Goal: Task Accomplishment & Management: Manage account settings

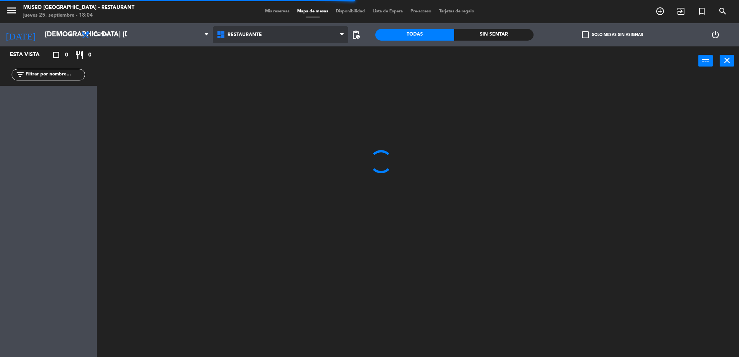
click at [245, 38] on span "Restaurante" at bounding box center [280, 34] width 135 height 17
click at [261, 65] on ng-component "menu [GEOGRAPHIC_DATA] - Restaurant jueves 25. septiembre - 18:04 Mis reservas …" at bounding box center [369, 179] width 739 height 359
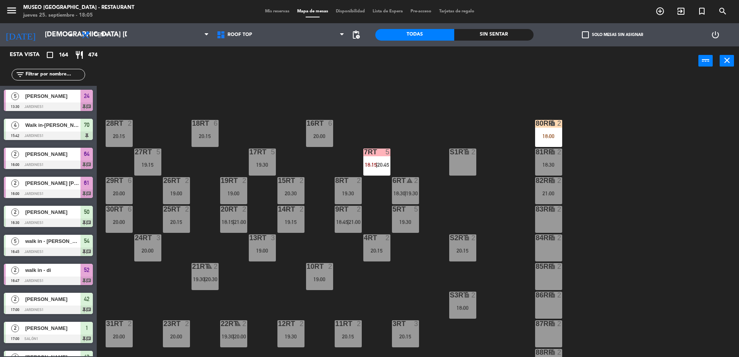
scroll to position [303, 0]
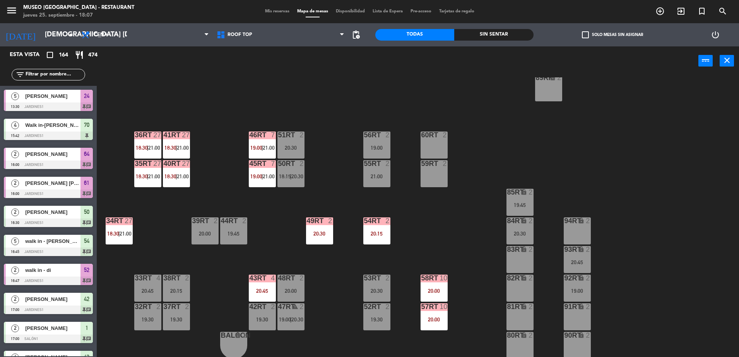
click at [178, 188] on div "18RT 6 20:15 16RT 6 20:00 28RT 2 20:15 80RR lock 2 18:00 27RT 5 19:15 7RT 5 18:…" at bounding box center [421, 218] width 635 height 282
click at [176, 183] on div "40RT 27 18:30 | 21:00" at bounding box center [176, 173] width 27 height 27
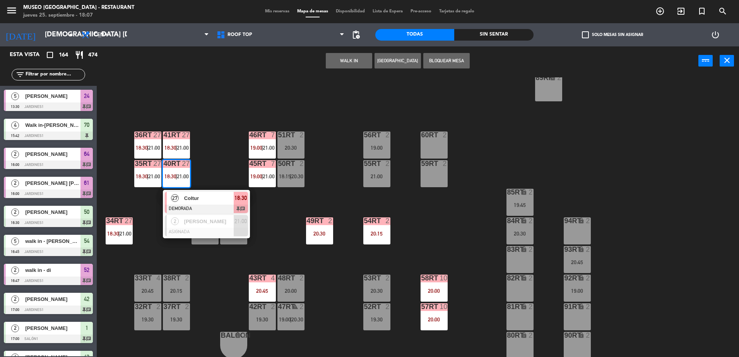
click at [221, 203] on div "Coltur" at bounding box center [208, 198] width 50 height 13
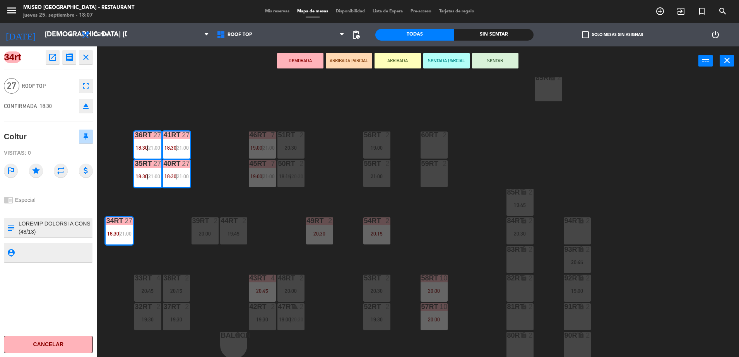
click at [224, 166] on div "18RT 6 20:15 16RT 6 20:00 28RT 2 20:15 80RR lock 2 18:00 27RT 5 19:15 7RT 5 18:…" at bounding box center [421, 218] width 635 height 282
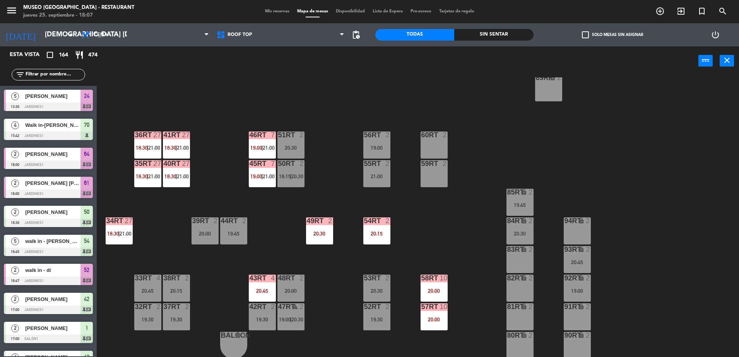
scroll to position [2, 0]
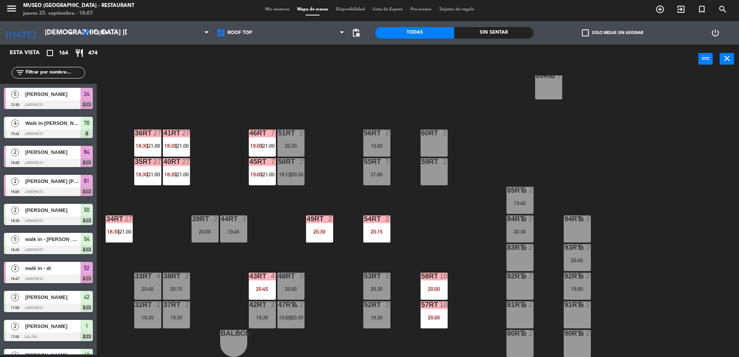
click at [175, 169] on div "40RT 27 18:30 | 21:00" at bounding box center [176, 171] width 27 height 27
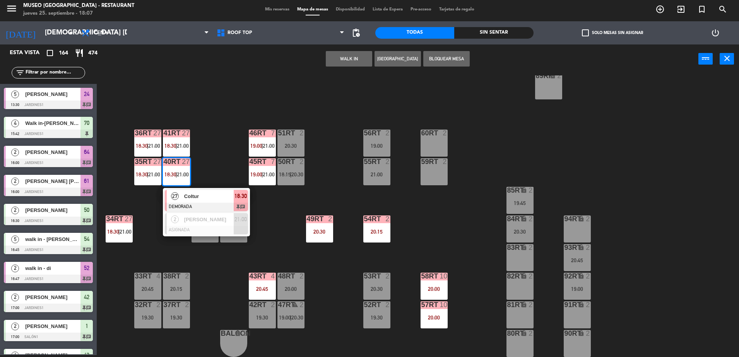
click at [210, 201] on div "Coltur" at bounding box center [208, 196] width 50 height 13
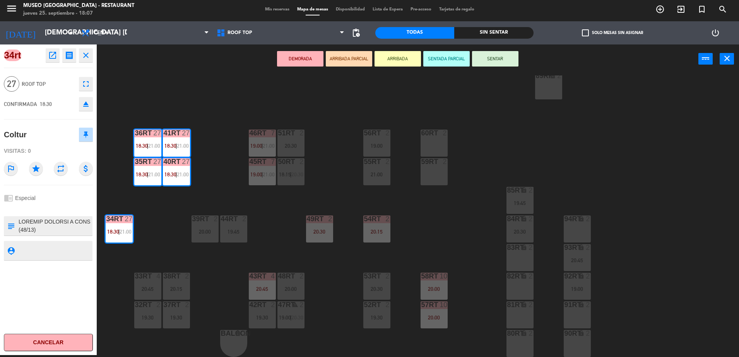
click at [211, 198] on div "18RT 6 20:15 16RT 6 20:00 28RT 2 20:15 80RR lock 2 18:00 27RT 5 19:15 7RT 5 18:…" at bounding box center [421, 216] width 635 height 282
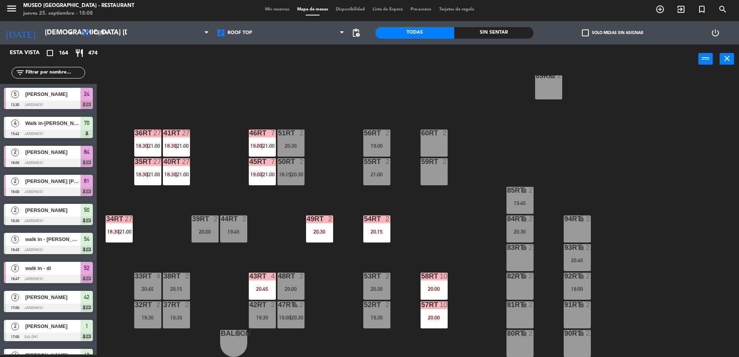
click at [354, 151] on div "18RT 6 20:15 16RT 6 20:00 28RT 2 20:15 80RR lock 2 18:00 27RT 5 19:15 7RT 5 18:…" at bounding box center [421, 216] width 635 height 282
click at [168, 138] on div "41RT 27 18:30 | 21:00" at bounding box center [176, 143] width 27 height 27
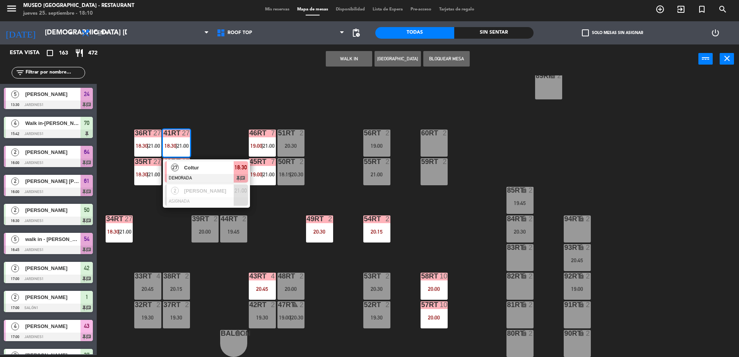
click at [219, 90] on div "18RT 6 20:15 16RT 6 20:00 28RT 2 20:15 80RR lock 2 18:00 27RT 5 19:15 7RT 5 18:…" at bounding box center [421, 216] width 635 height 282
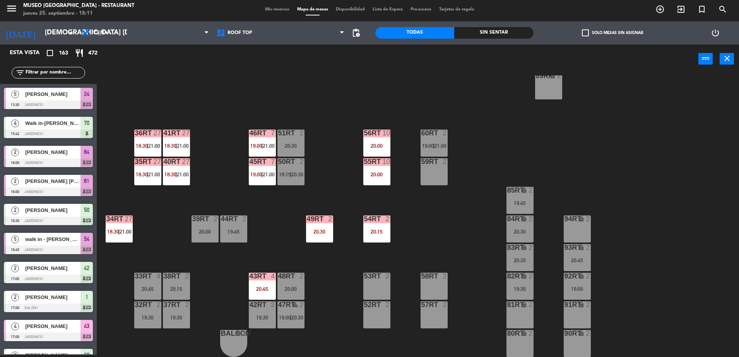
click at [236, 230] on div "19:45" at bounding box center [233, 231] width 27 height 5
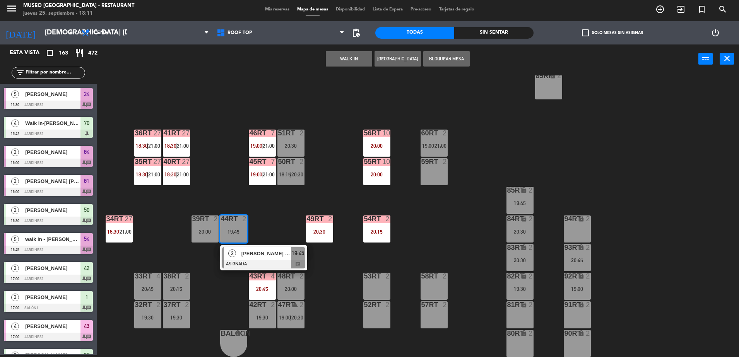
click at [434, 61] on button "Bloquear Mesa" at bounding box center [446, 58] width 46 height 15
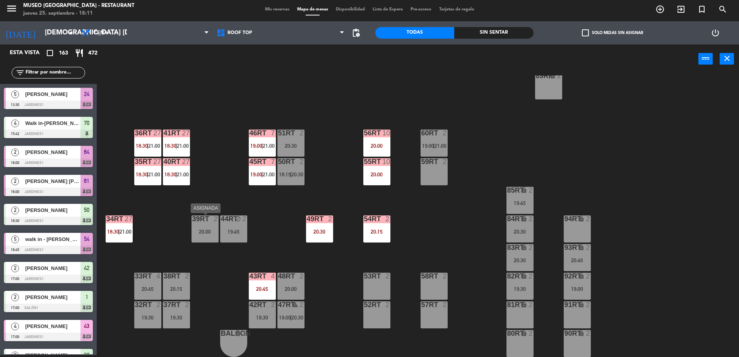
click at [197, 235] on div "39rt 2 20:00" at bounding box center [204, 228] width 27 height 27
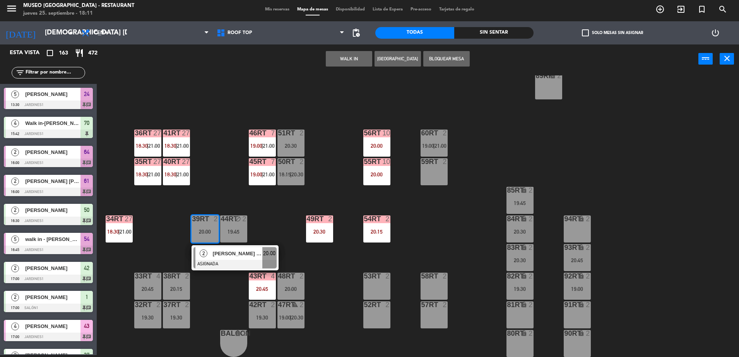
click at [443, 65] on button "Bloquear Mesa" at bounding box center [446, 58] width 46 height 15
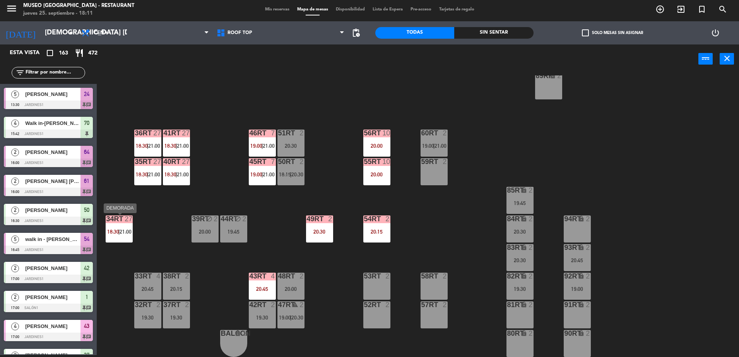
click at [112, 234] on span "18:30" at bounding box center [113, 232] width 12 height 6
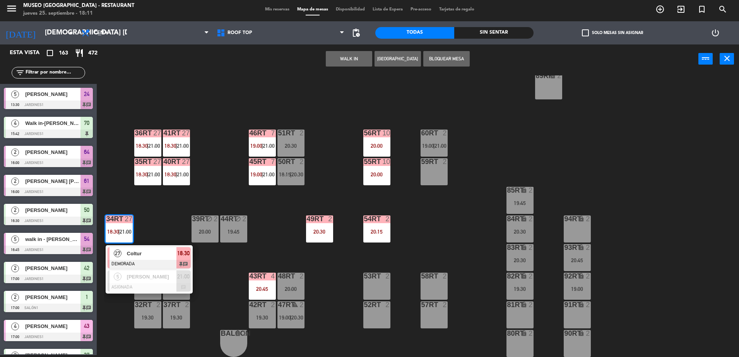
click at [446, 58] on button "Bloquear Mesa" at bounding box center [446, 58] width 46 height 15
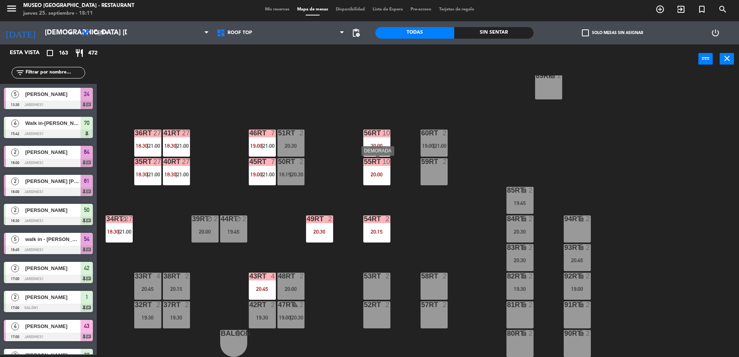
click at [374, 178] on div "55RT 10 20:00" at bounding box center [376, 171] width 27 height 27
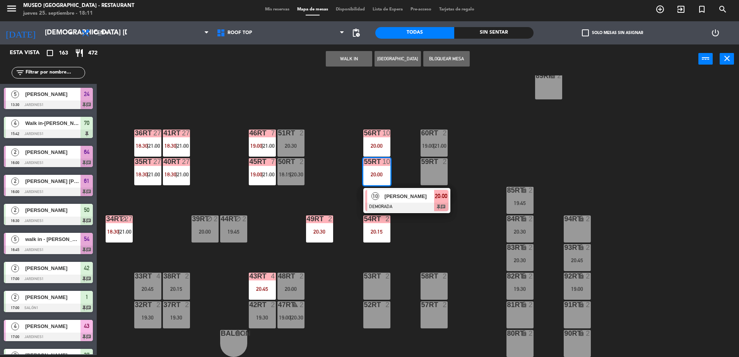
click at [412, 204] on div at bounding box center [406, 207] width 83 height 9
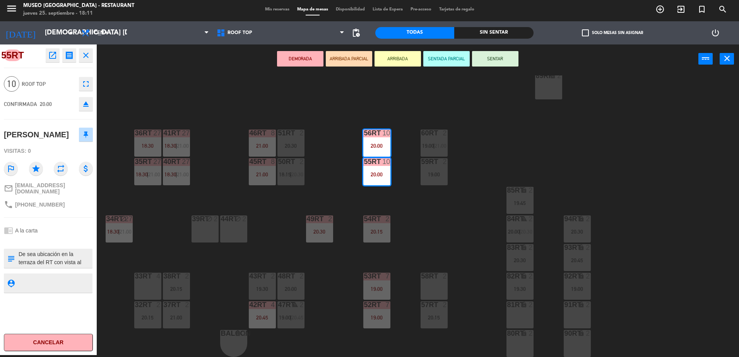
click at [359, 208] on div "18RT 6 20:15 16RT 6 20:00 28RT 2 20:15 80RR lock 2 27RT 5 18:15 | 20:45 7RT 5 1…" at bounding box center [421, 216] width 635 height 282
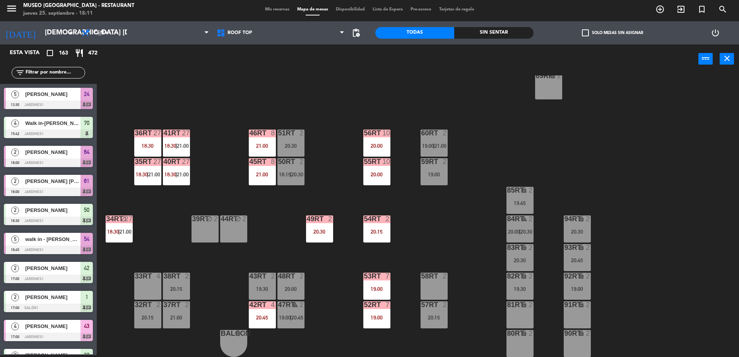
click at [378, 171] on div "55RT 10 20:00" at bounding box center [376, 171] width 27 height 27
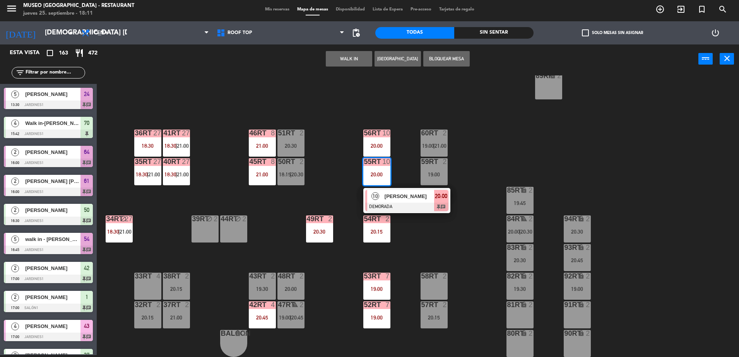
click at [406, 194] on span "[PERSON_NAME]" at bounding box center [410, 196] width 50 height 8
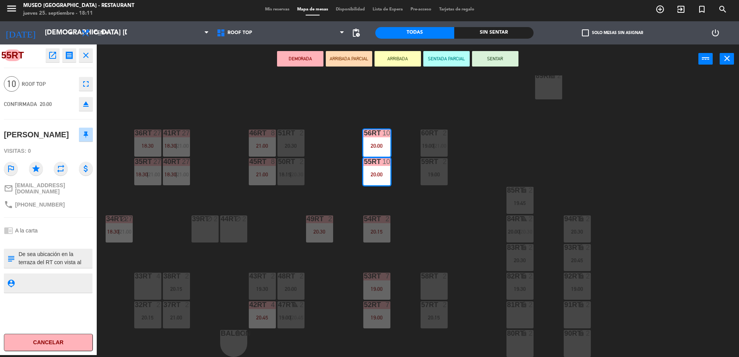
click at [353, 200] on div "18RT 6 20:15 16RT 6 20:00 28RT 2 20:15 80RR lock 2 27RT 5 18:15 | 20:45 7RT 5 1…" at bounding box center [421, 216] width 635 height 282
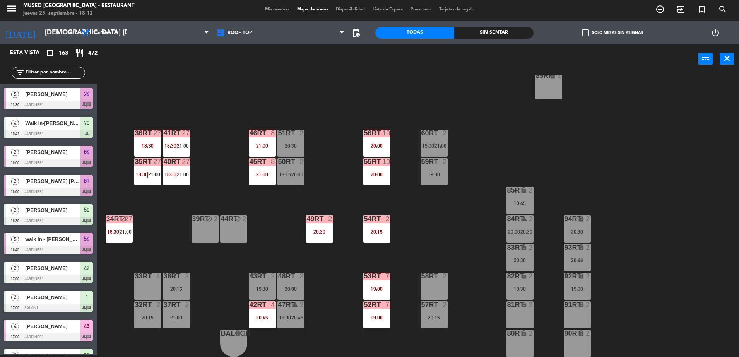
click at [62, 73] on input "text" at bounding box center [55, 72] width 60 height 9
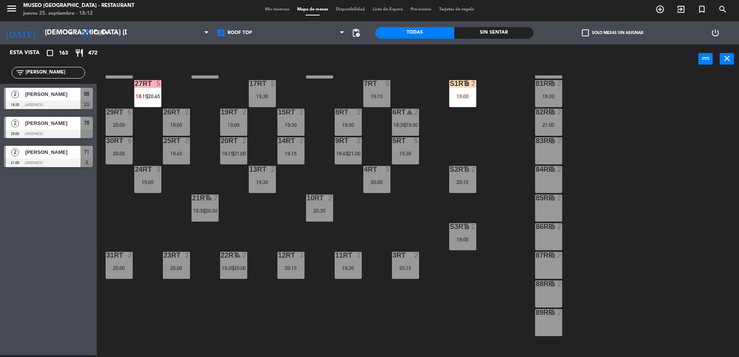
scroll to position [0, 0]
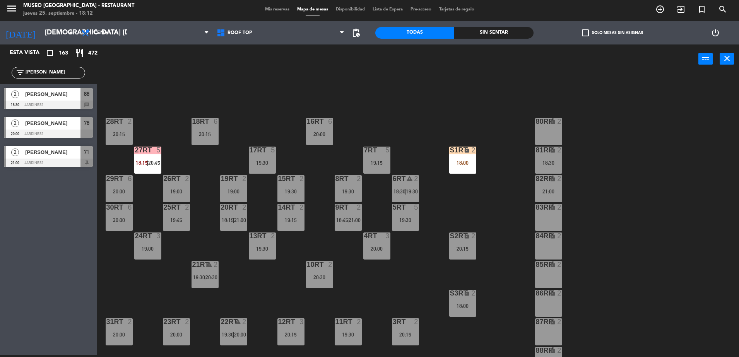
type input "[PERSON_NAME]"
click at [67, 93] on span "[PERSON_NAME]" at bounding box center [52, 94] width 55 height 8
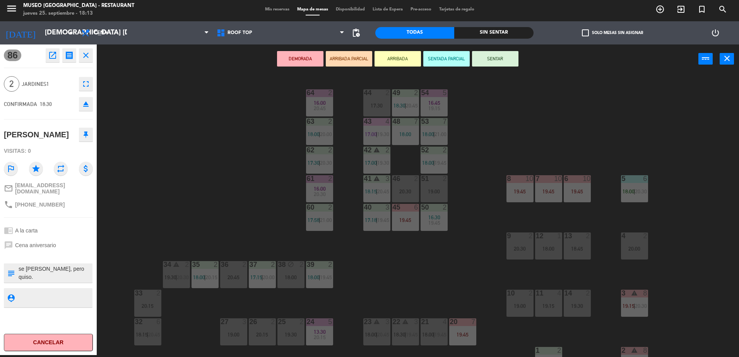
click at [348, 62] on button "ARRIBADA PARCIAL" at bounding box center [349, 58] width 46 height 15
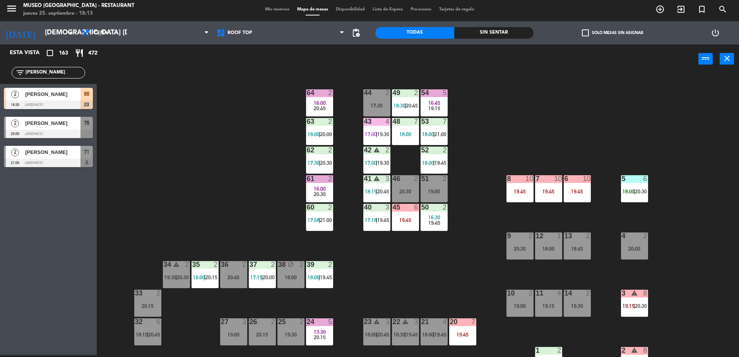
click at [67, 93] on span "[PERSON_NAME]" at bounding box center [52, 94] width 55 height 8
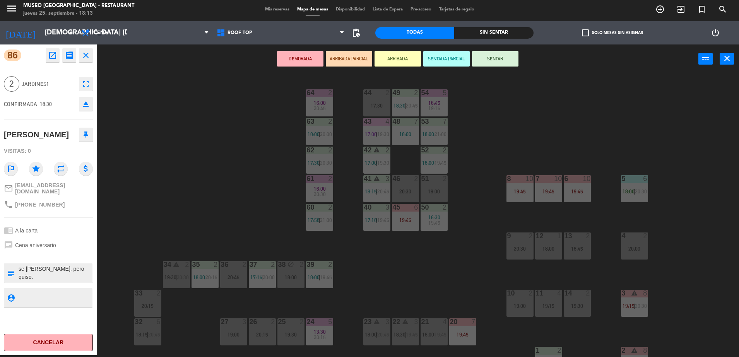
click at [232, 271] on div "36 2 20:45" at bounding box center [233, 274] width 27 height 27
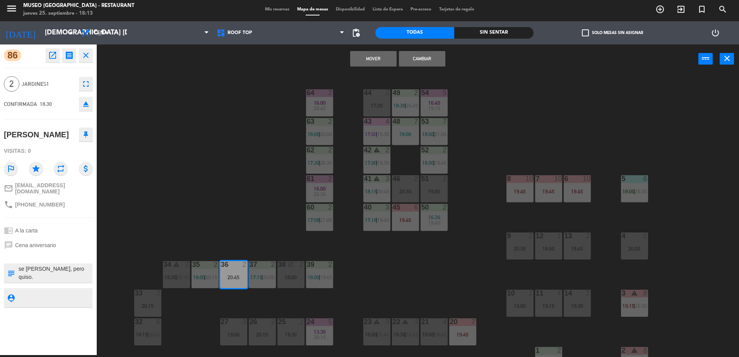
click at [374, 61] on button "Mover" at bounding box center [373, 58] width 46 height 15
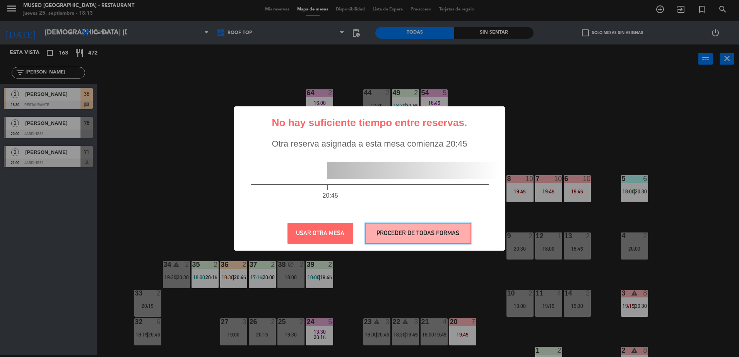
click at [403, 231] on button "PROCEDER DE TODAS FORMAS" at bounding box center [418, 233] width 106 height 21
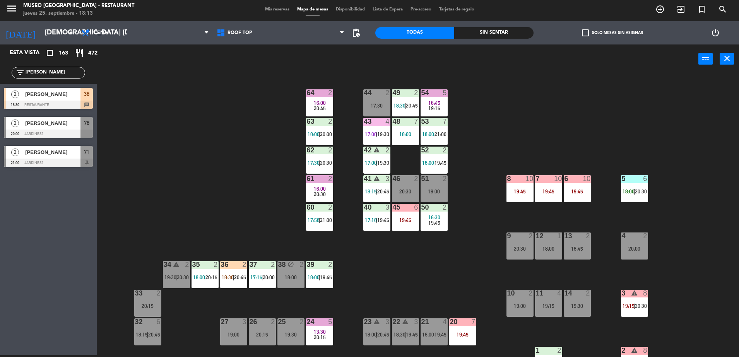
click at [634, 183] on div "5 6 18:00 | 20:30" at bounding box center [634, 188] width 27 height 27
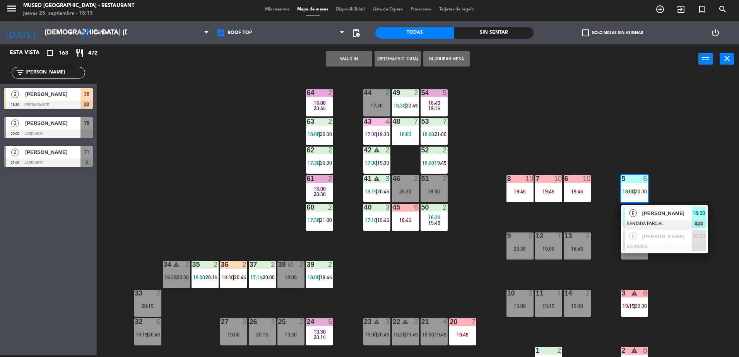
click at [637, 202] on div "5 6 18:00 | 20:30 6 [PERSON_NAME] SENTADA PARCIAL 18:00 chat 6 [PERSON_NAME] AS…" at bounding box center [634, 188] width 27 height 27
click at [407, 289] on div "44 2 17:30 49 2 18:30 | 20:45 54 5 16:45 19:15 64 2 16:00 20:45 48 7 18:00 53 7…" at bounding box center [421, 216] width 635 height 282
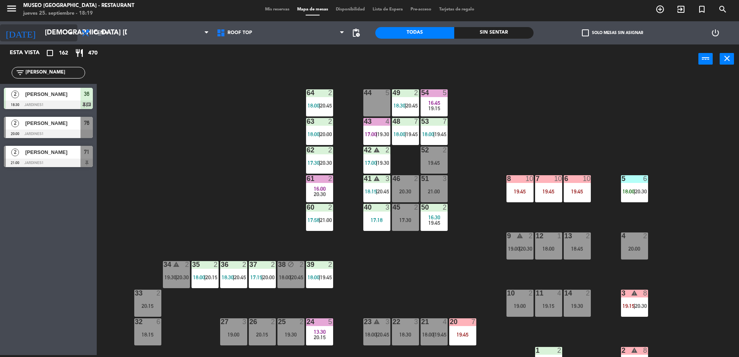
drag, startPoint x: 42, startPoint y: 73, endPoint x: 21, endPoint y: 24, distance: 53.5
click at [0, 64] on html "close × Museo Larco Café - Restaurant × chrome_reader_mode Listado de Reservas …" at bounding box center [369, 178] width 739 height 357
drag, startPoint x: 39, startPoint y: 72, endPoint x: 9, endPoint y: 38, distance: 45.4
click at [0, 70] on html "close × Museo Larco Café - Restaurant × chrome_reader_mode Listado de Reservas …" at bounding box center [369, 178] width 739 height 357
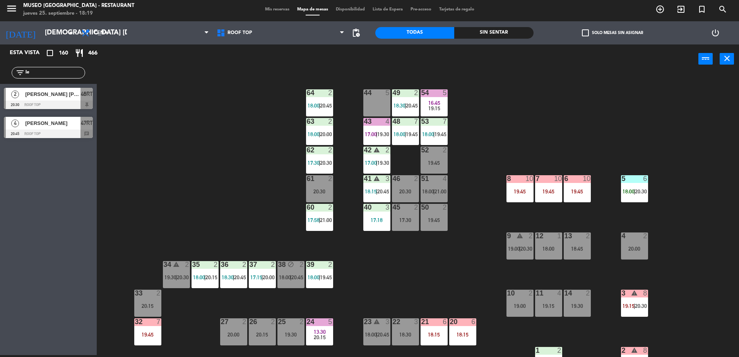
type input "l"
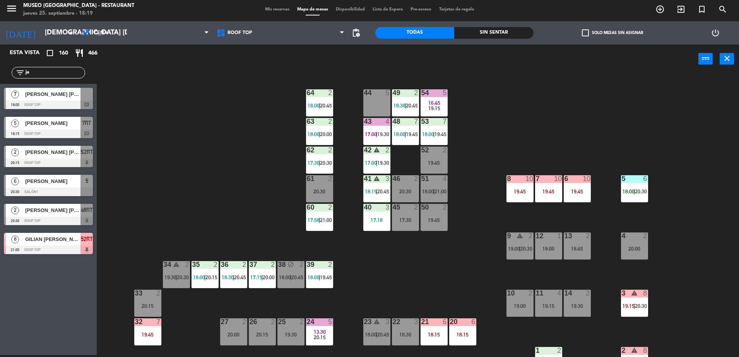
type input "jah"
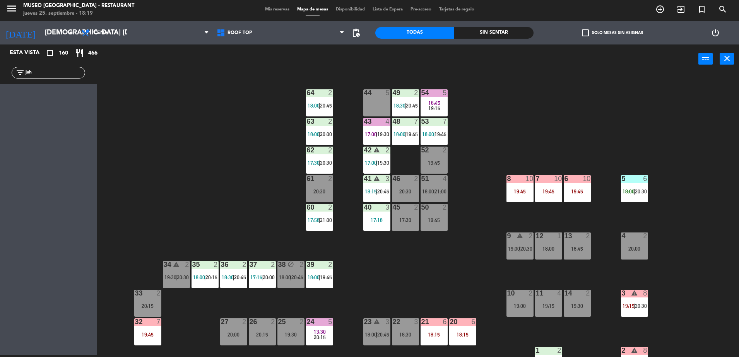
drag, startPoint x: 39, startPoint y: 72, endPoint x: 0, endPoint y: 78, distance: 39.2
click at [0, 78] on html "close × Museo Larco Café - Restaurant × chrome_reader_mode Listado de Reservas …" at bounding box center [369, 178] width 739 height 357
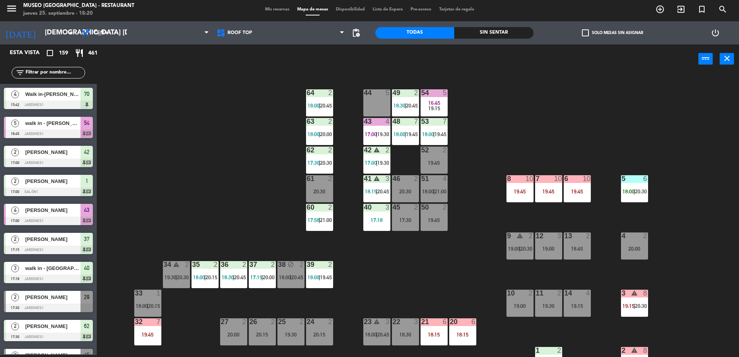
click at [415, 250] on div "44 5 49 2 18:30 | 20:45 54 5 16:45 19:15 64 2 18:00 | 20:45 48 7 18:00 | 19:45 …" at bounding box center [421, 216] width 635 height 282
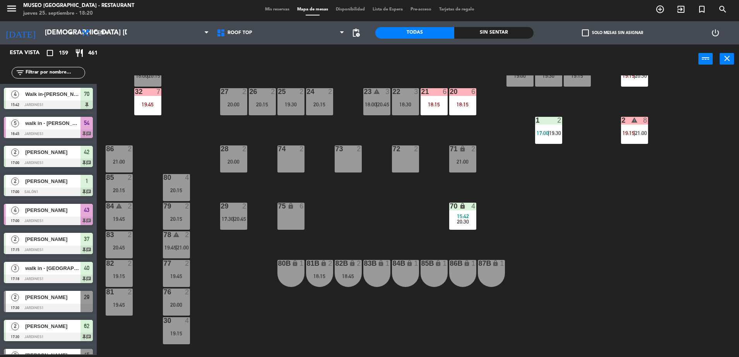
scroll to position [275, 0]
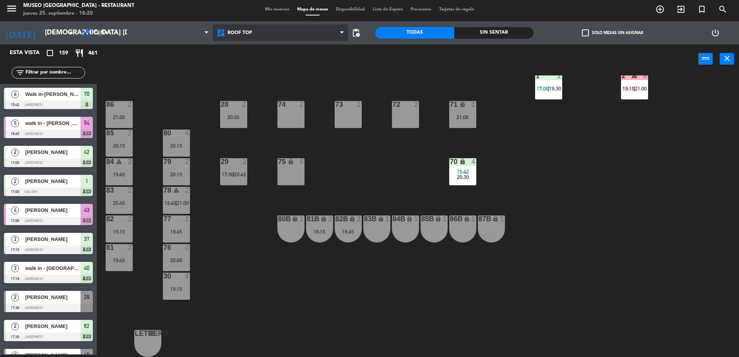
click at [264, 35] on span "Roof Top" at bounding box center [280, 32] width 135 height 17
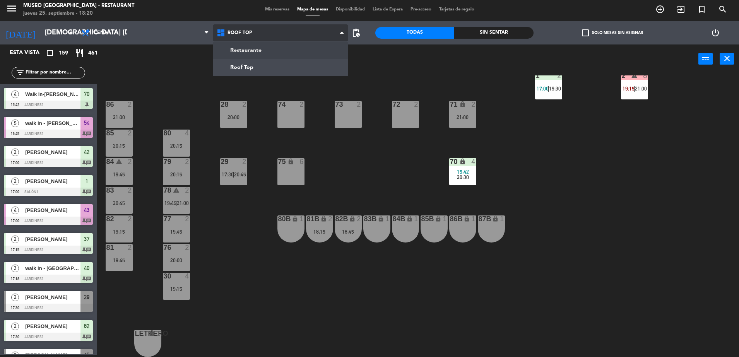
click at [273, 44] on ng-component "menu [GEOGRAPHIC_DATA] - Restaurant jueves 25. septiembre - 18:20 Mis reservas …" at bounding box center [369, 177] width 739 height 359
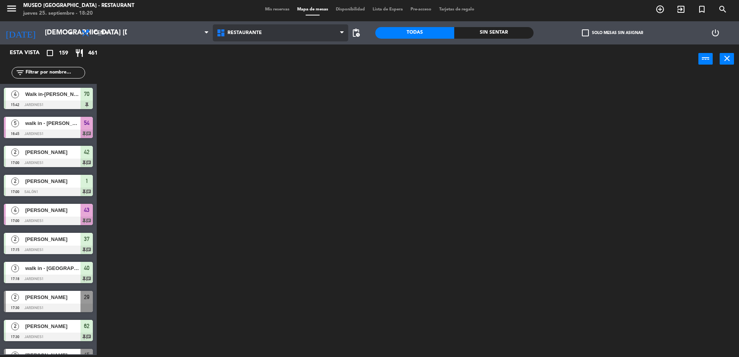
scroll to position [0, 0]
click at [246, 33] on span "Restaurante" at bounding box center [244, 32] width 34 height 5
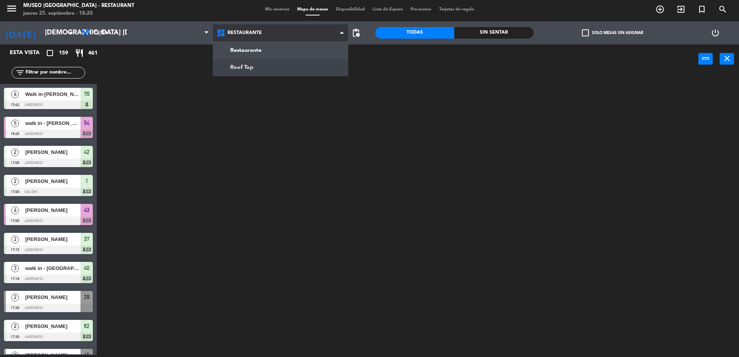
click at [256, 60] on ng-component "menu [GEOGRAPHIC_DATA] - Restaurant jueves 25. septiembre - 18:20 Mis reservas …" at bounding box center [369, 177] width 739 height 359
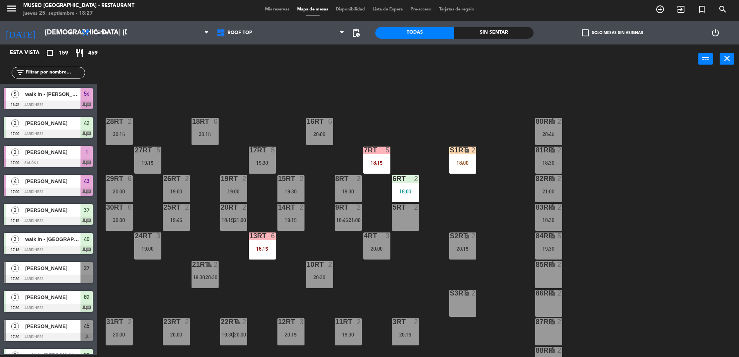
click at [67, 72] on input "text" at bounding box center [55, 72] width 60 height 9
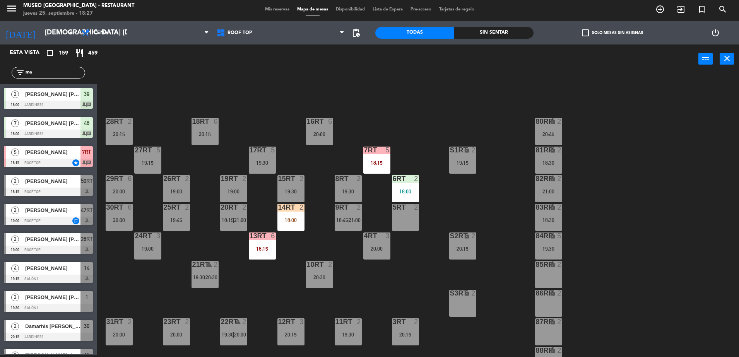
type input "m"
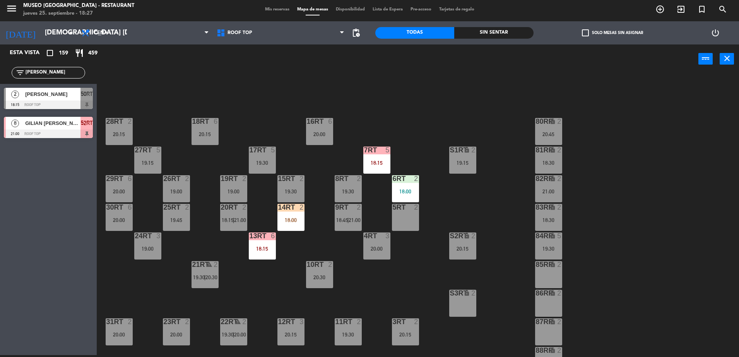
drag, startPoint x: 43, startPoint y: 73, endPoint x: 12, endPoint y: 18, distance: 62.7
click at [0, 71] on html "close × Museo Larco Café - Restaurant × chrome_reader_mode Listado de Reservas …" at bounding box center [369, 178] width 739 height 357
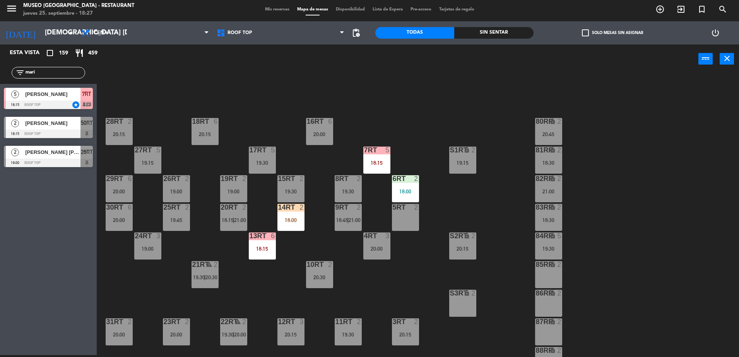
type input "mari"
click at [87, 124] on span "50RT" at bounding box center [87, 122] width 12 height 9
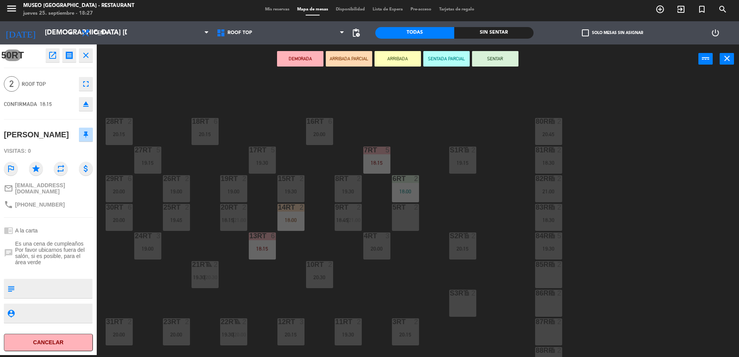
click at [346, 63] on button "ARRIBADA PARCIAL" at bounding box center [349, 58] width 46 height 15
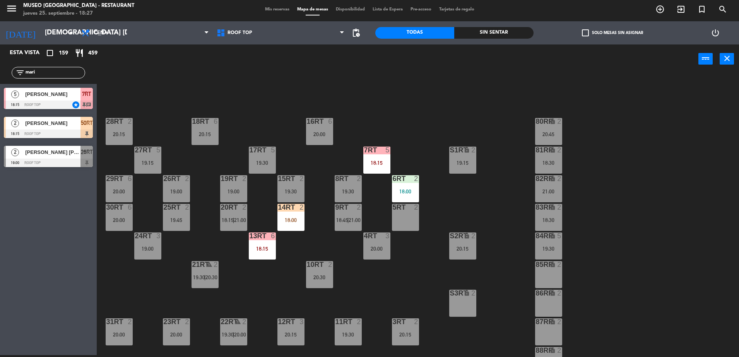
scroll to position [303, 0]
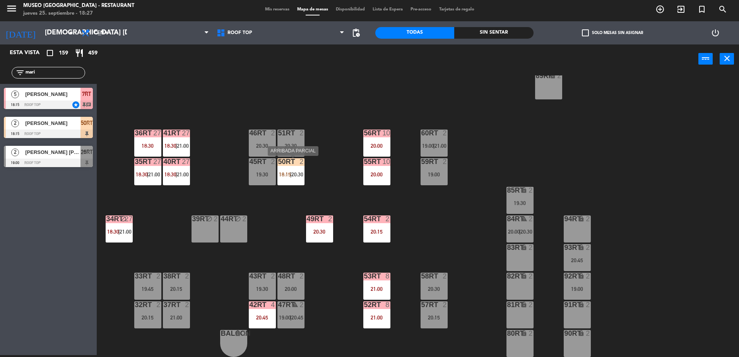
click at [291, 173] on span "|" at bounding box center [291, 174] width 2 height 6
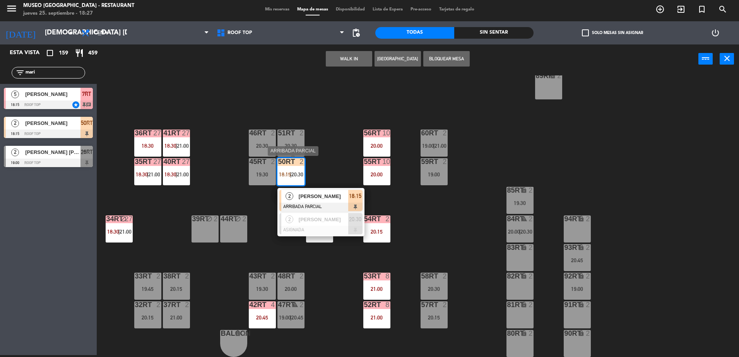
click at [323, 200] on div "[PERSON_NAME]" at bounding box center [323, 196] width 50 height 13
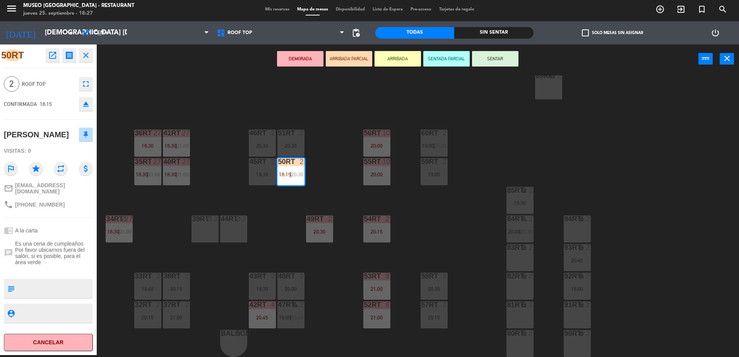
click at [324, 197] on div "18RT 6 20:15 16RT 6 20:00 28RT 2 20:15 80RR lock 2 20:45 27RT 5 19:15 7RT 5 18:…" at bounding box center [421, 216] width 635 height 282
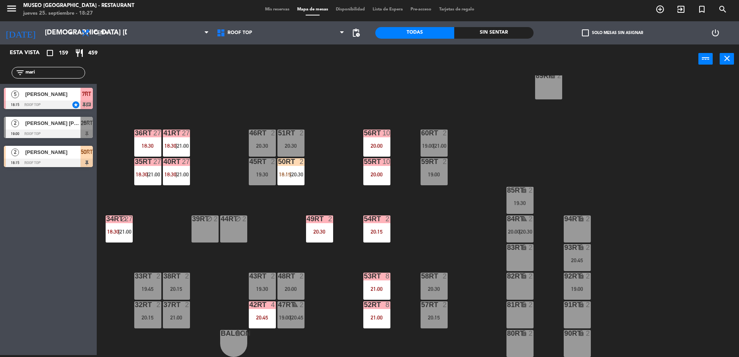
scroll to position [0, 0]
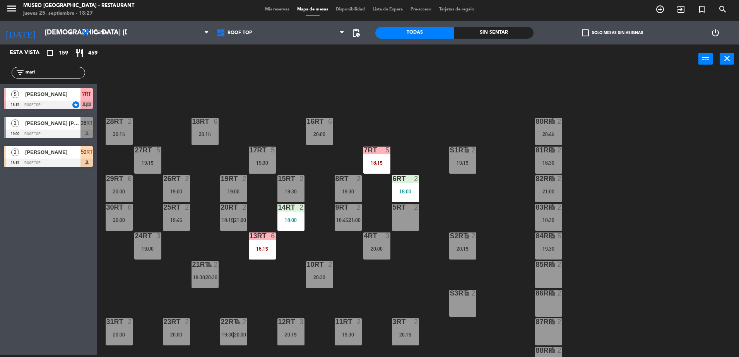
click at [48, 74] on input "mari" at bounding box center [55, 72] width 60 height 9
drag, startPoint x: 50, startPoint y: 73, endPoint x: 0, endPoint y: 79, distance: 49.8
click at [0, 79] on html "close × Museo Larco Café - Restaurant × chrome_reader_mode Listado de Reservas …" at bounding box center [369, 178] width 739 height 357
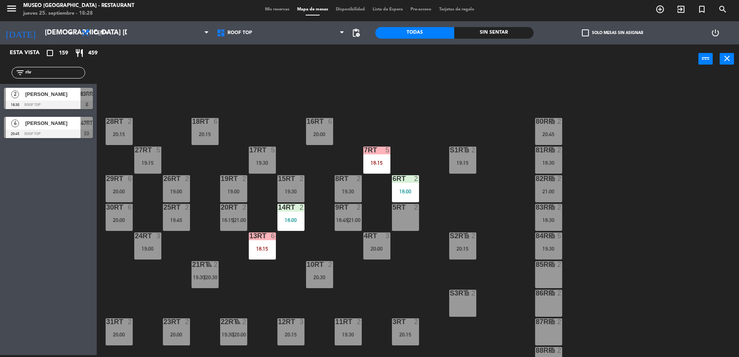
type input "riv"
click at [77, 101] on div at bounding box center [48, 105] width 89 height 9
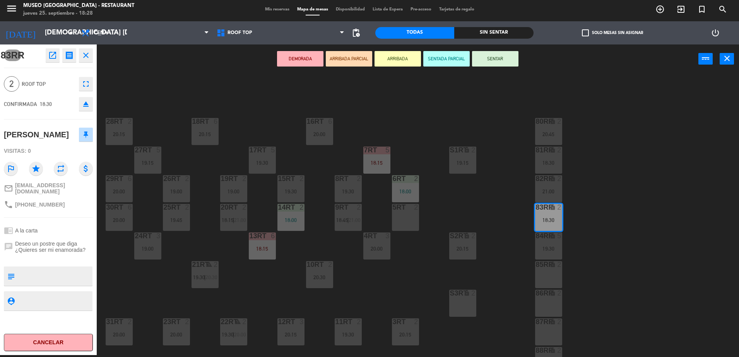
click at [349, 64] on button "ARRIBADA PARCIAL" at bounding box center [349, 58] width 46 height 15
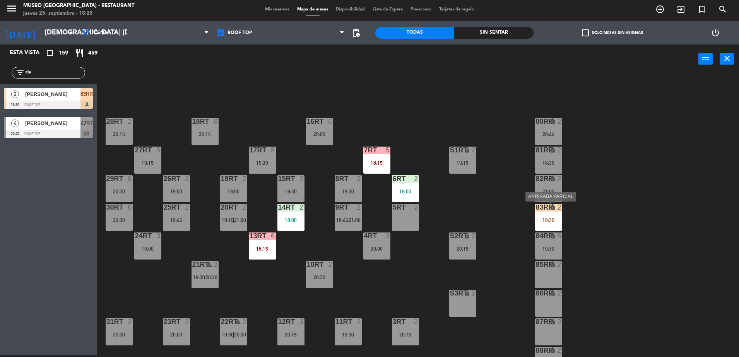
click at [548, 210] on div "lock" at bounding box center [548, 207] width 13 height 7
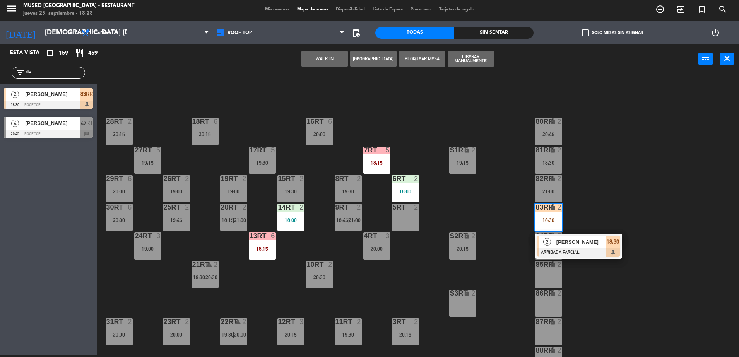
click at [175, 215] on div "25RT 2 19:45" at bounding box center [176, 217] width 27 height 27
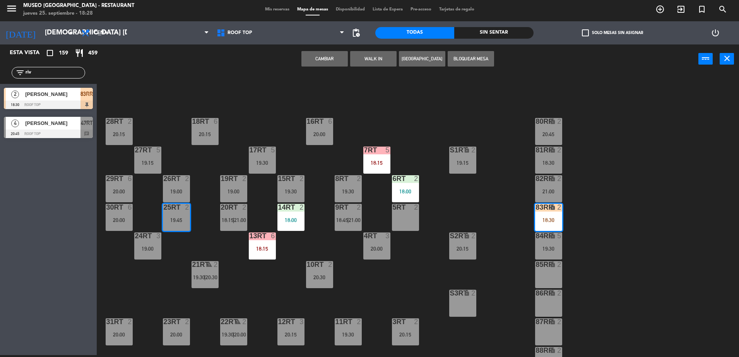
click at [314, 61] on button "Cambiar" at bounding box center [324, 58] width 46 height 15
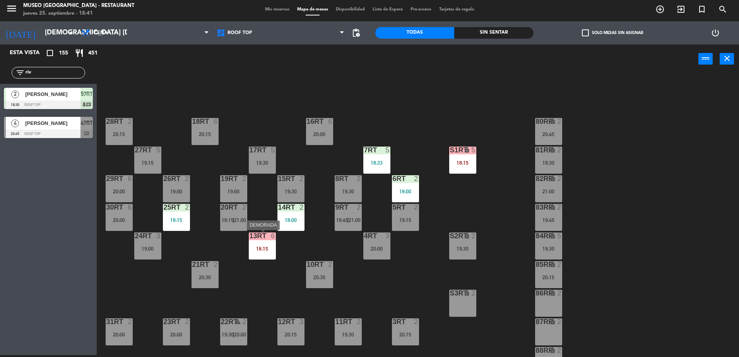
click at [253, 253] on div "13RT 6 18:15" at bounding box center [262, 245] width 27 height 27
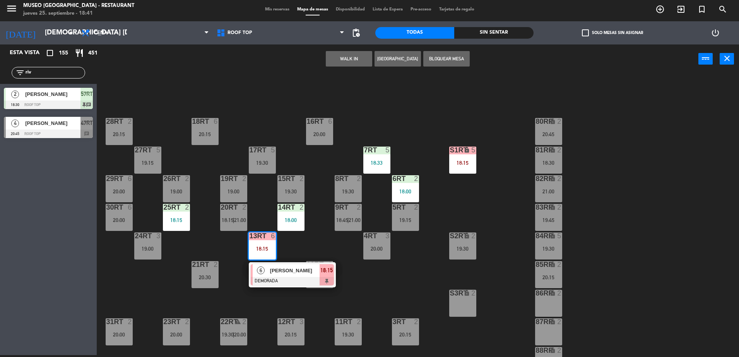
click at [263, 266] on div "6" at bounding box center [261, 270] width 17 height 13
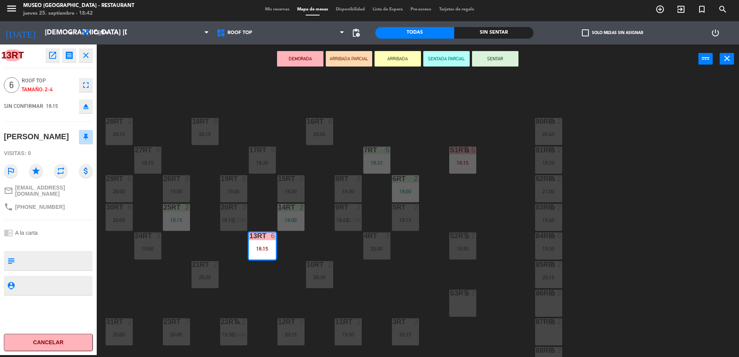
click at [373, 70] on div "DEMORADA ARRIBADA PARCIAL ARRIBADA SENTADA PARCIAL SENTAR power_input close" at bounding box center [398, 58] width 602 height 29
click at [401, 95] on div "18RT 6 20:15 16RT 6 20:00 28RT 2 20:15 80RR lock 2 20:45 27RT 5 19:15 7RT 5 18:…" at bounding box center [421, 216] width 635 height 282
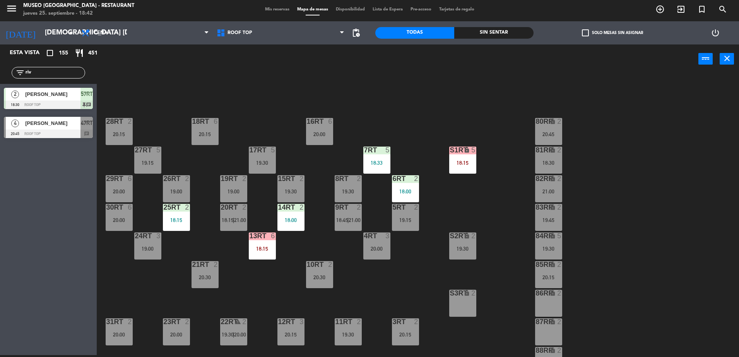
scroll to position [32, 0]
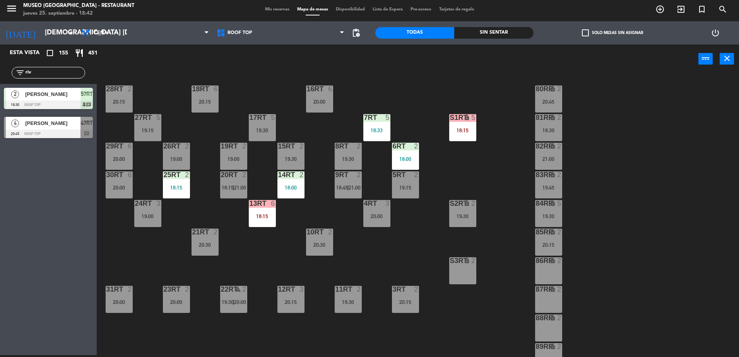
click at [401, 296] on div "3RT 2 20:15" at bounding box center [405, 299] width 27 height 27
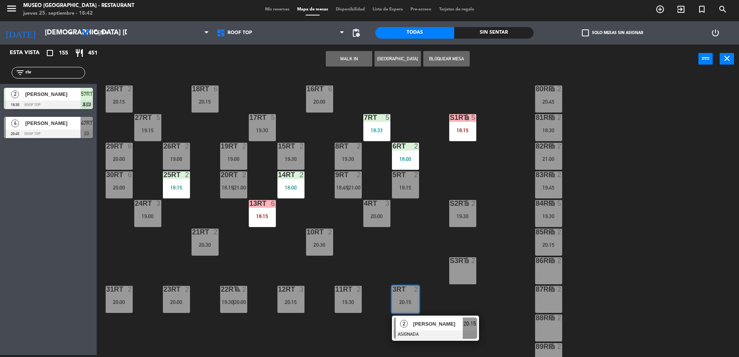
click at [412, 193] on div "5RT 2 19:15" at bounding box center [405, 184] width 27 height 27
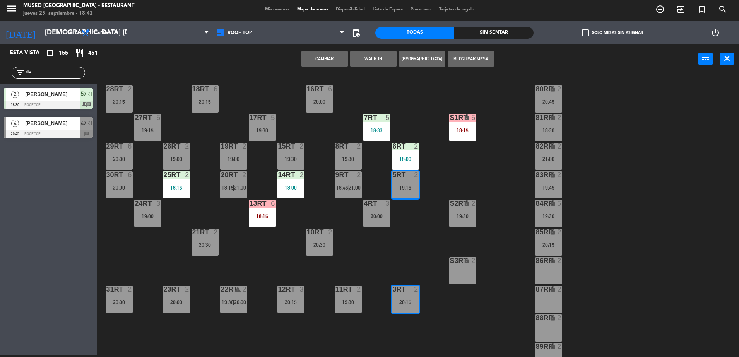
click at [404, 225] on div "18RT 6 20:15 16RT 6 20:00 28RT 2 20:15 80RR lock 2 20:45 27RT 5 19:15 7RT 5 18:…" at bounding box center [421, 216] width 635 height 282
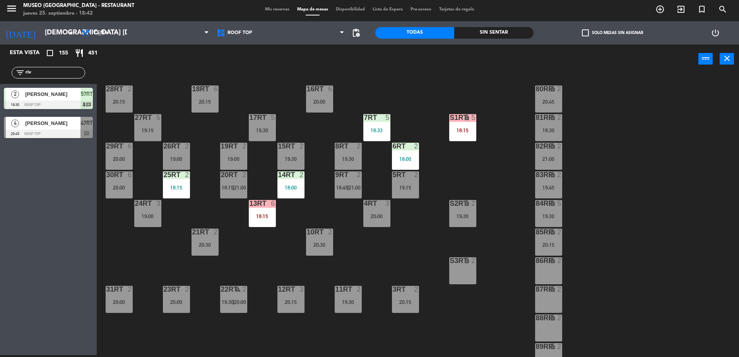
click at [463, 169] on div "18RT 6 20:15 16RT 6 20:00 28RT 2 20:15 80RR lock 2 20:45 27RT 5 19:15 7RT 5 18:…" at bounding box center [421, 216] width 635 height 282
click at [460, 135] on div "S1RT lock 5 18:15" at bounding box center [462, 127] width 27 height 27
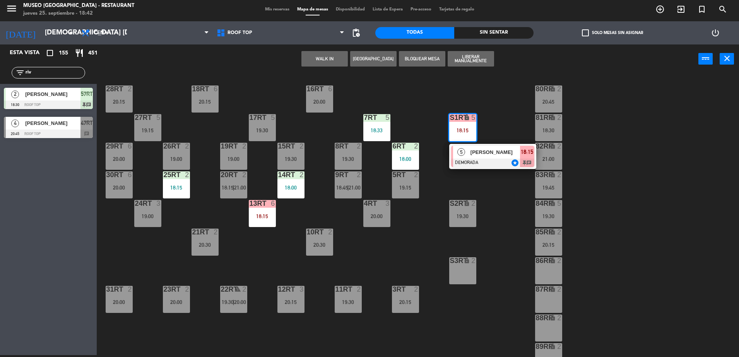
click at [482, 161] on div at bounding box center [492, 163] width 83 height 9
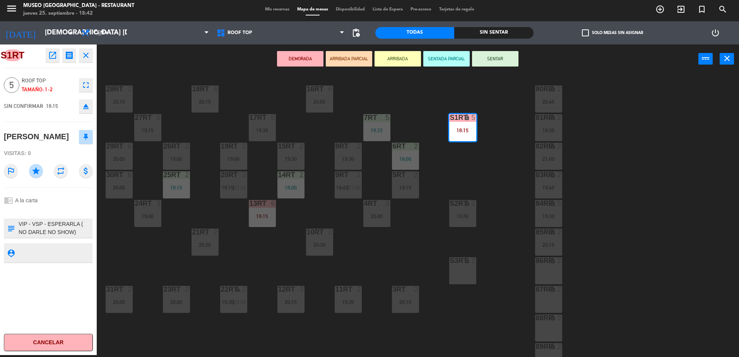
click at [452, 177] on div "18RT 6 20:15 16RT 6 20:00 28RT 2 20:15 80RR lock 2 20:45 27RT 5 19:15 7RT 5 18:…" at bounding box center [421, 216] width 635 height 282
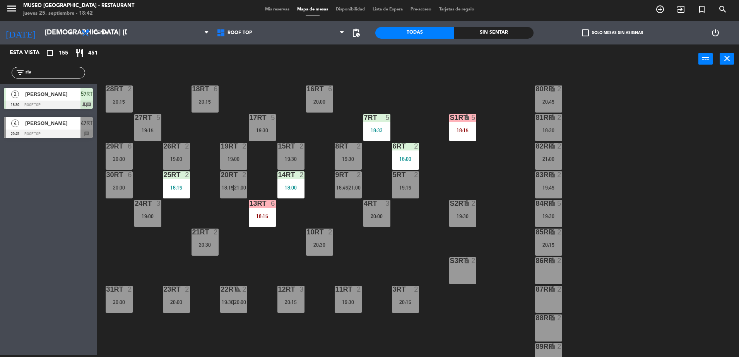
drag, startPoint x: 44, startPoint y: 72, endPoint x: -2, endPoint y: 67, distance: 46.3
click at [0, 67] on html "close × Museo Larco Café - Restaurant × chrome_reader_mode Listado de Reservas …" at bounding box center [369, 178] width 739 height 357
type input "con"
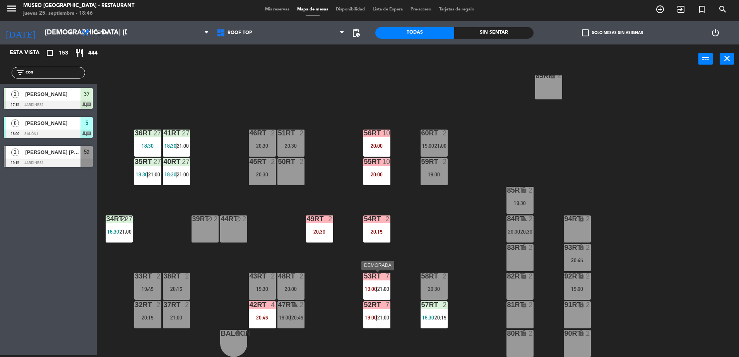
click at [377, 287] on span "|" at bounding box center [377, 289] width 2 height 6
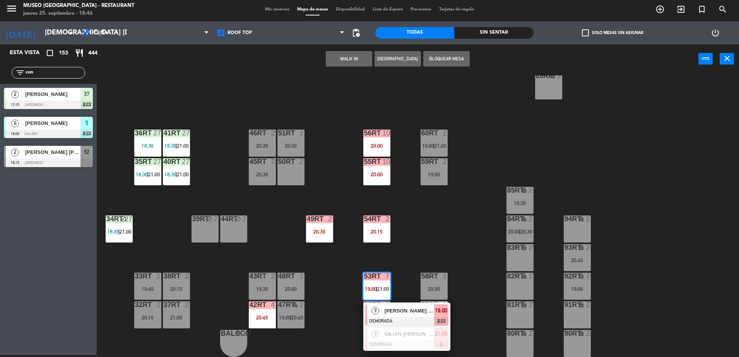
click at [391, 301] on div "7" at bounding box center [389, 304] width 13 height 7
click at [374, 282] on div "53RT 7 19:00 | 21:00" at bounding box center [376, 286] width 27 height 27
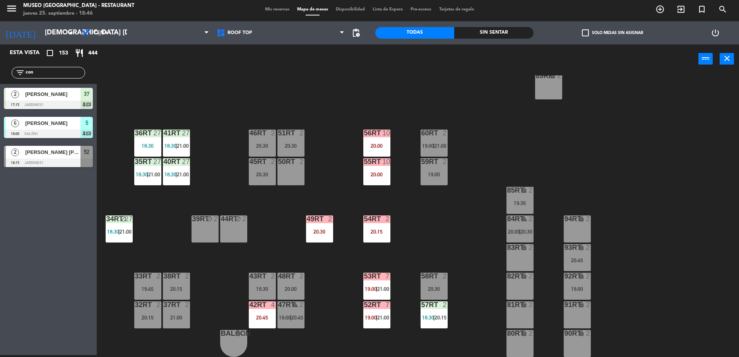
click at [408, 308] on div "18RT 6 20:15 16RT 6 20:00 28RT 2 20:15 80RR lock 2 20:45 27RT 5 19:15 7RT 5 18:…" at bounding box center [421, 216] width 635 height 282
click at [389, 294] on div "53RT 7 19:00 | 21:00" at bounding box center [376, 286] width 27 height 27
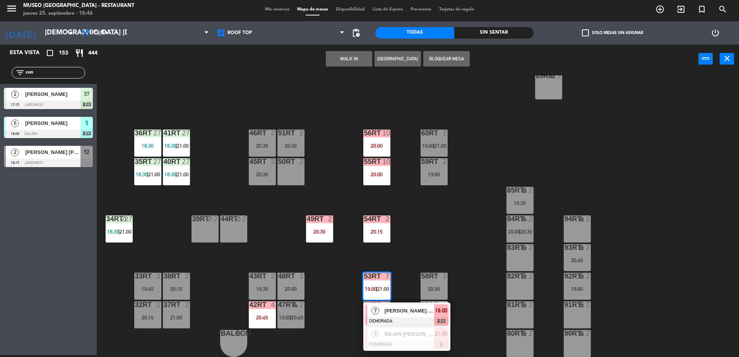
click at [400, 311] on span "[PERSON_NAME] [PERSON_NAME]" at bounding box center [410, 311] width 50 height 8
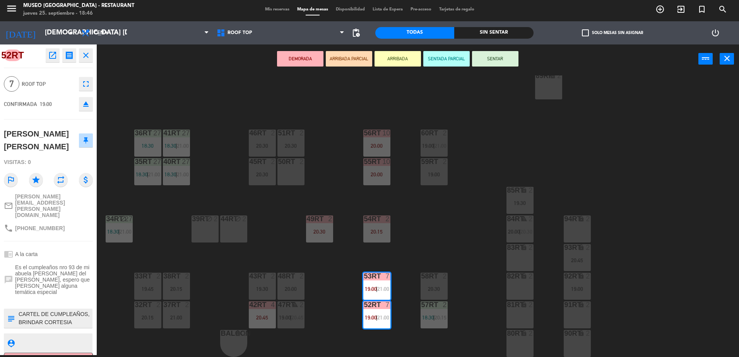
click at [65, 310] on textarea at bounding box center [55, 318] width 74 height 16
click at [355, 54] on button "ARRIBADA PARCIAL" at bounding box center [349, 58] width 46 height 15
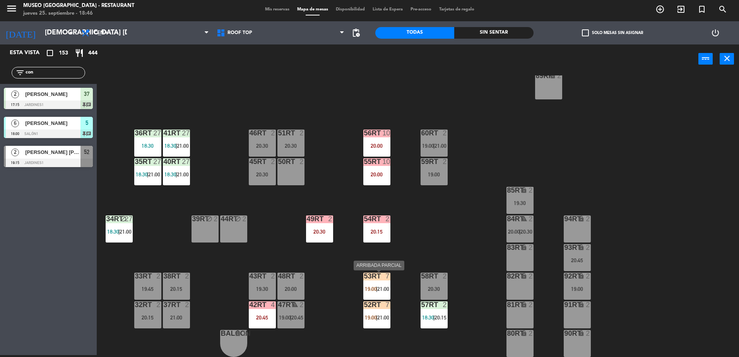
click at [375, 275] on div at bounding box center [376, 276] width 13 height 7
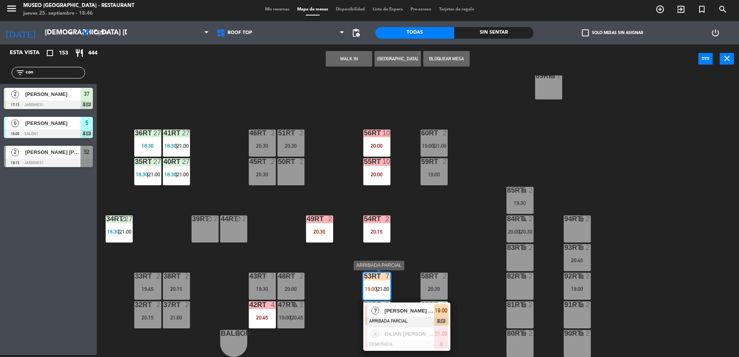
click at [414, 318] on div at bounding box center [406, 321] width 83 height 9
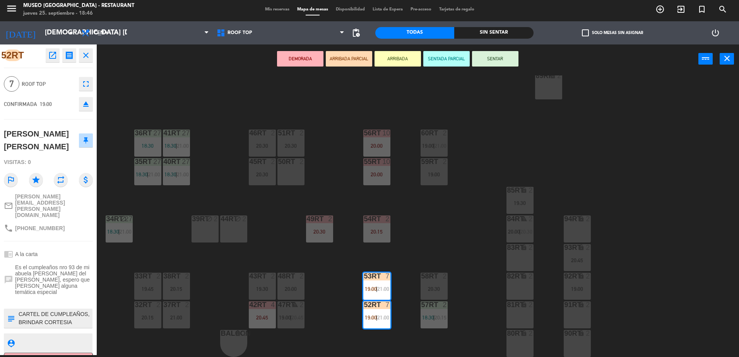
click at [218, 78] on div "18RT 6 20:15 16RT 6 20:00 28RT 2 20:15 80RR lock 2 20:45 27RT 5 19:15 7RT 5 18:…" at bounding box center [421, 216] width 635 height 282
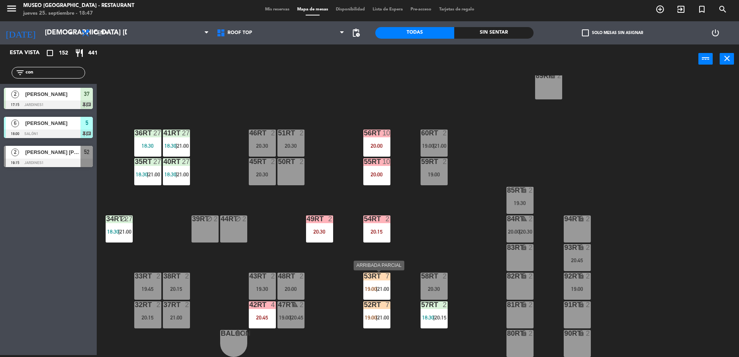
click at [382, 285] on div "53RT 7 19:00 | 21:00" at bounding box center [376, 286] width 27 height 27
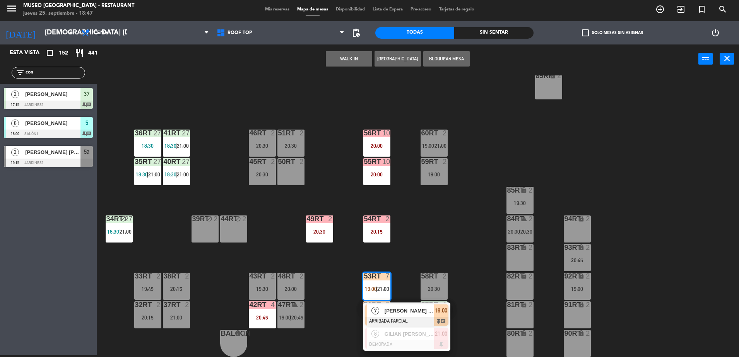
click at [462, 233] on div "18RT 6 20:15 16RT 6 20:00 28RT 2 20:15 80RR lock 2 20:45 27RT 5 19:15 7RT 5 18:…" at bounding box center [421, 216] width 635 height 282
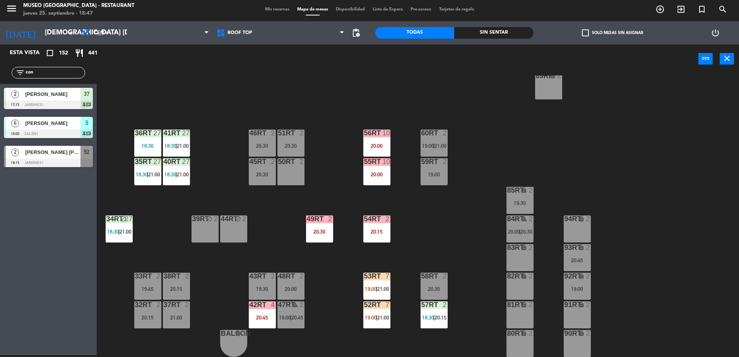
click at [374, 287] on span "19:00" at bounding box center [371, 289] width 12 height 6
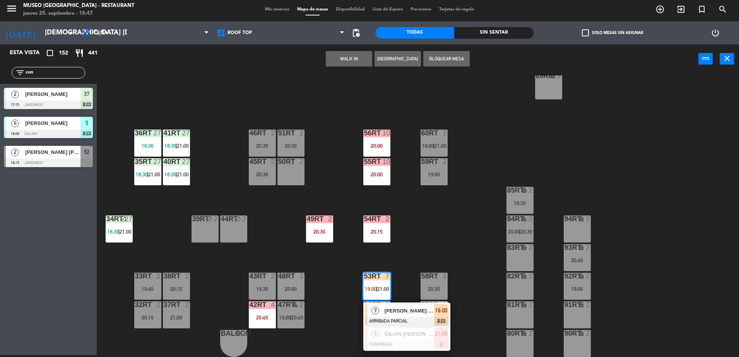
click at [394, 305] on div "[PERSON_NAME] [PERSON_NAME]" at bounding box center [409, 310] width 50 height 13
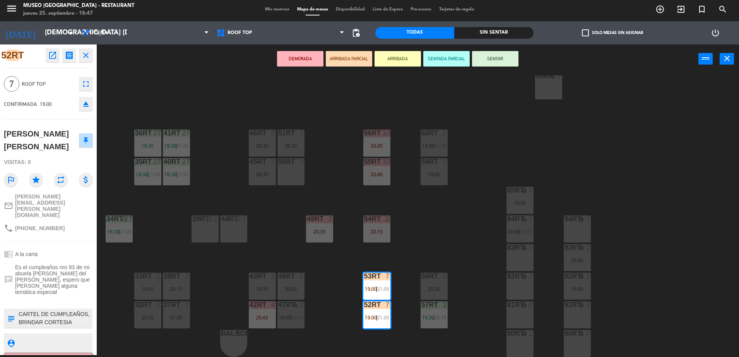
click at [397, 288] on div "18RT 6 20:15 16RT 6 20:00 28RT 2 20:15 80RR lock 2 20:45 27RT 5 19:15 7RT 5 18:…" at bounding box center [421, 216] width 635 height 282
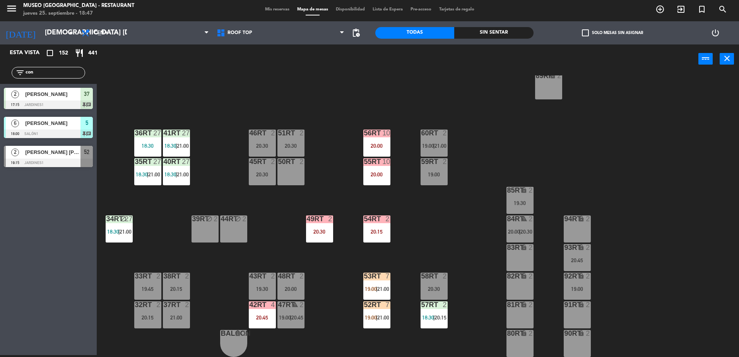
click at [377, 284] on div "53RT 7 19:00 | 21:00" at bounding box center [376, 286] width 27 height 27
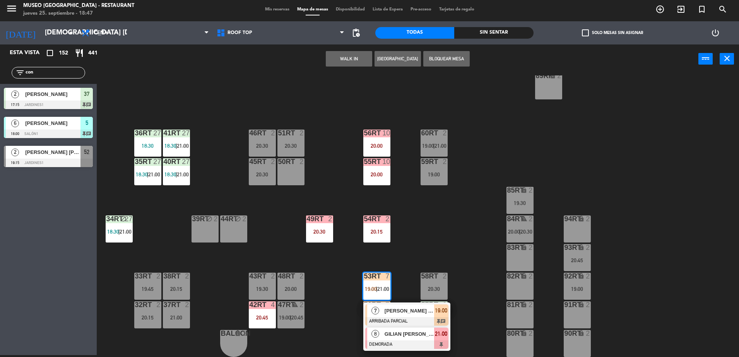
click at [403, 335] on span "GILIAN [PERSON_NAME] [PERSON_NAME]" at bounding box center [410, 334] width 50 height 8
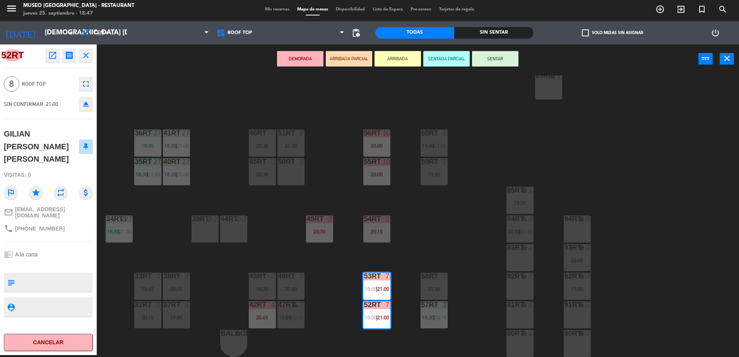
click at [473, 320] on div "18RT 6 20:15 16RT 6 20:00 28RT 2 20:15 80RR lock 2 20:45 27RT 5 19:15 7RT 5 18:…" at bounding box center [421, 216] width 635 height 282
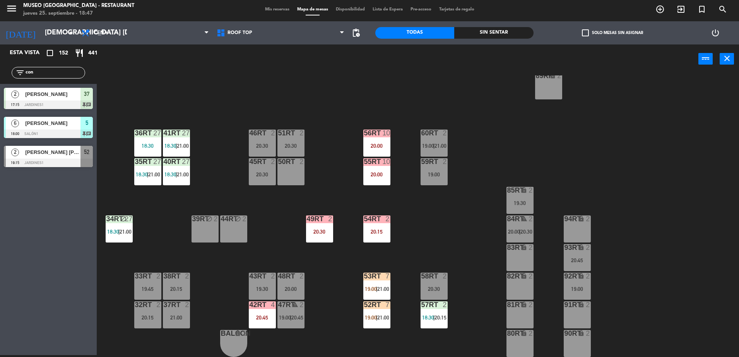
drag, startPoint x: 55, startPoint y: 70, endPoint x: -2, endPoint y: 84, distance: 58.4
click at [0, 84] on html "close × Museo Larco Café - Restaurant × chrome_reader_mode Listado de Reservas …" at bounding box center [369, 178] width 739 height 357
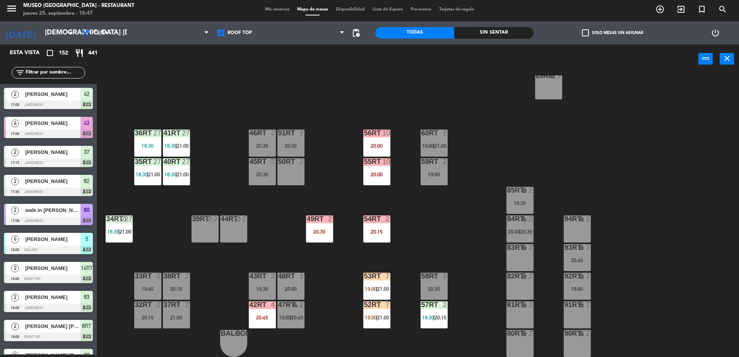
click at [55, 72] on input "text" at bounding box center [55, 72] width 60 height 9
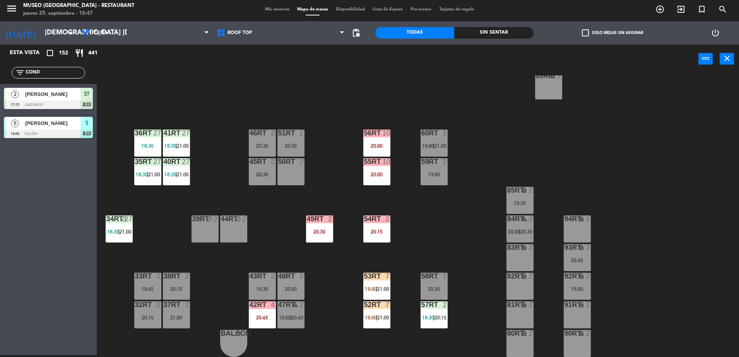
type input "COND"
click at [317, 102] on div "18RT 6 20:15 16RT 6 20:00 28RT 2 20:15 80RR lock 2 20:45 27RT 5 19:15 7RT 5 18:…" at bounding box center [421, 216] width 635 height 282
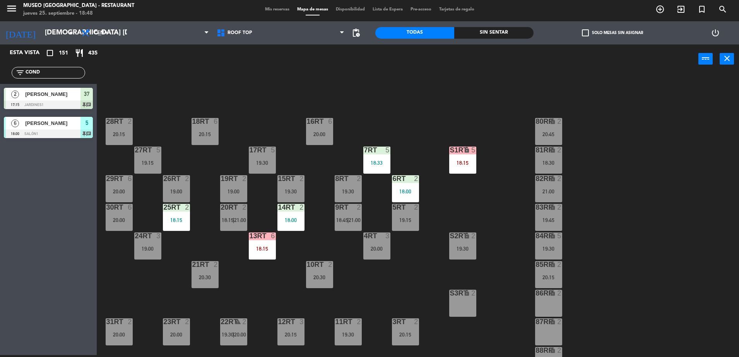
drag, startPoint x: 56, startPoint y: 74, endPoint x: 0, endPoint y: 91, distance: 58.9
click at [0, 91] on html "close × Museo Larco Café - Restaurant × chrome_reader_mode Listado de Reservas …" at bounding box center [369, 178] width 739 height 357
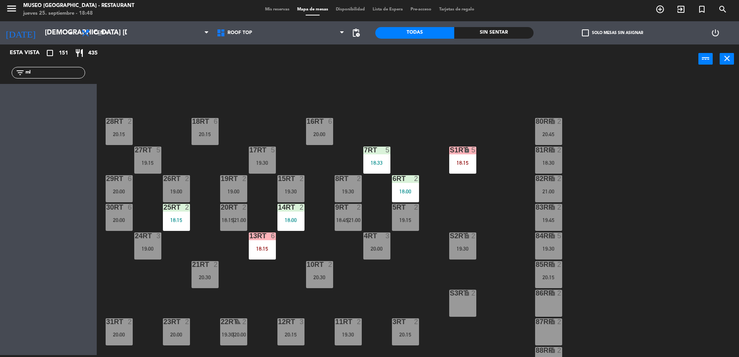
type input "m"
type input "lop"
click at [78, 96] on span "[PERSON_NAME] [PERSON_NAME]" at bounding box center [52, 94] width 55 height 8
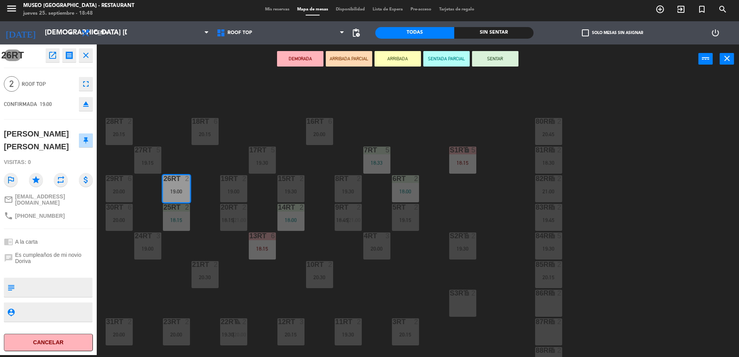
click at [346, 60] on button "ARRIBADA PARCIAL" at bounding box center [349, 58] width 46 height 15
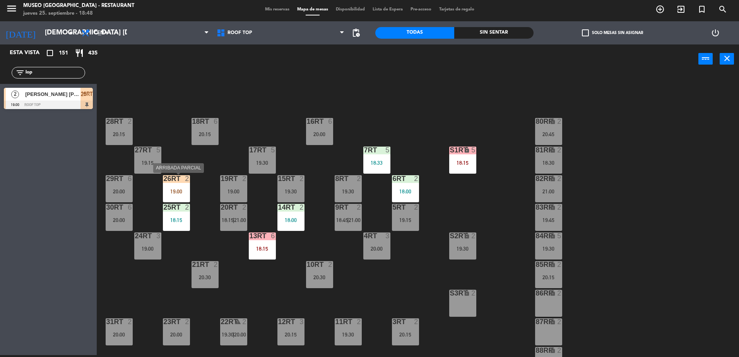
click at [185, 190] on div "19:00" at bounding box center [176, 191] width 27 height 5
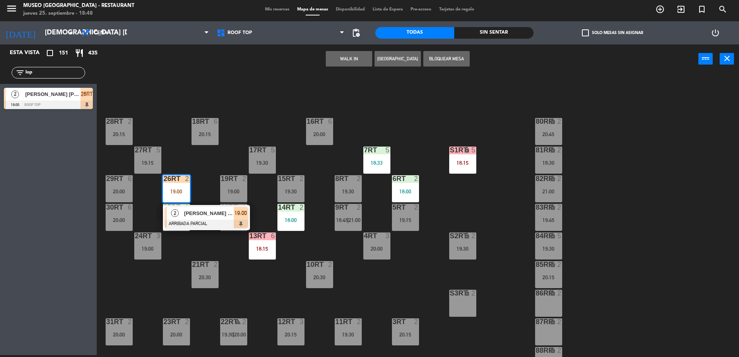
drag, startPoint x: 221, startPoint y: 209, endPoint x: 427, endPoint y: 285, distance: 219.2
click at [427, 285] on div "18RT 6 20:15 16RT 6 20:00 28RT 2 20:15 80RR lock 2 20:45 27RT 5 19:15 7RT 5 18:…" at bounding box center [421, 216] width 635 height 282
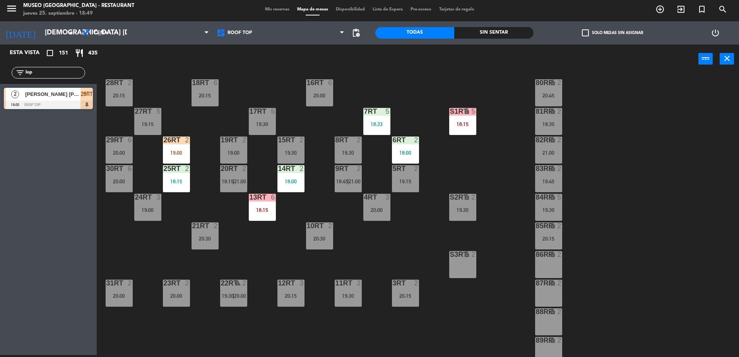
scroll to position [39, 0]
click at [220, 176] on div "20RT 2 18:15 | 21:00" at bounding box center [233, 178] width 27 height 27
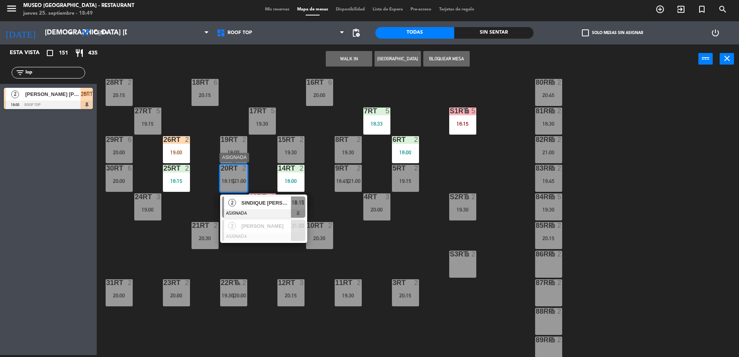
click at [251, 205] on span "SINDIQUE [PERSON_NAME] [PERSON_NAME]" at bounding box center [266, 203] width 50 height 8
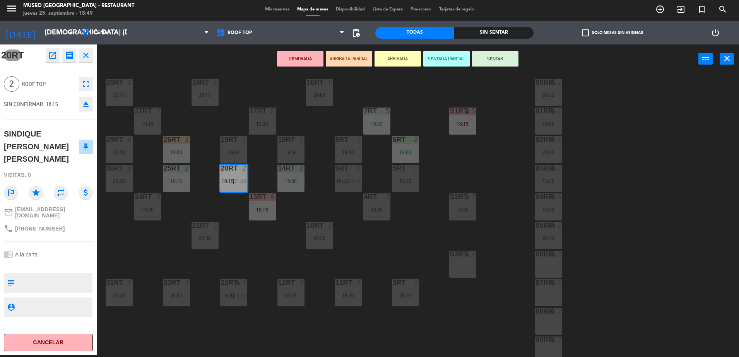
click at [50, 59] on icon "open_in_new" at bounding box center [52, 55] width 9 height 9
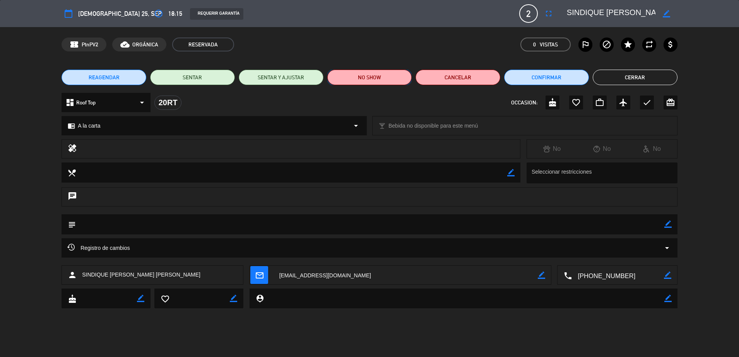
click at [382, 79] on button "NO SHOW" at bounding box center [369, 77] width 85 height 15
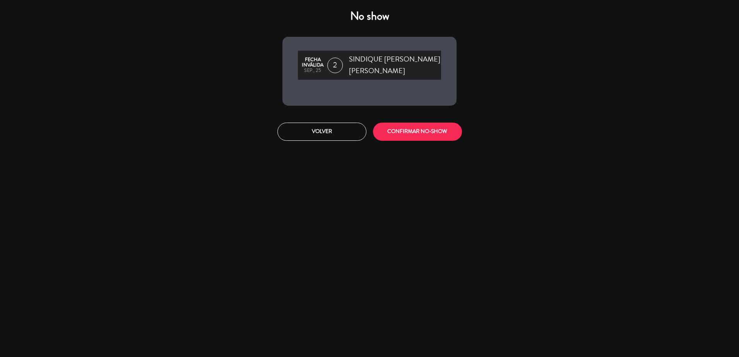
click at [424, 122] on div "Volver CONFIRMAR NO-SHOW" at bounding box center [370, 131] width 186 height 29
click at [407, 128] on button "CONFIRMAR NO-SHOW" at bounding box center [417, 132] width 89 height 18
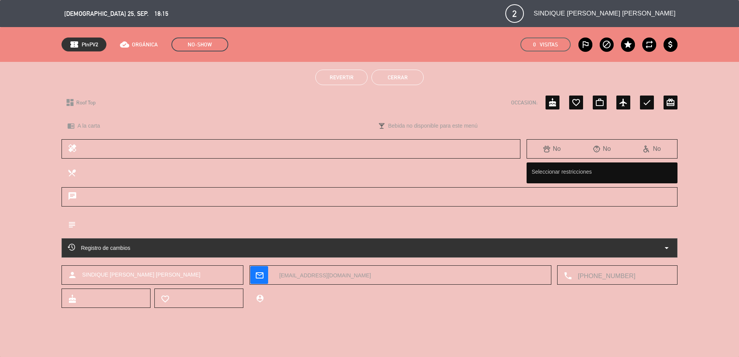
click at [390, 78] on button "Cerrar" at bounding box center [397, 77] width 52 height 15
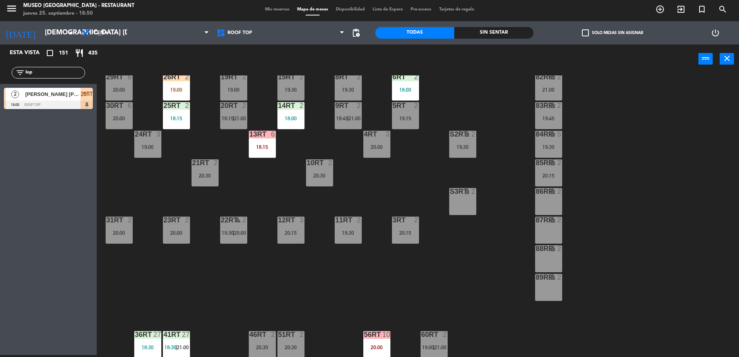
scroll to position [303, 0]
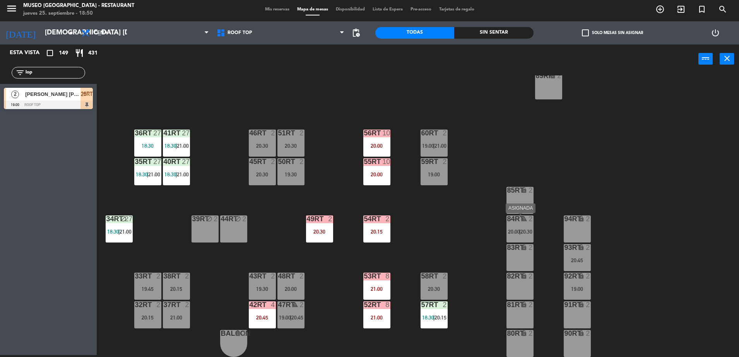
click at [528, 221] on div "2" at bounding box center [530, 218] width 5 height 7
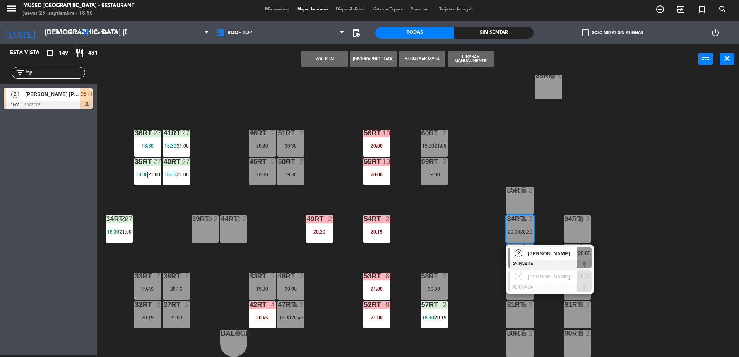
click at [520, 198] on div "85RT lock 2" at bounding box center [519, 200] width 27 height 27
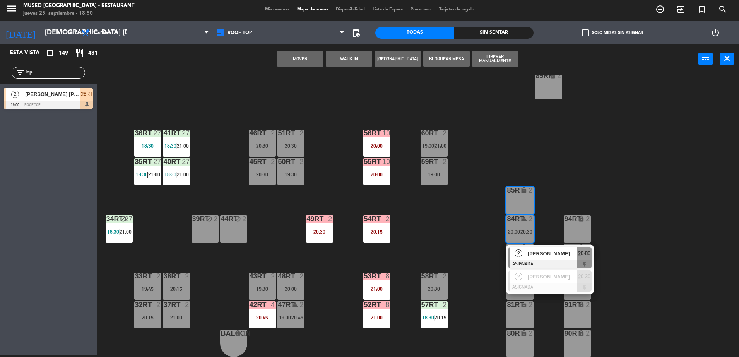
click at [303, 60] on button "Mover" at bounding box center [300, 58] width 46 height 15
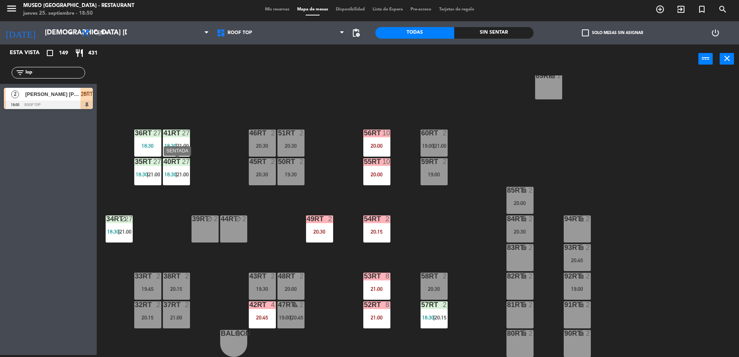
click at [170, 174] on span "18:30" at bounding box center [170, 174] width 12 height 6
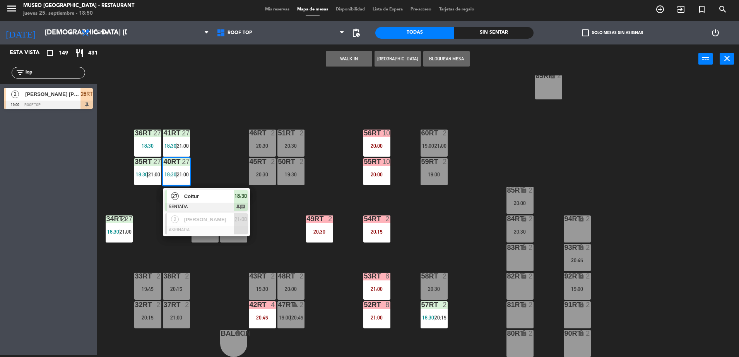
click at [194, 199] on span "Coltur" at bounding box center [209, 196] width 50 height 8
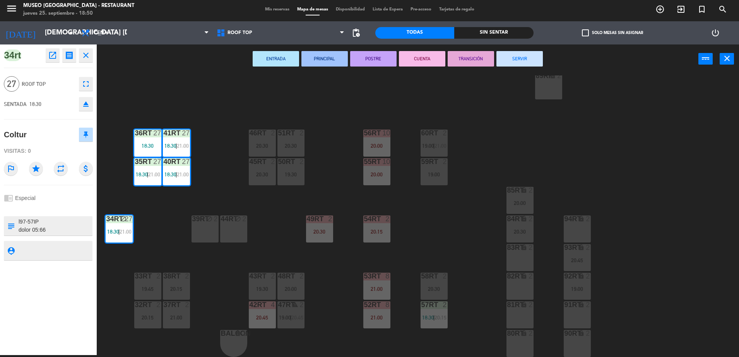
click at [280, 220] on div "18RT 6 20:15 16RT 6 20:00 28RT 2 20:15 80RR lock 2 20:45 27RT 5 19:15 7RT 5 18:…" at bounding box center [421, 216] width 635 height 282
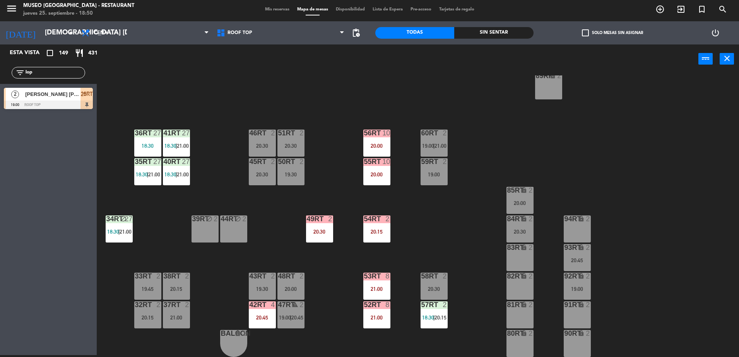
scroll to position [0, 0]
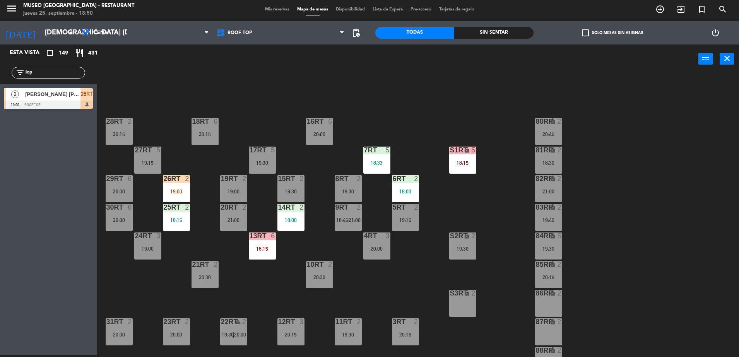
click at [549, 162] on div "18:30" at bounding box center [548, 162] width 27 height 5
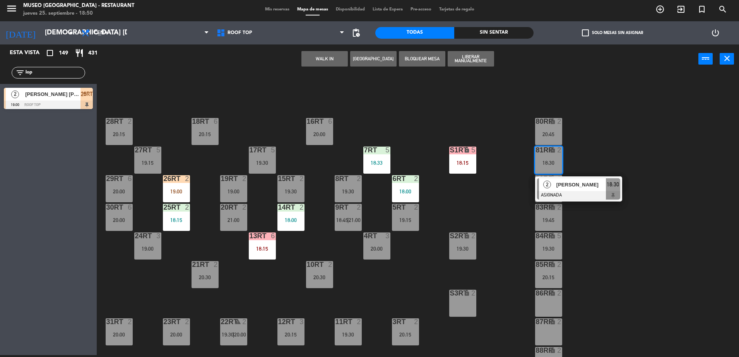
click at [585, 191] on div at bounding box center [578, 195] width 83 height 9
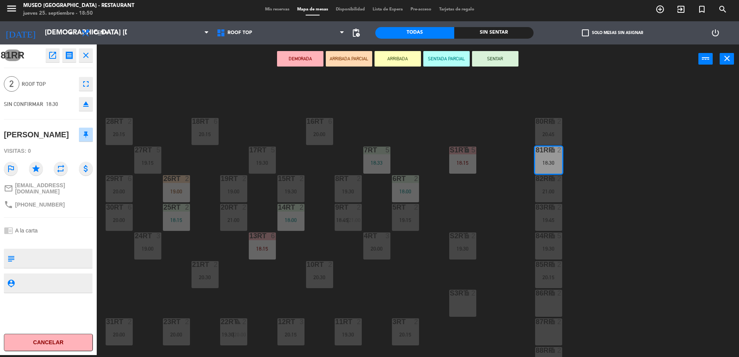
click at [52, 55] on icon "open_in_new" at bounding box center [52, 55] width 9 height 9
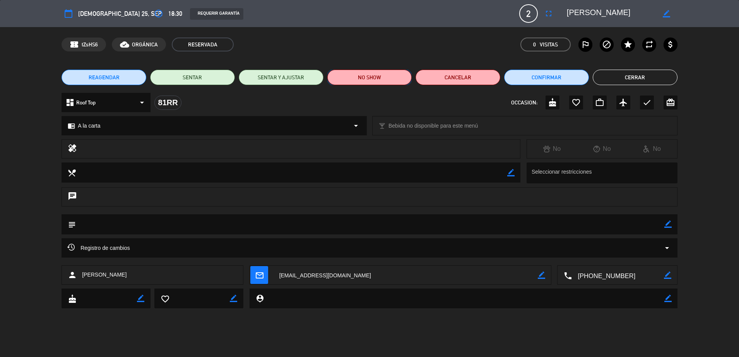
click at [381, 82] on button "NO SHOW" at bounding box center [369, 77] width 85 height 15
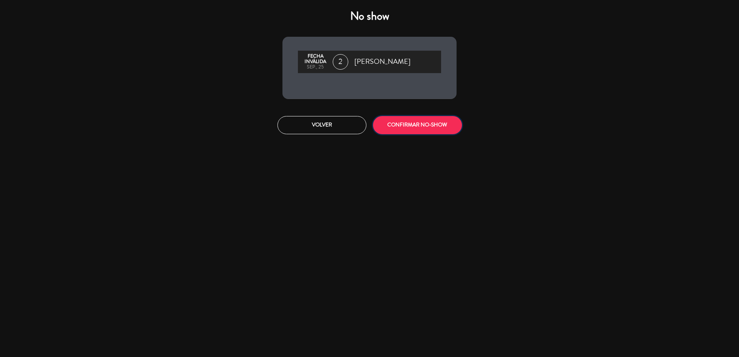
click at [394, 132] on button "CONFIRMAR NO-SHOW" at bounding box center [417, 125] width 89 height 18
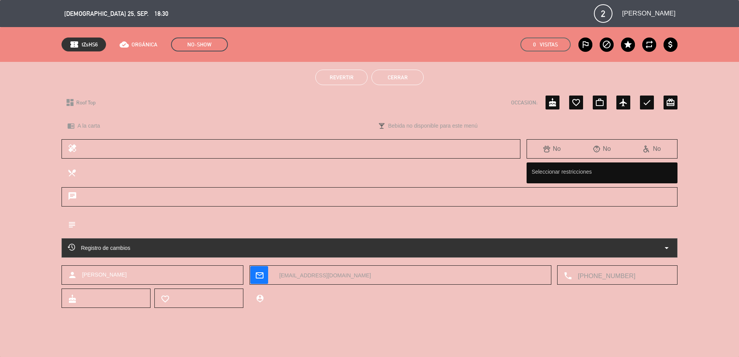
click at [398, 75] on button "Cerrar" at bounding box center [397, 77] width 52 height 15
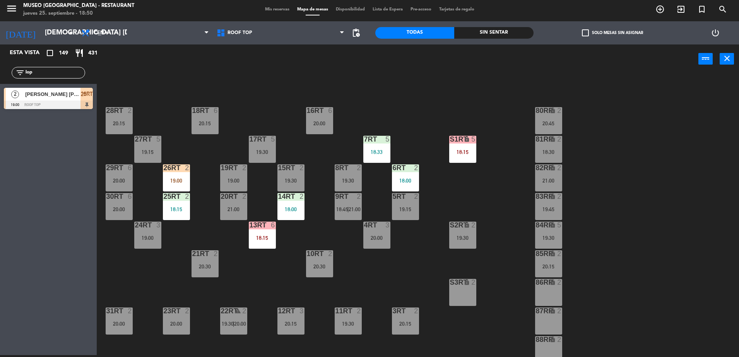
scroll to position [13, 0]
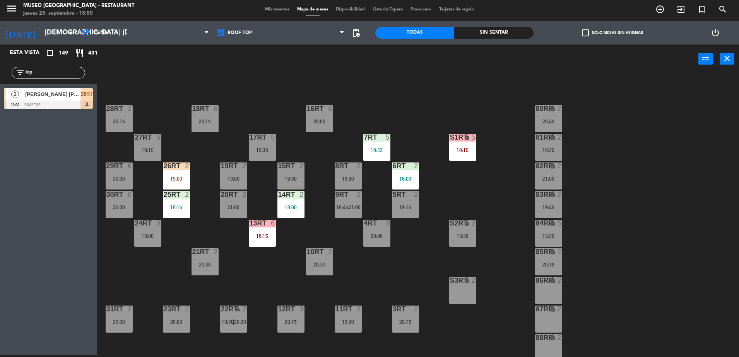
click at [460, 231] on div "S2RT lock 2 19:30" at bounding box center [462, 233] width 27 height 27
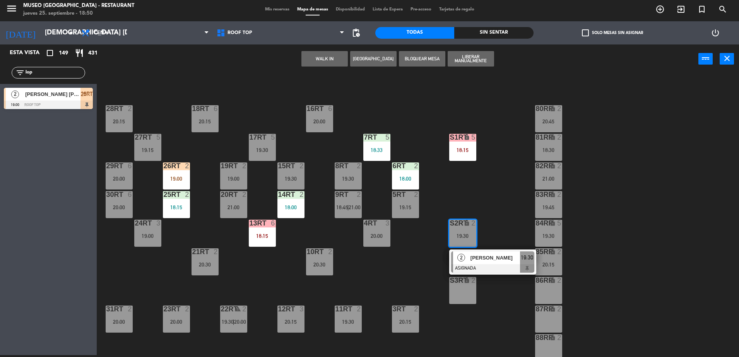
click at [411, 245] on div "18RT 6 20:15 16RT 6 20:00 28RT 2 20:15 80RR lock 2 20:45 27RT 5 19:15 7RT 5 18:…" at bounding box center [421, 216] width 635 height 282
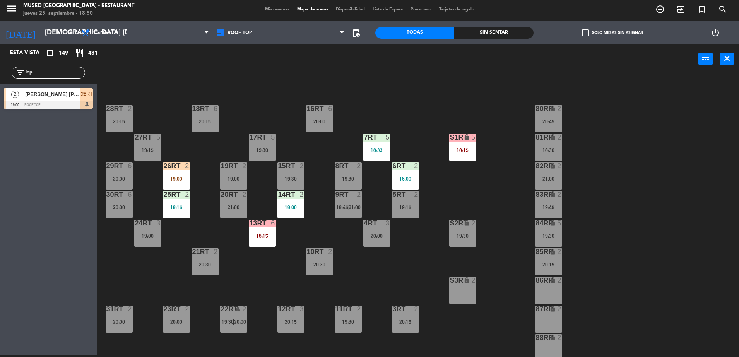
click at [446, 152] on div "18RT 6 20:15 16RT 6 20:00 28RT 2 20:15 80RR lock 2 20:45 27RT 5 19:15 7RT 5 18:…" at bounding box center [421, 216] width 635 height 282
click at [456, 151] on div "18:15" at bounding box center [462, 149] width 27 height 5
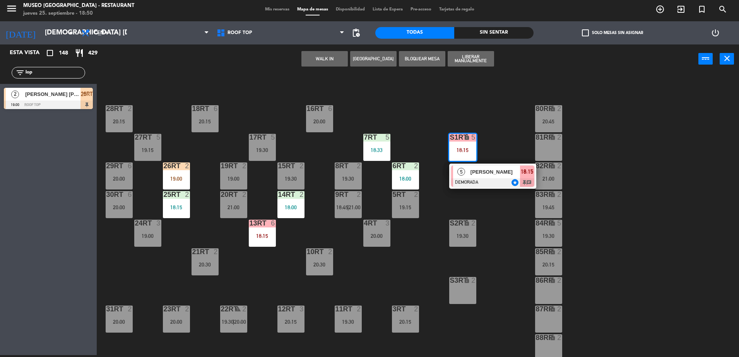
click at [479, 169] on span "[PERSON_NAME]" at bounding box center [495, 172] width 50 height 8
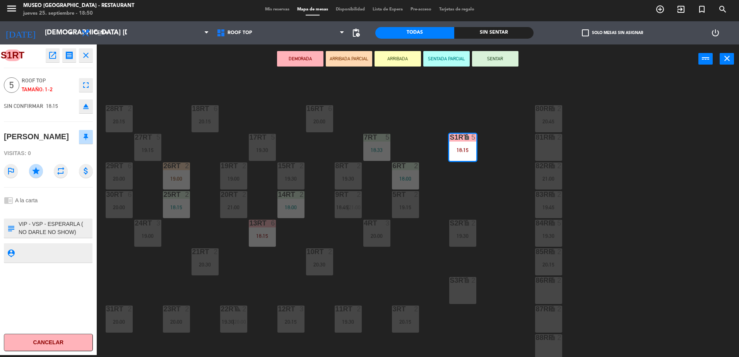
click at [59, 236] on textarea at bounding box center [55, 228] width 74 height 16
click at [361, 277] on div "18RT 6 20:15 16RT 6 20:00 28RT 2 20:15 80RR lock 2 20:45 27RT 5 19:15 7RT 5 18:…" at bounding box center [421, 216] width 635 height 282
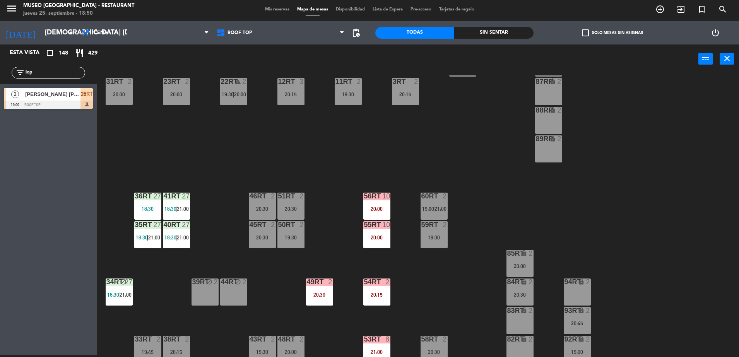
scroll to position [0, 0]
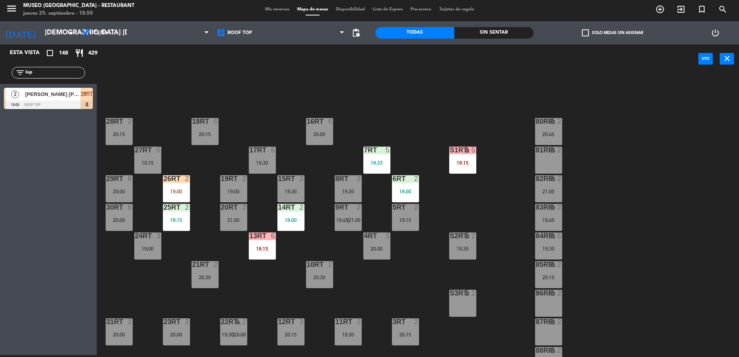
drag, startPoint x: 48, startPoint y: 73, endPoint x: 0, endPoint y: 68, distance: 48.5
click at [0, 68] on html "close × Museo Larco Café - Restaurant × chrome_reader_mode Listado de Reservas …" at bounding box center [369, 178] width 739 height 357
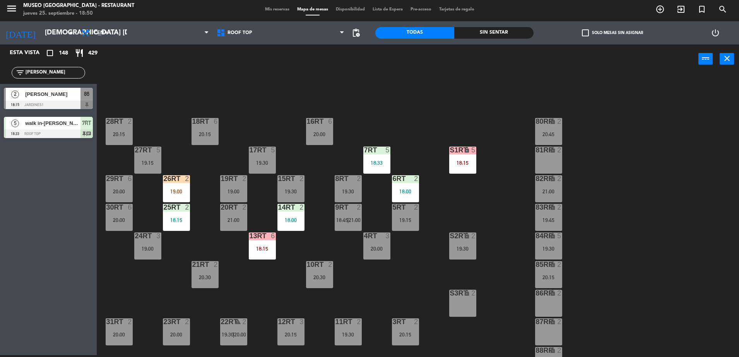
type input "[PERSON_NAME]"
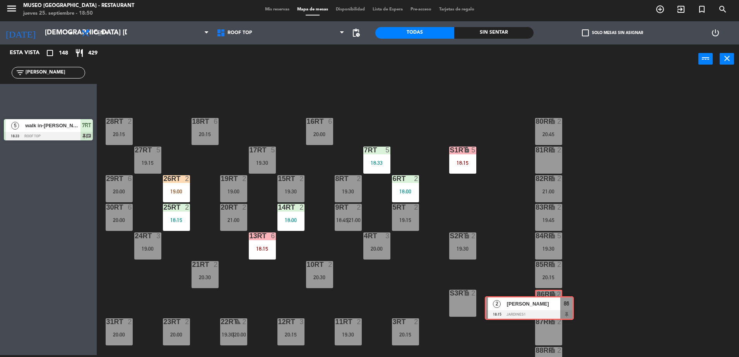
drag, startPoint x: 77, startPoint y: 92, endPoint x: 551, endPoint y: 293, distance: 514.7
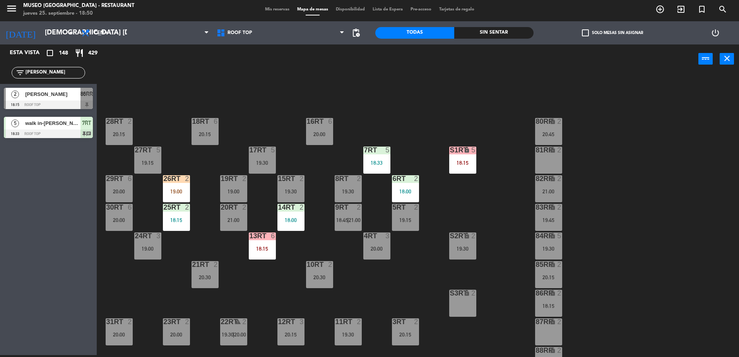
click at [551, 293] on icon "lock" at bounding box center [552, 293] width 7 height 7
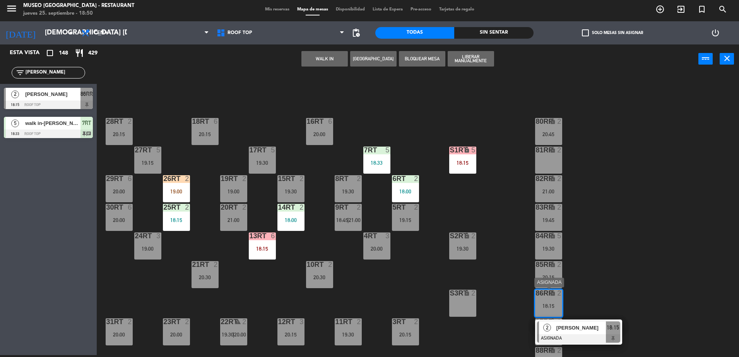
click at [579, 329] on span "[PERSON_NAME]" at bounding box center [581, 328] width 50 height 8
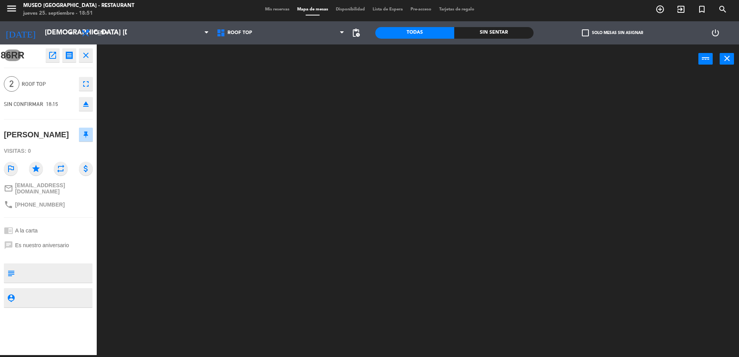
click at [41, 272] on div at bounding box center [55, 272] width 74 height 19
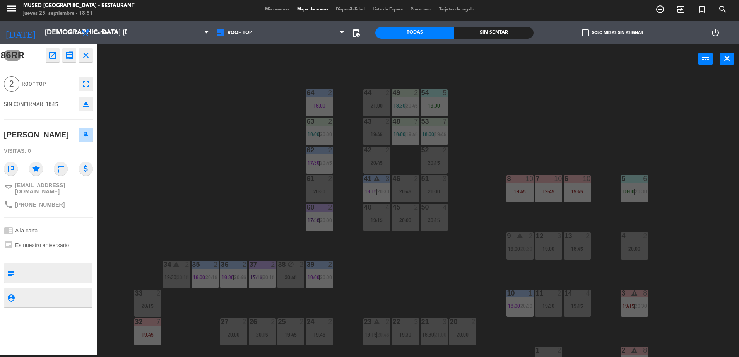
click at [220, 148] on div "44 2 21:00 49 2 18:30 | 20:45 54 5 19:00 64 2 18:00 48 7 18:00 | 19:45 53 7 18:…" at bounding box center [421, 216] width 635 height 282
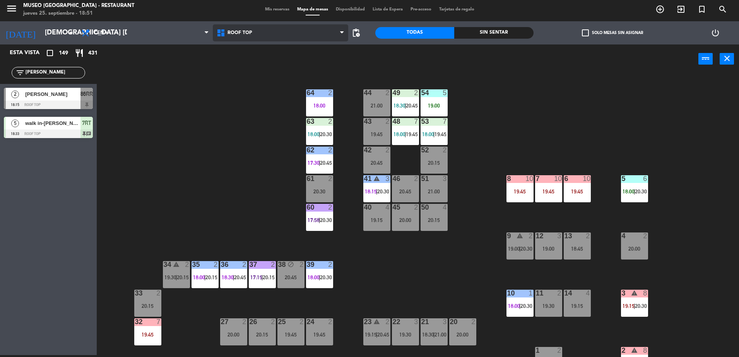
click at [277, 31] on span "Roof Top" at bounding box center [280, 32] width 135 height 17
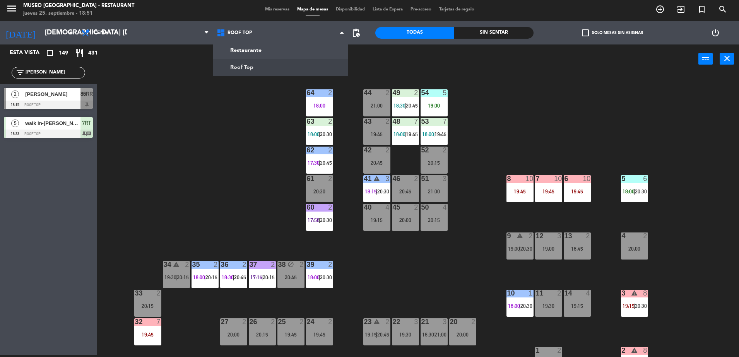
click at [214, 104] on div "44 2 21:00 49 2 18:30 | 20:45 54 5 19:00 64 2 18:00 48 7 18:00 | 19:45 53 7 18:…" at bounding box center [421, 216] width 635 height 282
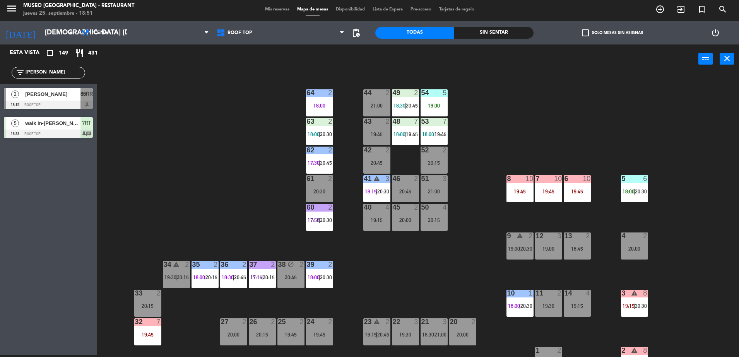
click at [85, 104] on div at bounding box center [48, 105] width 89 height 9
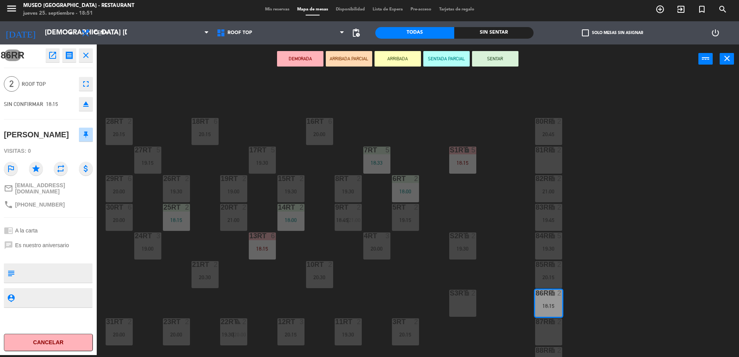
click at [359, 57] on button "ARRIBADA PARCIAL" at bounding box center [349, 58] width 46 height 15
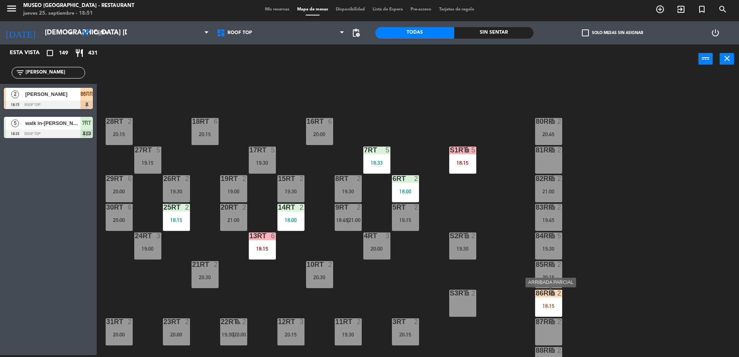
click at [536, 297] on div "86RR" at bounding box center [536, 293] width 0 height 7
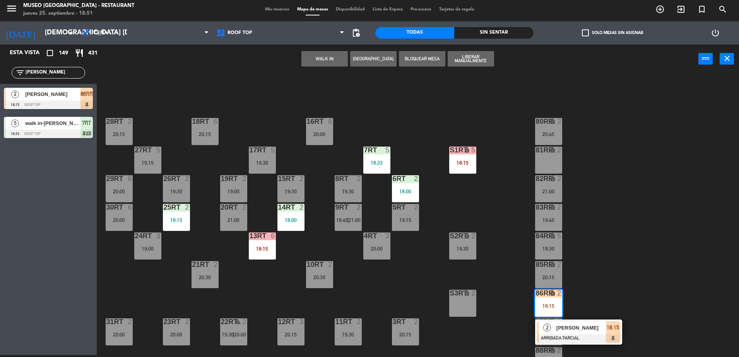
click at [409, 214] on div "5RT 2 19:15" at bounding box center [405, 217] width 27 height 27
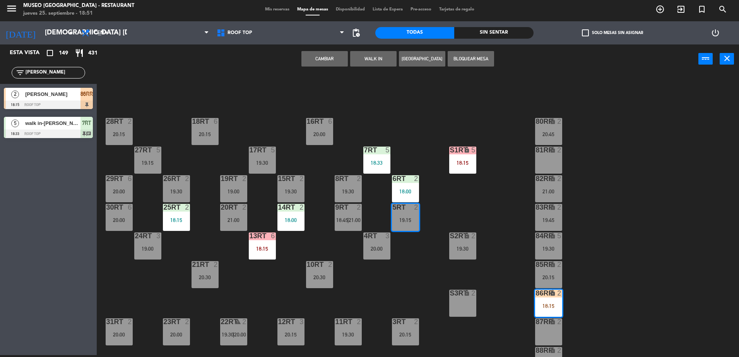
click at [313, 53] on button "Cambiar" at bounding box center [324, 58] width 46 height 15
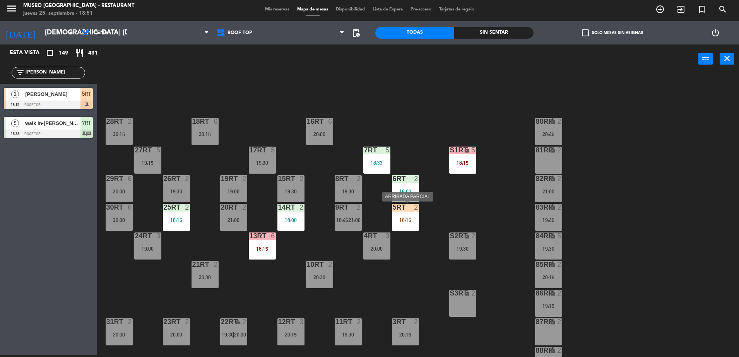
click at [394, 215] on div "5RT 2 18:15" at bounding box center [405, 217] width 27 height 27
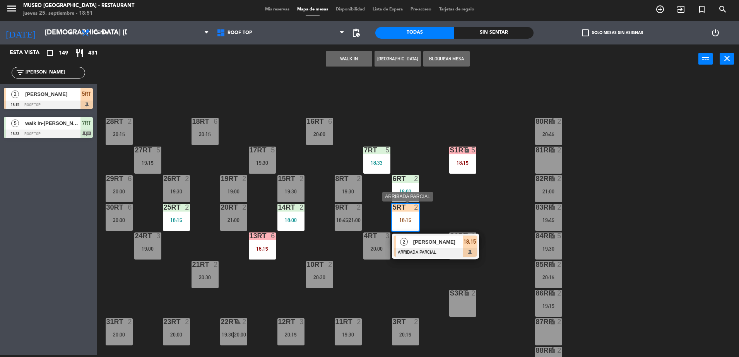
click at [432, 239] on span "[PERSON_NAME]" at bounding box center [438, 242] width 50 height 8
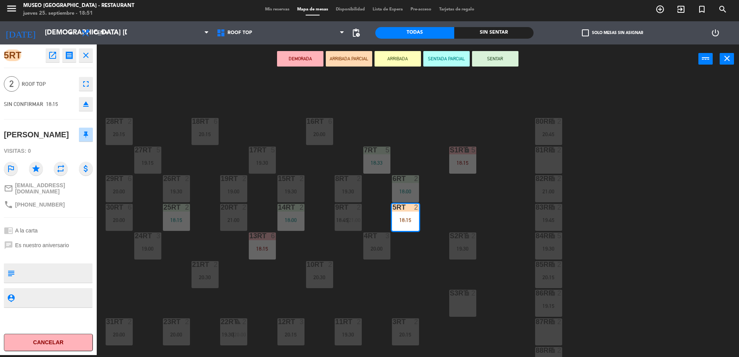
click at [48, 279] on textarea at bounding box center [55, 273] width 74 height 16
type textarea "llegaron 18:51"
click at [80, 231] on div "chrome_reader_mode A la carta" at bounding box center [48, 230] width 89 height 15
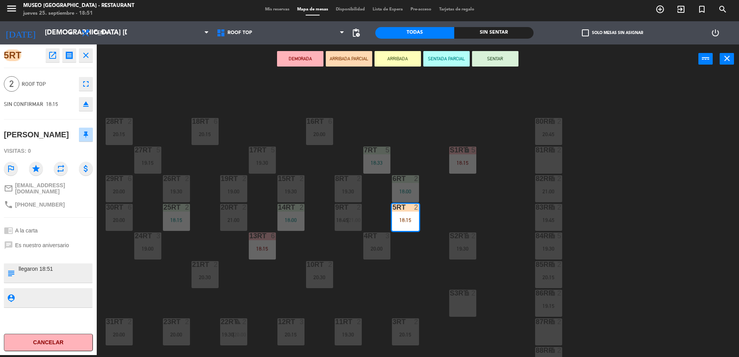
click at [425, 278] on div "18RT 6 20:15 16RT 6 20:00 28RT 2 20:15 80RR lock 2 20:45 27RT 5 19:15 7RT 5 18:…" at bounding box center [421, 216] width 635 height 282
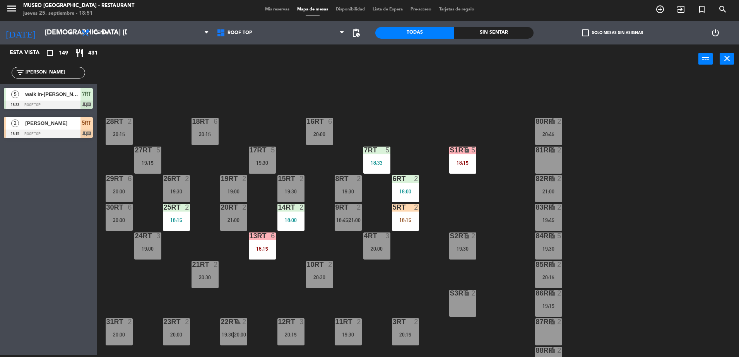
click at [404, 223] on div "18:15" at bounding box center [405, 219] width 27 height 5
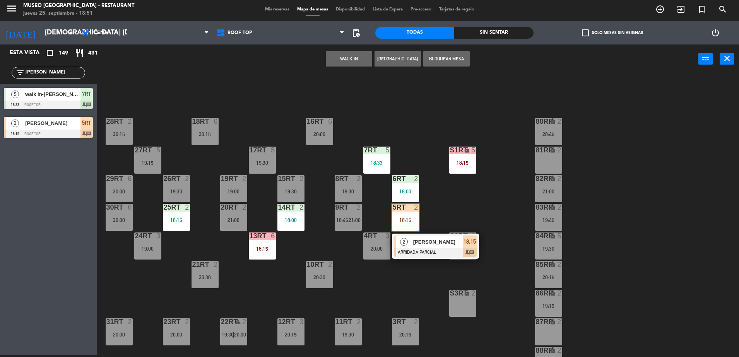
click at [435, 249] on div at bounding box center [435, 252] width 83 height 9
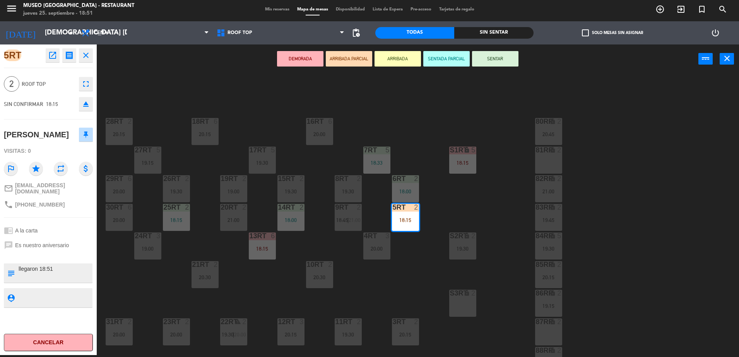
click at [435, 249] on div "18RT 6 20:15 16RT 6 20:00 28RT 2 20:15 80RR lock 2 20:45 27RT 5 19:15 7RT 5 18:…" at bounding box center [421, 216] width 635 height 282
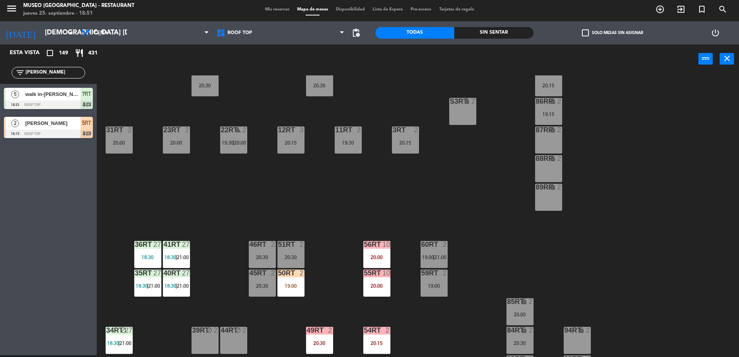
scroll to position [303, 0]
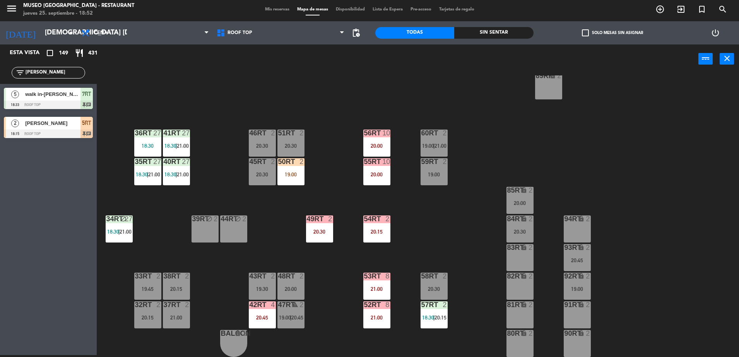
click at [338, 122] on div "18RT 6 20:15 16RT 6 20:00 28RT 2 20:15 80RR lock 2 20:45 27RT 5 19:15 7RT 5 18:…" at bounding box center [421, 216] width 635 height 282
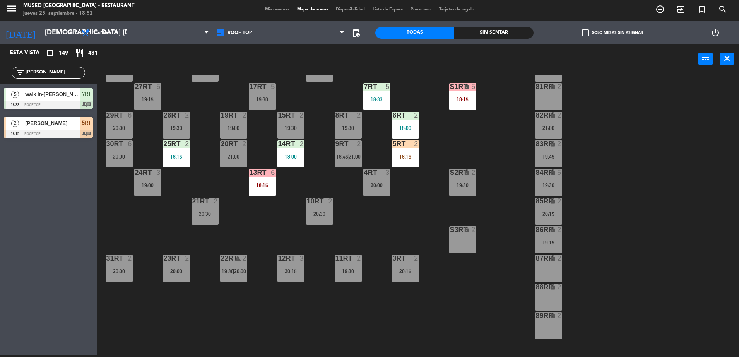
scroll to position [0, 0]
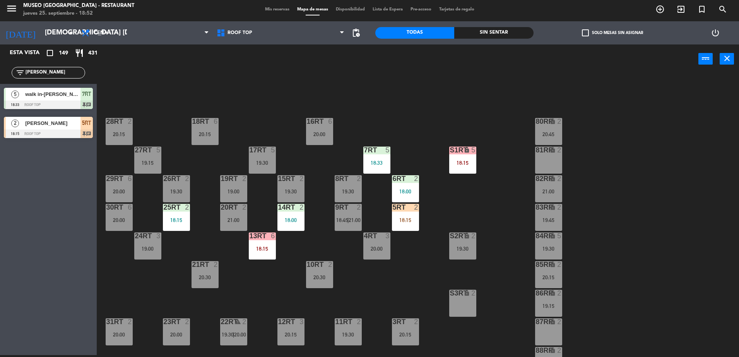
drag, startPoint x: 51, startPoint y: 75, endPoint x: -2, endPoint y: 87, distance: 54.2
click at [0, 87] on html "close × Museo Larco Café - Restaurant × chrome_reader_mode Listado de Reservas …" at bounding box center [369, 178] width 739 height 357
type input "ares"
click at [59, 113] on div "2 [PERSON_NAME] [PERSON_NAME] 19:45 Roof Top 83RR chat" at bounding box center [48, 127] width 97 height 29
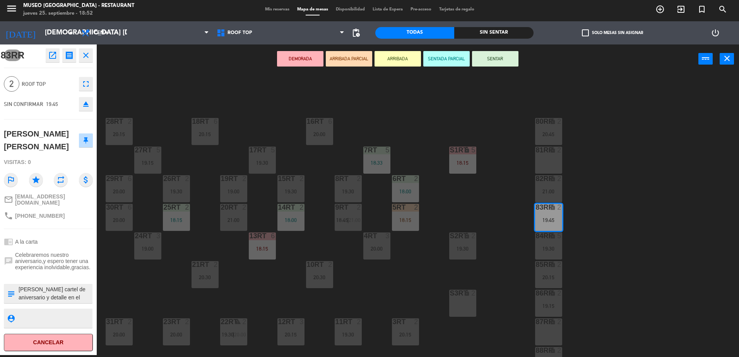
click at [63, 287] on textarea at bounding box center [55, 293] width 74 height 16
click at [415, 131] on div "18RT 6 20:15 16RT 6 20:00 28RT 2 20:15 80RR lock 2 20:45 27RT 5 19:15 7RT 5 18:…" at bounding box center [421, 216] width 635 height 282
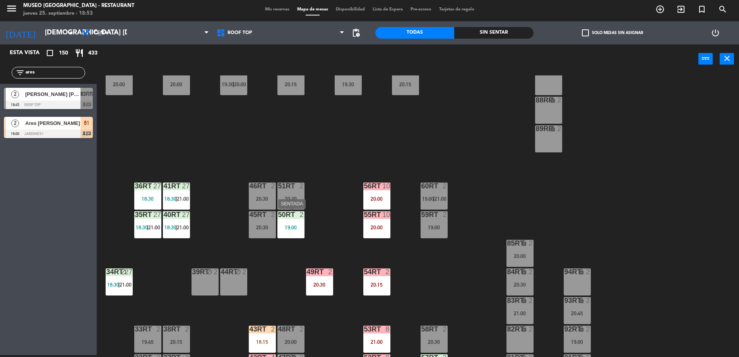
scroll to position [303, 0]
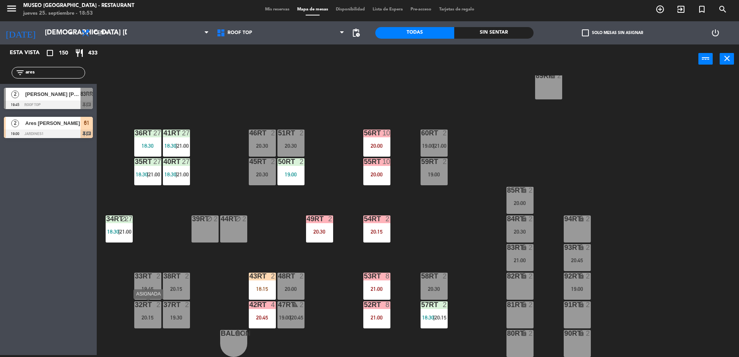
click at [147, 310] on div "32rt 2 20:15" at bounding box center [147, 314] width 27 height 27
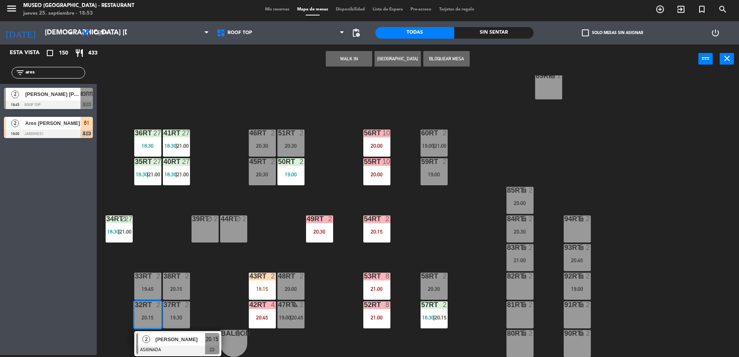
click at [195, 239] on div "39rt block 2" at bounding box center [204, 228] width 27 height 27
click at [335, 58] on button "Mover" at bounding box center [349, 58] width 46 height 15
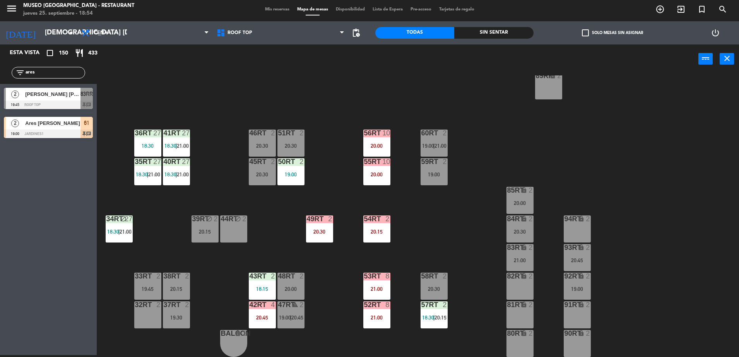
drag, startPoint x: 35, startPoint y: 73, endPoint x: -2, endPoint y: 79, distance: 37.5
click at [0, 79] on html "close × Museo Larco Café - Restaurant × chrome_reader_mode Listado de Reservas …" at bounding box center [369, 178] width 739 height 357
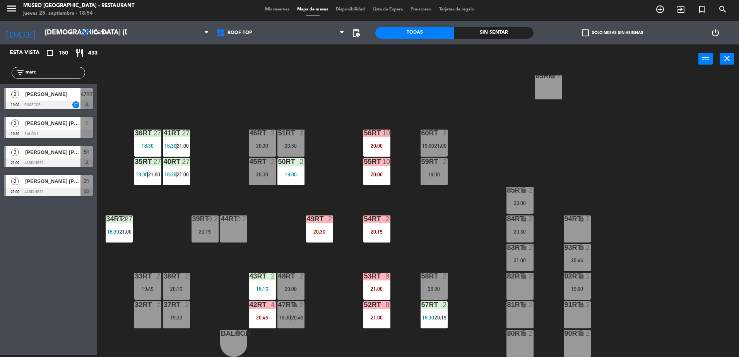
type input "marc"
click at [39, 103] on div at bounding box center [48, 105] width 89 height 9
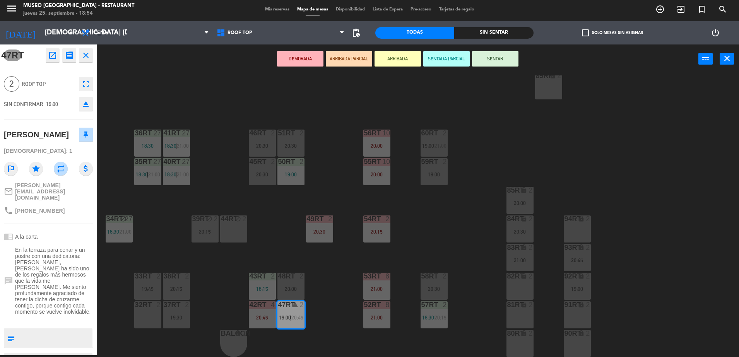
click at [352, 65] on button "ARRIBADA PARCIAL" at bounding box center [349, 58] width 46 height 15
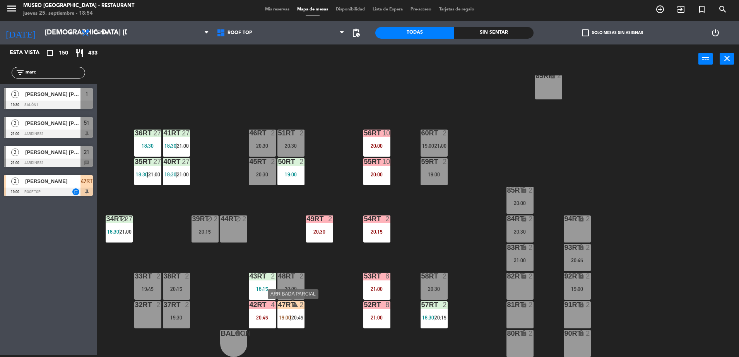
click at [290, 322] on div "47RT warning 2 19:00 | 20:45" at bounding box center [290, 314] width 27 height 27
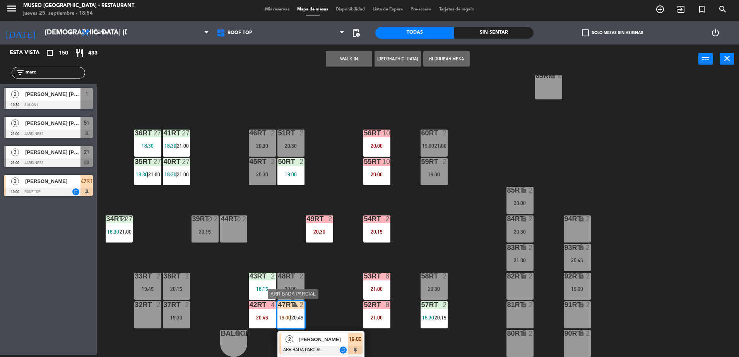
click at [304, 337] on span "[PERSON_NAME]" at bounding box center [324, 339] width 50 height 8
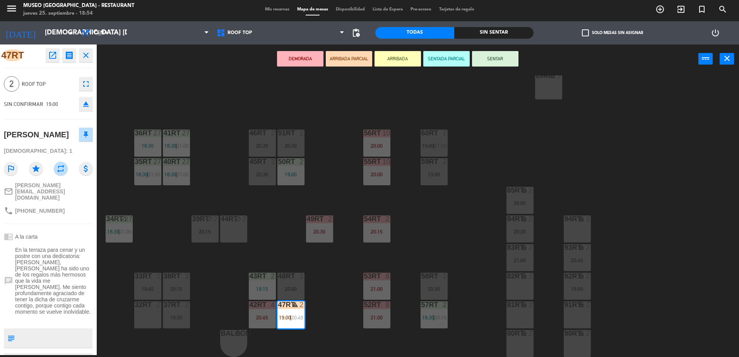
click at [143, 308] on div at bounding box center [147, 304] width 13 height 7
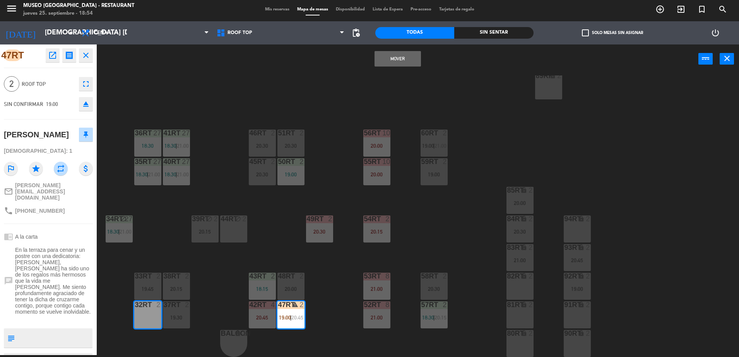
click at [382, 60] on button "Mover" at bounding box center [397, 58] width 46 height 15
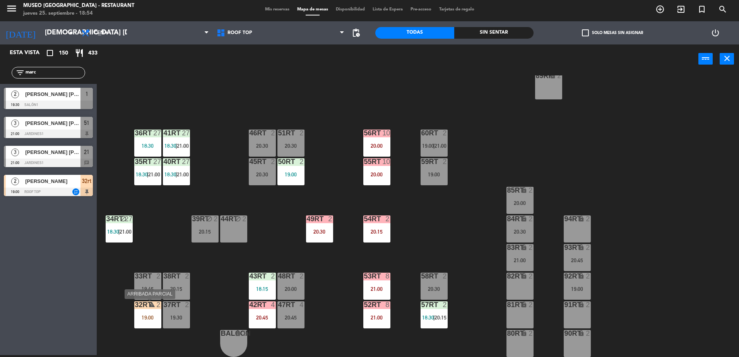
click at [141, 320] on div "19:00" at bounding box center [147, 317] width 27 height 5
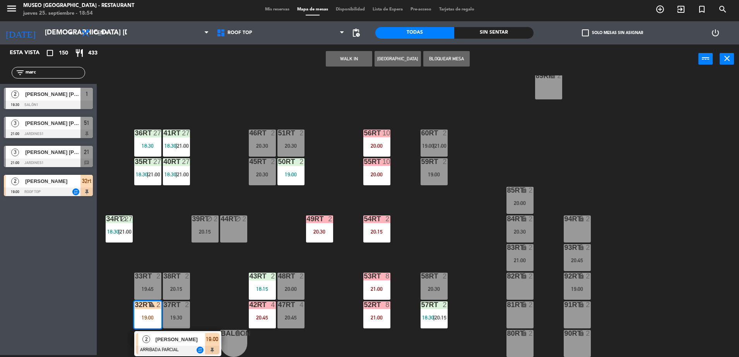
click at [167, 343] on span "[PERSON_NAME]" at bounding box center [181, 339] width 50 height 8
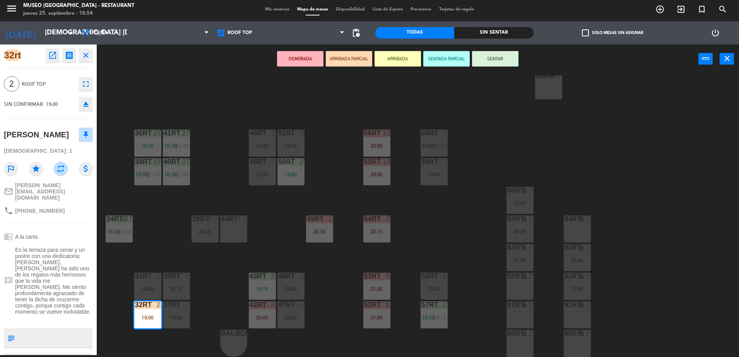
click at [62, 165] on icon "repeat" at bounding box center [61, 169] width 14 height 14
click at [153, 248] on div "18RT 6 20:15 16RT 6 20:00 28RT 2 20:15 80RR lock 2 20:45 27RT 5 19:15 7RT 5 18:…" at bounding box center [421, 216] width 635 height 282
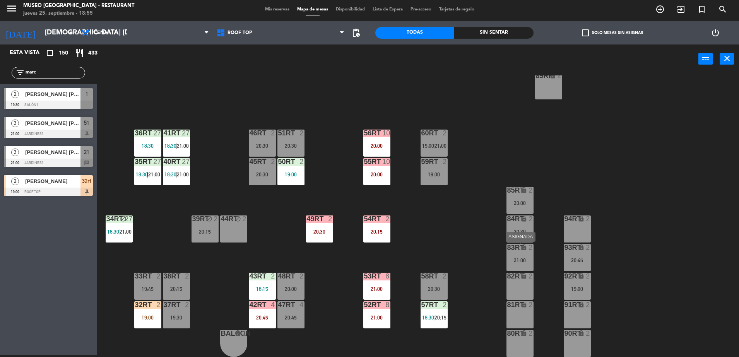
click at [525, 253] on div "83RT lock 2 21:00" at bounding box center [519, 257] width 27 height 27
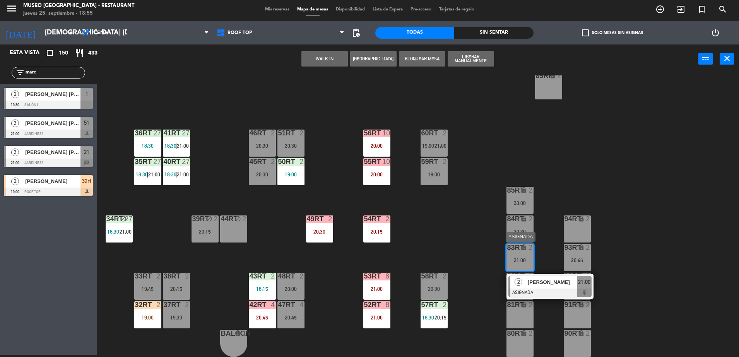
click at [557, 285] on span "[PERSON_NAME]" at bounding box center [553, 282] width 50 height 8
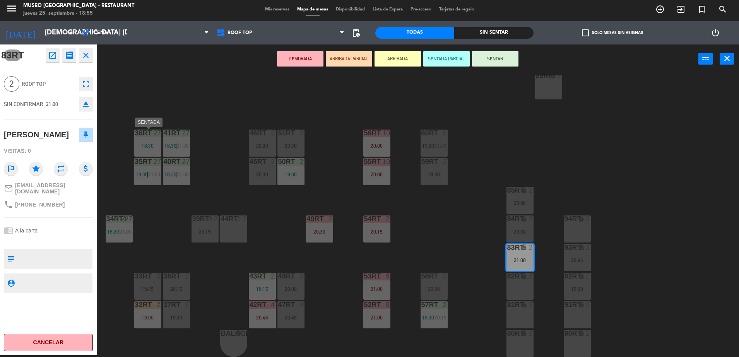
click at [136, 145] on div "18:30" at bounding box center [147, 145] width 27 height 5
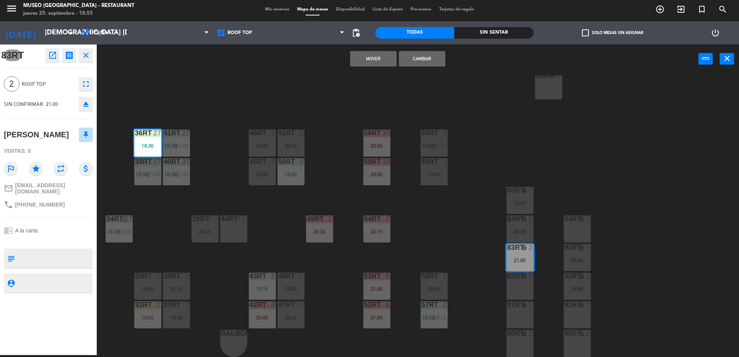
click at [357, 50] on div "Mover Cambiar power_input close" at bounding box center [398, 58] width 602 height 29
click at [372, 55] on button "Mover" at bounding box center [373, 58] width 46 height 15
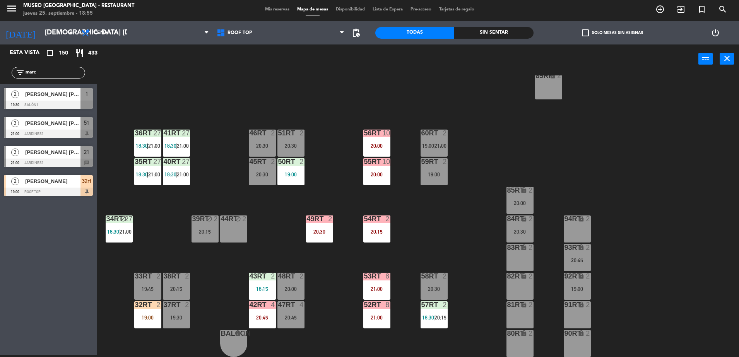
click at [515, 232] on div "20:30" at bounding box center [519, 231] width 27 height 5
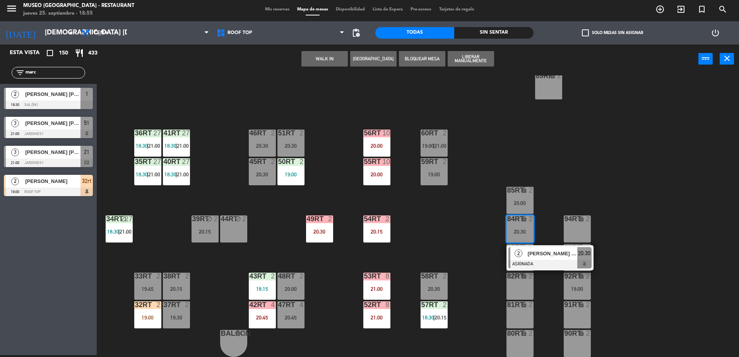
click at [444, 239] on div "18RT 6 20:15 16RT 6 20:00 28RT 2 20:15 80RR lock 2 20:45 27RT 5 19:15 7RT 5 18:…" at bounding box center [421, 216] width 635 height 282
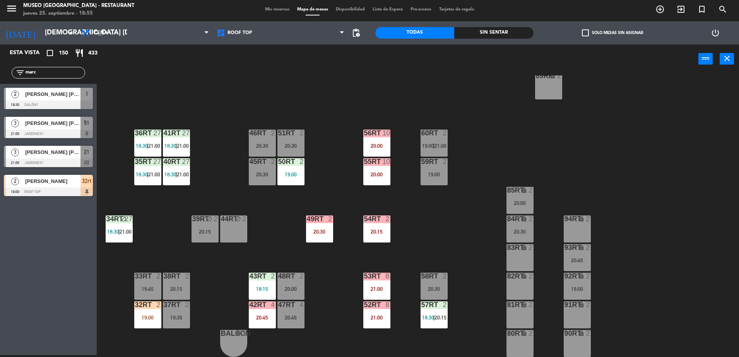
click at [576, 253] on div "93RT lock 2 20:45" at bounding box center [577, 257] width 27 height 27
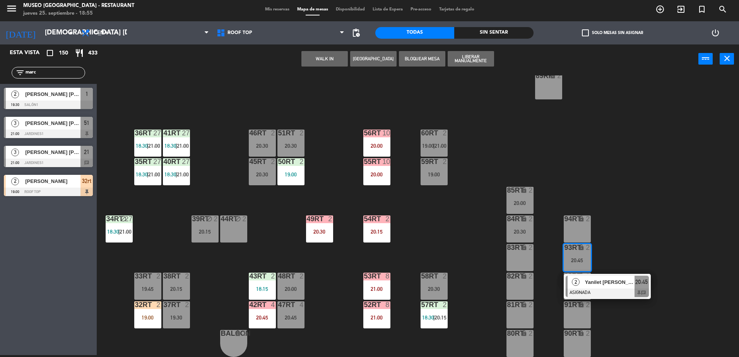
click at [589, 282] on span "Yanilet [PERSON_NAME] [PERSON_NAME]" at bounding box center [610, 282] width 50 height 8
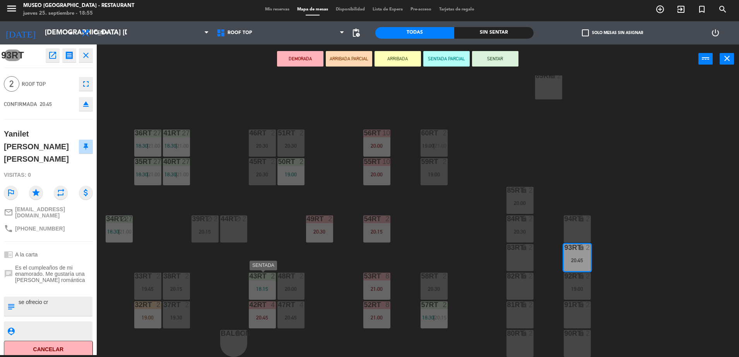
click at [262, 278] on div at bounding box center [262, 276] width 13 height 7
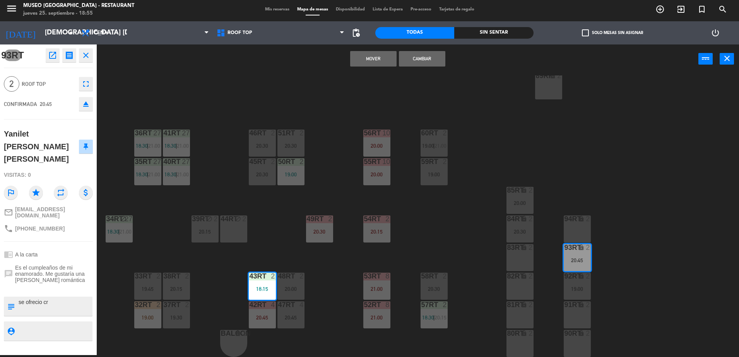
click at [378, 54] on button "Mover" at bounding box center [373, 58] width 46 height 15
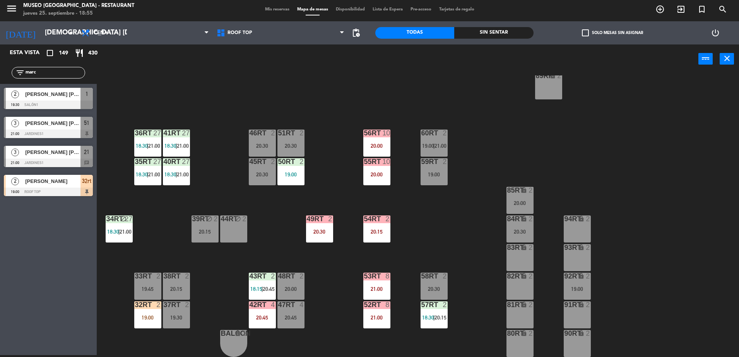
click at [577, 287] on div "19:00" at bounding box center [577, 288] width 27 height 5
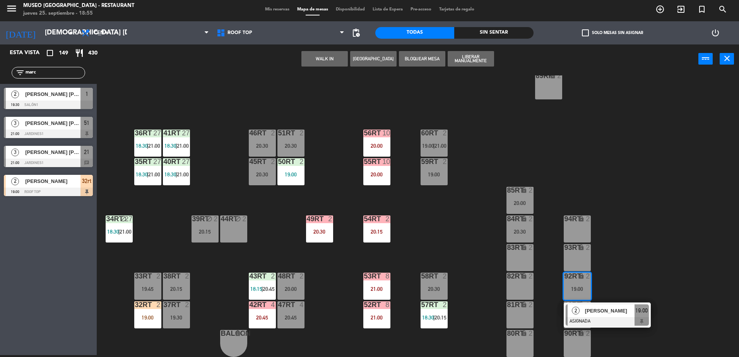
click at [593, 320] on div at bounding box center [607, 321] width 83 height 9
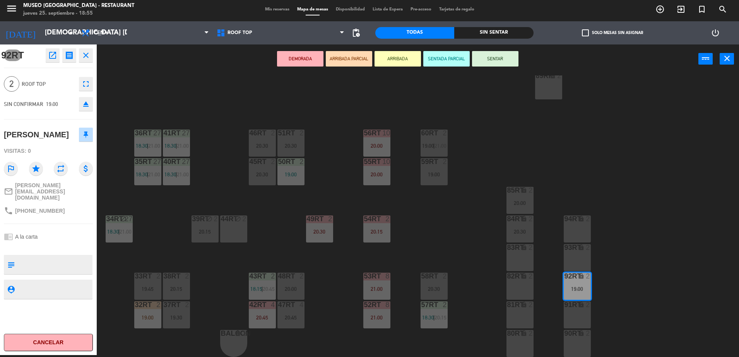
click at [436, 244] on div "18RT 6 20:15 16RT 6 20:00 28RT 2 20:15 80RR lock 2 20:45 27RT 5 19:15 7RT 5 18:…" at bounding box center [421, 216] width 635 height 282
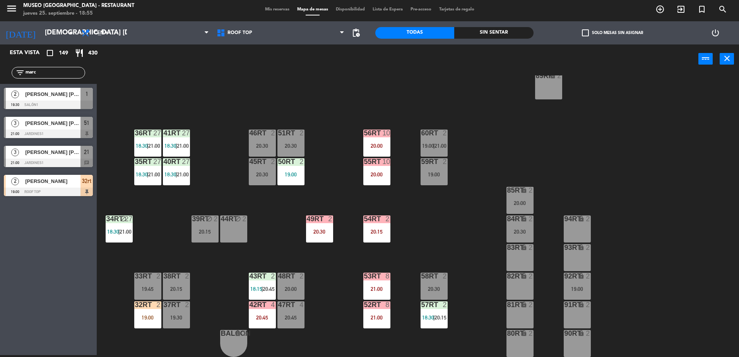
click at [262, 181] on div "45RT 2 20:30" at bounding box center [262, 171] width 27 height 27
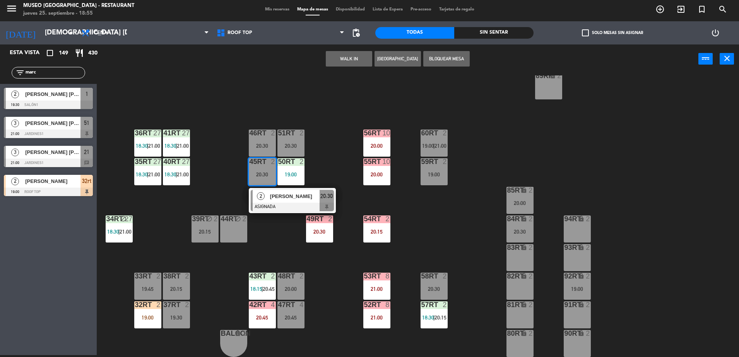
click at [296, 209] on div at bounding box center [292, 207] width 83 height 9
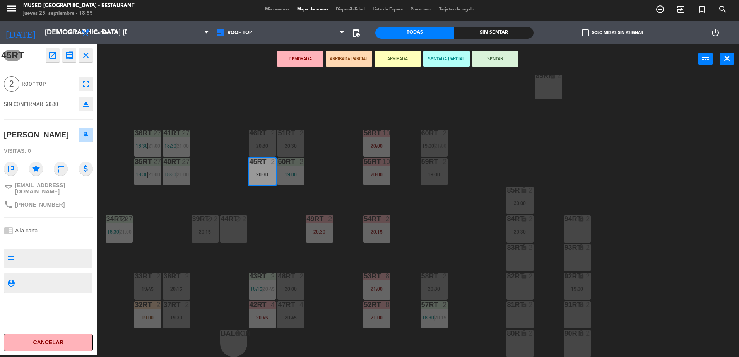
click at [295, 174] on div "19:00" at bounding box center [290, 174] width 27 height 5
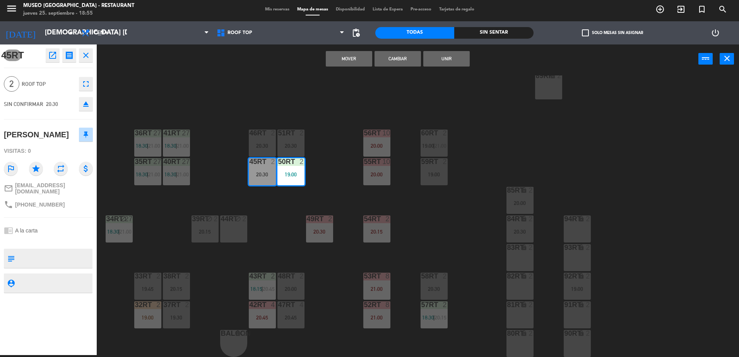
click at [344, 60] on button "Mover" at bounding box center [349, 58] width 46 height 15
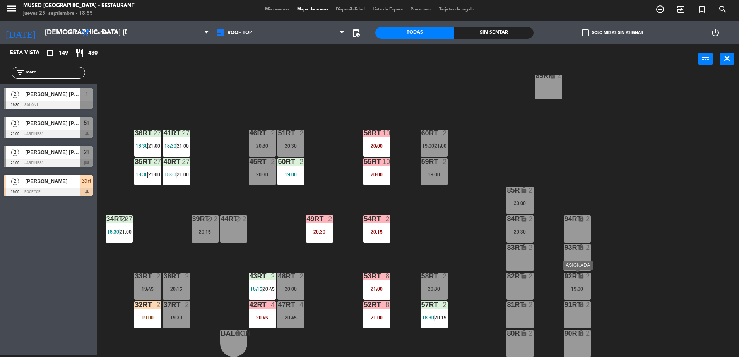
click at [576, 284] on div "92RT lock 2 19:00" at bounding box center [577, 286] width 27 height 27
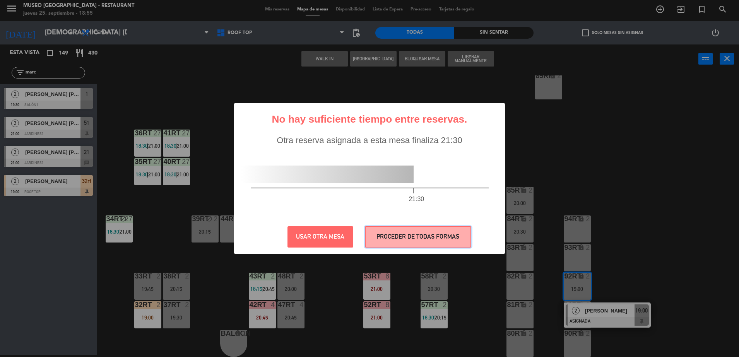
click at [448, 238] on button "PROCEDER DE TODAS FORMAS" at bounding box center [418, 236] width 106 height 21
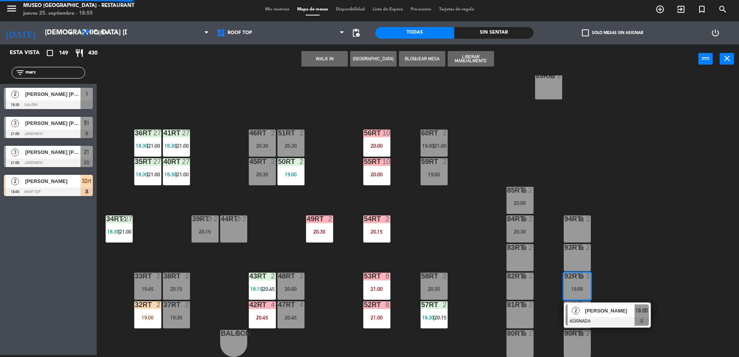
click at [448, 238] on div "18RT 6 20:15 16RT 6 20:00 28RT 2 20:15 80RR lock 2 20:45 27RT 5 19:15 7RT 5 18:…" at bounding box center [421, 216] width 635 height 282
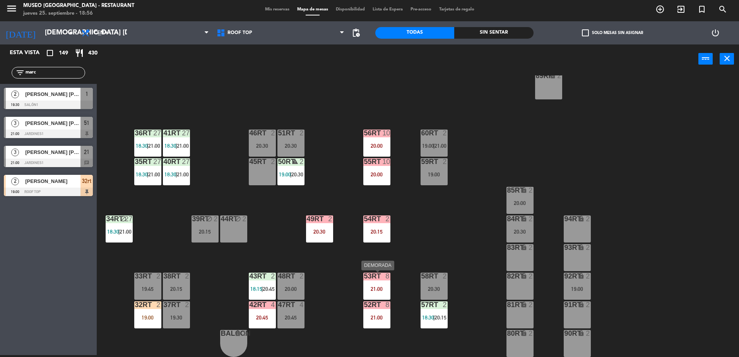
click at [379, 282] on div "53RT 8 21:00" at bounding box center [376, 286] width 27 height 27
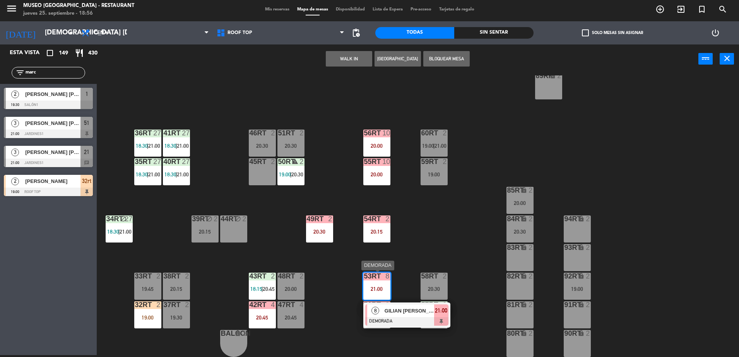
click at [405, 315] on div "GILIAN [PERSON_NAME] [PERSON_NAME]" at bounding box center [409, 310] width 50 height 13
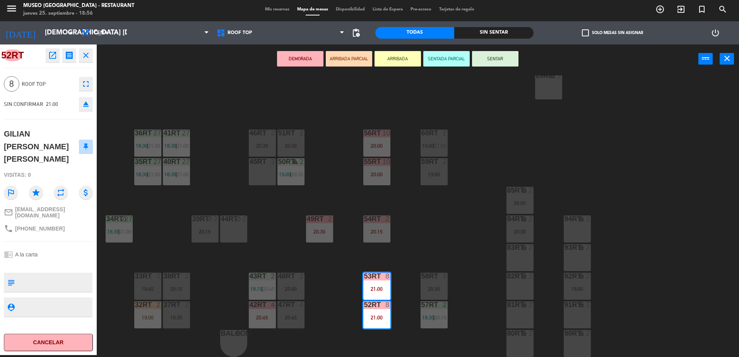
click at [409, 236] on div "18RT 6 20:15 16RT 6 20:00 28RT 2 20:15 80RR lock 2 20:45 27RT 5 19:15 7RT 5 18:…" at bounding box center [421, 216] width 635 height 282
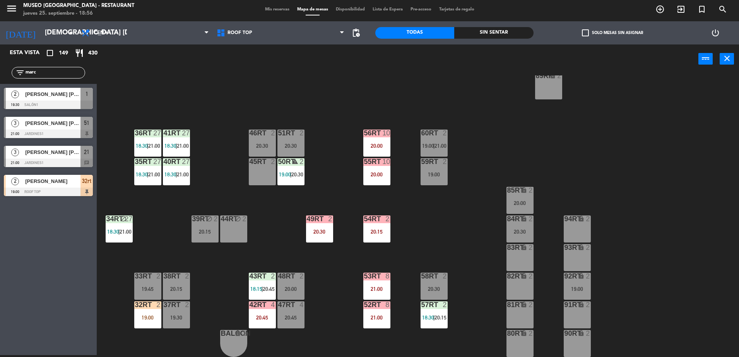
click at [373, 176] on div "20:00" at bounding box center [376, 174] width 27 height 5
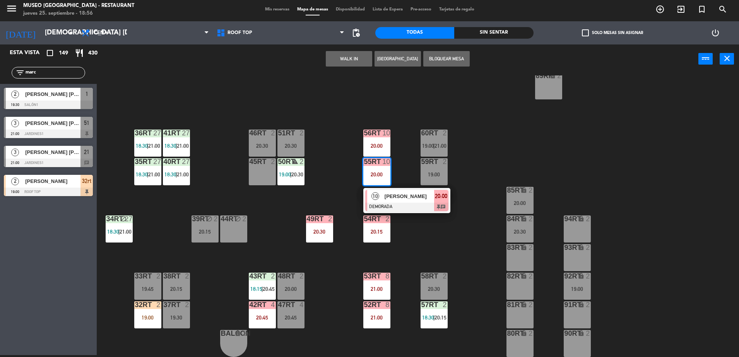
click at [400, 204] on div at bounding box center [406, 207] width 83 height 9
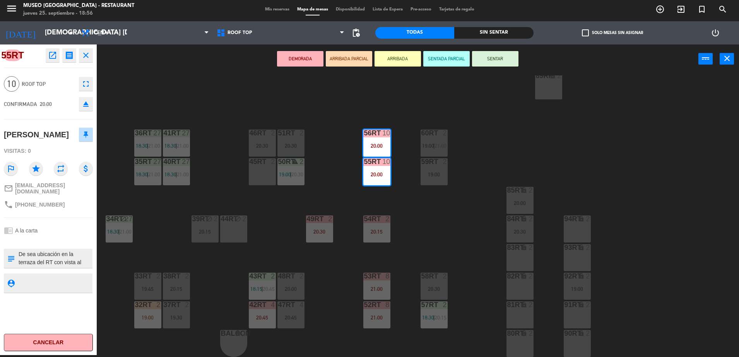
click at [334, 199] on div "18RT 6 20:15 16RT 6 20:00 28RT 2 20:15 80RR lock 2 20:45 27RT 5 19:15 7RT 5 18:…" at bounding box center [421, 216] width 635 height 282
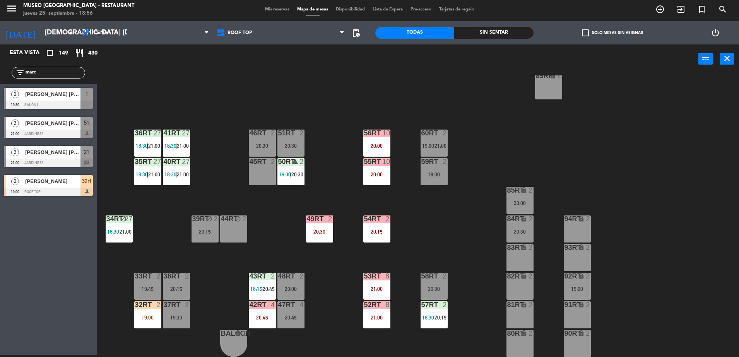
click at [379, 175] on div "20:00" at bounding box center [376, 174] width 27 height 5
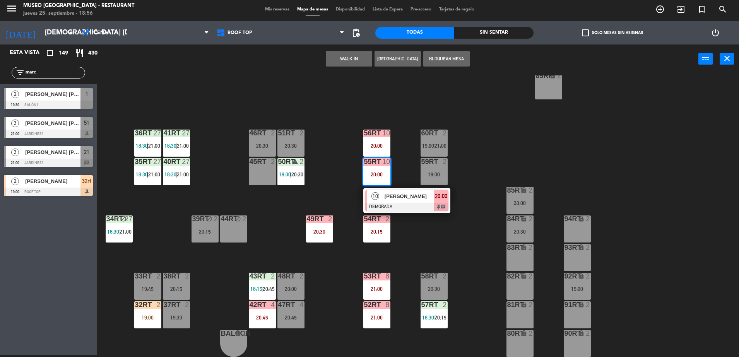
click at [398, 195] on span "[PERSON_NAME]" at bounding box center [410, 196] width 50 height 8
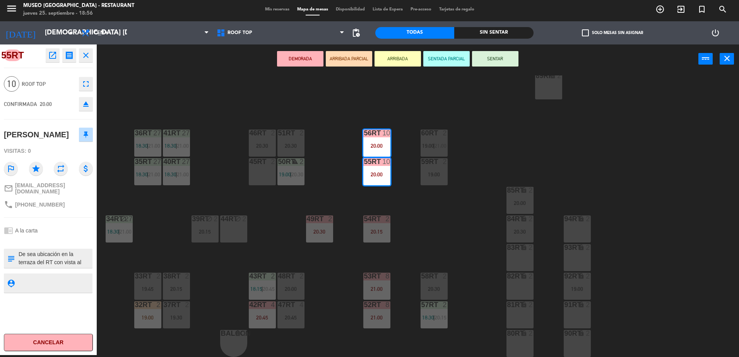
click at [78, 267] on textarea at bounding box center [55, 258] width 74 height 16
click at [393, 251] on div "18RT 6 20:15 16RT 6 20:00 28RT 2 20:15 80RR lock 2 20:45 27RT 5 19:15 7RT 5 18:…" at bounding box center [421, 216] width 635 height 282
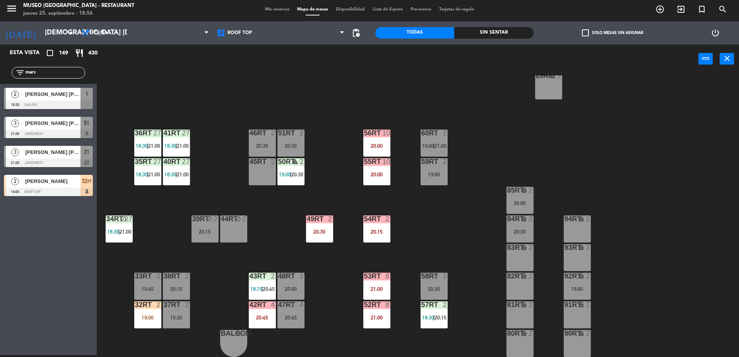
click at [378, 174] on div "20:00" at bounding box center [376, 174] width 27 height 5
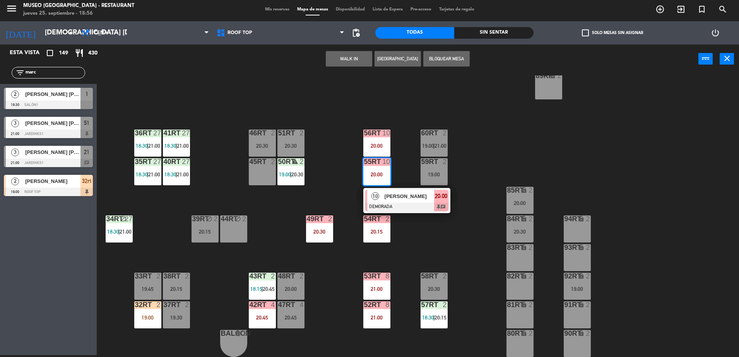
click at [378, 190] on div "10" at bounding box center [375, 196] width 17 height 13
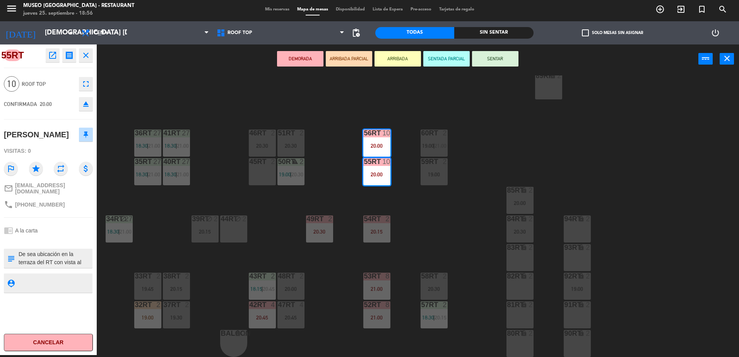
click at [338, 255] on div "18RT 6 20:15 16RT 6 20:00 28RT 2 20:15 80RR lock 2 20:45 27RT 5 19:15 7RT 5 18:…" at bounding box center [421, 216] width 635 height 282
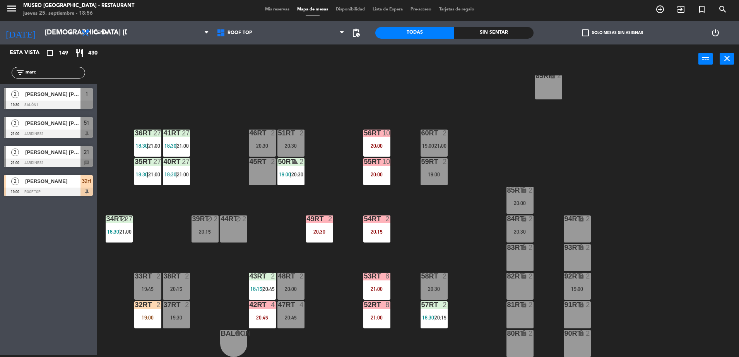
click at [382, 290] on div "21:00" at bounding box center [376, 288] width 27 height 5
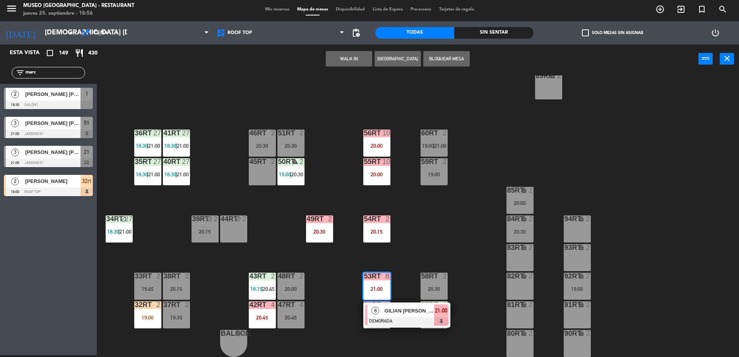
click at [400, 309] on span "GILIAN [PERSON_NAME] [PERSON_NAME]" at bounding box center [410, 311] width 50 height 8
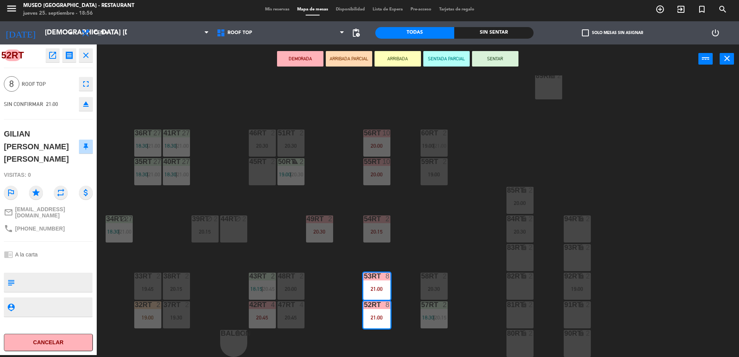
click at [356, 232] on div "18RT 6 20:15 16RT 6 20:00 28RT 2 20:15 80RR lock 2 20:45 27RT 5 19:15 7RT 5 18:…" at bounding box center [421, 216] width 635 height 282
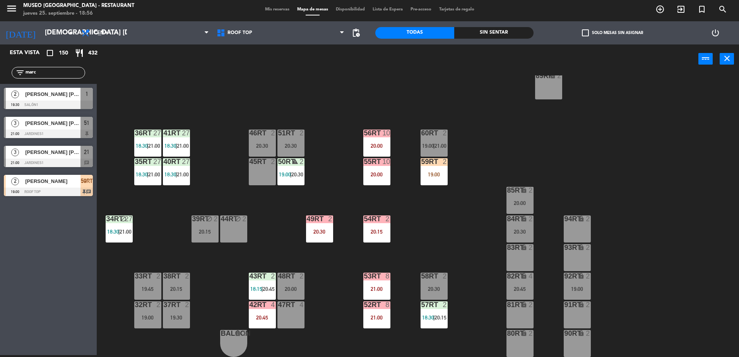
click at [437, 185] on div "18RT 6 20:15 16RT 6 20:00 28RT 2 20:15 80RR lock 2 20:45 27RT 5 19:15 7RT 5 18:…" at bounding box center [421, 216] width 635 height 282
click at [451, 194] on div "18RT 6 20:15 16RT 6 20:00 28RT 2 20:15 80RR lock 2 20:45 27RT 5 19:15 7RT 5 18:…" at bounding box center [421, 216] width 635 height 282
click at [362, 159] on div "55RT" at bounding box center [363, 161] width 13 height 7
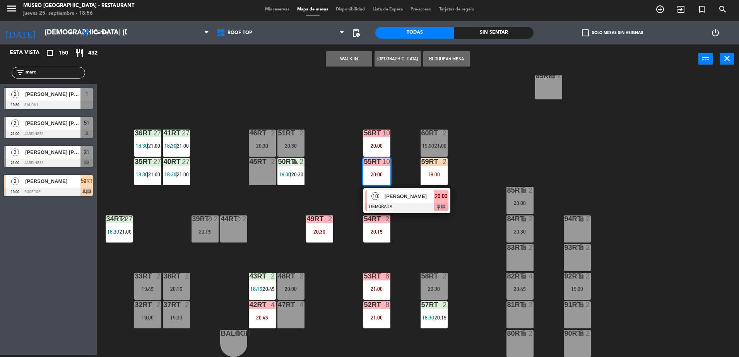
click at [387, 196] on span "[PERSON_NAME]" at bounding box center [410, 196] width 50 height 8
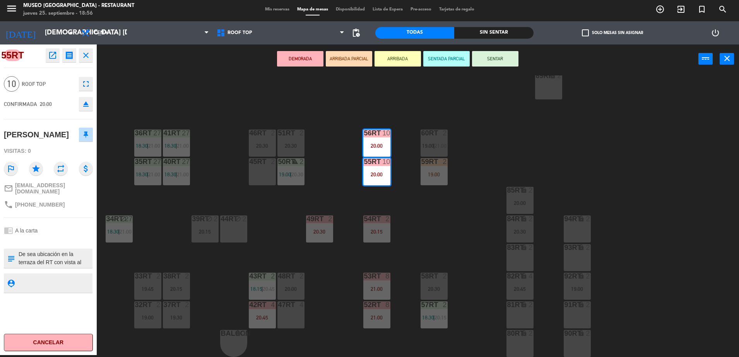
click at [420, 254] on div "18RT 6 20:15 16RT 6 20:00 28RT 2 20:15 80RR lock 2 20:45 27RT 5 19:15 7RT 5 18:…" at bounding box center [421, 216] width 635 height 282
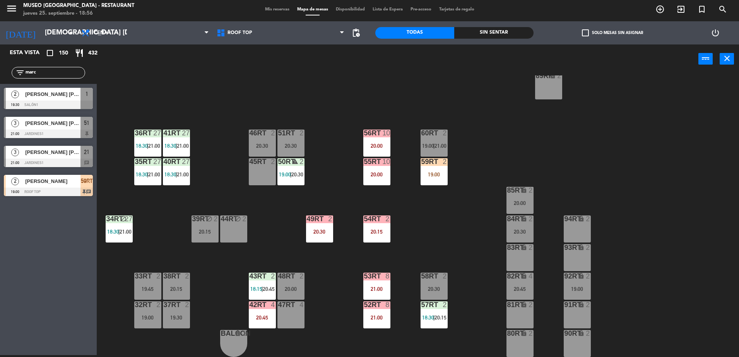
click at [378, 304] on div at bounding box center [376, 304] width 13 height 7
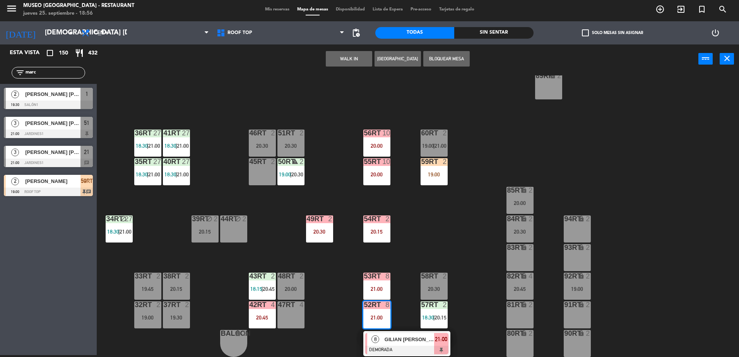
click at [417, 342] on span "GILIAN [PERSON_NAME] [PERSON_NAME]" at bounding box center [410, 339] width 50 height 8
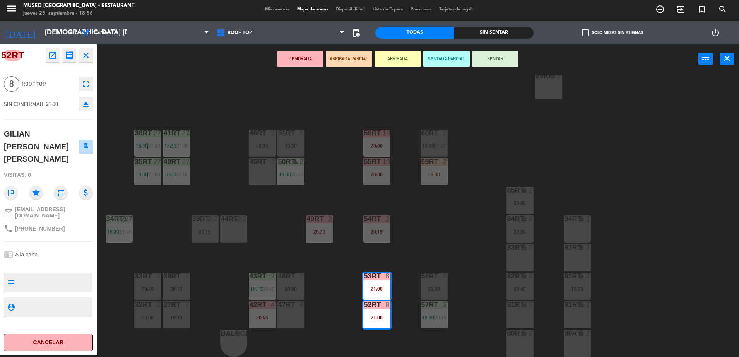
click at [411, 239] on div "18RT 6 20:15 16RT 6 20:00 28RT 2 20:15 80RR lock 2 20:45 27RT 5 19:15 7RT 5 18:…" at bounding box center [421, 216] width 635 height 282
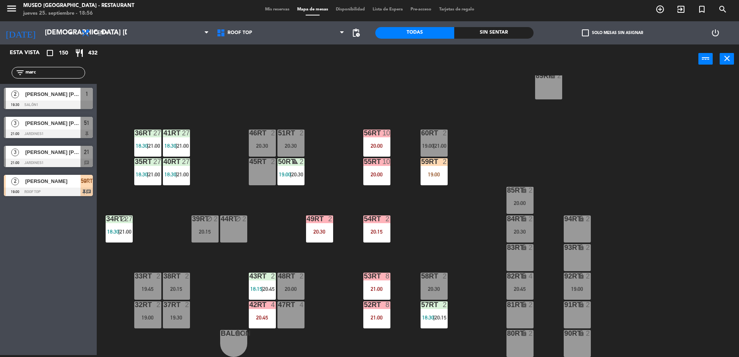
click at [373, 180] on div "55RT 10 20:00" at bounding box center [376, 171] width 27 height 27
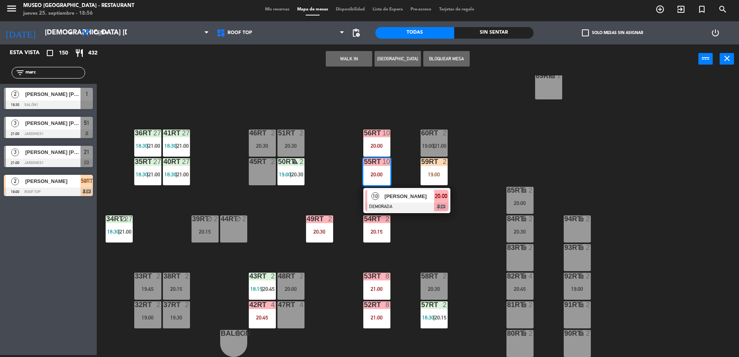
click at [422, 206] on div at bounding box center [406, 207] width 83 height 9
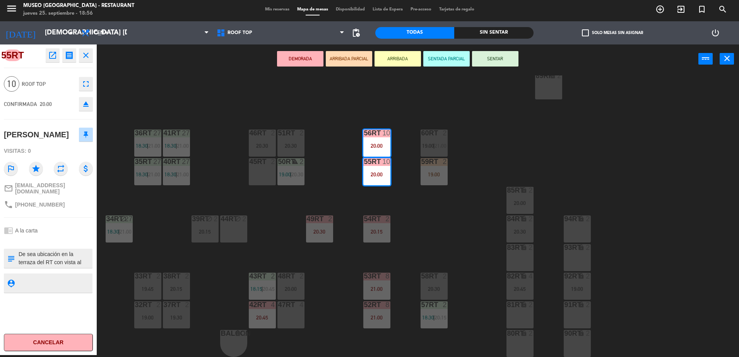
click at [66, 267] on textarea at bounding box center [55, 258] width 74 height 16
click at [344, 260] on div "18RT 6 20:15 16RT 6 20:00 28RT 2 20:15 80RR lock 2 20:45 27RT 5 19:15 7RT 5 18:…" at bounding box center [421, 216] width 635 height 282
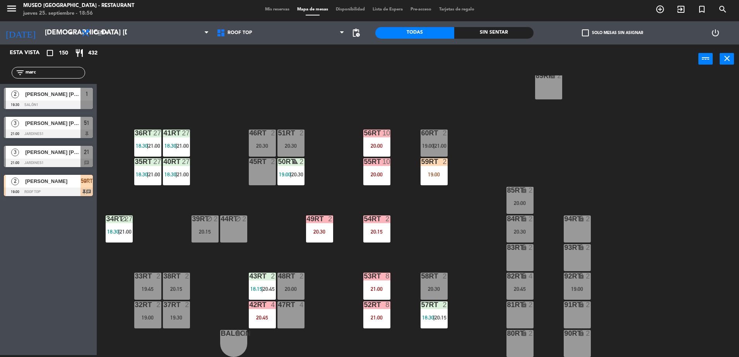
click at [373, 174] on div "20:00" at bounding box center [376, 174] width 27 height 5
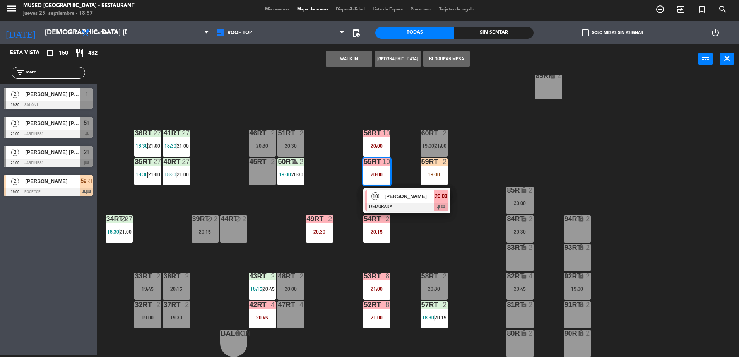
click at [396, 117] on div "18RT 6 20:15 16RT 6 20:00 28RT 2 20:15 80RR lock 2 20:45 27RT 5 19:15 7RT 5 18:…" at bounding box center [421, 216] width 635 height 282
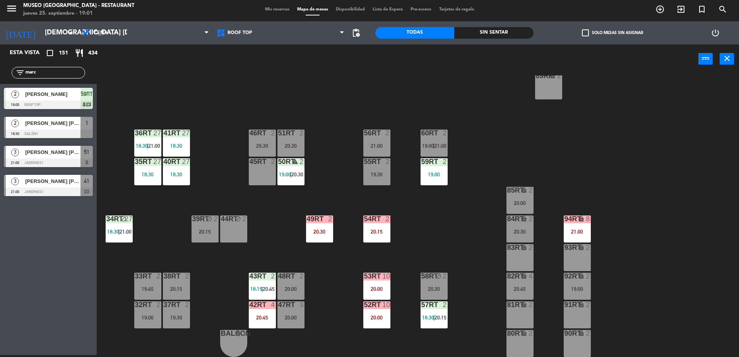
click at [74, 68] on input "marc" at bounding box center [55, 72] width 60 height 9
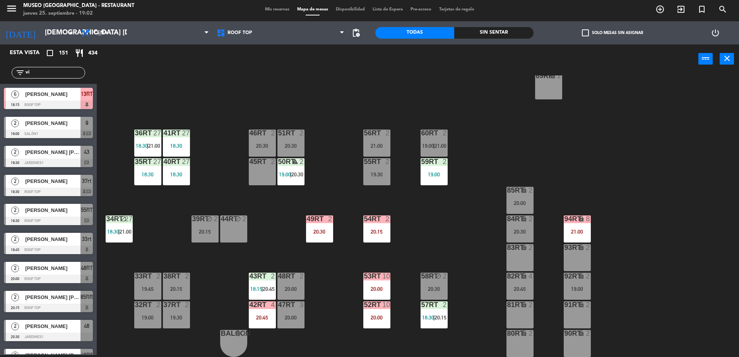
type input "v"
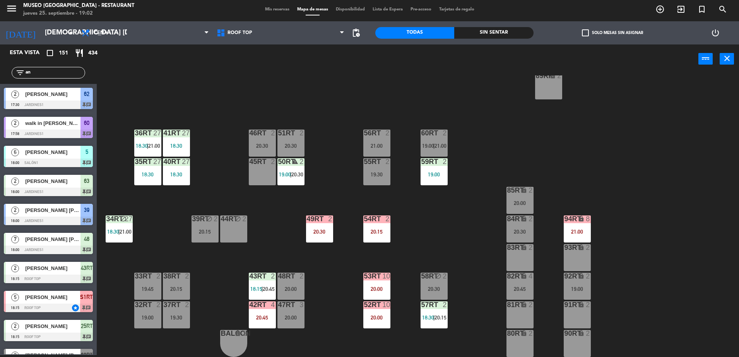
type input "a"
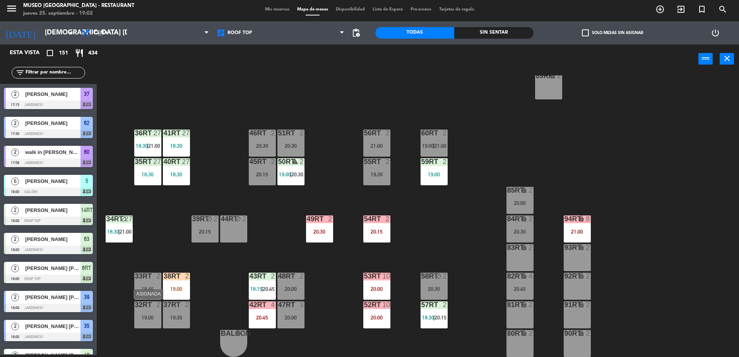
click at [142, 312] on div "32rt 2 19:00" at bounding box center [147, 314] width 27 height 27
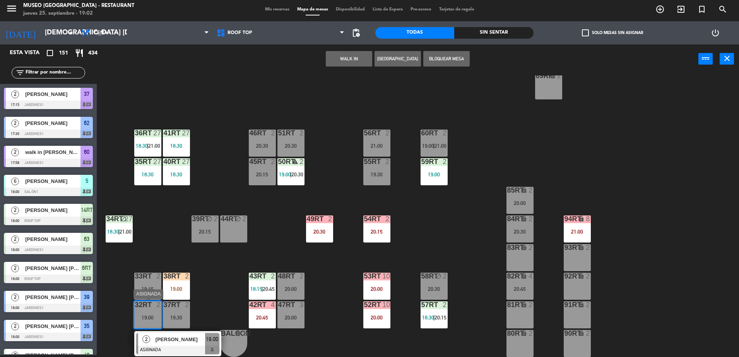
click at [176, 340] on span "[PERSON_NAME]" at bounding box center [181, 339] width 50 height 8
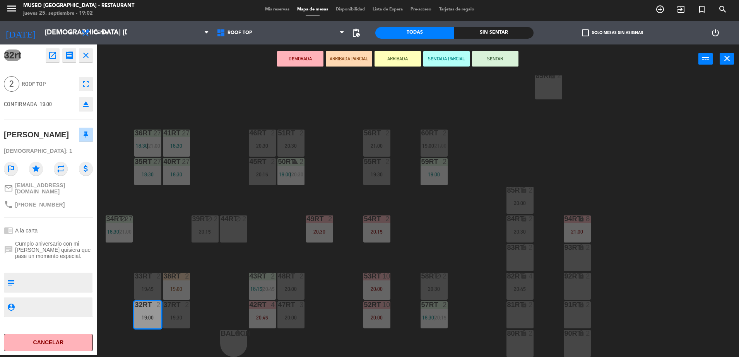
click at [337, 57] on button "ARRIBADA PARCIAL" at bounding box center [349, 58] width 46 height 15
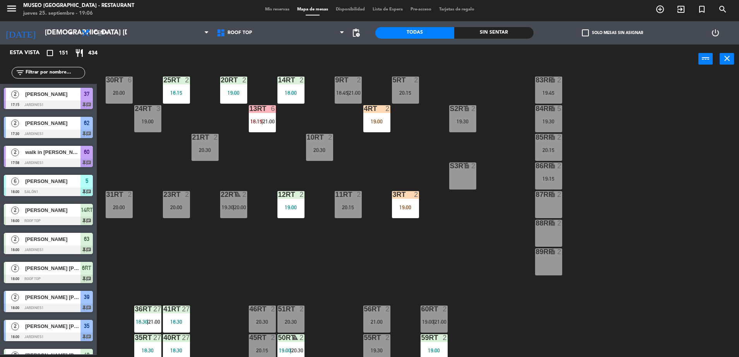
scroll to position [128, 0]
click at [461, 171] on div "S3RT lock 2" at bounding box center [462, 175] width 27 height 27
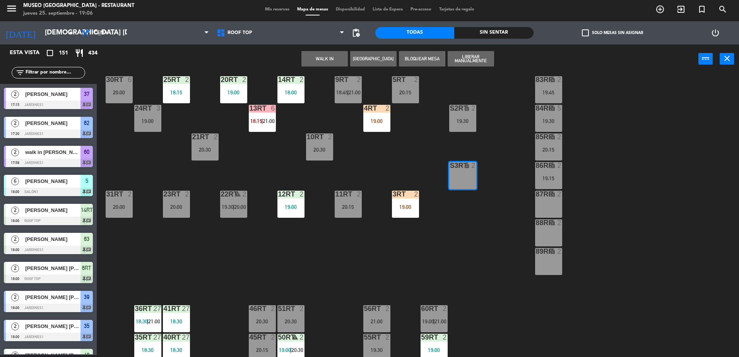
click at [309, 60] on button "WALK IN" at bounding box center [324, 58] width 46 height 15
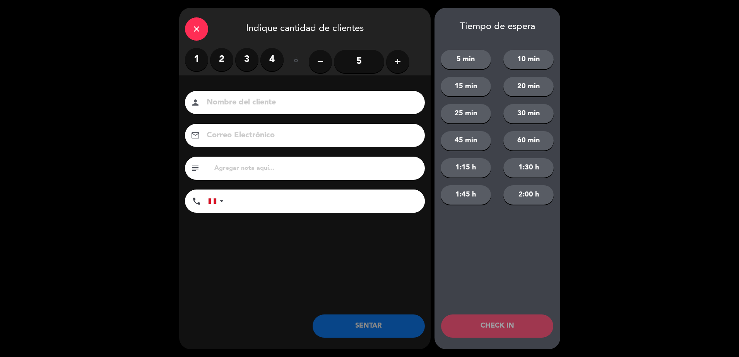
click at [400, 58] on icon "add" at bounding box center [397, 61] width 9 height 9
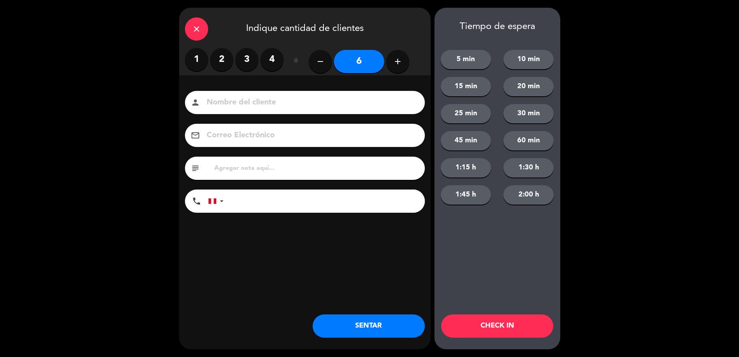
click at [400, 58] on icon "add" at bounding box center [397, 61] width 9 height 9
type input "7"
click at [270, 106] on input at bounding box center [310, 103] width 209 height 14
type input "walk in [DATE][PERSON_NAME]"
click at [255, 205] on input "tel" at bounding box center [327, 201] width 193 height 23
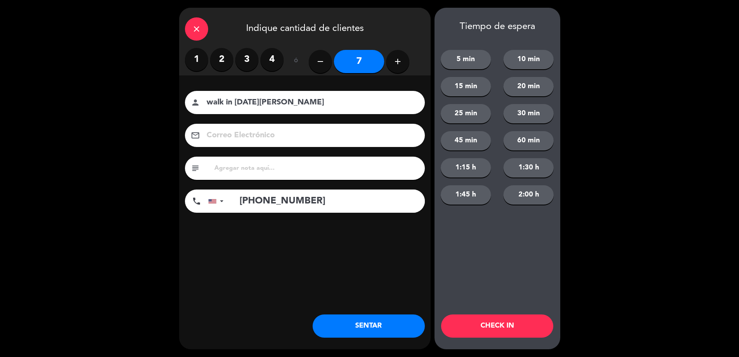
type input "[PHONE_NUMBER]"
click at [241, 168] on input "text" at bounding box center [316, 168] width 205 height 11
type input "c"
type input "no celebran nada"
click at [337, 344] on div "close Indique cantidad de clientes 1 2 3 4 ó remove 7 add Nombre del cliente pe…" at bounding box center [304, 179] width 251 height 342
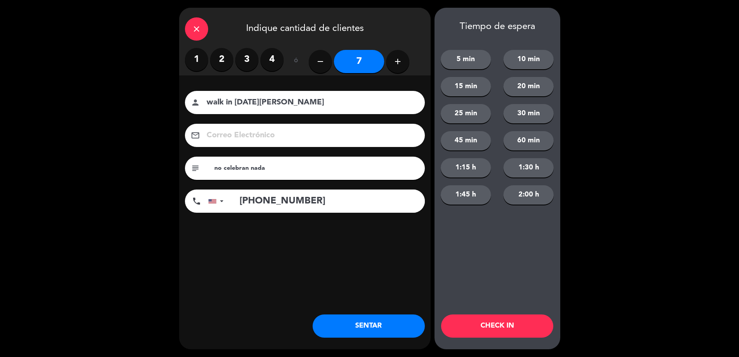
click at [338, 331] on button "SENTAR" at bounding box center [369, 325] width 112 height 23
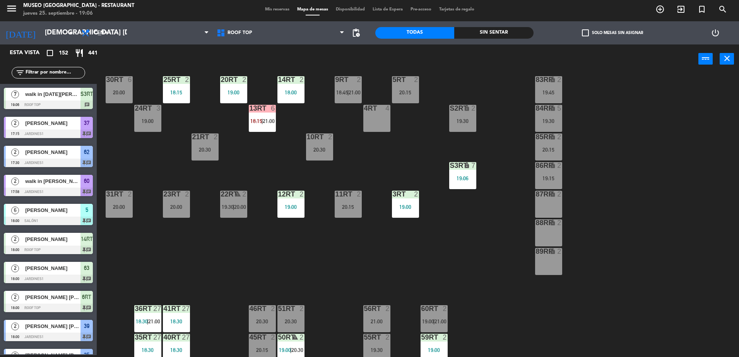
click at [458, 154] on div "18RT 6 20:15 16RT 6 20:00 28RT 2 19:30 80RR lock 2 20:45 27RT 5 19:15 7RT 5 18:…" at bounding box center [421, 216] width 635 height 282
click at [469, 178] on div "19:06" at bounding box center [462, 178] width 27 height 5
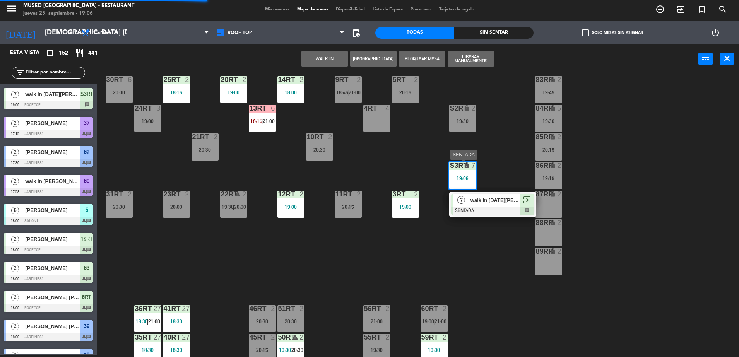
click at [499, 204] on div "walk in [DATE][PERSON_NAME]" at bounding box center [495, 200] width 50 height 13
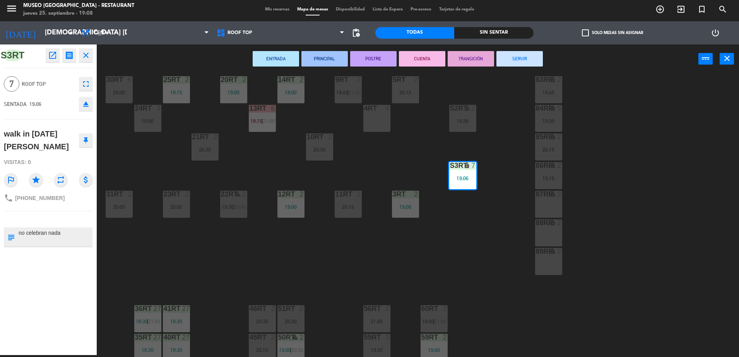
click at [353, 159] on div "18RT 6 20:15 16RT 6 20:00 28RT 2 19:30 80RR lock 2 20:45 27RT 5 19:15 7RT 5 18:…" at bounding box center [421, 216] width 635 height 282
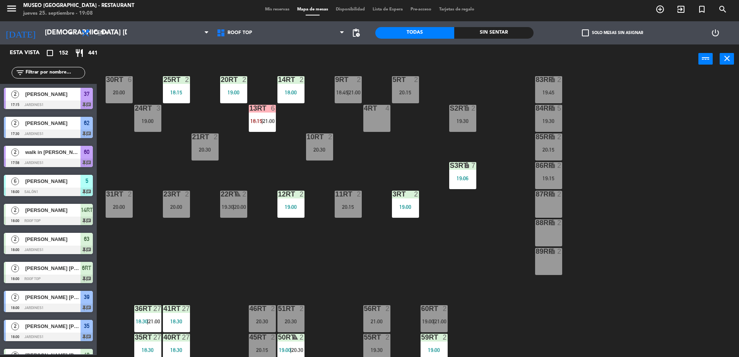
scroll to position [0, 0]
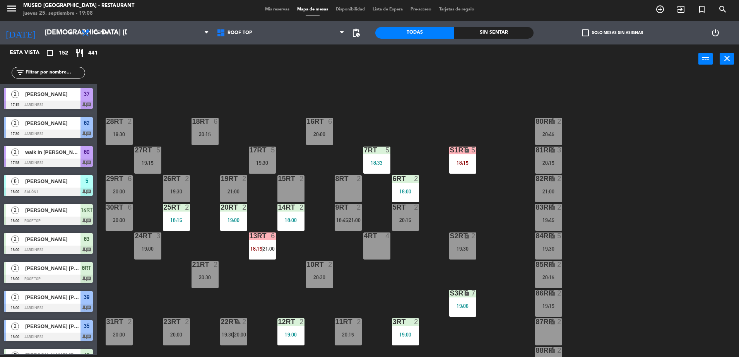
click at [70, 72] on input "text" at bounding box center [55, 72] width 60 height 9
type input "o"
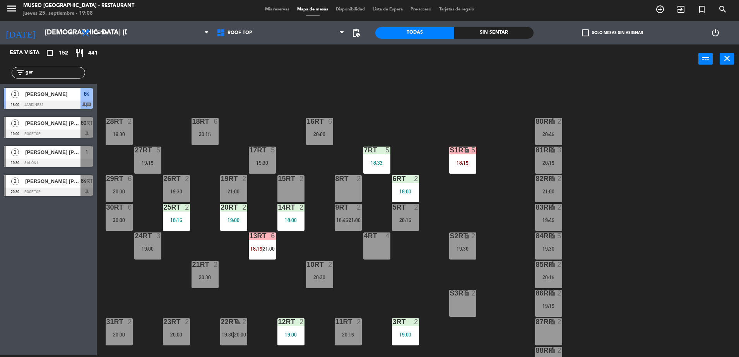
type input "gar"
click at [82, 127] on span "60RT" at bounding box center [87, 122] width 12 height 9
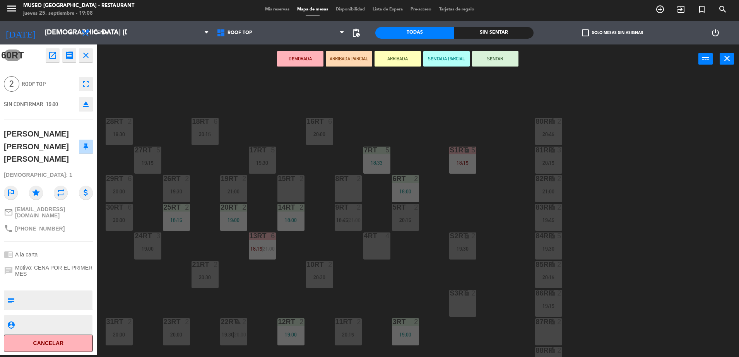
click at [291, 185] on div "15RT 2" at bounding box center [290, 188] width 27 height 27
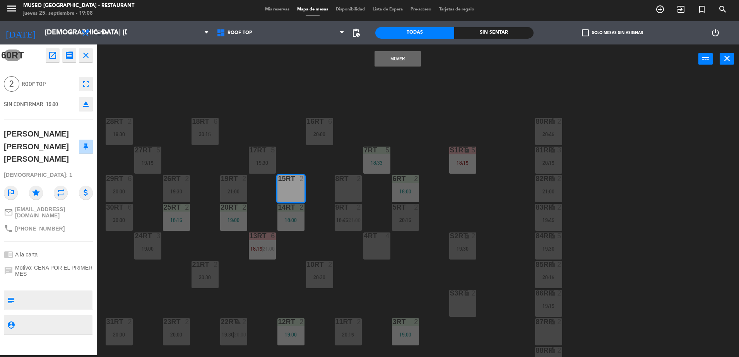
click at [394, 49] on div "Mover power_input close" at bounding box center [398, 58] width 602 height 29
click at [405, 57] on button "Mover" at bounding box center [397, 58] width 46 height 15
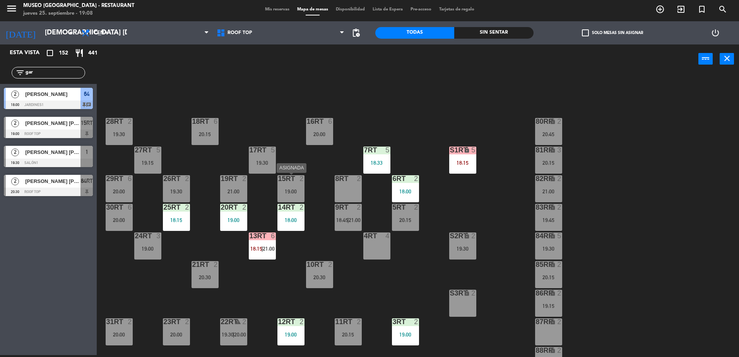
click at [292, 181] on div at bounding box center [290, 178] width 13 height 7
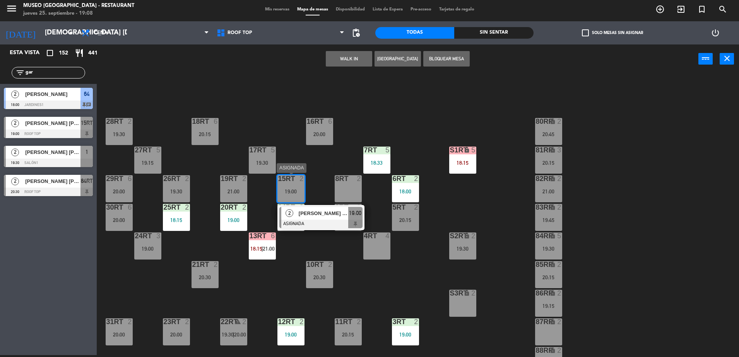
click at [327, 226] on div at bounding box center [320, 224] width 83 height 9
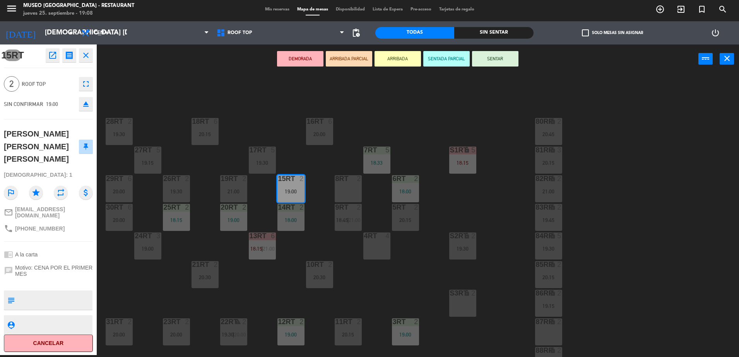
click at [351, 57] on button "ARRIBADA PARCIAL" at bounding box center [349, 58] width 46 height 15
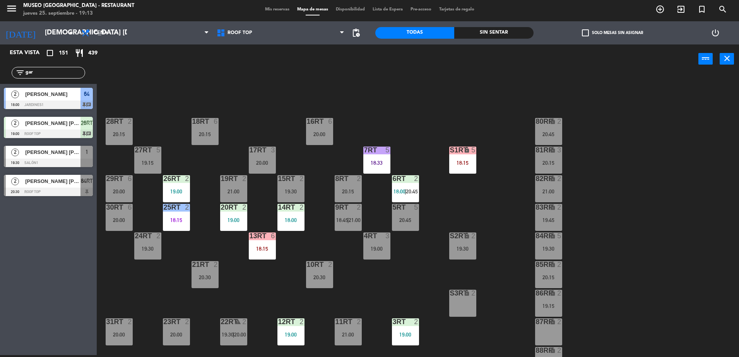
click at [429, 112] on div "18RT 6 20:15 16RT 6 20:00 28RT 2 20:15 80RR lock 2 20:45 27RT 5 19:15 7RT 5 18:…" at bounding box center [421, 216] width 635 height 282
drag, startPoint x: 39, startPoint y: 73, endPoint x: -2, endPoint y: 91, distance: 44.4
click at [0, 91] on html "close × Museo Larco Café - Restaurant × chrome_reader_mode Listado de Reservas …" at bounding box center [369, 178] width 739 height 357
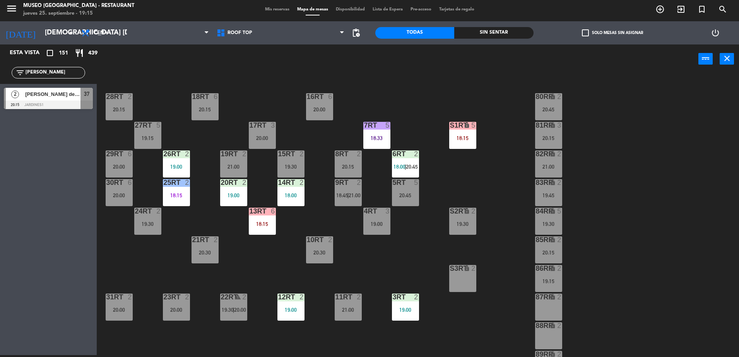
scroll to position [0, 0]
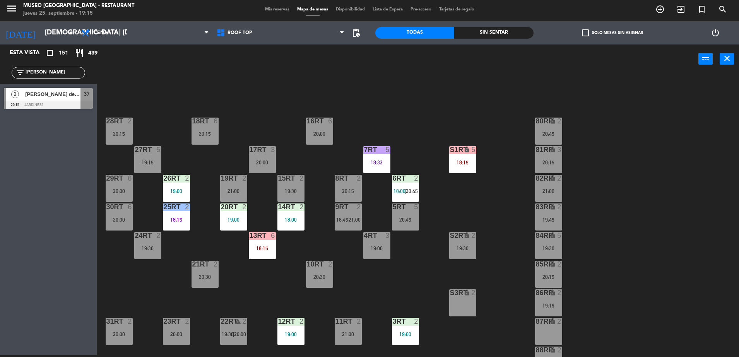
type input "[PERSON_NAME]"
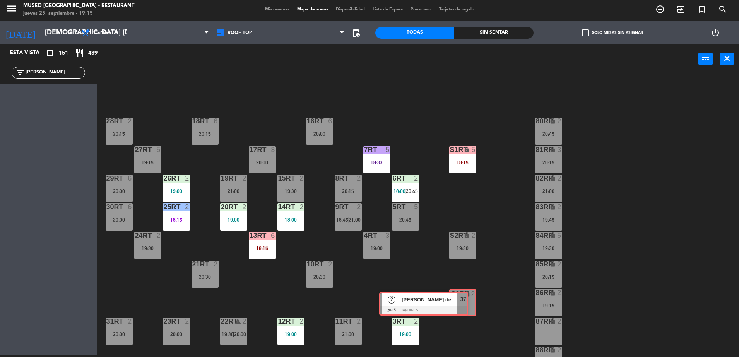
drag, startPoint x: 286, startPoint y: 173, endPoint x: 466, endPoint y: 304, distance: 222.8
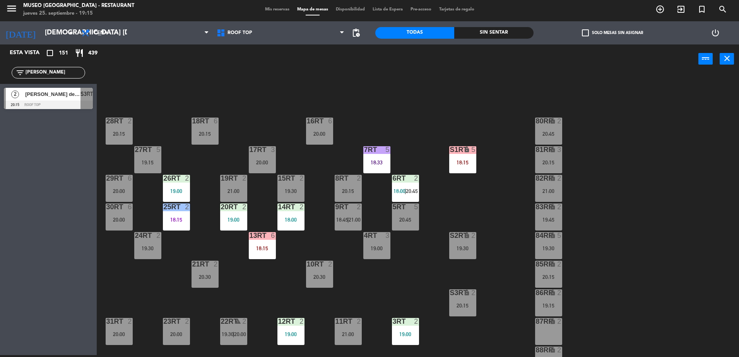
click at [408, 222] on div "20:45" at bounding box center [405, 219] width 27 height 5
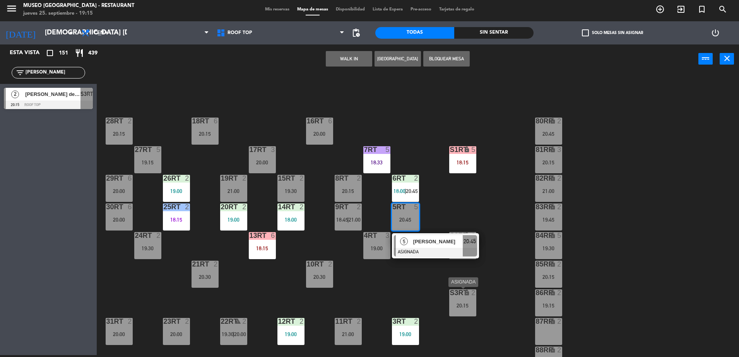
click at [469, 303] on div "20:15" at bounding box center [462, 305] width 27 height 5
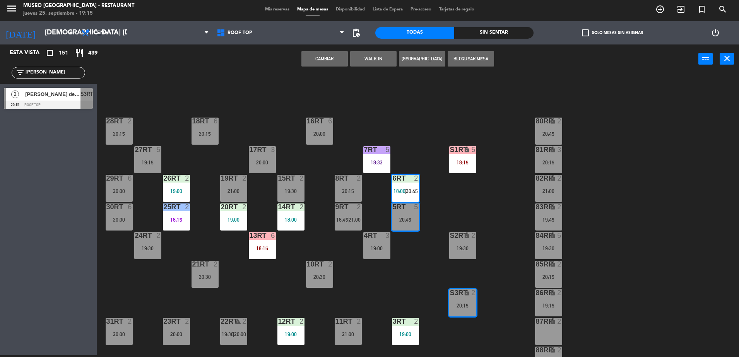
click at [329, 58] on button "Cambiar" at bounding box center [324, 58] width 46 height 15
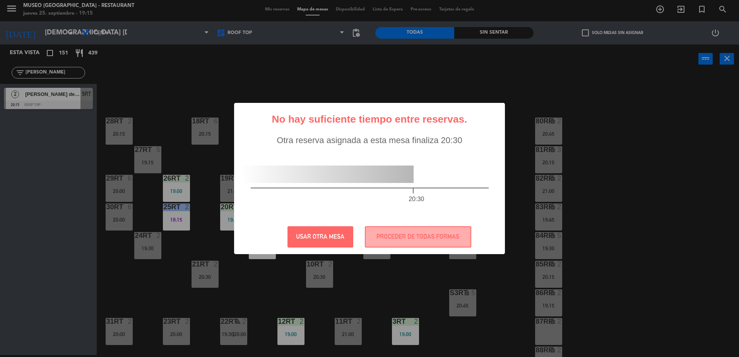
click at [410, 221] on div "? ! i No hay suficiente tiempo entre reservas. × Otra reserva asignada a esta m…" at bounding box center [369, 179] width 271 height 152
click at [441, 248] on div "? ! i No hay suficiente tiempo entre reservas. × Otra reserva asignada a esta m…" at bounding box center [369, 179] width 271 height 152
click at [437, 243] on button "PROCEDER DE TODAS FORMAS" at bounding box center [418, 236] width 106 height 21
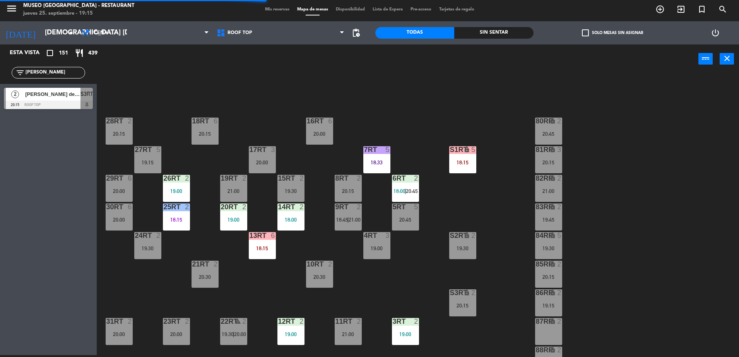
click at [447, 250] on div "18RT 6 20:15 16RT 6 20:00 28RT 2 20:15 80RR lock 2 20:45 27RT 5 19:15 7RT 5 18:…" at bounding box center [421, 216] width 635 height 282
click at [407, 218] on div "20:45" at bounding box center [405, 219] width 27 height 5
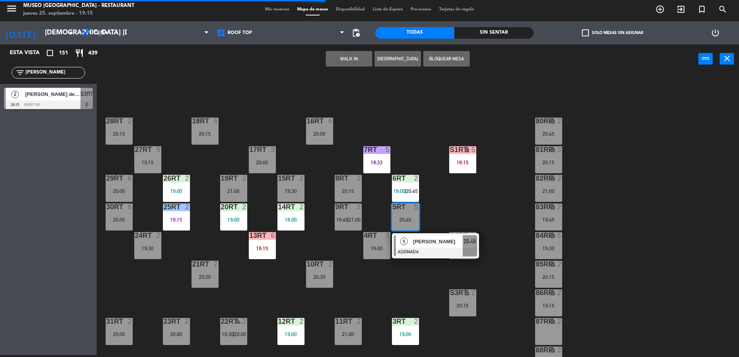
click at [441, 253] on div at bounding box center [435, 252] width 83 height 9
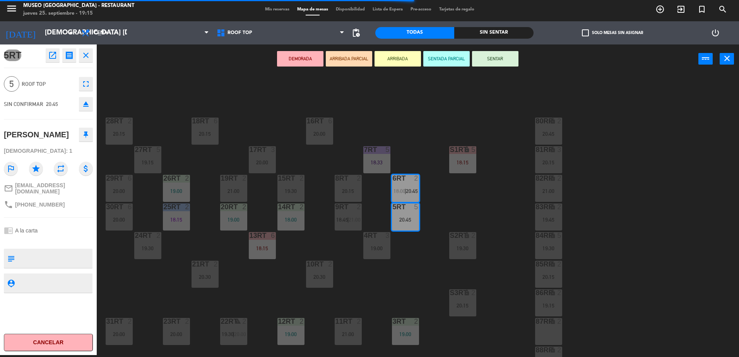
click at [549, 335] on div "87RR lock 2" at bounding box center [548, 331] width 27 height 27
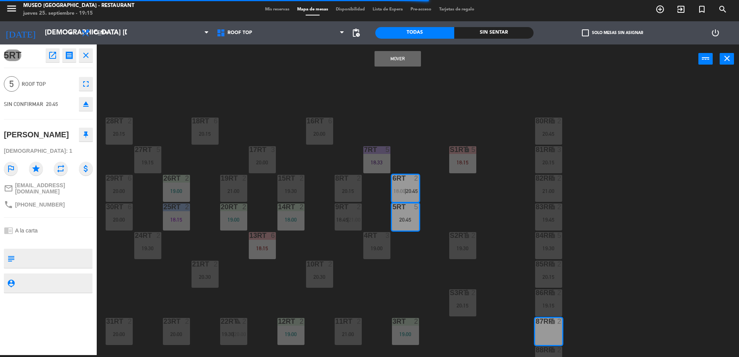
click at [389, 56] on button "Mover" at bounding box center [397, 58] width 46 height 15
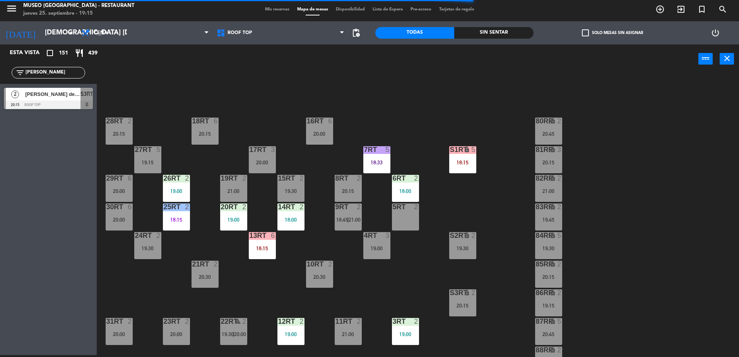
click at [462, 302] on div "S3RT lock 2 20:15" at bounding box center [462, 302] width 27 height 27
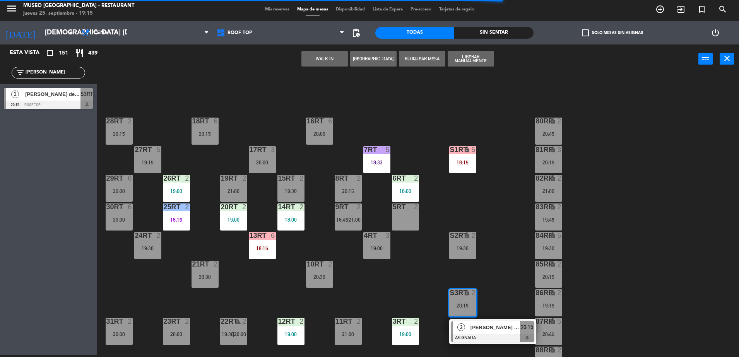
click at [408, 225] on div "5RT 2" at bounding box center [405, 216] width 27 height 27
click at [323, 55] on button "Mover" at bounding box center [324, 58] width 46 height 15
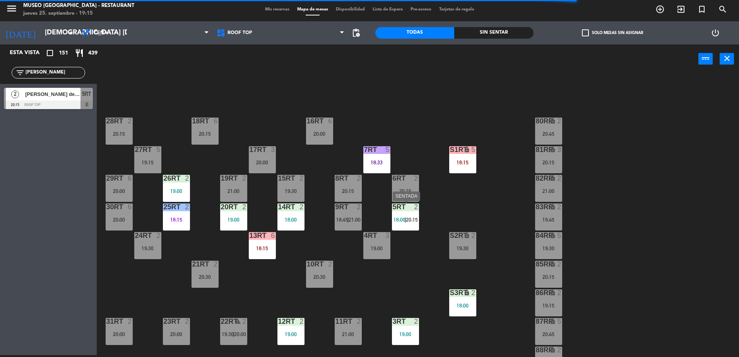
click at [408, 217] on span "20:15" at bounding box center [412, 220] width 12 height 6
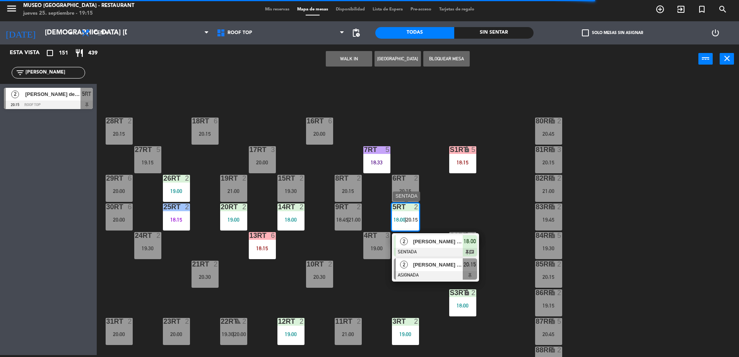
click at [432, 262] on span "[PERSON_NAME] de la [PERSON_NAME]" at bounding box center [438, 265] width 50 height 8
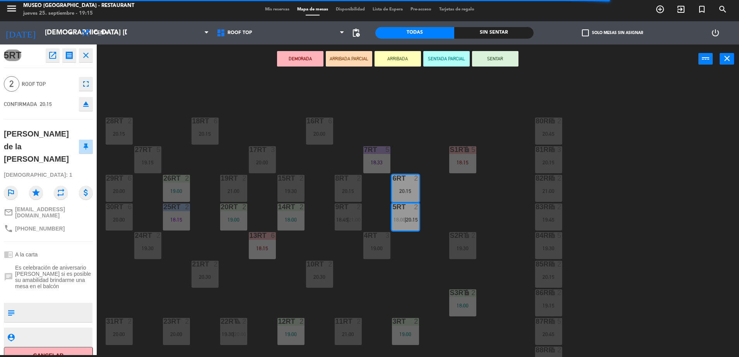
click at [416, 267] on div "18RT 6 20:15 16RT 6 20:00 28RT 2 20:15 80RR lock 2 20:45 27RT 5 19:15 7RT 5 18:…" at bounding box center [421, 216] width 635 height 282
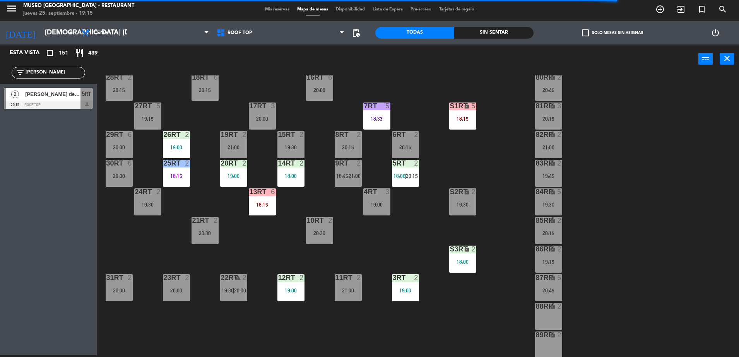
scroll to position [49, 0]
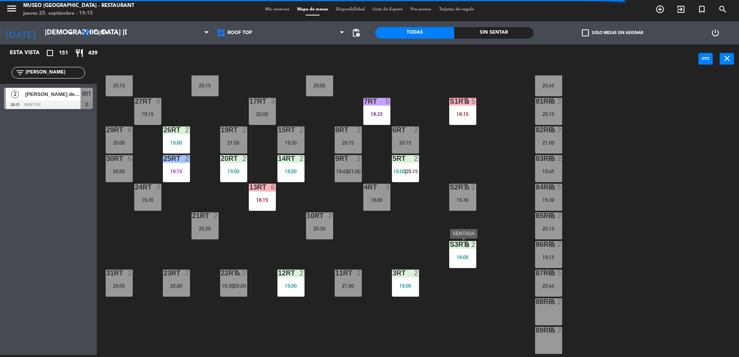
click at [458, 252] on div "S3RT lock 2 18:00" at bounding box center [462, 254] width 27 height 27
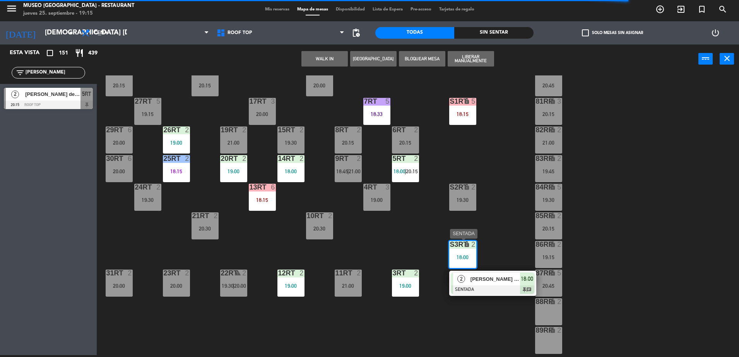
click at [467, 277] on div "2" at bounding box center [461, 279] width 17 height 13
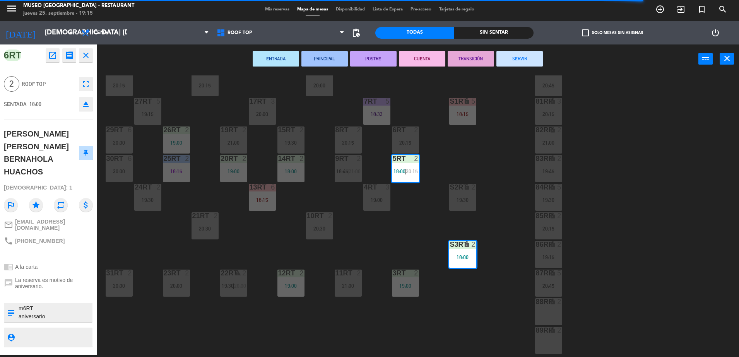
click at [426, 183] on div "18RT 6 20:15 16RT 6 20:00 28RT 2 20:15 80RR lock 2 20:45 27RT 5 19:15 7RT 5 18:…" at bounding box center [421, 216] width 635 height 282
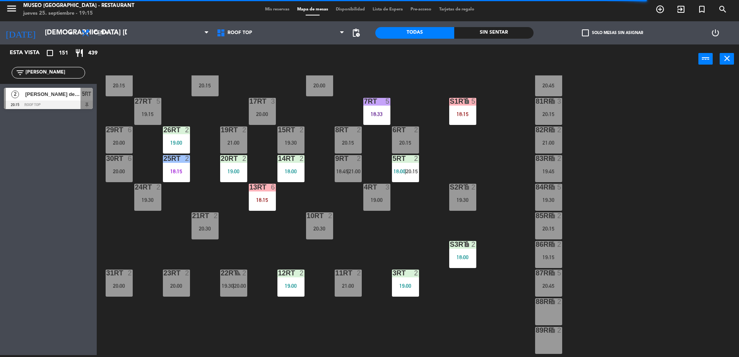
click at [398, 162] on div "5RT 2" at bounding box center [405, 159] width 27 height 8
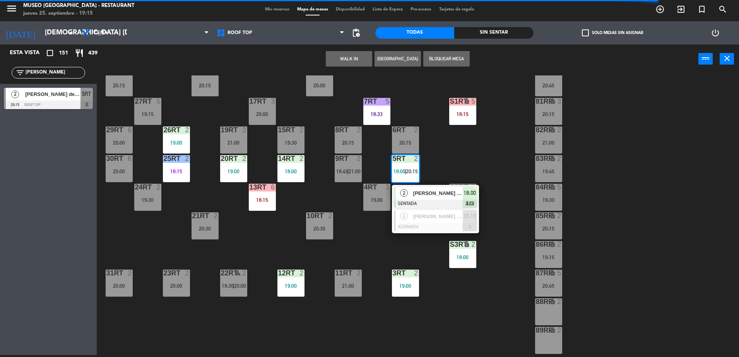
click at [453, 199] on div "[PERSON_NAME] [PERSON_NAME] BERNAHOLA HUACHOS" at bounding box center [437, 193] width 50 height 13
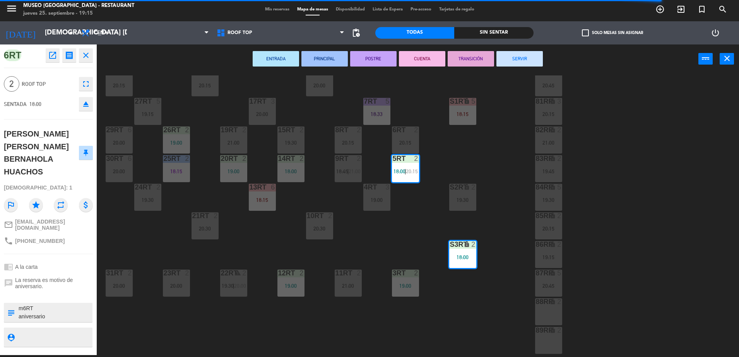
click at [542, 312] on div "88RR lock 2" at bounding box center [548, 311] width 27 height 27
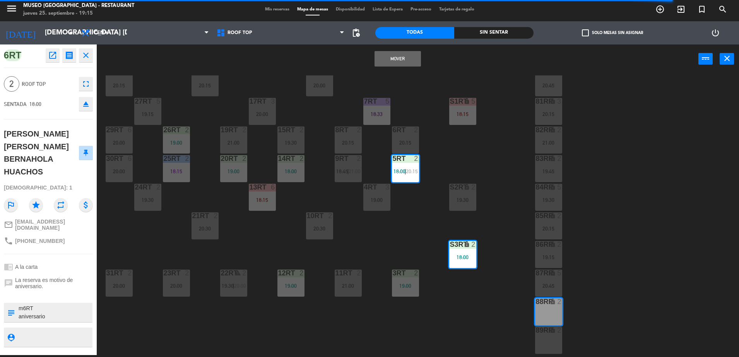
click at [400, 56] on button "Mover" at bounding box center [397, 58] width 46 height 15
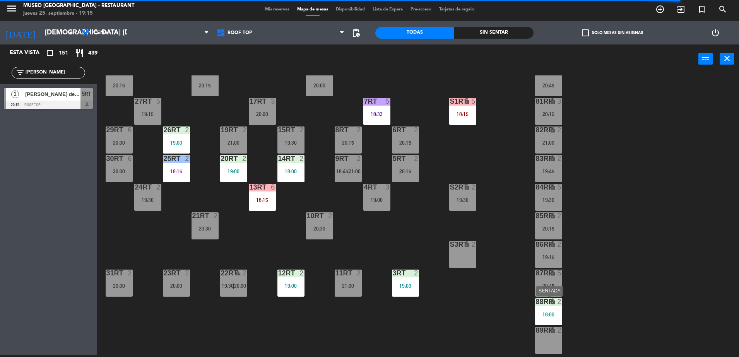
click at [549, 306] on div "88RR lock 2 18:00" at bounding box center [548, 311] width 27 height 27
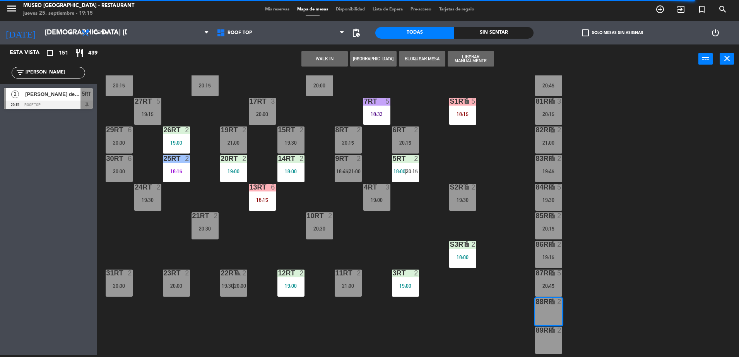
click at [450, 215] on div "18RT 6 20:15 16RT 6 20:00 28RT 2 20:15 80RR lock 2 20:45 27RT 5 19:15 7RT 5 18:…" at bounding box center [421, 216] width 635 height 282
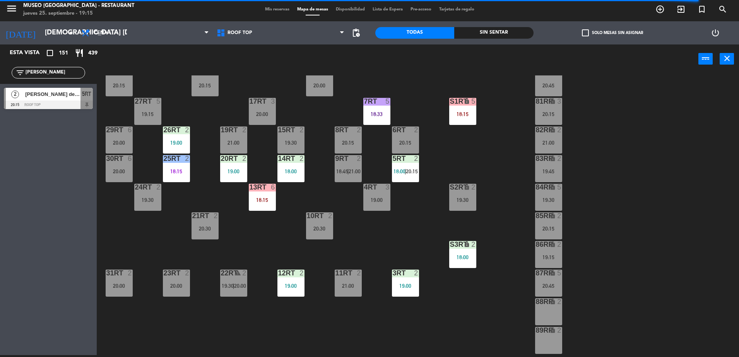
click at [461, 251] on div "S3RT lock 2 18:00" at bounding box center [462, 254] width 27 height 27
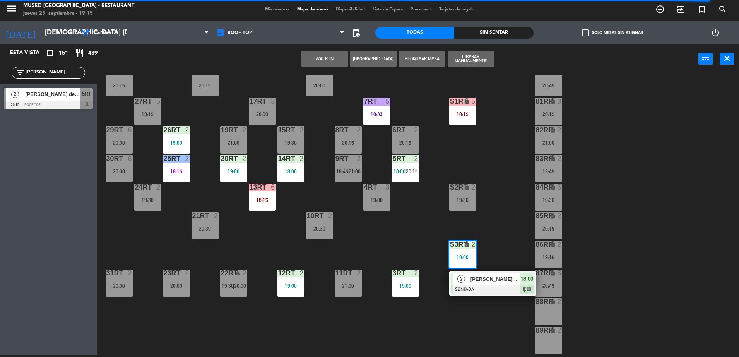
click at [515, 278] on span "[PERSON_NAME] [PERSON_NAME] BERNAHOLA HUACHOS" at bounding box center [495, 279] width 50 height 8
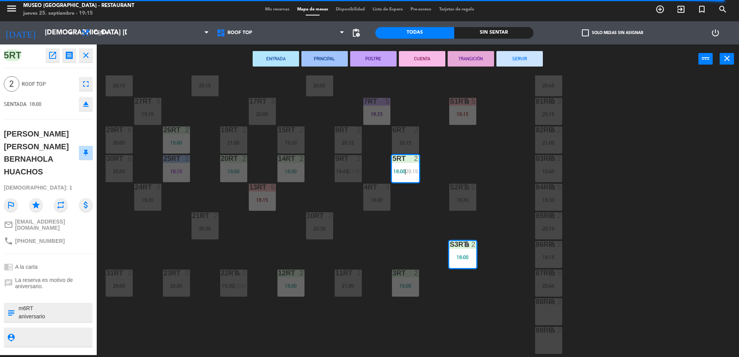
click at [513, 276] on div "18RT 6 20:15 16RT 6 20:00 28RT 2 20:15 80RR lock 2 20:45 27RT 5 19:15 7RT 5 18:…" at bounding box center [421, 216] width 635 height 282
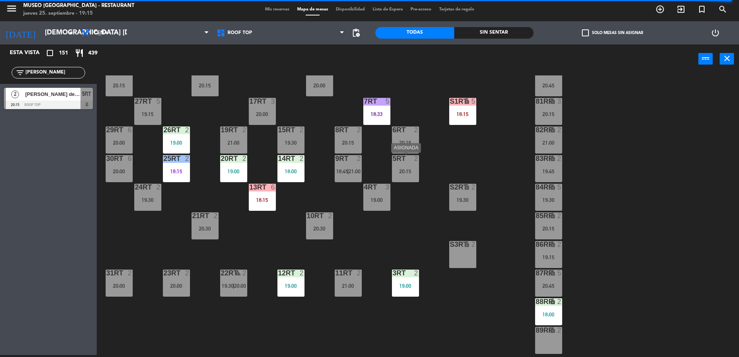
click at [409, 174] on div "20:15" at bounding box center [405, 171] width 27 height 5
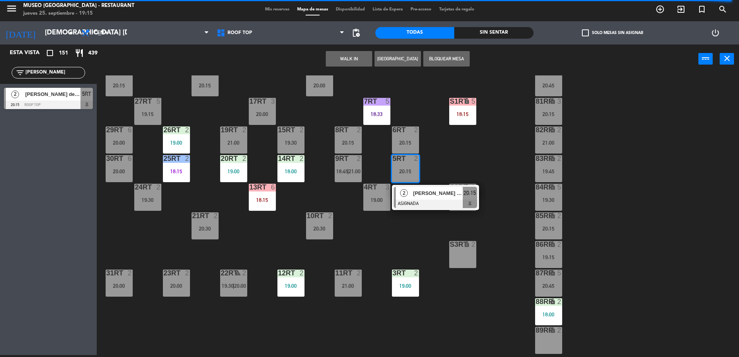
click at [434, 198] on div "[PERSON_NAME] de la [PERSON_NAME]" at bounding box center [437, 193] width 50 height 13
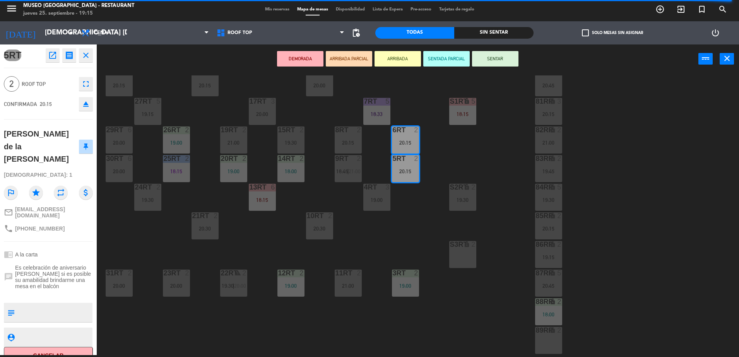
click at [456, 249] on div "S3RT lock 2" at bounding box center [462, 254] width 27 height 27
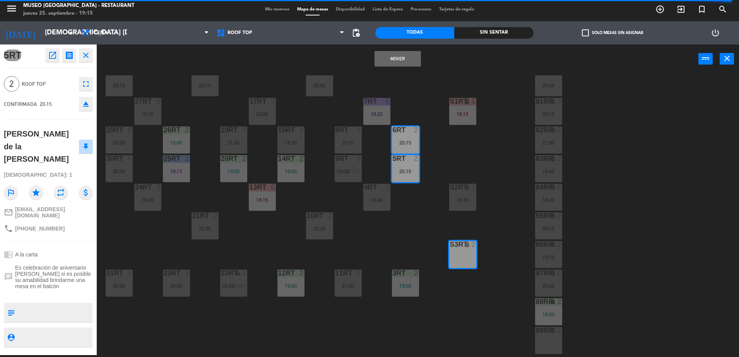
click at [398, 63] on button "Mover" at bounding box center [397, 58] width 46 height 15
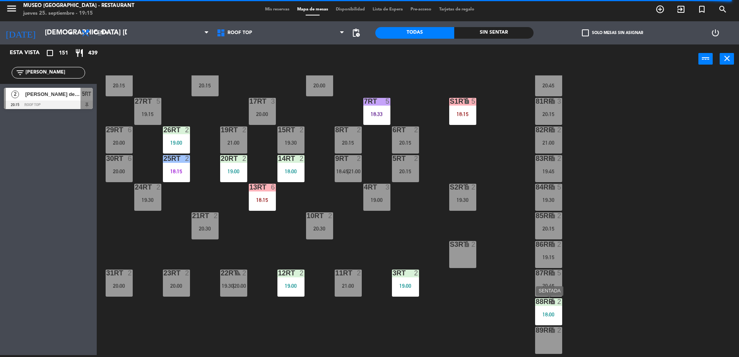
click at [536, 300] on div "88RR" at bounding box center [536, 301] width 0 height 7
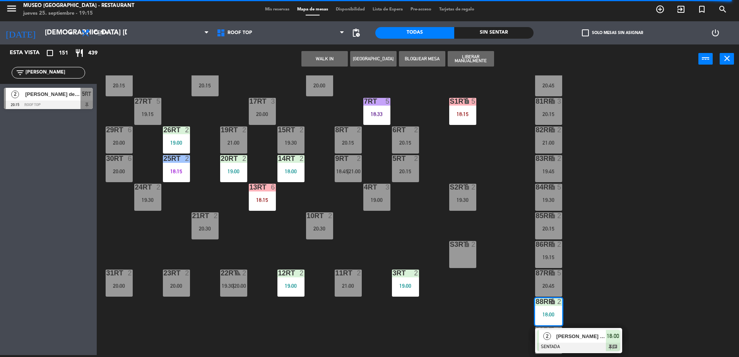
click at [422, 205] on div "18RT 6 20:15 16RT 6 20:00 28RT 2 20:15 80RR lock 2 20:45 27RT 5 19:15 7RT 5 18:…" at bounding box center [421, 216] width 635 height 282
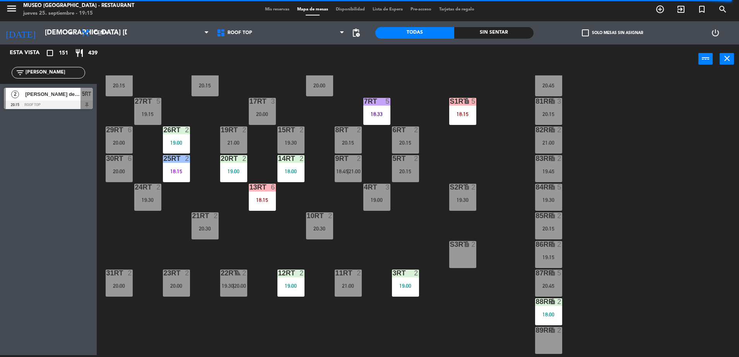
click at [541, 307] on div "88RR lock 2 18:00" at bounding box center [548, 311] width 27 height 27
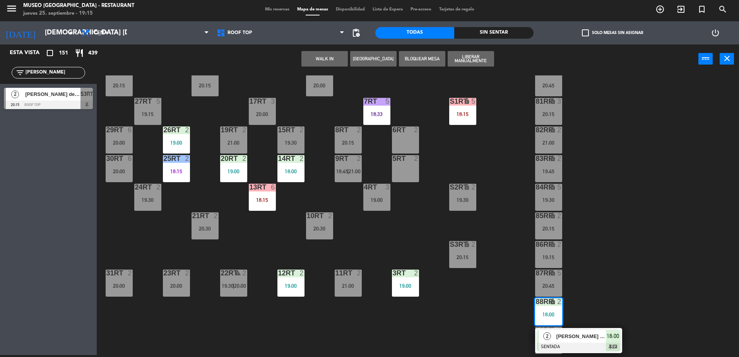
click at [403, 172] on div "5RT 2" at bounding box center [405, 168] width 27 height 27
click at [325, 62] on button "Mover" at bounding box center [324, 58] width 46 height 15
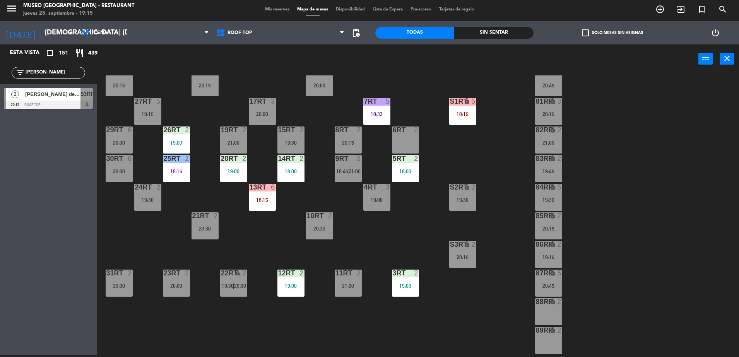
click at [450, 245] on div "S3RT" at bounding box center [450, 244] width 0 height 7
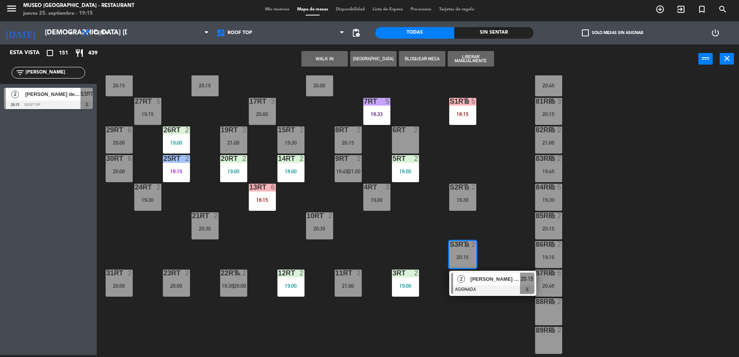
click at [472, 281] on span "[PERSON_NAME] de la [PERSON_NAME]" at bounding box center [495, 279] width 50 height 8
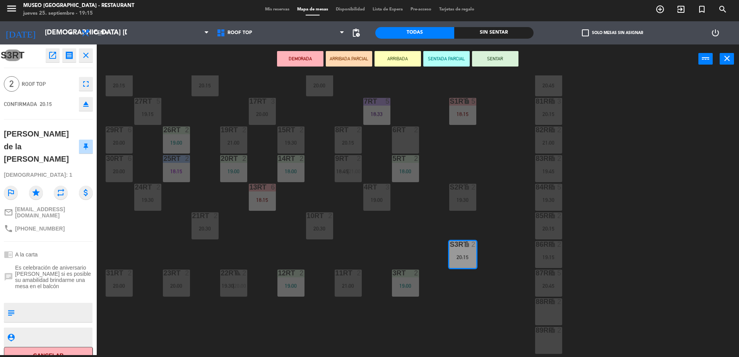
click at [356, 59] on button "ARRIBADA PARCIAL" at bounding box center [349, 58] width 46 height 15
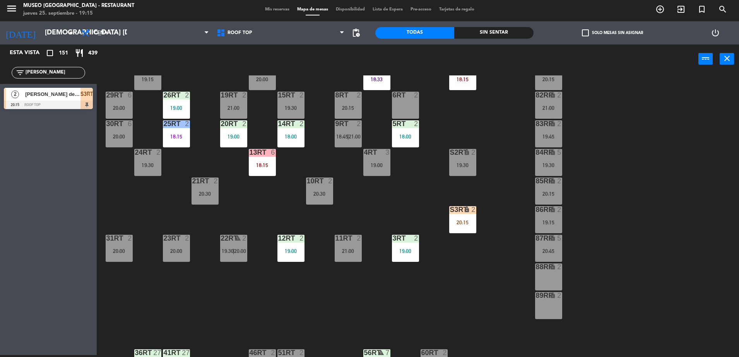
scroll to position [84, 0]
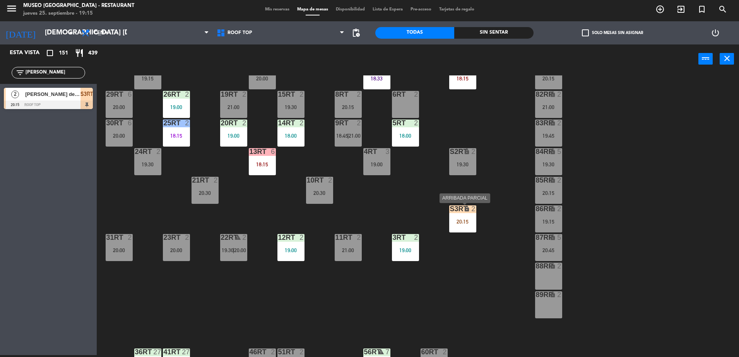
click at [456, 223] on div "20:15" at bounding box center [462, 221] width 27 height 5
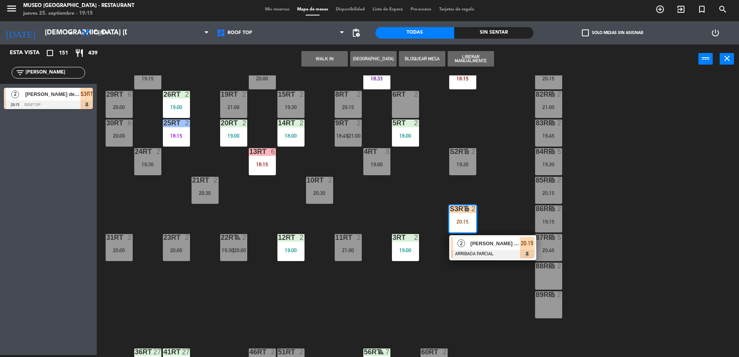
click at [400, 108] on div "6RT 2" at bounding box center [405, 104] width 27 height 27
click at [333, 56] on button "Mover" at bounding box center [324, 58] width 46 height 15
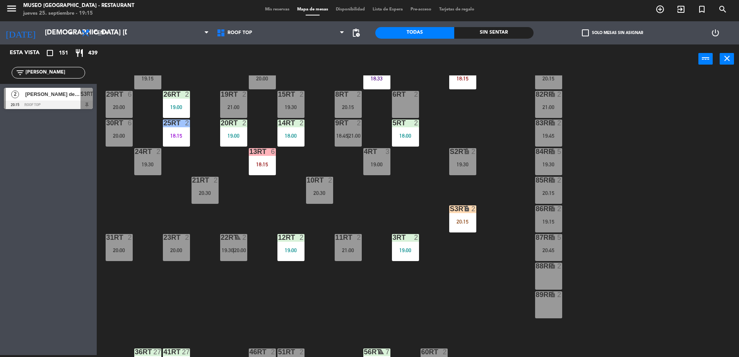
scroll to position [0, 0]
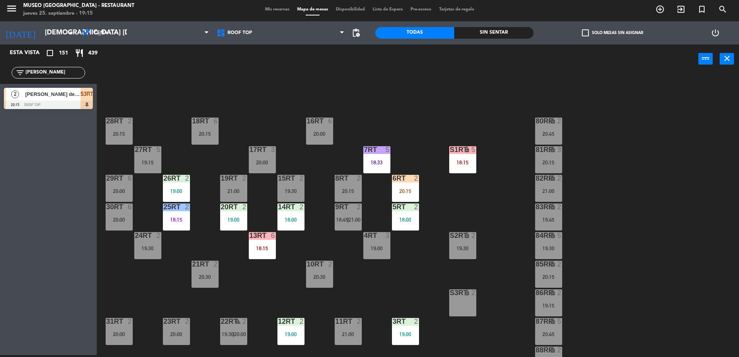
click at [403, 191] on div "20:15" at bounding box center [405, 190] width 27 height 5
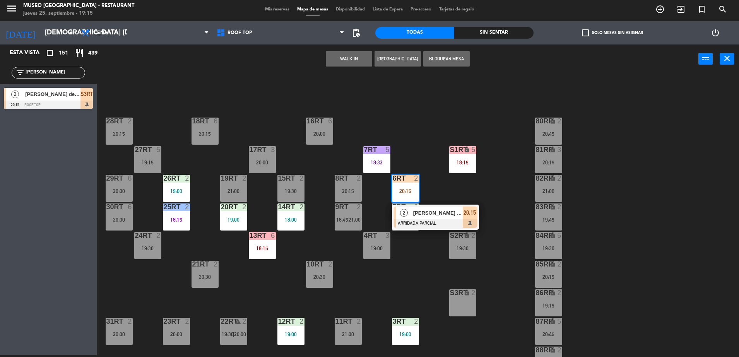
click at [437, 212] on span "[PERSON_NAME] de la [PERSON_NAME]" at bounding box center [438, 213] width 50 height 8
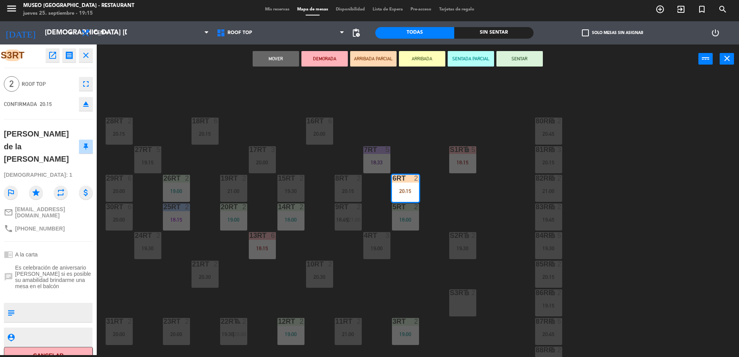
click at [26, 304] on textarea at bounding box center [55, 312] width 74 height 16
type textarea "llego 19:16"
click at [59, 265] on span "Es celebración de aniversario [PERSON_NAME] si es posible su amabilidad brindar…" at bounding box center [54, 277] width 78 height 25
click at [375, 115] on div "18RT 6 20:15 16RT 6 20:00 28RT 2 20:15 80RR lock 2 20:45 27RT 5 19:15 7RT 5 18:…" at bounding box center [421, 216] width 635 height 282
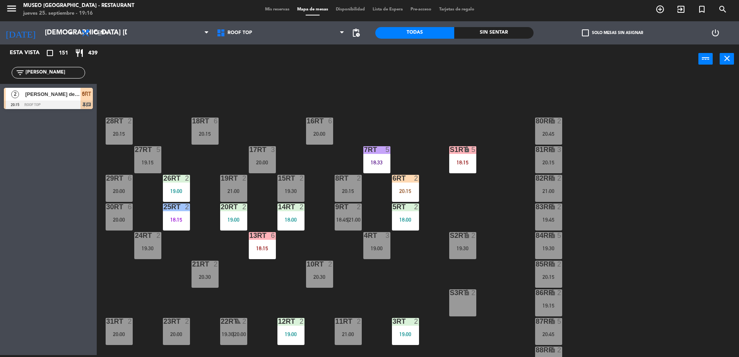
scroll to position [251, 0]
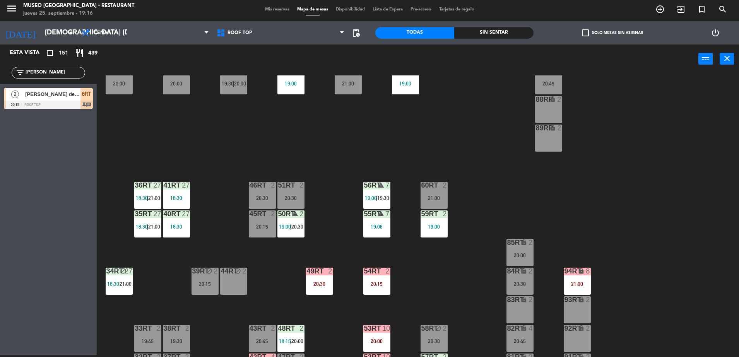
click at [261, 225] on div "20:15" at bounding box center [262, 226] width 27 height 5
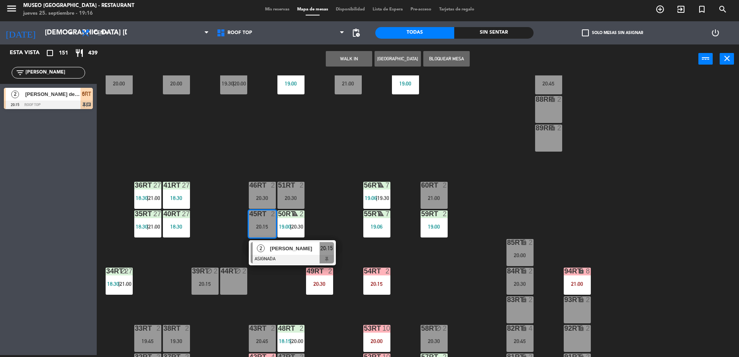
click at [552, 134] on div "89RR lock 2" at bounding box center [548, 138] width 27 height 27
click at [326, 59] on button "Mover" at bounding box center [324, 58] width 46 height 15
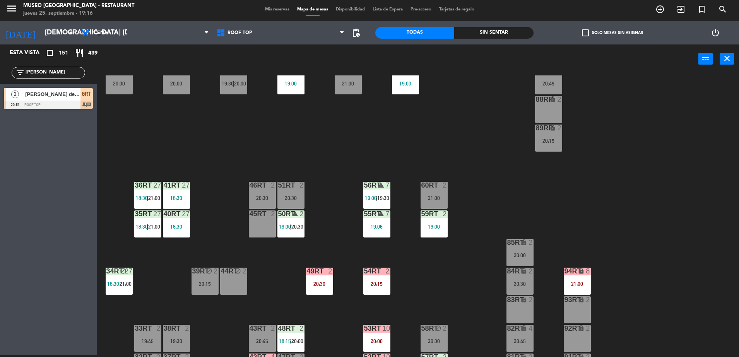
drag, startPoint x: 48, startPoint y: 73, endPoint x: 15, endPoint y: 42, distance: 44.6
click at [0, 85] on html "close × Museo Larco Café - Restaurant × chrome_reader_mode Listado de Reservas …" at bounding box center [369, 178] width 739 height 357
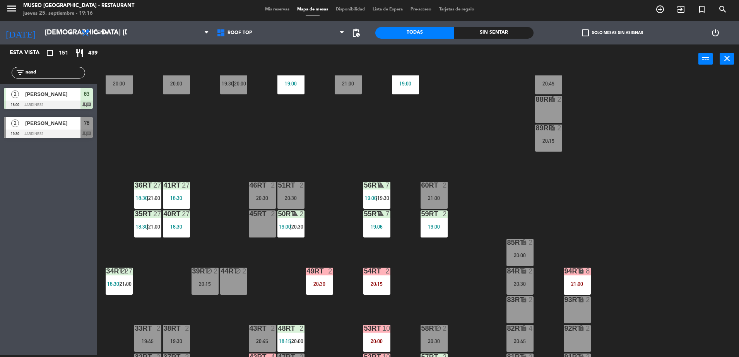
type input "nand"
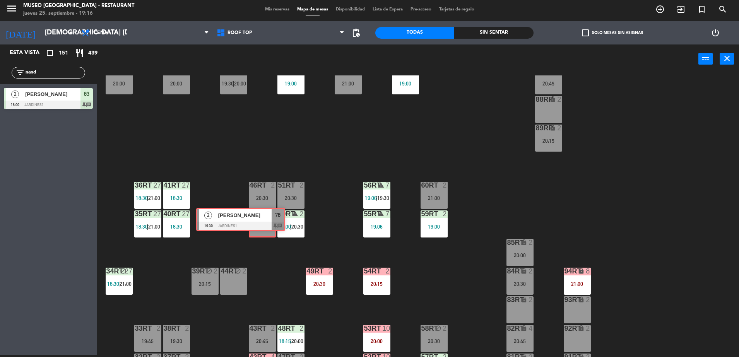
drag, startPoint x: 62, startPoint y: 122, endPoint x: 261, endPoint y: 216, distance: 220.1
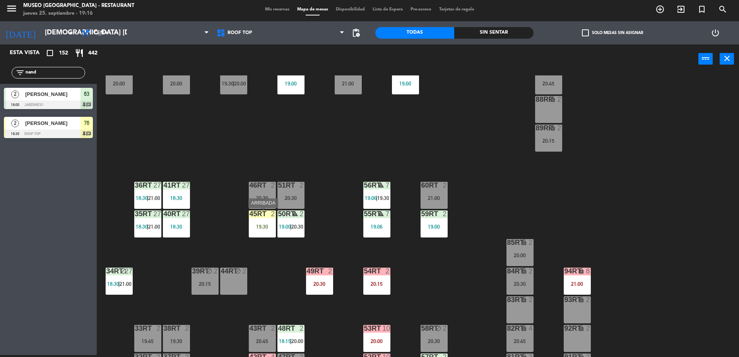
click at [268, 234] on div "45RT 2 19:30" at bounding box center [262, 223] width 27 height 27
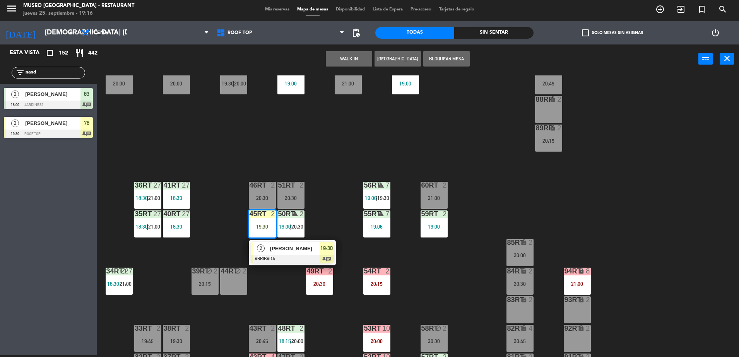
click at [288, 253] on div "[PERSON_NAME]" at bounding box center [294, 248] width 50 height 13
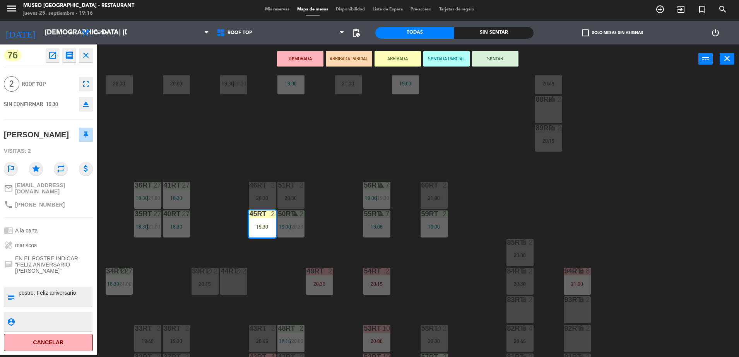
click at [347, 56] on button "ARRIBADA PARCIAL" at bounding box center [349, 58] width 46 height 15
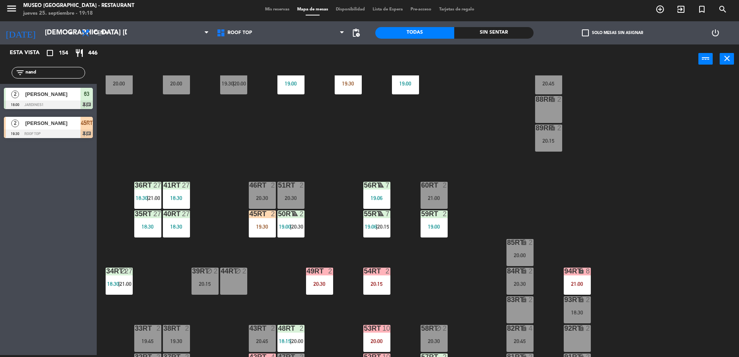
click at [407, 113] on div "18RT 6 20:15 16RT 6 20:00 28RT 2 19:30 80RR lock 2 20:45 27RT 5 19:15 7RT 5 18:…" at bounding box center [421, 216] width 635 height 282
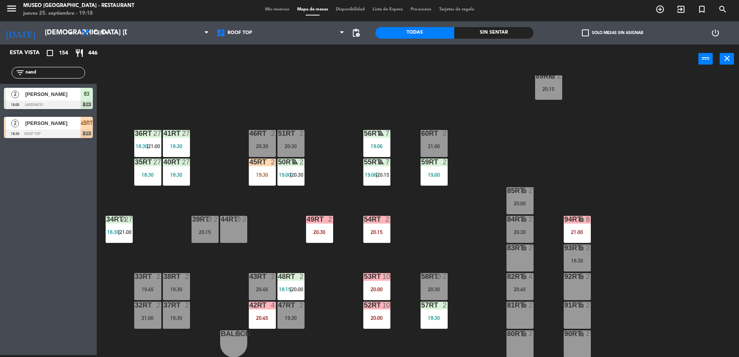
scroll to position [303, 0]
click at [591, 267] on div "18RT 6 20:15 16RT 6 20:00 28RT 2 19:30 80RR lock 2 20:45 27RT 5 19:15 7RT 5 18:…" at bounding box center [421, 216] width 635 height 282
click at [584, 262] on div "18:30" at bounding box center [577, 260] width 27 height 5
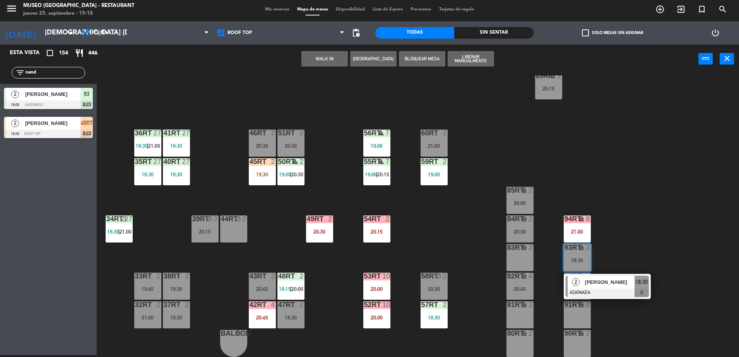
click at [646, 291] on div at bounding box center [607, 293] width 83 height 9
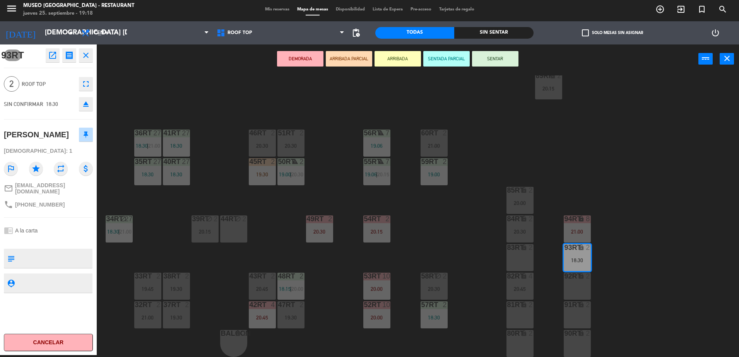
click at [344, 55] on button "ARRIBADA PARCIAL" at bounding box center [349, 58] width 46 height 15
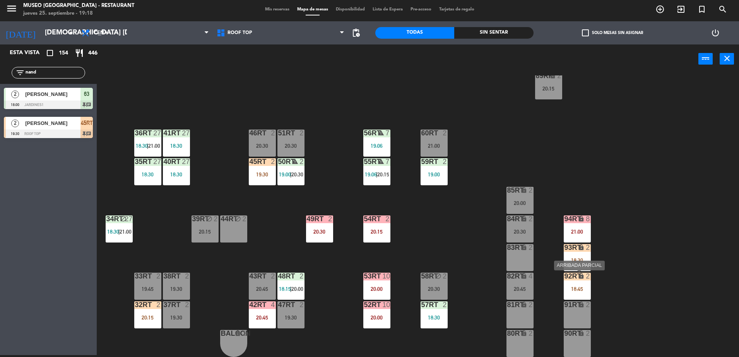
click at [583, 287] on div "18:45" at bounding box center [577, 288] width 27 height 5
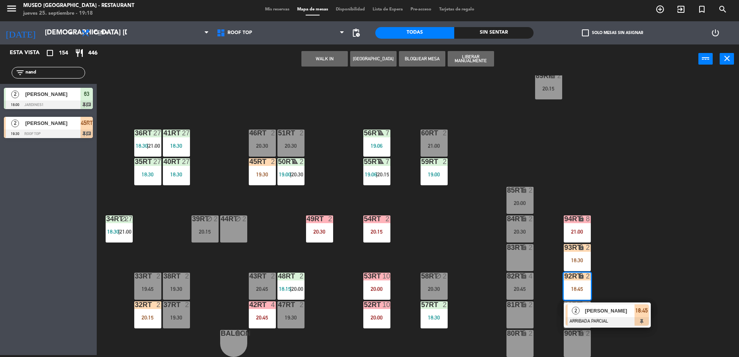
click at [619, 269] on div "18RT 6 20:15 16RT 6 20:00 28RT 2 19:30 80RR lock 2 20:45 27RT 5 19:15 7RT 5 18:…" at bounding box center [421, 216] width 635 height 282
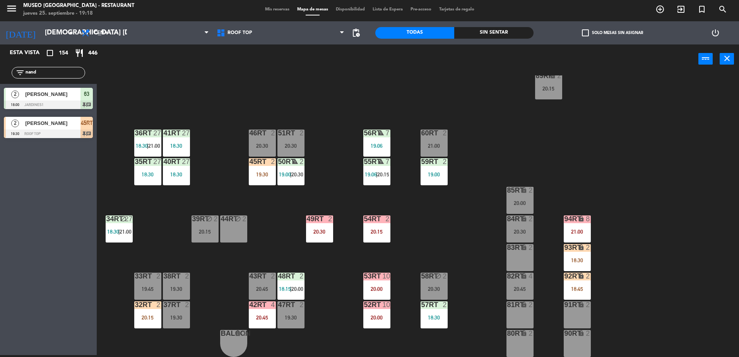
click at [581, 258] on div "18:30" at bounding box center [577, 260] width 27 height 5
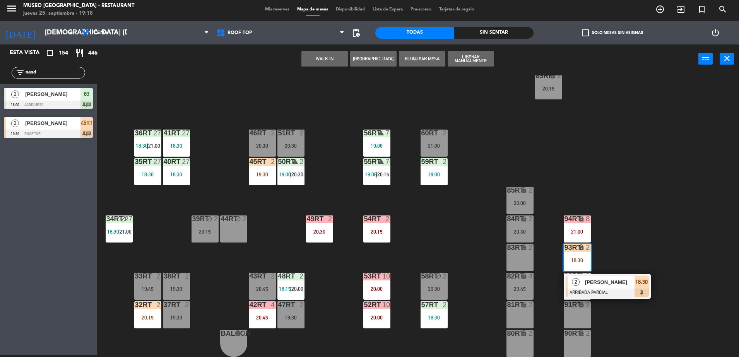
click at [632, 294] on div at bounding box center [607, 293] width 83 height 9
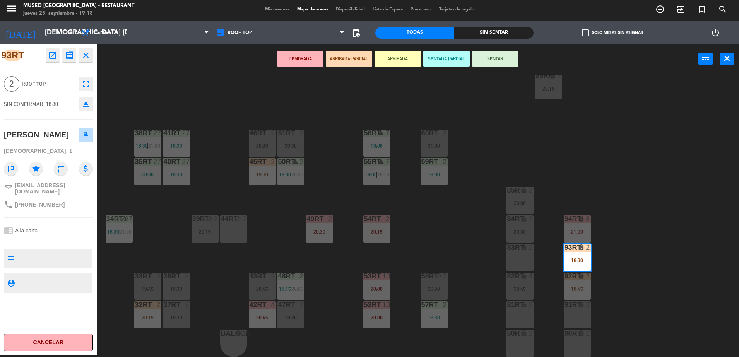
click at [443, 149] on div "60RT 2 21:00" at bounding box center [433, 143] width 27 height 27
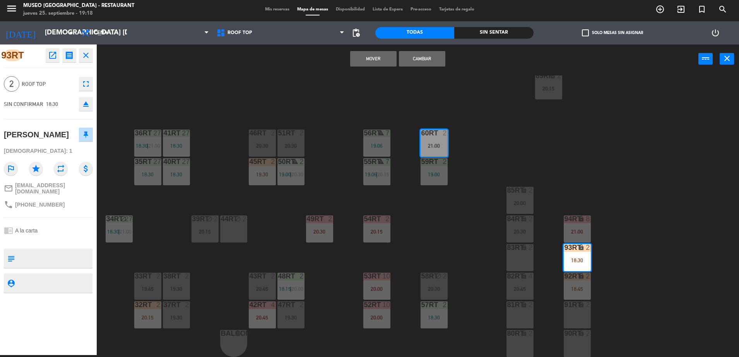
click at [364, 60] on button "Mover" at bounding box center [373, 58] width 46 height 15
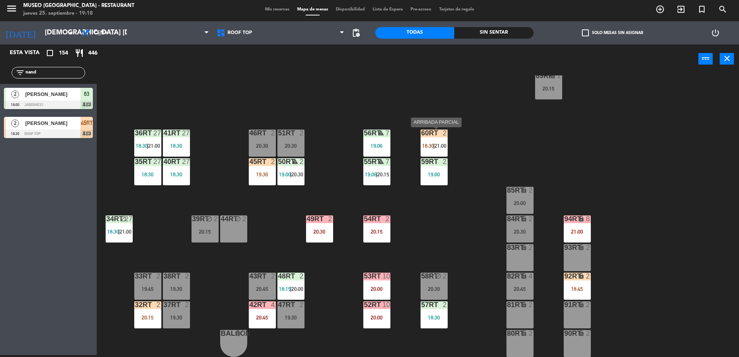
click at [441, 142] on div "60RT 2 18:30 | 21:00" at bounding box center [433, 143] width 27 height 27
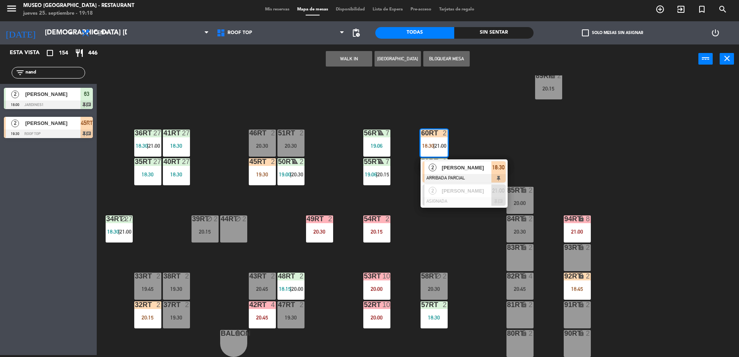
click at [457, 156] on div "18RT 6 20:15 16RT 6 20:00 28RT 2 19:30 80RR lock 2 20:45 27RT 5 19:15 7RT 5 18:…" at bounding box center [421, 216] width 635 height 282
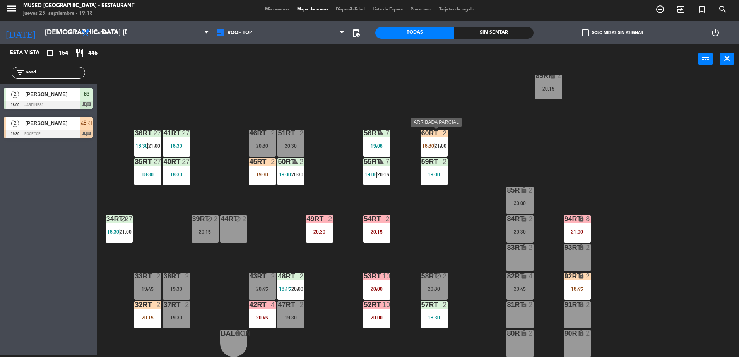
click at [434, 136] on div at bounding box center [433, 133] width 13 height 7
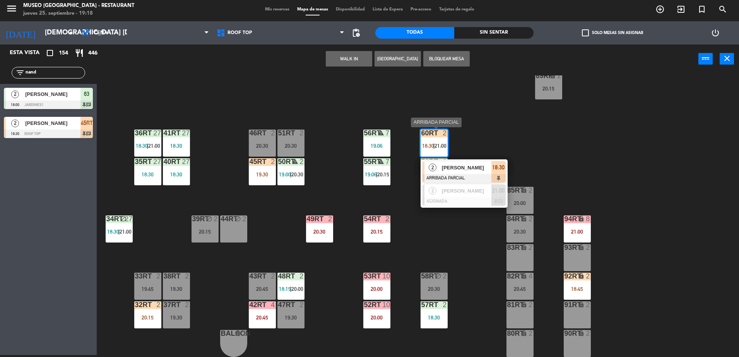
click at [463, 166] on span "[PERSON_NAME]" at bounding box center [467, 168] width 50 height 8
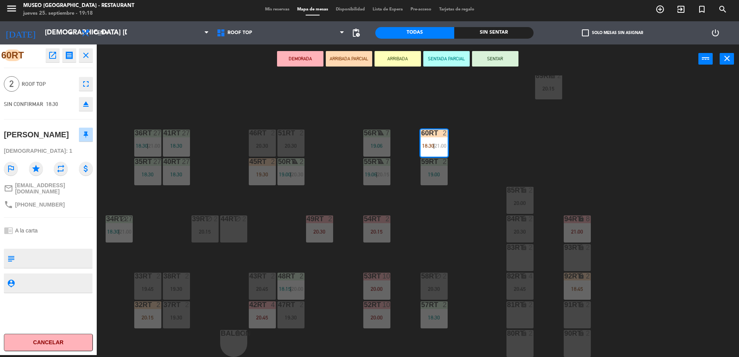
click at [51, 250] on textarea at bounding box center [55, 258] width 74 height 16
type textarea "llegó 19:18"
click at [56, 223] on div "chrome_reader_mode A la carta" at bounding box center [48, 230] width 89 height 15
click at [378, 132] on icon "warning" at bounding box center [381, 133] width 7 height 7
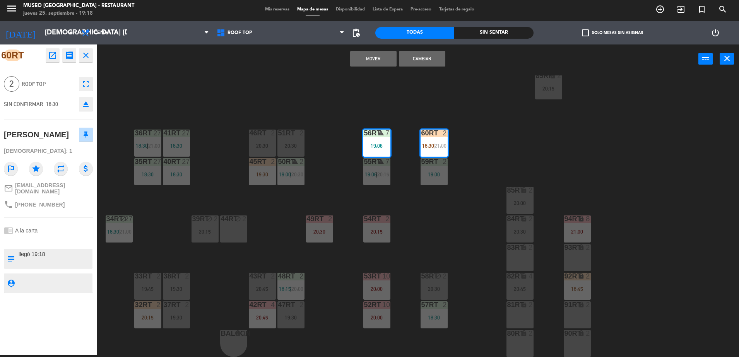
click at [641, 243] on div "18RT 6 20:15 16RT 6 20:00 28RT 2 19:30 80RR lock 2 20:45 27RT 5 19:15 7RT 5 18:…" at bounding box center [421, 216] width 635 height 282
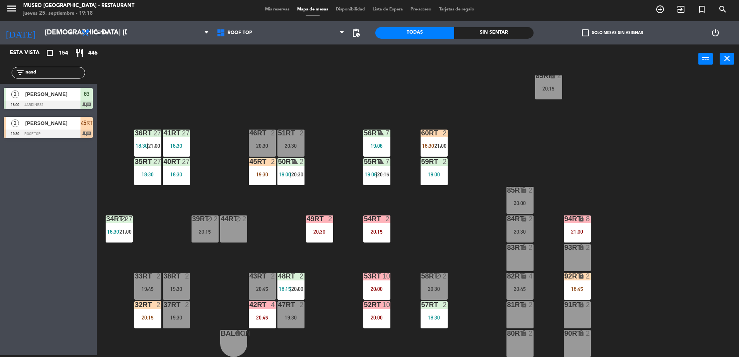
click at [578, 292] on div "92RT lock 2 18:45" at bounding box center [577, 286] width 27 height 27
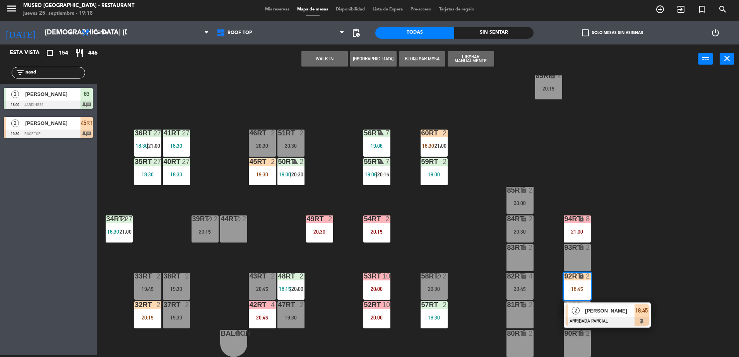
click at [643, 320] on div at bounding box center [607, 321] width 83 height 9
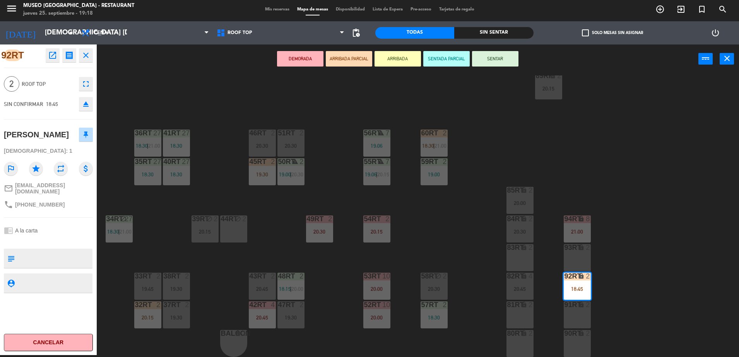
click at [469, 218] on div "18RT 6 20:15 16RT 6 20:00 28RT 2 19:30 80RR lock 2 20:45 27RT 5 19:15 7RT 5 18:…" at bounding box center [421, 216] width 635 height 282
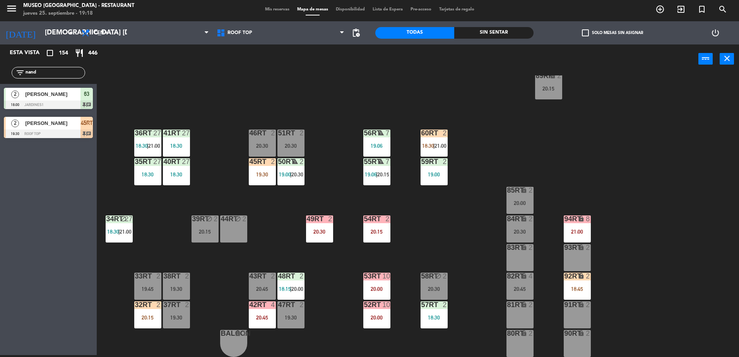
drag, startPoint x: 58, startPoint y: 75, endPoint x: -2, endPoint y: 93, distance: 63.1
click at [0, 93] on html "close × Museo Larco Café - Restaurant × chrome_reader_mode Listado de Reservas …" at bounding box center [369, 178] width 739 height 357
type input "sald"
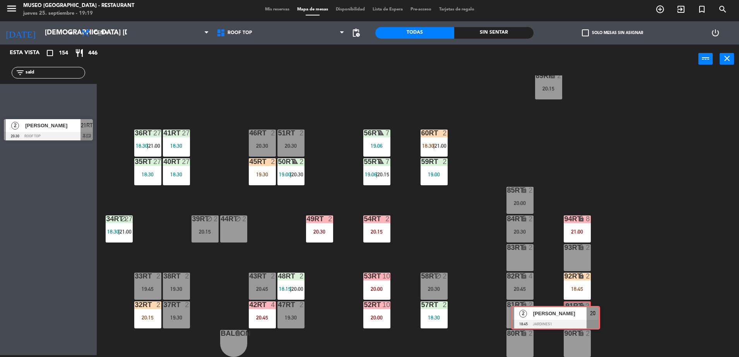
drag, startPoint x: 82, startPoint y: 97, endPoint x: 589, endPoint y: 314, distance: 551.8
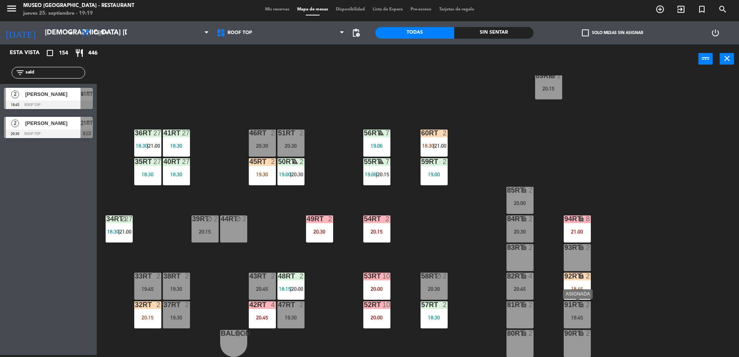
click at [589, 305] on div "2" at bounding box center [588, 304] width 5 height 7
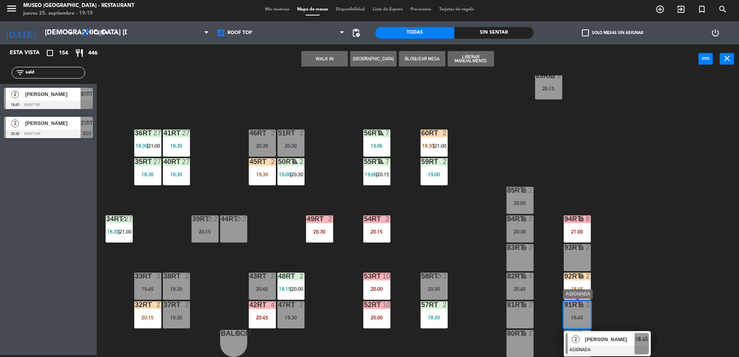
click at [595, 338] on span "[PERSON_NAME]" at bounding box center [610, 339] width 50 height 8
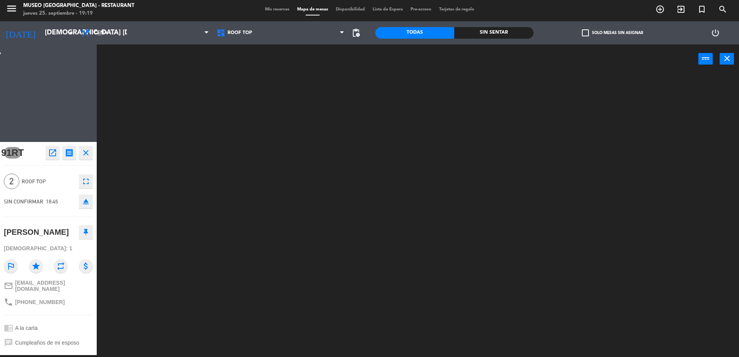
scroll to position [0, 0]
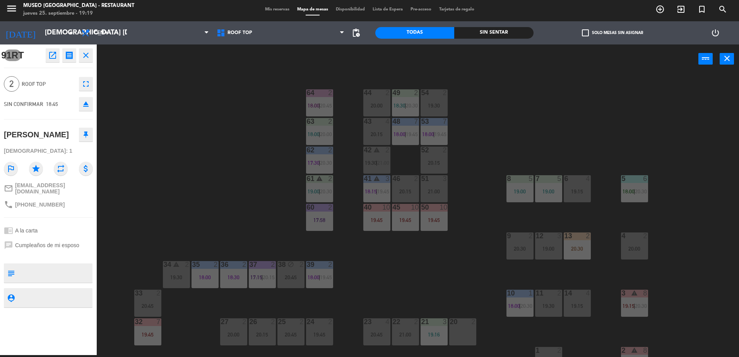
click at [179, 152] on div "44 2 20:00 49 2 18:30 | 20:30 54 2 19:30 64 2 18:00 | 20:45 48 7 18:00 | 19:45 …" at bounding box center [421, 216] width 635 height 282
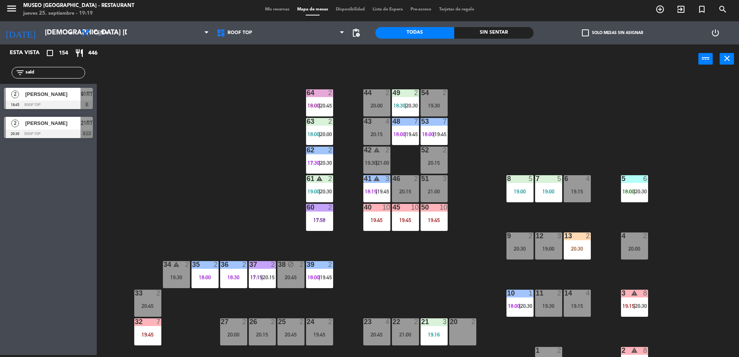
click at [86, 104] on div at bounding box center [48, 105] width 89 height 9
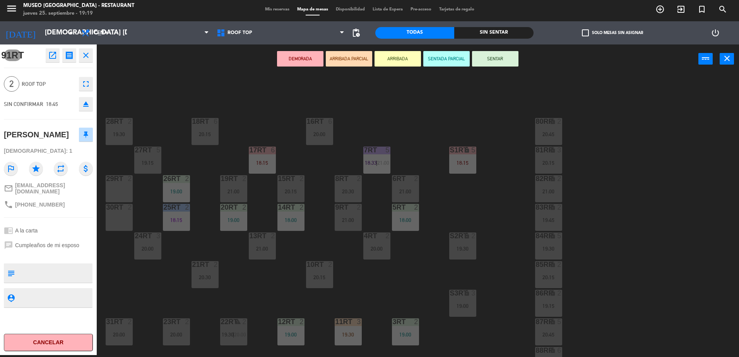
click at [340, 62] on button "ARRIBADA PARCIAL" at bounding box center [349, 58] width 46 height 15
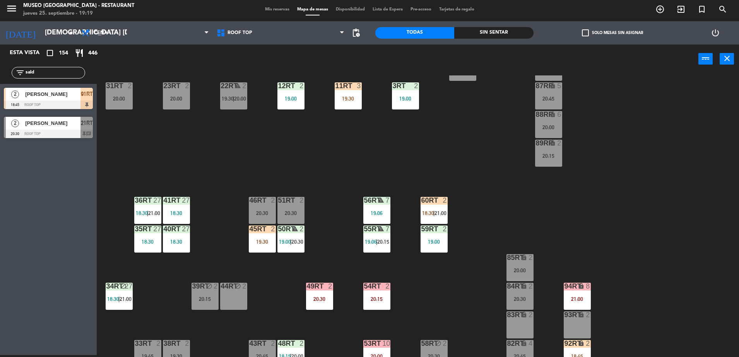
scroll to position [303, 0]
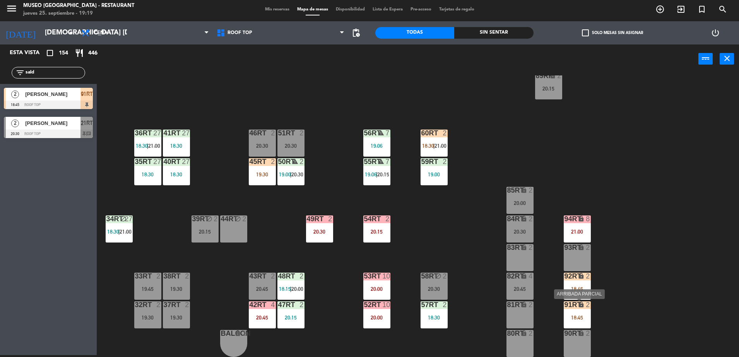
click at [580, 318] on div "18:45" at bounding box center [577, 317] width 27 height 5
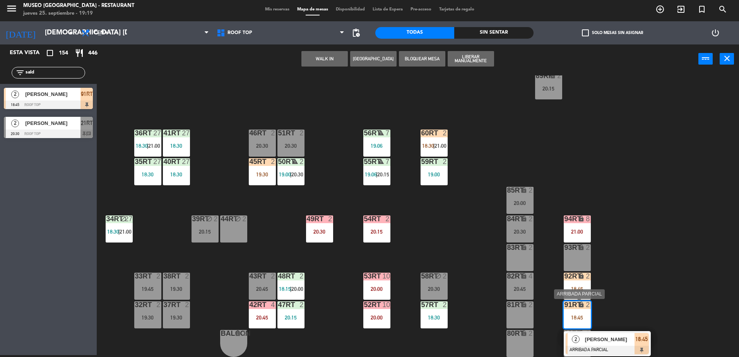
click at [607, 346] on div at bounding box center [607, 350] width 83 height 9
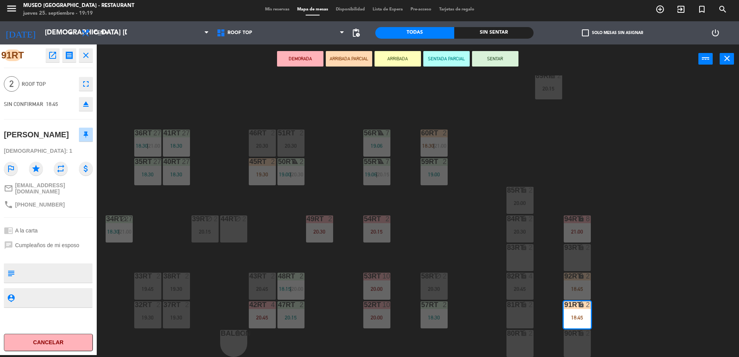
click at [178, 287] on div "19:30" at bounding box center [176, 288] width 27 height 5
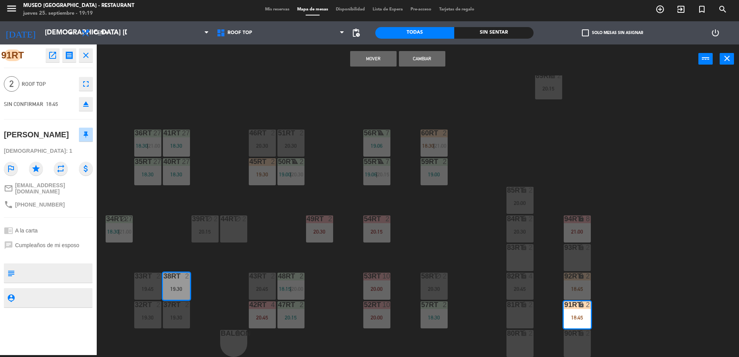
click at [424, 66] on button "Cambiar" at bounding box center [422, 58] width 46 height 15
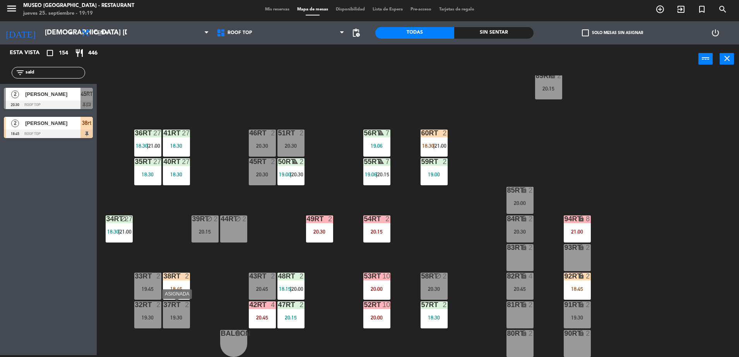
click at [174, 316] on div "19:30" at bounding box center [176, 317] width 27 height 5
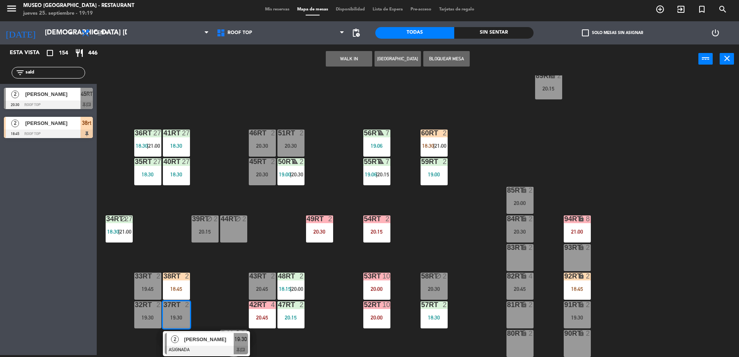
click at [218, 346] on div at bounding box center [206, 350] width 83 height 9
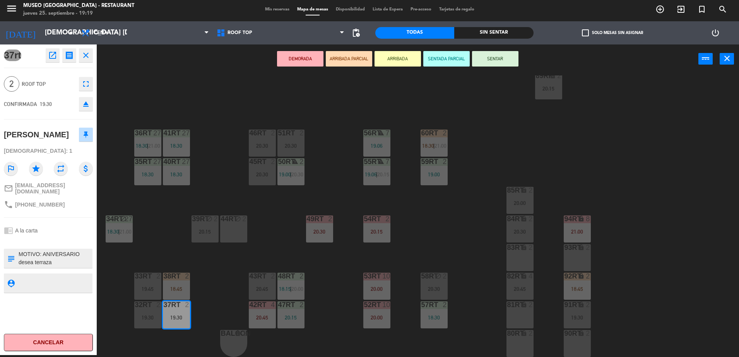
click at [362, 58] on button "ARRIBADA PARCIAL" at bounding box center [349, 58] width 46 height 15
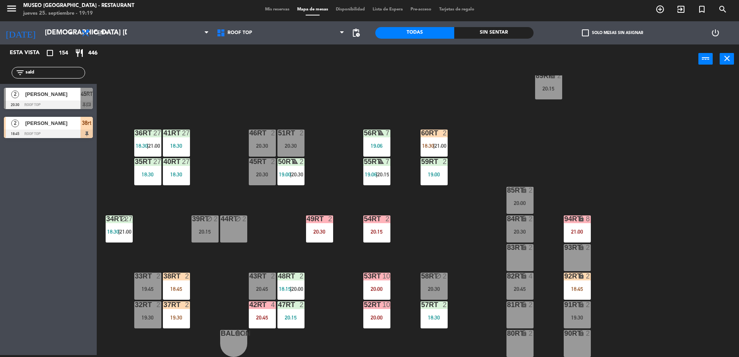
click at [181, 289] on div "18:45" at bounding box center [176, 288] width 27 height 5
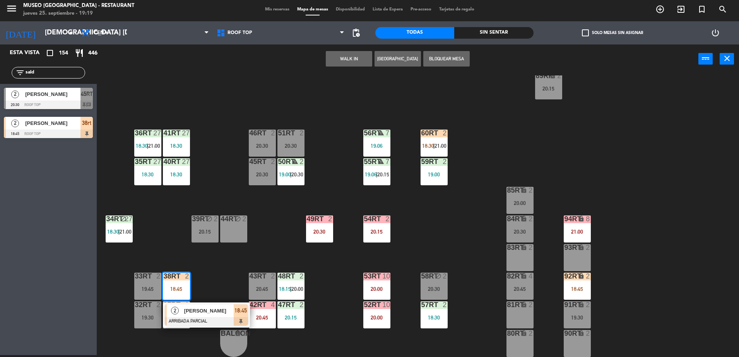
click at [221, 312] on span "[PERSON_NAME]" at bounding box center [209, 311] width 50 height 8
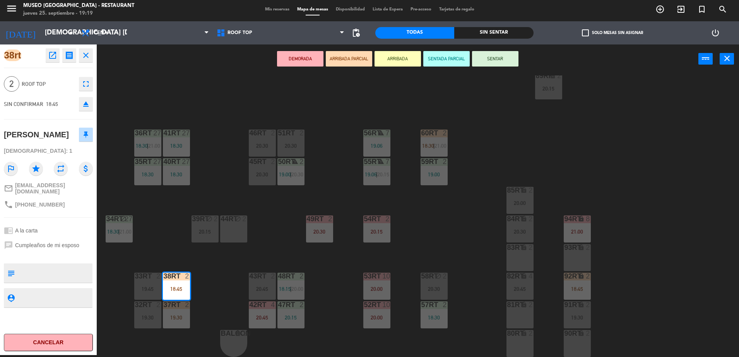
click at [60, 266] on textarea at bounding box center [55, 273] width 74 height 16
type textarea "llegó 19:19"
click at [47, 218] on div "38rt open_in_new receipt 6:45 PM jue., [DATE] 2 personas [PERSON_NAME] Mesa 38r…" at bounding box center [48, 199] width 97 height 311
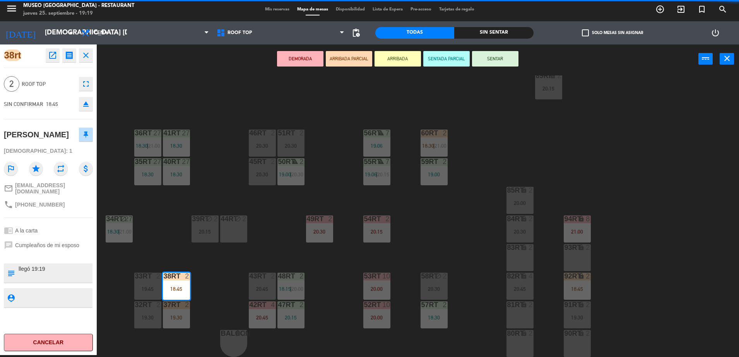
click at [47, 219] on div "38rt open_in_new receipt 6:45 PM jue., [DATE] 2 personas [PERSON_NAME] Mesa 38r…" at bounding box center [48, 199] width 97 height 311
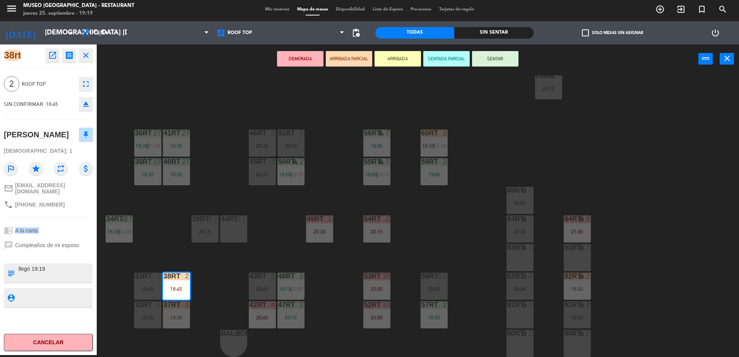
click at [47, 219] on div "38rt open_in_new receipt 6:45 PM jue., [DATE] 2 personas [PERSON_NAME] Mesa 38r…" at bounding box center [48, 199] width 97 height 311
click at [357, 57] on button "ARRIBADA PARCIAL" at bounding box center [349, 58] width 46 height 15
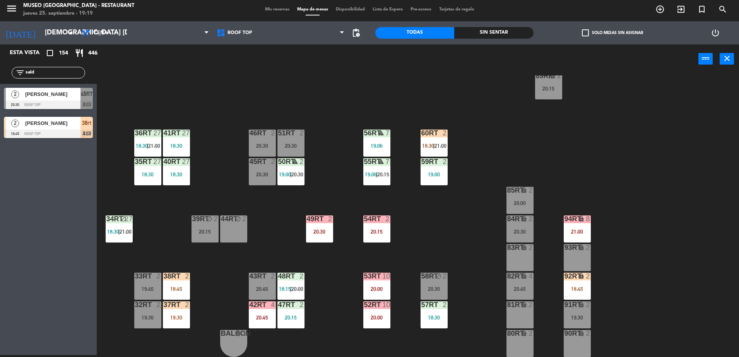
click at [177, 287] on div "18:45" at bounding box center [176, 288] width 27 height 5
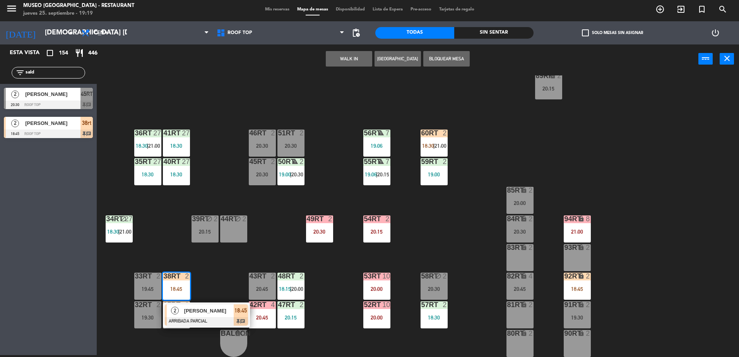
click at [245, 327] on div "2 [PERSON_NAME] ARRIBADA PARCIAL 18:45 chat" at bounding box center [206, 315] width 87 height 25
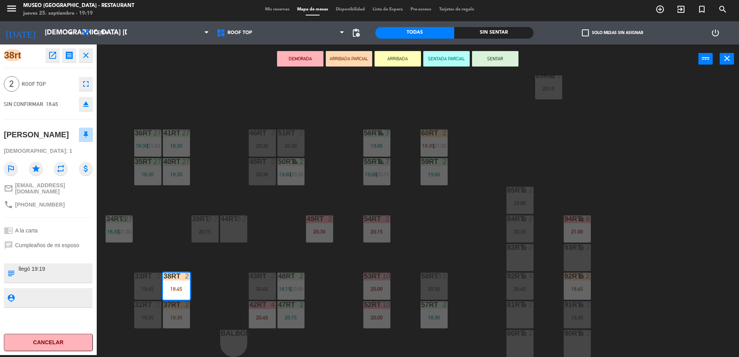
click at [229, 301] on div "18RT 6 20:15 16RT 6 20:00 28RT 2 19:30 80RR lock 2 20:45 27RT 5 19:15 7RT 5 18:…" at bounding box center [421, 216] width 635 height 282
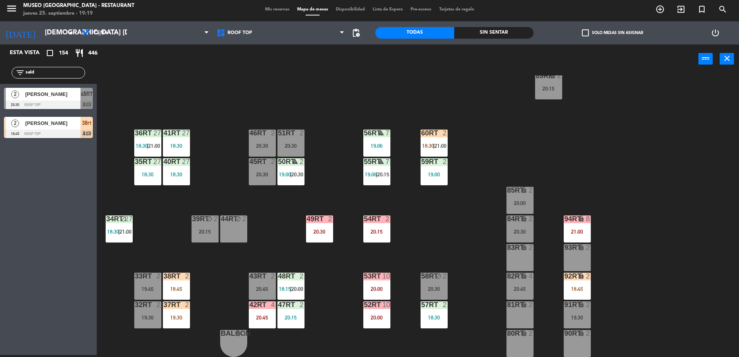
click at [572, 284] on div "92RT lock 2 18:45" at bounding box center [577, 286] width 27 height 27
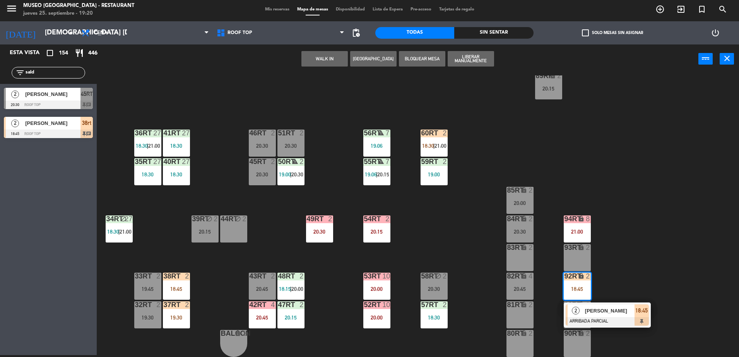
click at [615, 312] on span "[PERSON_NAME]" at bounding box center [610, 311] width 50 height 8
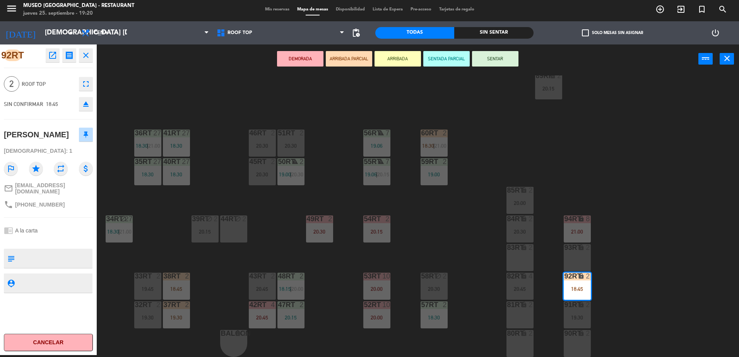
click at [47, 55] on button "open_in_new" at bounding box center [53, 55] width 14 height 14
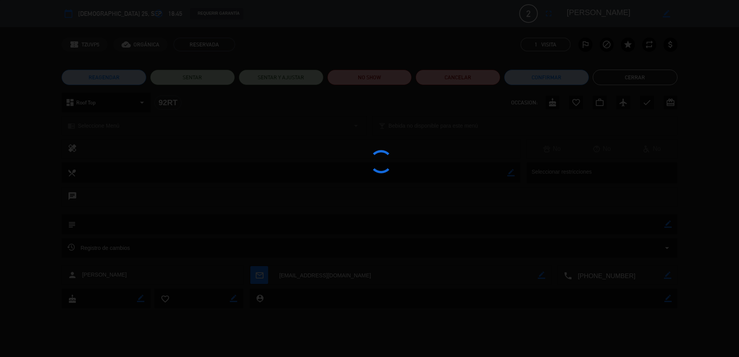
click at [377, 88] on div at bounding box center [369, 178] width 739 height 357
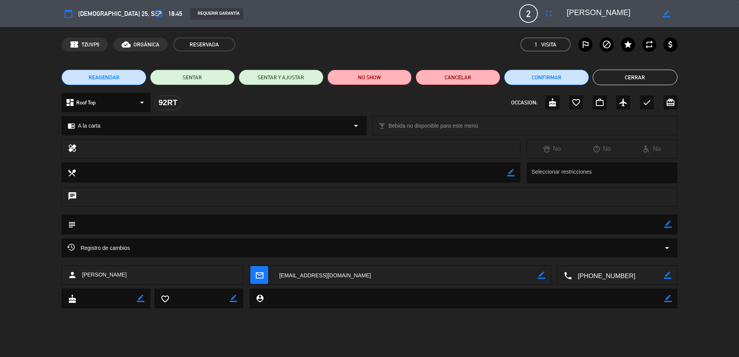
click at [373, 75] on button "NO SHOW" at bounding box center [369, 77] width 85 height 15
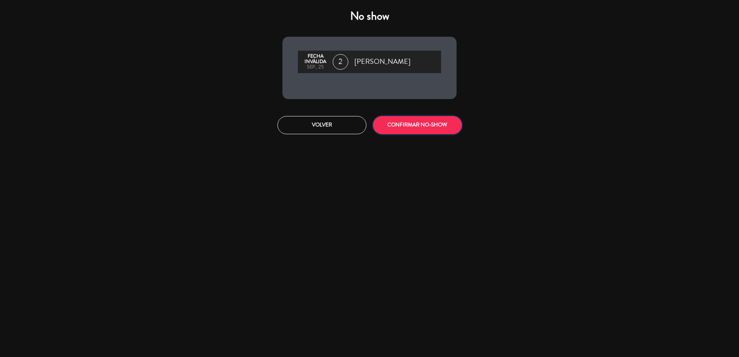
click at [407, 126] on button "CONFIRMAR NO-SHOW" at bounding box center [417, 125] width 89 height 18
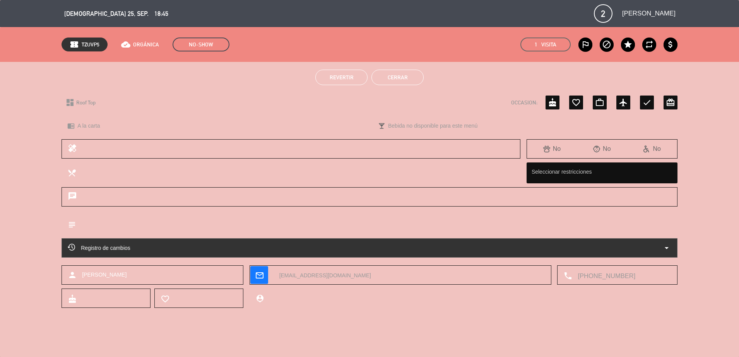
click at [402, 70] on button "Cerrar" at bounding box center [397, 77] width 52 height 15
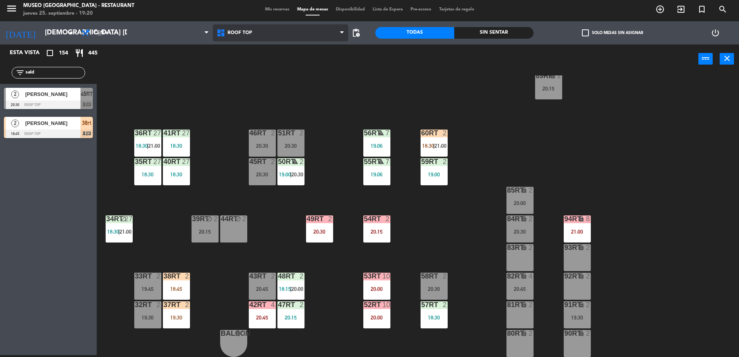
click at [223, 28] on icon at bounding box center [221, 32] width 11 height 9
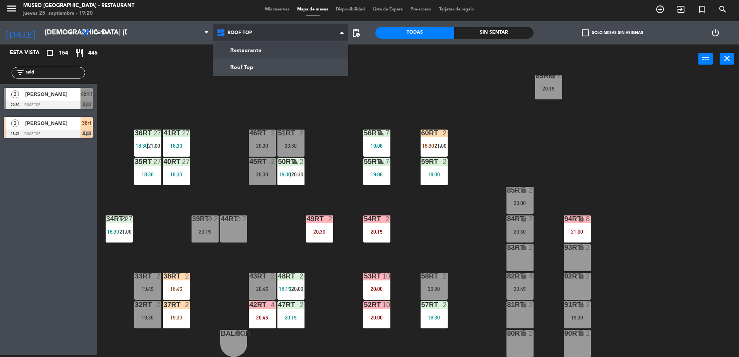
click at [268, 48] on ng-component "menu [GEOGRAPHIC_DATA] - Restaurant jueves 25. septiembre - 19:20 Mis reservas …" at bounding box center [369, 177] width 739 height 359
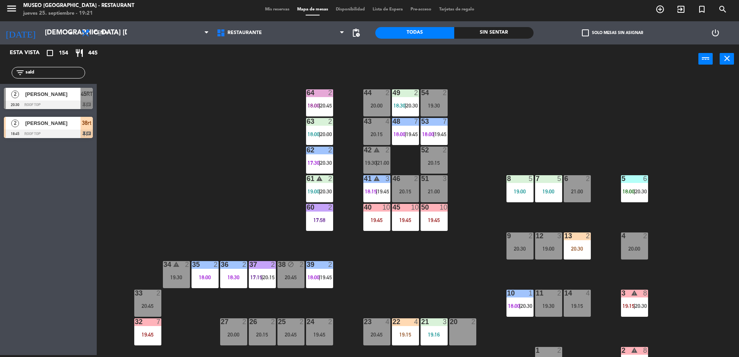
click at [470, 327] on div "20 2" at bounding box center [462, 331] width 27 height 27
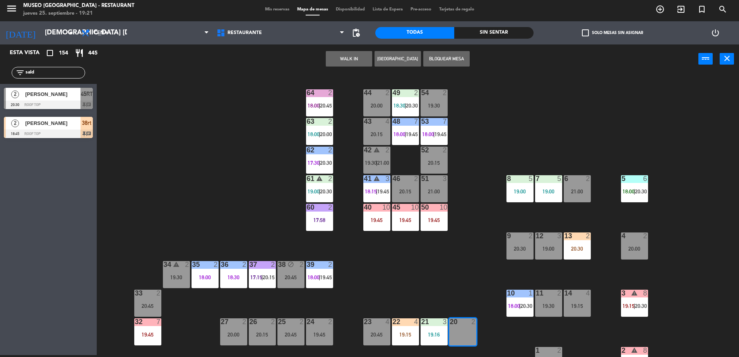
click at [473, 268] on div "44 2 20:00 49 2 18:30 | 20:30 54 2 19:30 64 2 18:00 | 20:45 48 7 18:00 | 19:45 …" at bounding box center [421, 216] width 635 height 282
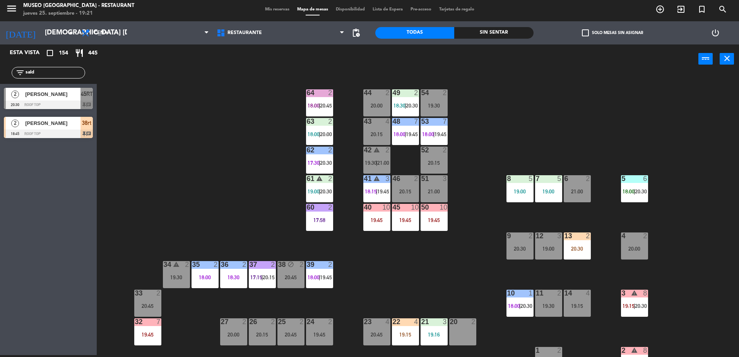
click at [435, 192] on div "21:00" at bounding box center [433, 191] width 27 height 5
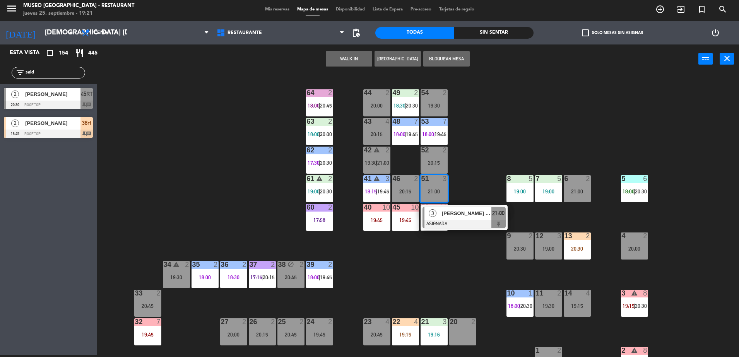
click at [343, 55] on button "WALK IN" at bounding box center [349, 58] width 46 height 15
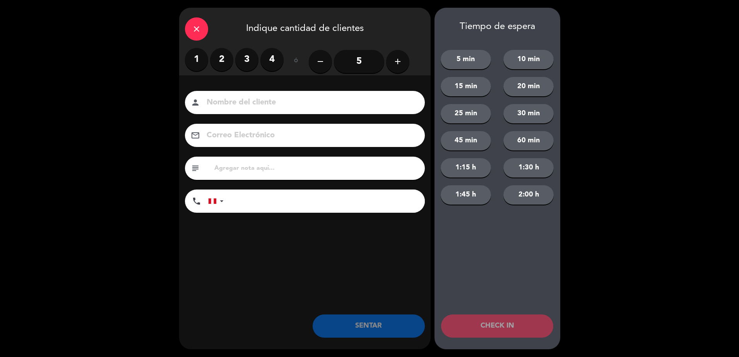
click at [245, 57] on label "3" at bounding box center [246, 59] width 23 height 23
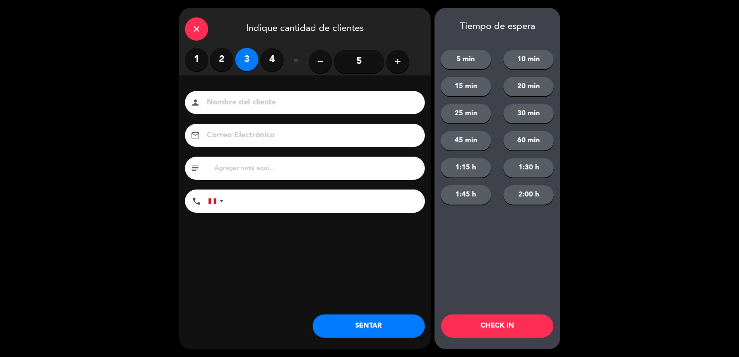
click at [290, 98] on input at bounding box center [310, 103] width 209 height 14
click at [244, 103] on input "walk in eixabeth" at bounding box center [310, 103] width 209 height 14
type input "walk in [GEOGRAPHIC_DATA]"
click at [268, 203] on input "tel" at bounding box center [327, 201] width 193 height 23
type input "992502720"
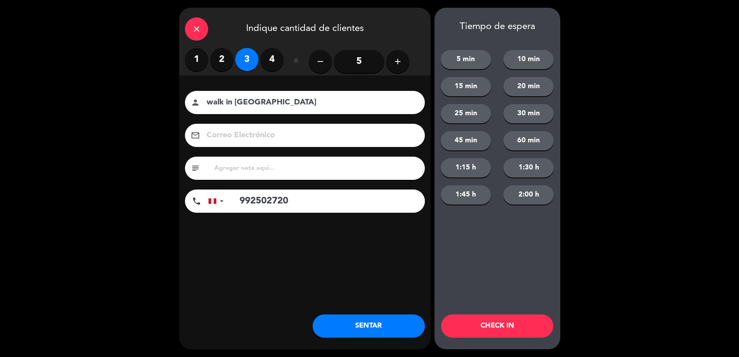
click at [258, 173] on input "text" at bounding box center [316, 168] width 205 height 11
type input "cumpleaños"
click at [356, 318] on button "SENTAR" at bounding box center [369, 325] width 112 height 23
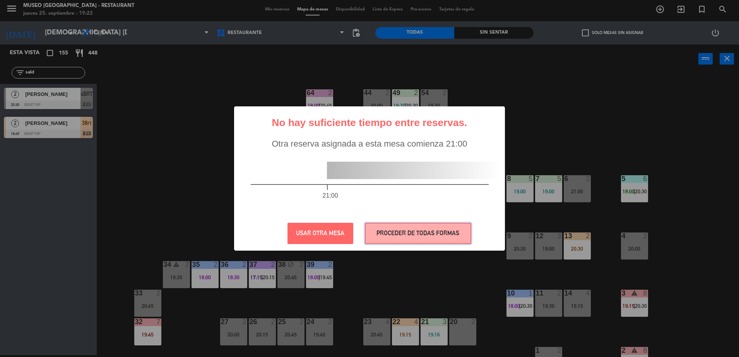
click at [432, 238] on button "PROCEDER DE TODAS FORMAS" at bounding box center [418, 233] width 106 height 21
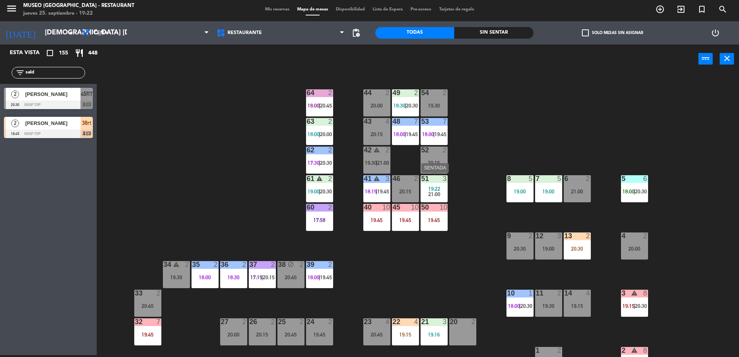
click at [430, 197] on span "21:00" at bounding box center [434, 194] width 12 height 6
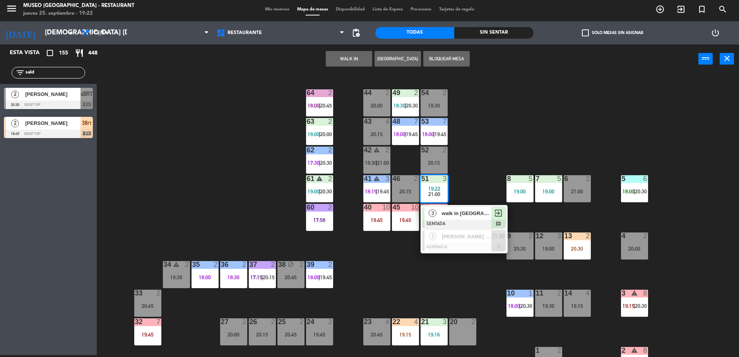
click at [460, 220] on div at bounding box center [463, 224] width 83 height 9
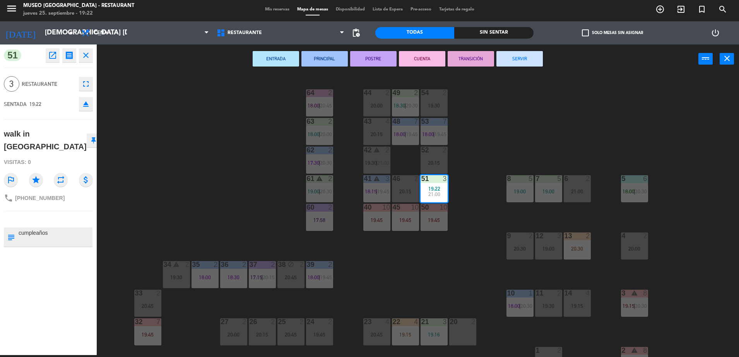
click at [254, 187] on div "44 2 20:00 49 2 18:30 | 20:30 54 2 19:30 64 2 18:00 | 20:45 48 7 18:00 | 19:45 …" at bounding box center [421, 216] width 635 height 282
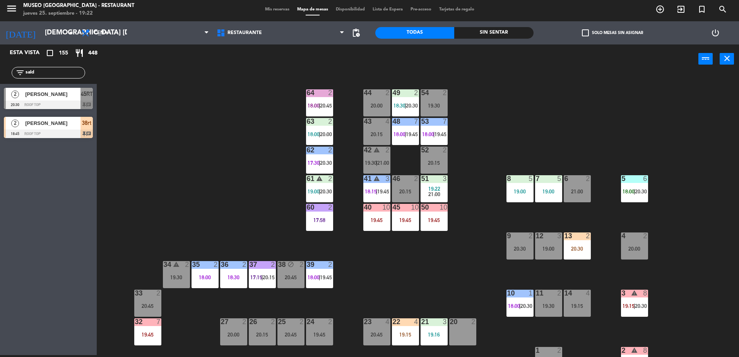
drag, startPoint x: 46, startPoint y: 70, endPoint x: 0, endPoint y: 68, distance: 45.7
click at [0, 68] on html "close × Museo Larco Café - Restaurant × chrome_reader_mode Listado de Reservas …" at bounding box center [369, 178] width 739 height 357
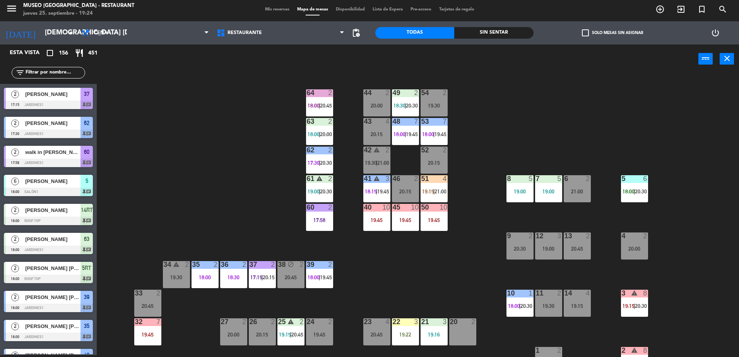
click at [240, 138] on div "44 2 20:00 49 2 18:30 | 20:30 54 2 19:30 64 2 18:00 | 20:45 48 7 18:00 | 19:45 …" at bounding box center [421, 216] width 635 height 282
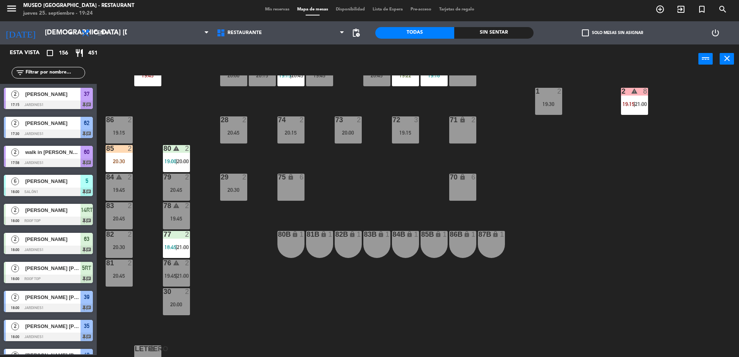
scroll to position [260, 0]
click at [70, 73] on input "text" at bounding box center [55, 72] width 60 height 9
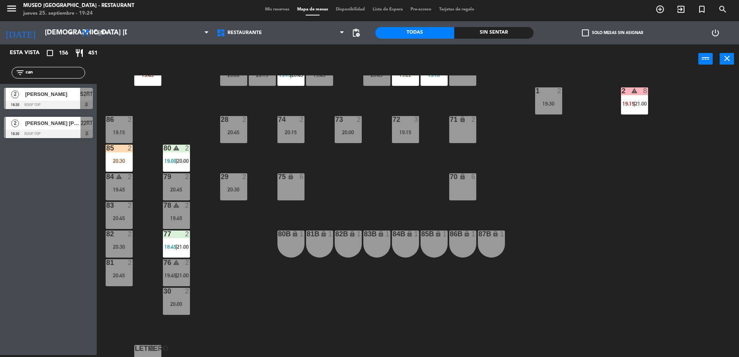
type input "can"
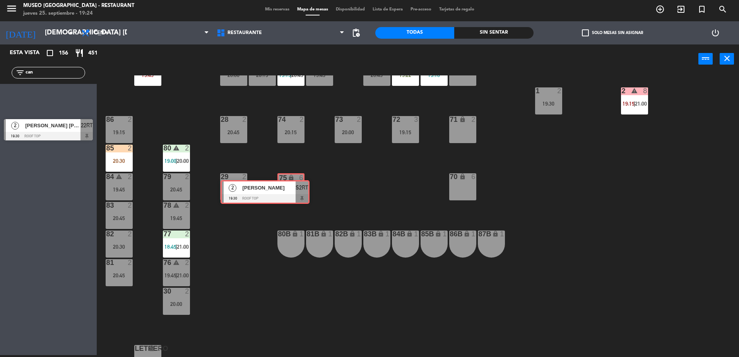
drag, startPoint x: 71, startPoint y: 102, endPoint x: 287, endPoint y: 192, distance: 234.6
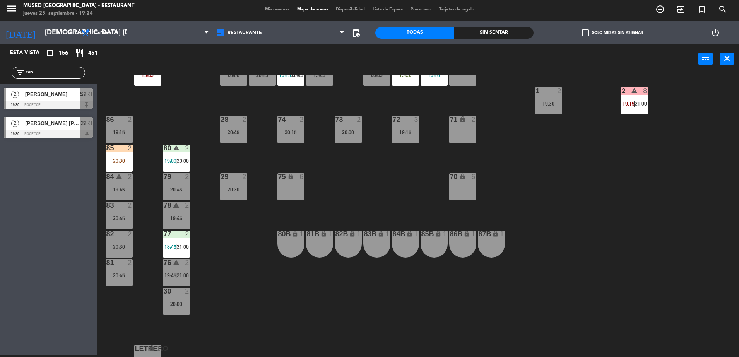
click at [304, 215] on div "44 2 20:00 49 2 18:30 | 20:30 54 2 19:30 64 2 18:00 | 20:45 48 7 18:00 | 19:45 …" at bounding box center [421, 216] width 635 height 282
click at [86, 90] on span "S2RT" at bounding box center [86, 93] width 13 height 9
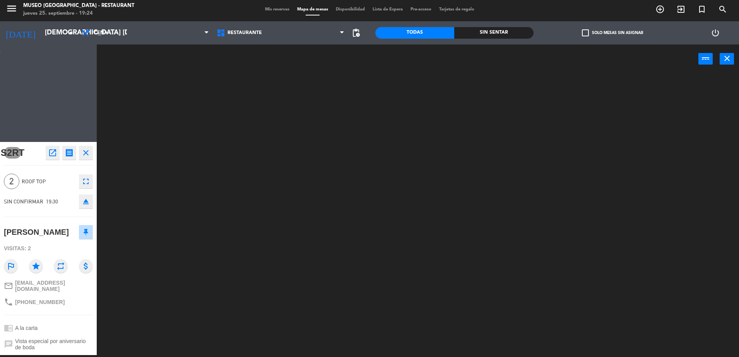
scroll to position [0, 0]
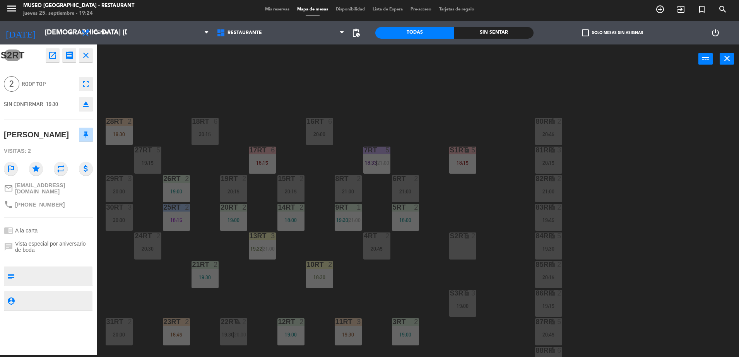
click at [248, 109] on div "18RT 6 20:15 16RT 6 20:00 28RT 2 19:30 80RR lock 2 20:45 27RT 5 19:15 7RT 5 18:…" at bounding box center [421, 216] width 635 height 282
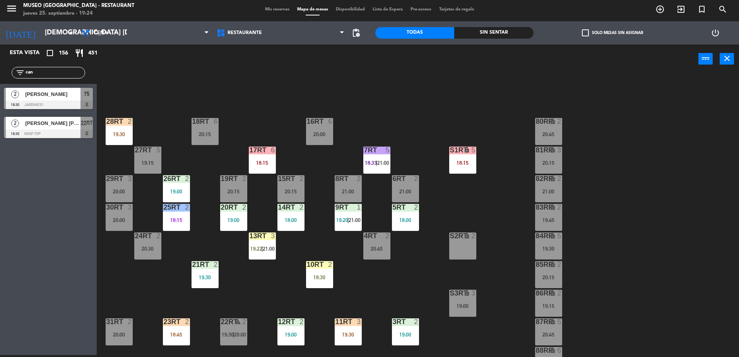
click at [80, 91] on div "75" at bounding box center [86, 94] width 12 height 13
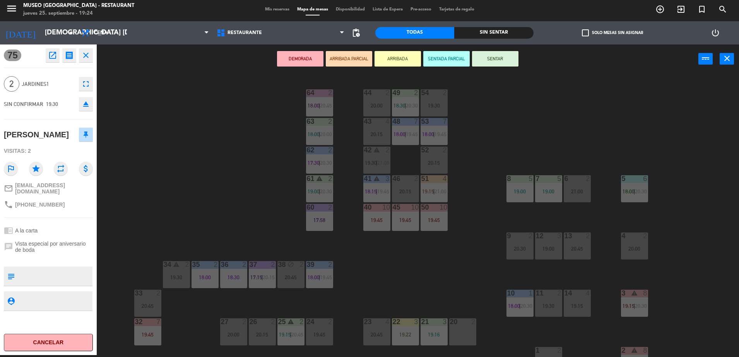
scroll to position [275, 0]
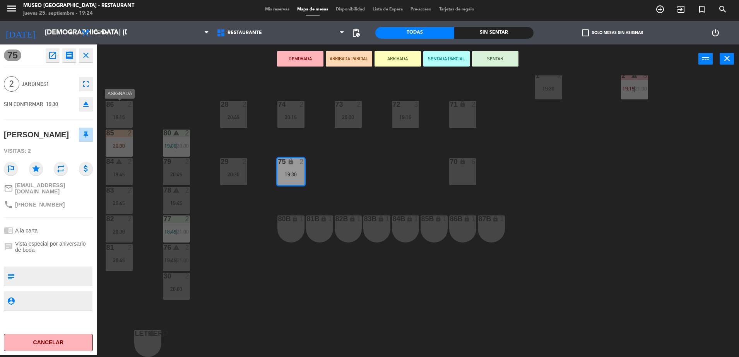
click at [118, 117] on div "19:15" at bounding box center [119, 117] width 27 height 5
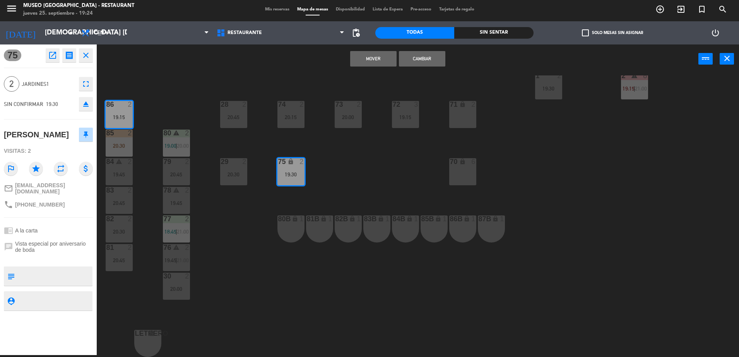
click at [244, 222] on div "44 2 20:00 49 2 18:30 | 20:30 54 2 19:30 64 2 18:00 | 20:45 48 7 18:00 | 19:45 …" at bounding box center [421, 216] width 635 height 282
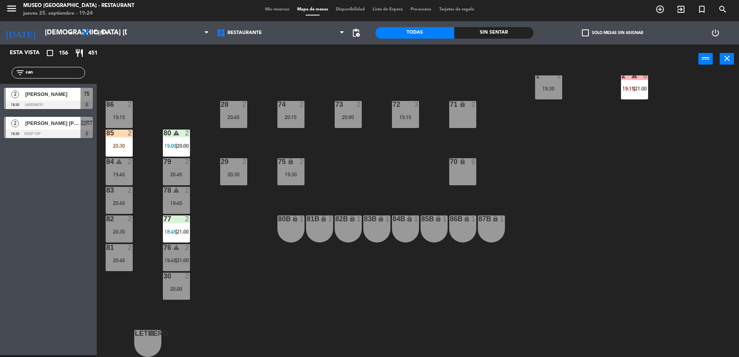
click at [282, 166] on div "75 lock 2 19:30" at bounding box center [290, 171] width 27 height 27
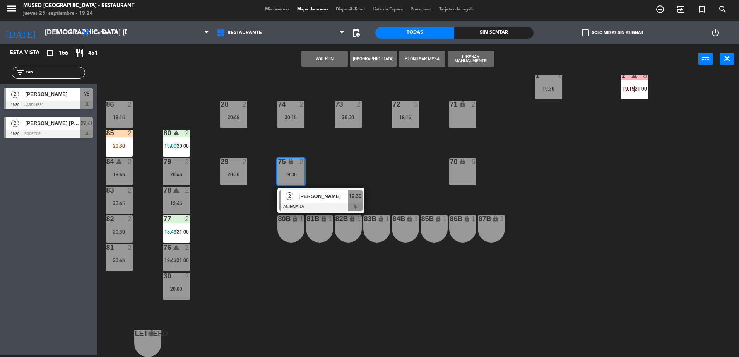
click at [112, 236] on div "82 2 20:30" at bounding box center [119, 228] width 27 height 27
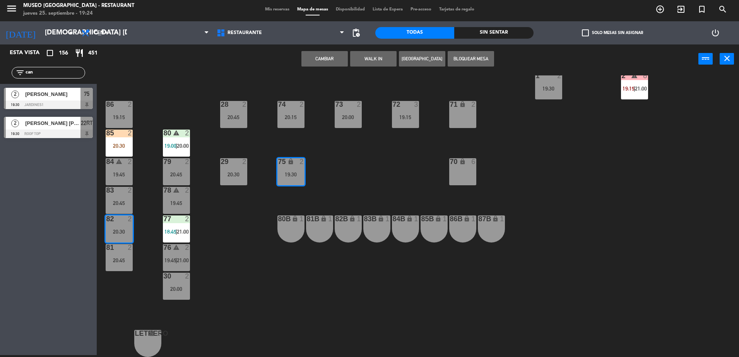
click at [333, 62] on button "Cambiar" at bounding box center [324, 58] width 46 height 15
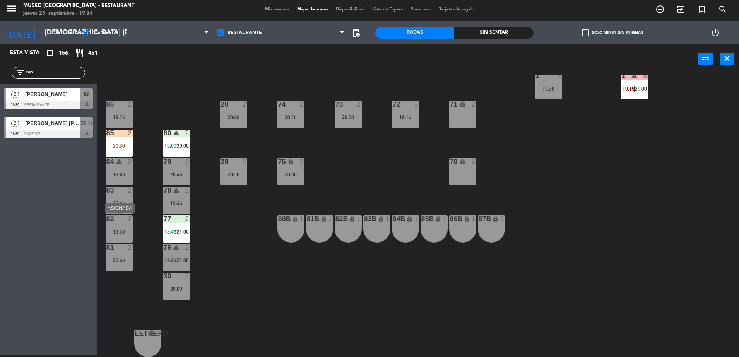
click at [124, 223] on div "82 2" at bounding box center [119, 219] width 27 height 8
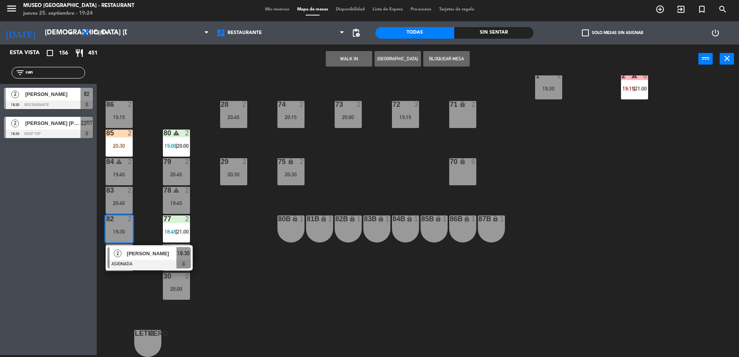
click at [171, 277] on div at bounding box center [176, 276] width 13 height 7
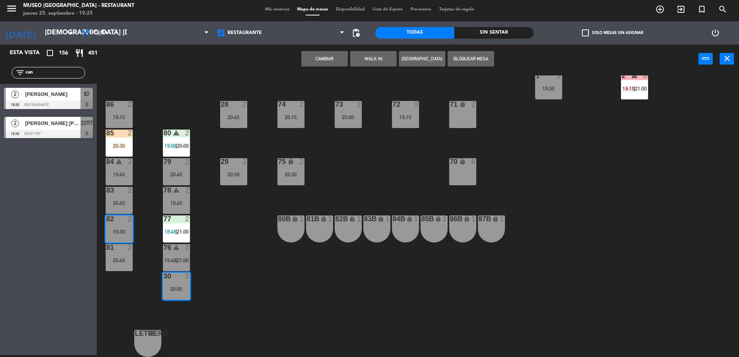
click at [249, 232] on div "44 2 20:00 49 2 18:30 | 20:30 54 2 19:30 64 2 18:00 | 20:45 48 7 18:00 | 19:45 …" at bounding box center [421, 216] width 635 height 282
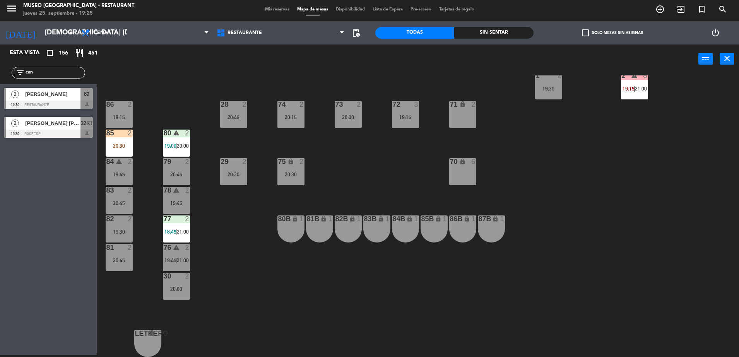
click at [134, 229] on div "44 2 20:00 49 2 18:30 | 20:30 54 2 19:30 64 2 18:00 | 20:45 48 7 18:00 | 19:45 …" at bounding box center [421, 216] width 635 height 282
click at [125, 231] on div "19:30" at bounding box center [119, 231] width 27 height 5
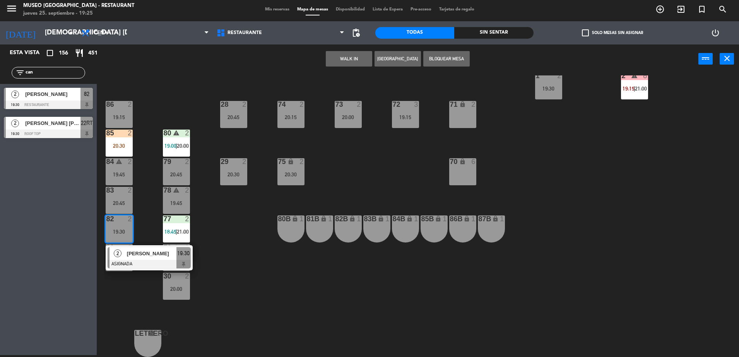
click at [153, 260] on div at bounding box center [149, 264] width 83 height 9
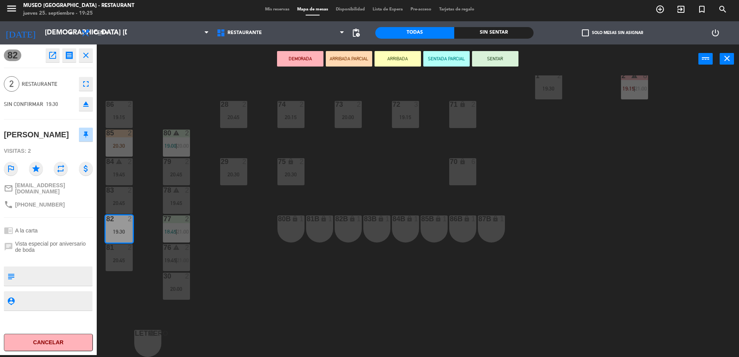
click at [340, 61] on button "ARRIBADA PARCIAL" at bounding box center [349, 58] width 46 height 15
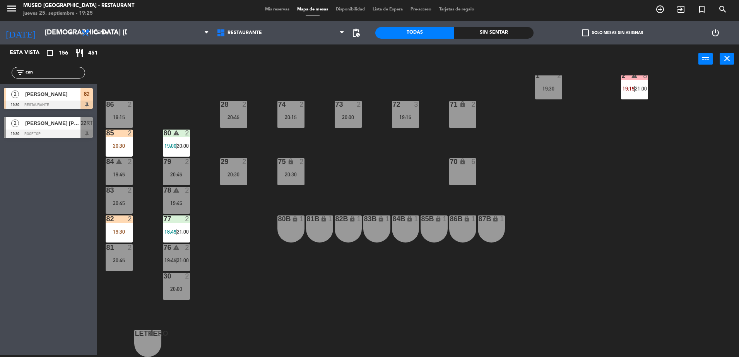
scroll to position [0, 0]
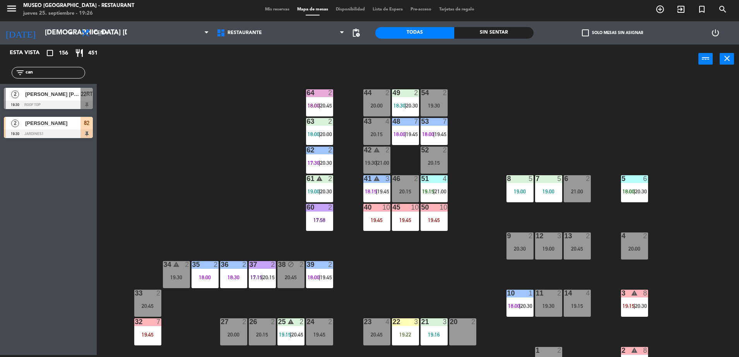
click at [227, 136] on div "44 2 20:00 49 2 18:30 | 20:30 54 2 19:30 64 2 18:00 | 20:45 48 7 18:00 | 19:45 …" at bounding box center [421, 216] width 635 height 282
drag, startPoint x: 70, startPoint y: 74, endPoint x: -2, endPoint y: 89, distance: 73.9
click at [0, 89] on html "close × Museo Larco Café - Restaurant × chrome_reader_mode Listado de Reservas …" at bounding box center [369, 178] width 739 height 357
type input "jai"
click at [72, 128] on div "[PERSON_NAME]" at bounding box center [52, 123] width 56 height 13
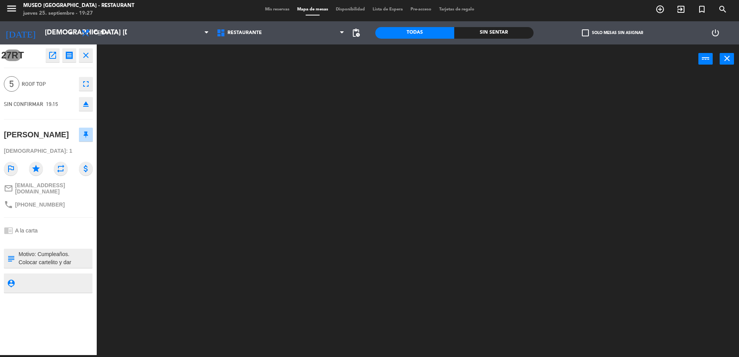
click at [57, 252] on textarea at bounding box center [55, 258] width 74 height 16
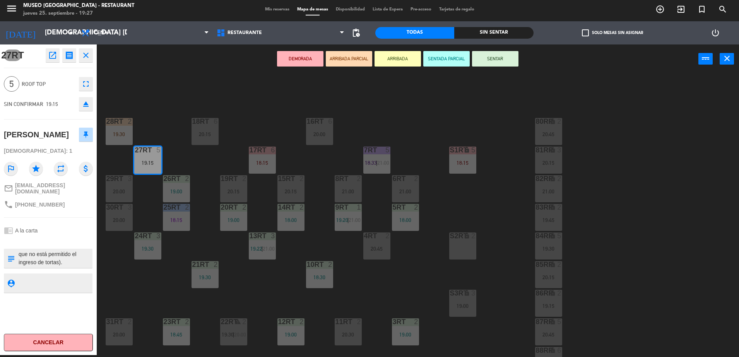
click at [346, 56] on button "ARRIBADA PARCIAL" at bounding box center [349, 58] width 46 height 15
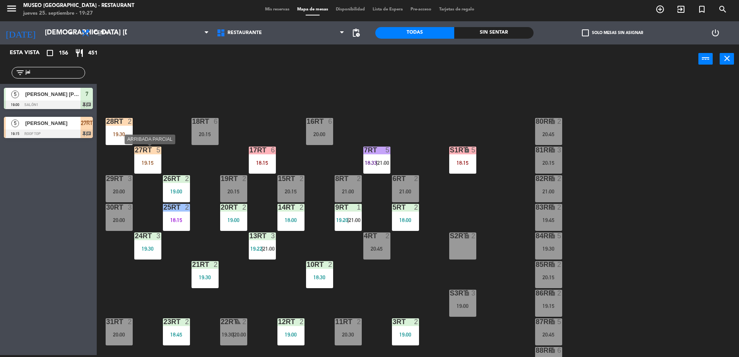
click at [152, 152] on div at bounding box center [147, 150] width 13 height 7
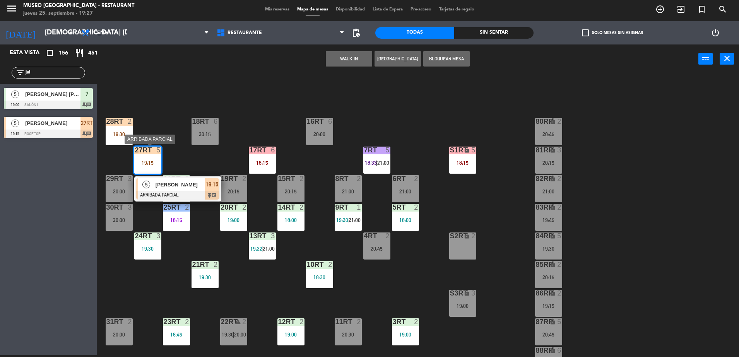
click at [193, 179] on div "[PERSON_NAME]" at bounding box center [180, 184] width 50 height 13
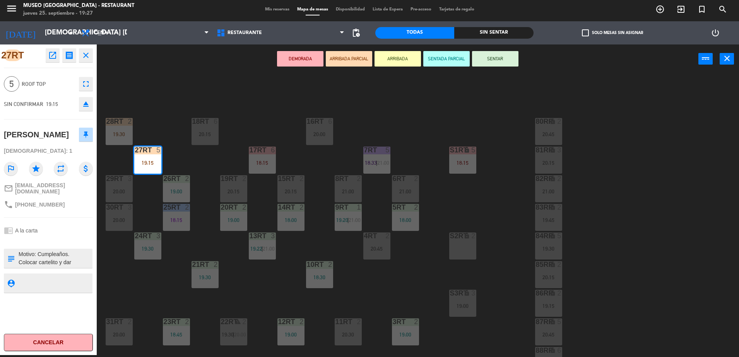
click at [205, 168] on div "18RT 6 20:15 16RT 6 20:00 28RT 2 19:30 80RR lock 2 20:45 27RT 5 19:15 7RT 5 18:…" at bounding box center [421, 216] width 635 height 282
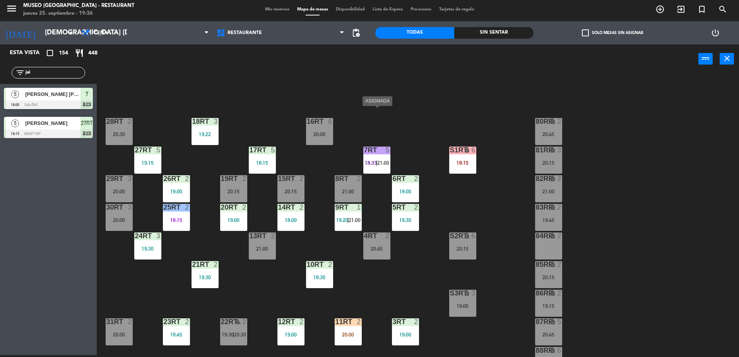
scroll to position [303, 0]
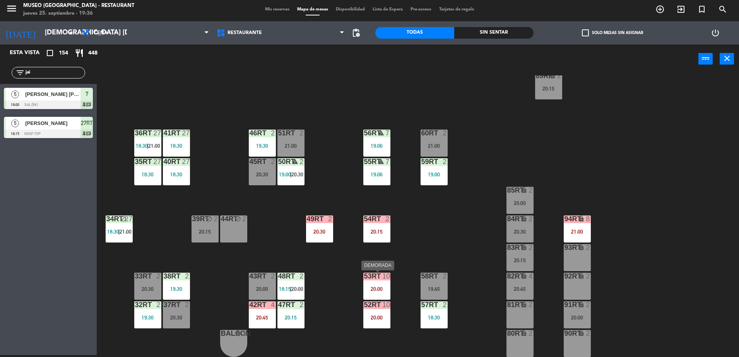
click at [376, 289] on div "20:00" at bounding box center [376, 288] width 27 height 5
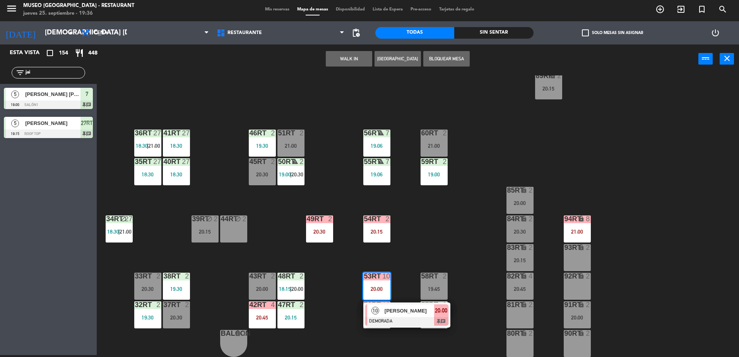
click at [412, 239] on div "18RT 3 19:22 16RT 6 20:00 28RT 2 20:30 80RR lock 2 20:45 27RT 5 19:15 7RT 5 18:…" at bounding box center [421, 216] width 635 height 282
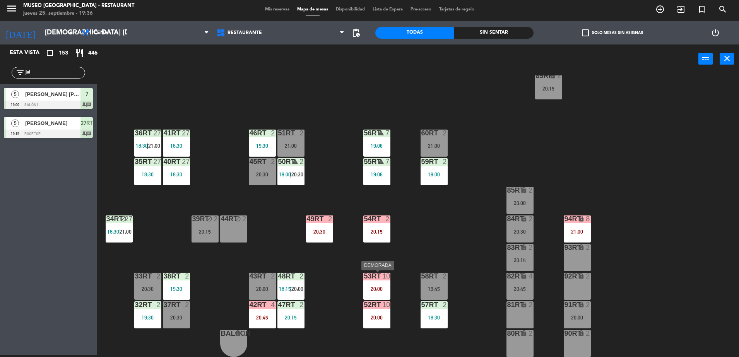
click at [371, 296] on div "53RT 10 20:00" at bounding box center [376, 286] width 27 height 27
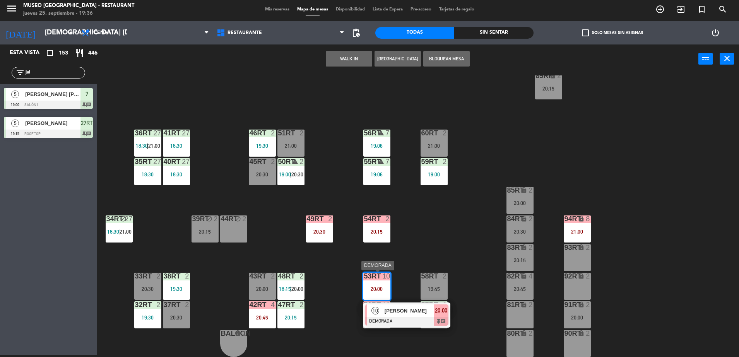
click at [403, 311] on span "[PERSON_NAME]" at bounding box center [410, 311] width 50 height 8
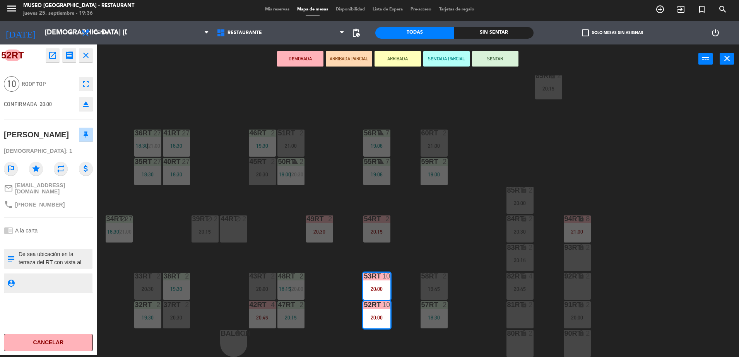
click at [337, 267] on div "18RT 3 19:22 16RT 6 20:00 28RT 2 20:30 80RR lock 2 20:45 27RT 5 19:15 7RT 5 18:…" at bounding box center [421, 216] width 635 height 282
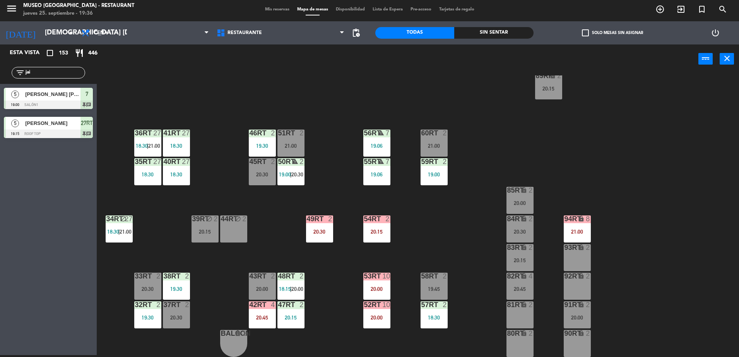
click at [180, 170] on div "40RT 27 18:30" at bounding box center [176, 171] width 27 height 27
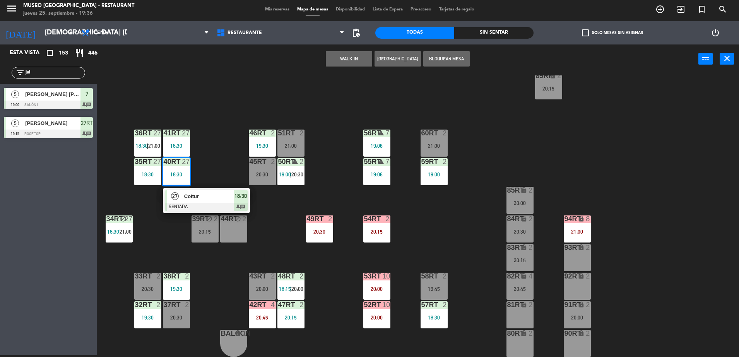
click at [426, 246] on div "18RT 3 19:22 16RT 6 20:00 28RT 2 20:30 80RR lock 2 20:45 27RT 5 19:15 7RT 5 18:…" at bounding box center [421, 216] width 635 height 282
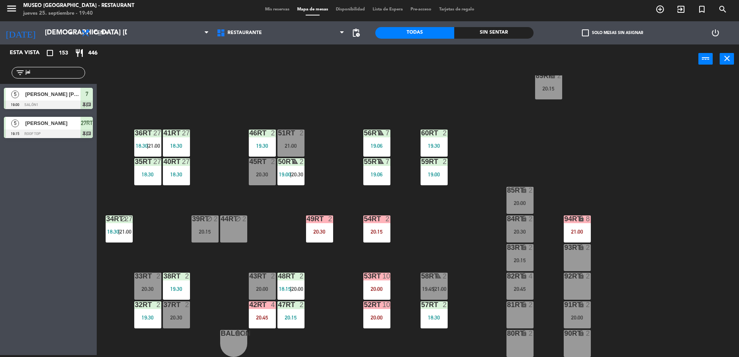
click at [427, 227] on div "18RT 3 19:22 16RT 6 20:00 28RT 2 20:30 80RR lock 2 20:45 27RT 5 19:15 7RT 5 18:…" at bounding box center [421, 216] width 635 height 282
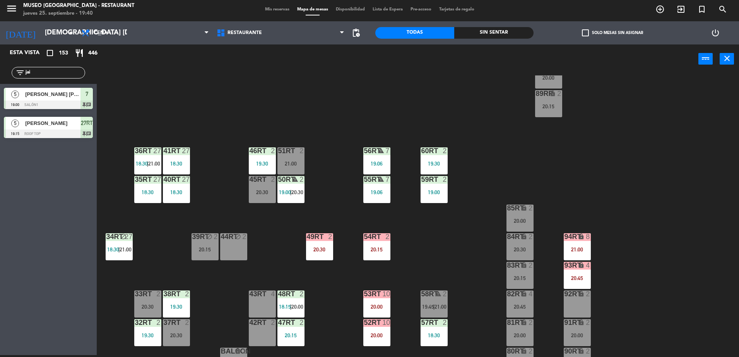
scroll to position [291, 0]
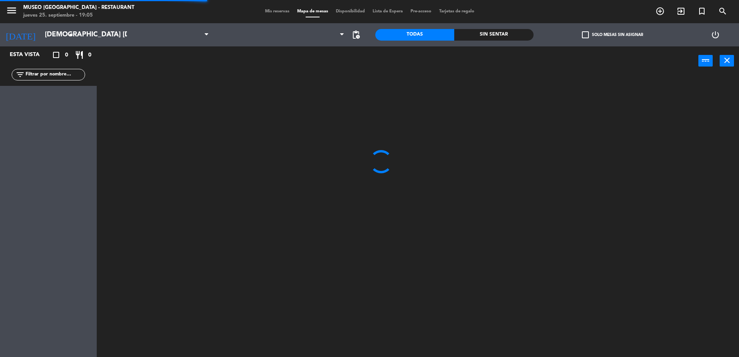
click at [46, 77] on input "text" at bounding box center [55, 74] width 60 height 9
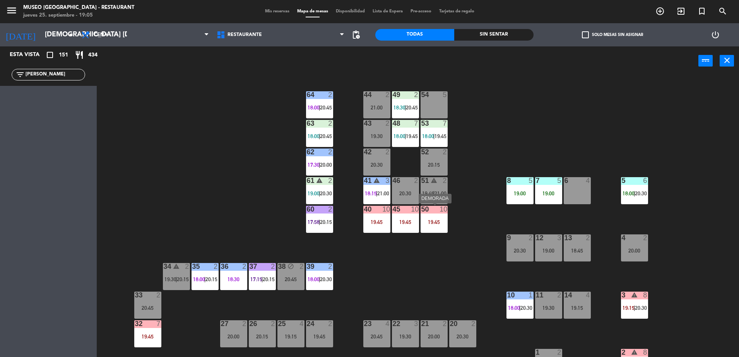
click at [435, 217] on div "50 10 19:45" at bounding box center [433, 219] width 27 height 27
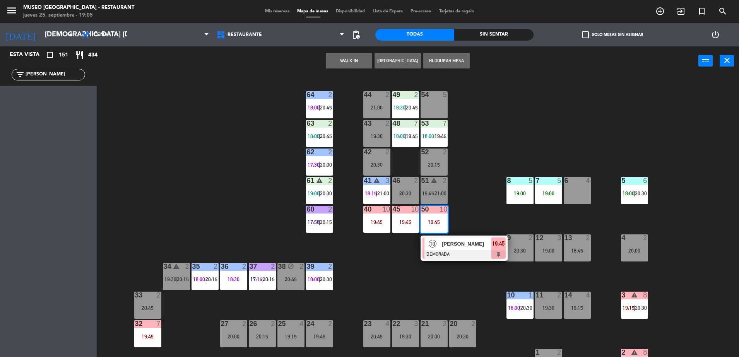
click at [492, 161] on div "44 2 21:00 49 2 18:30 | 20:45 54 5 64 2 18:00 | 20:45 48 7 18:00 | 19:45 53 7 1…" at bounding box center [421, 218] width 635 height 282
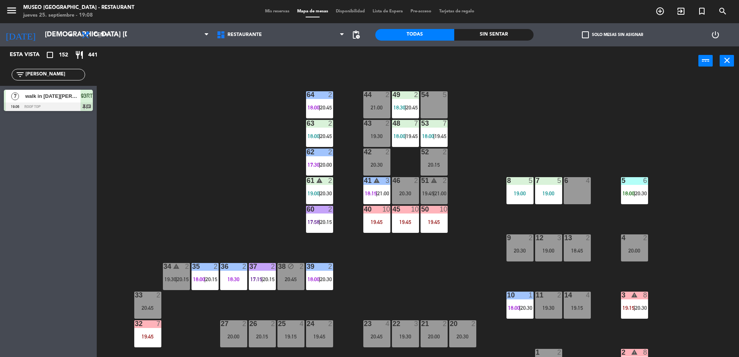
click at [210, 131] on div "44 2 21:00 49 2 18:30 | 20:45 54 5 64 2 18:00 | 20:45 48 7 18:00 | 19:45 53 7 1…" at bounding box center [421, 218] width 635 height 282
drag, startPoint x: 64, startPoint y: 77, endPoint x: 0, endPoint y: 77, distance: 64.2
click at [0, 77] on html "close × Museo Larco Café - Restaurant × chrome_reader_mode Listado de Reservas …" at bounding box center [369, 178] width 739 height 357
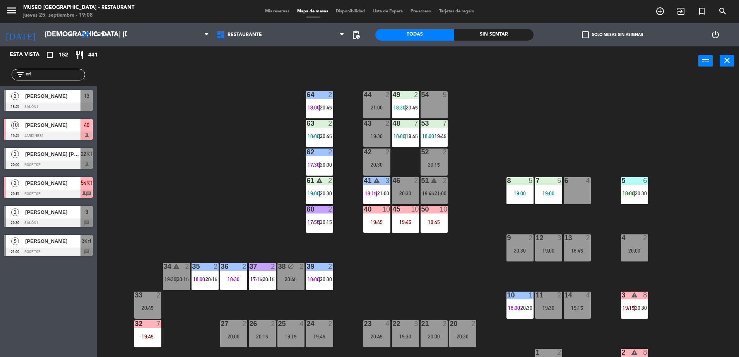
type input "eri"
click at [84, 100] on span "13" at bounding box center [86, 95] width 5 height 9
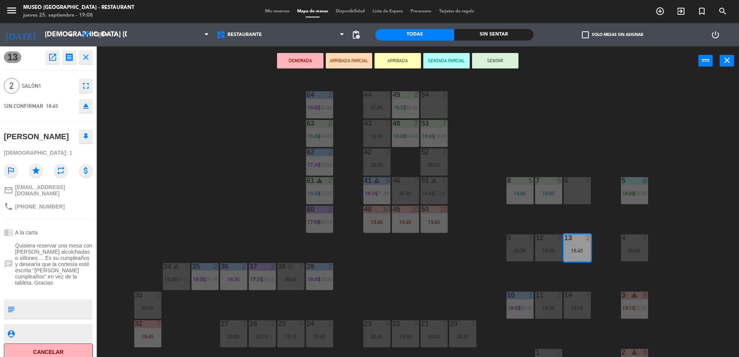
click at [353, 66] on button "ARRIBADA PARCIAL" at bounding box center [349, 60] width 46 height 15
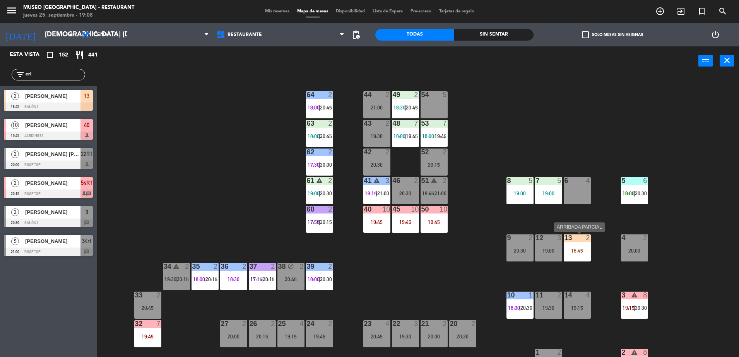
click at [575, 243] on div "13 2 18:45" at bounding box center [577, 247] width 27 height 27
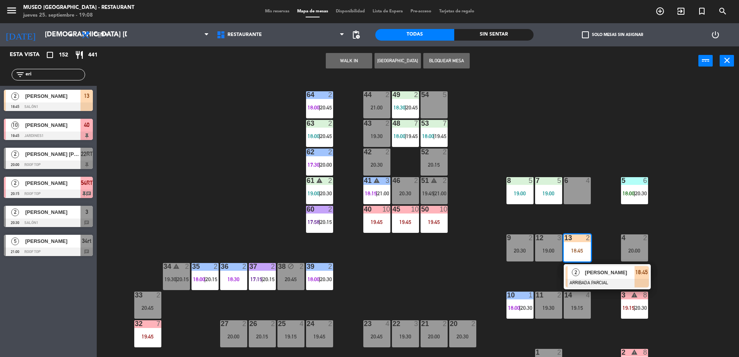
click at [375, 165] on div "20:30" at bounding box center [376, 164] width 27 height 5
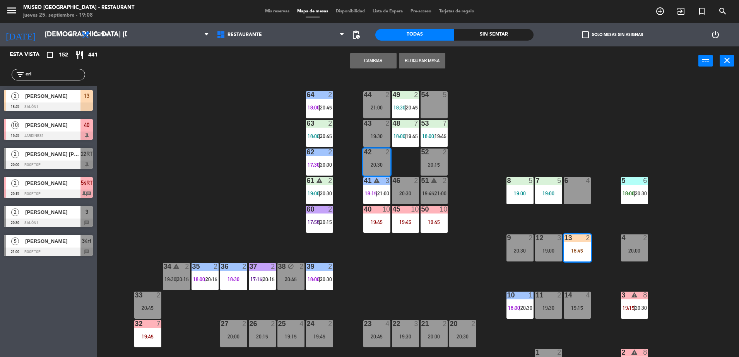
click at [371, 62] on button "Cambiar" at bounding box center [373, 60] width 46 height 15
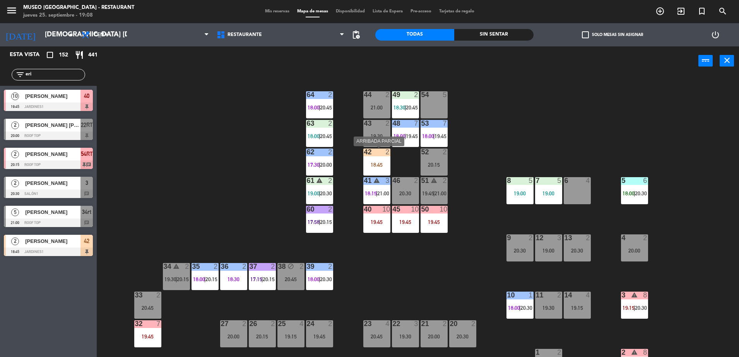
click at [381, 167] on div "18:45" at bounding box center [376, 164] width 27 height 5
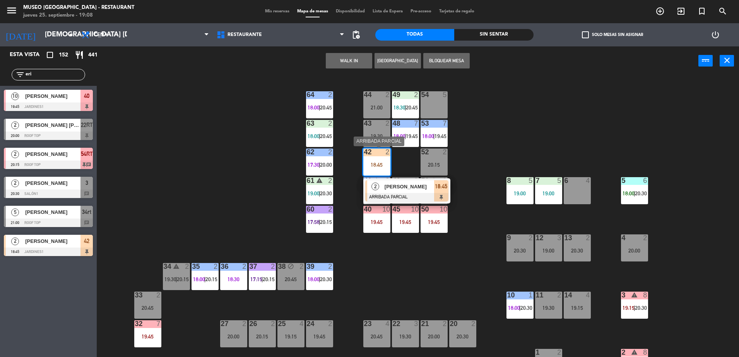
click at [409, 186] on span "[PERSON_NAME]" at bounding box center [410, 187] width 50 height 8
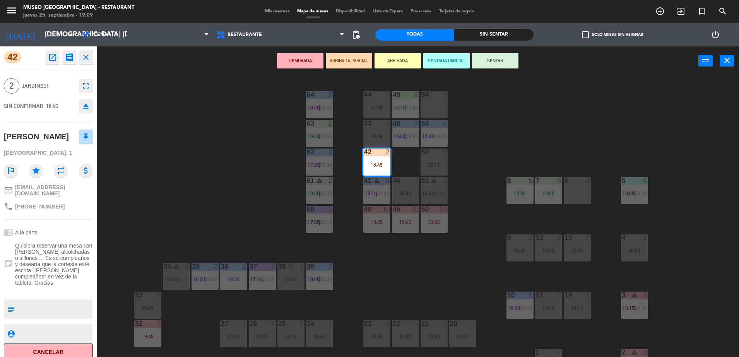
click at [36, 306] on textarea at bounding box center [55, 309] width 74 height 16
type textarea "llegó 19:09"
click at [57, 251] on span "Quisiera reservar una mesa con sillas alcolchadas o sillones ... Es su cumpleañ…" at bounding box center [54, 264] width 78 height 43
click at [193, 171] on div "44 2 21:00 49 2 18:30 | 20:45 54 5 64 2 18:00 | 20:45 48 7 18:00 | 19:45 53 7 1…" at bounding box center [421, 218] width 635 height 282
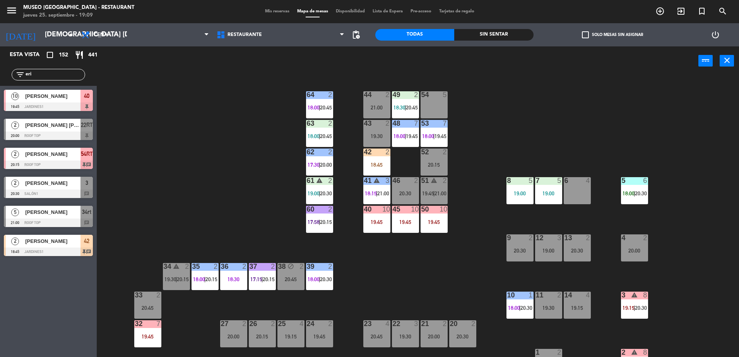
drag, startPoint x: 43, startPoint y: 73, endPoint x: -2, endPoint y: 70, distance: 45.0
click at [0, 70] on html "close × Museo Larco Café - Restaurant × chrome_reader_mode Listado de Reservas …" at bounding box center [369, 178] width 739 height 357
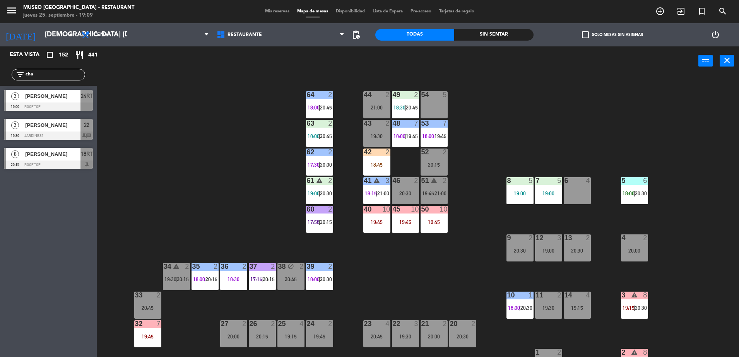
type input "cha"
click at [79, 130] on div "[PERSON_NAME]" at bounding box center [52, 125] width 56 height 13
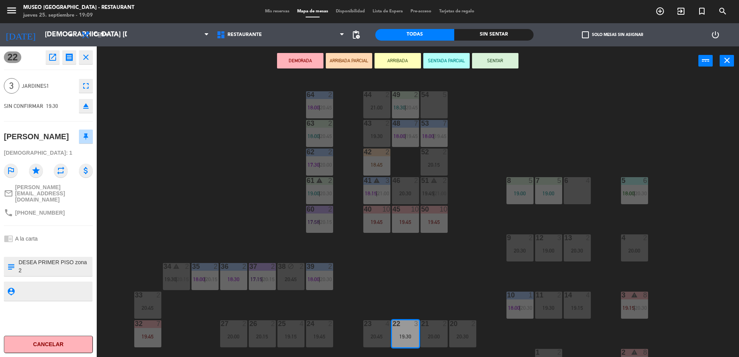
click at [65, 270] on textarea at bounding box center [55, 266] width 74 height 16
click at [348, 58] on button "ARRIBADA PARCIAL" at bounding box center [349, 60] width 46 height 15
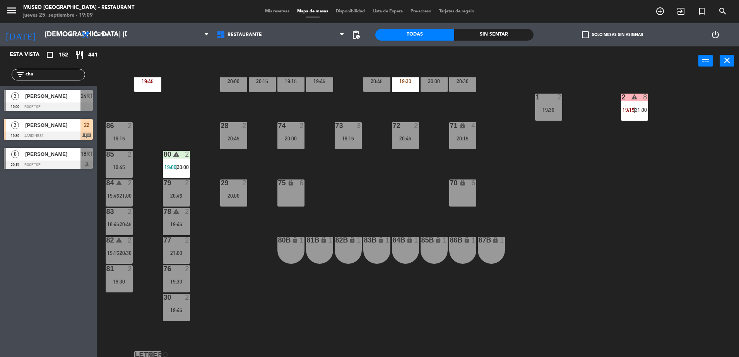
scroll to position [157, 0]
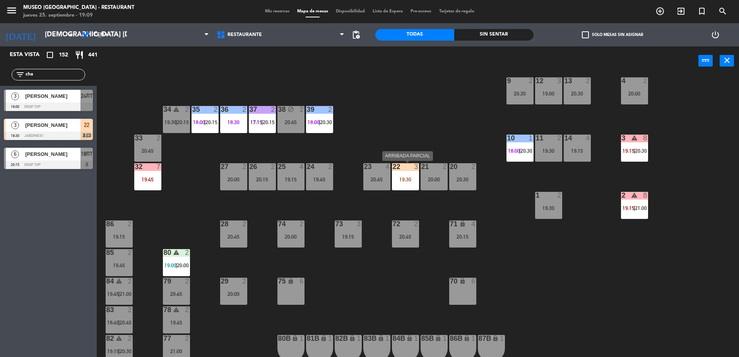
click at [398, 175] on div "22 3 19:30" at bounding box center [405, 176] width 27 height 27
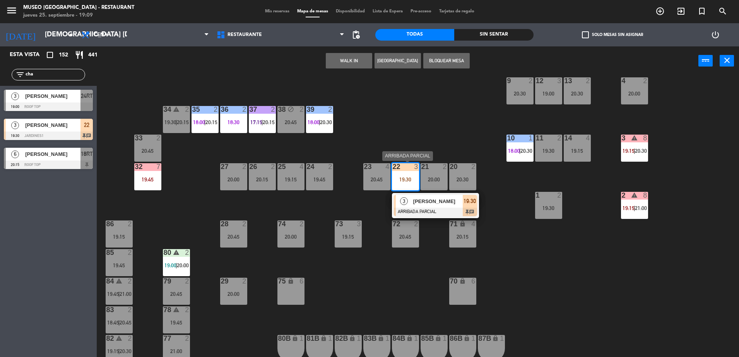
click at [437, 205] on div "[PERSON_NAME]" at bounding box center [437, 201] width 50 height 13
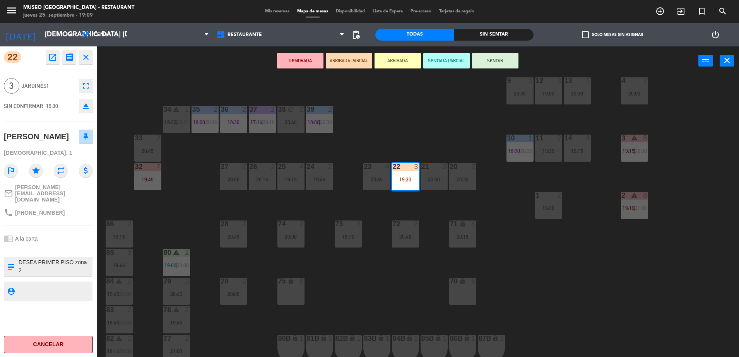
click at [55, 274] on textarea at bounding box center [55, 266] width 74 height 16
type textarea "DESEA PRIMER PISO zona 2 - llegó 1 de 3 a las 19:09"
click at [71, 239] on div "chrome_reader_mode A la carta" at bounding box center [48, 238] width 89 height 15
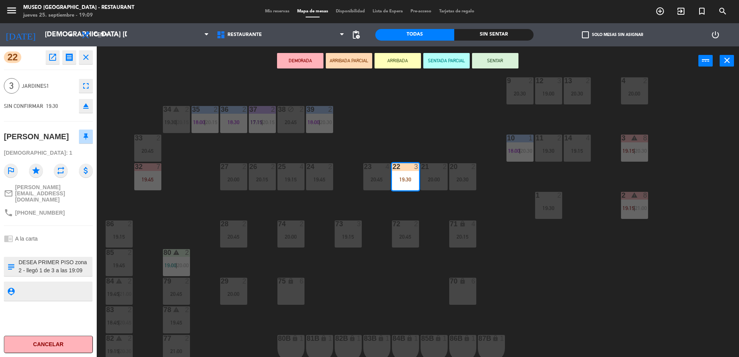
click at [54, 229] on div "22 open_in_new receipt 7:30 PM jue., 25 sep. 3 personas thankyou JESSICA CHAVAR…" at bounding box center [48, 201] width 97 height 311
click at [379, 280] on div "44 2 21:00 49 2 18:30 | 20:45 54 5 64 2 18:00 | 20:45 48 7 18:00 | 19:45 53 7 1…" at bounding box center [421, 218] width 635 height 282
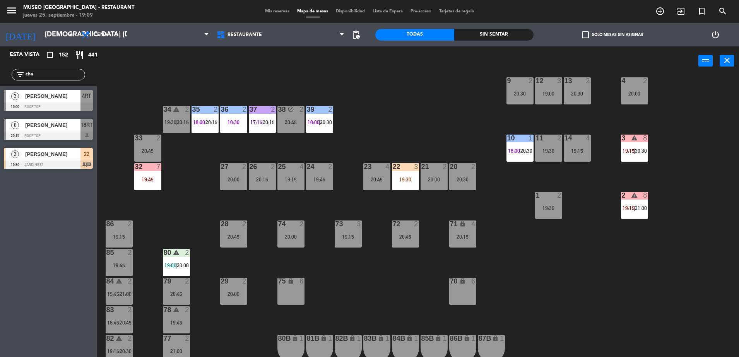
click at [397, 185] on div "22 3 19:30" at bounding box center [405, 176] width 27 height 27
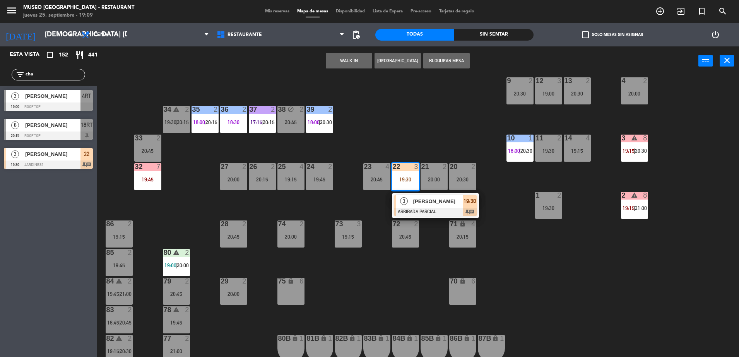
click at [422, 202] on span "[PERSON_NAME]" at bounding box center [438, 201] width 50 height 8
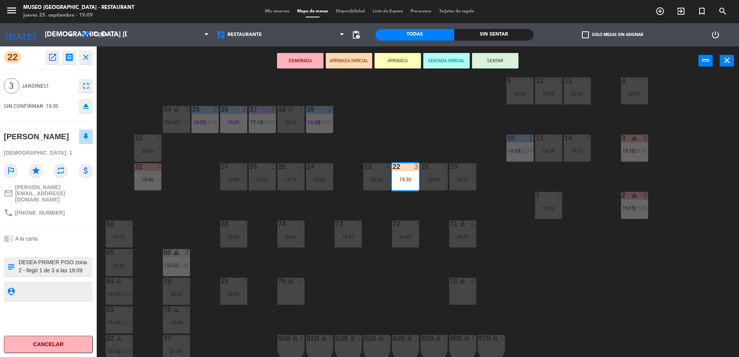
click at [58, 270] on textarea at bounding box center [55, 266] width 74 height 16
click at [393, 292] on div "44 2 21:00 49 2 18:30 | 20:45 54 5 64 2 18:00 | 20:45 48 7 18:00 | 19:45 53 7 1…" at bounding box center [421, 218] width 635 height 282
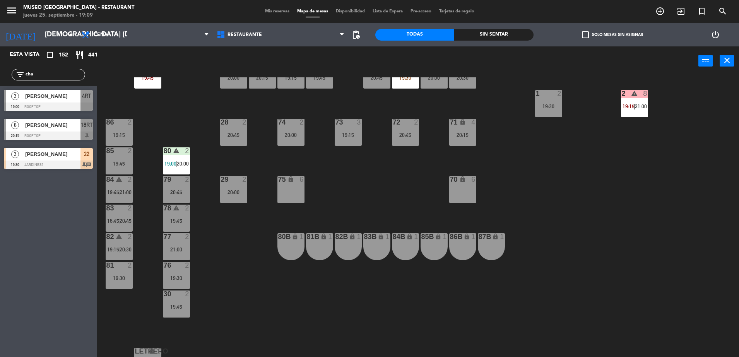
scroll to position [275, 0]
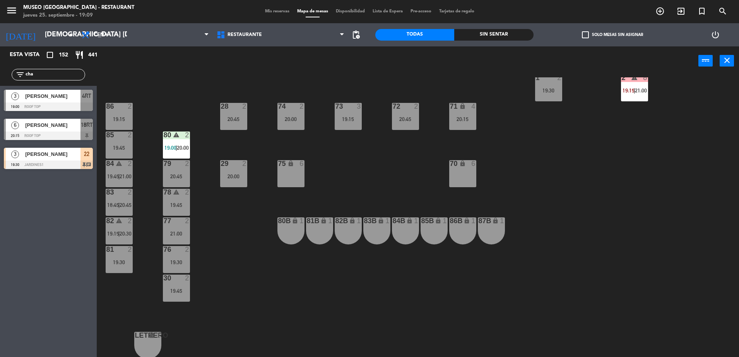
click at [363, 182] on div "44 2 21:00 49 2 18:30 | 20:45 54 5 64 2 18:00 | 20:45 48 7 18:00 | 19:45 53 7 1…" at bounding box center [421, 218] width 635 height 282
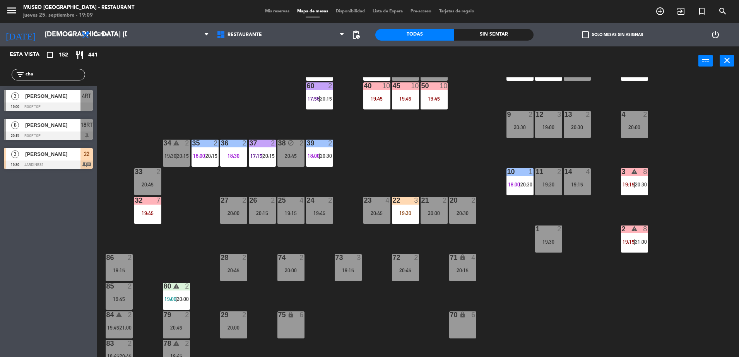
click at [414, 215] on div "19:30" at bounding box center [405, 212] width 27 height 5
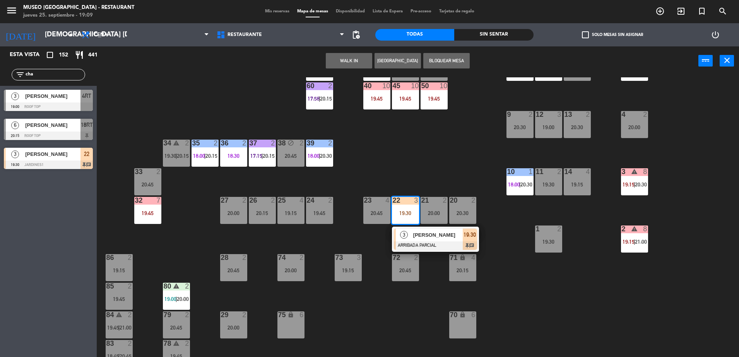
click at [435, 241] on div at bounding box center [435, 245] width 83 height 9
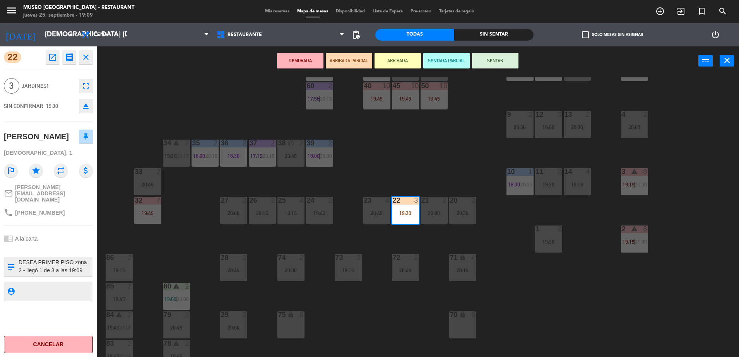
click at [398, 147] on div "44 2 21:00 49 2 18:30 | 20:45 54 5 64 2 18:00 | 20:45 48 7 18:00 | 19:45 53 7 1…" at bounding box center [421, 218] width 635 height 282
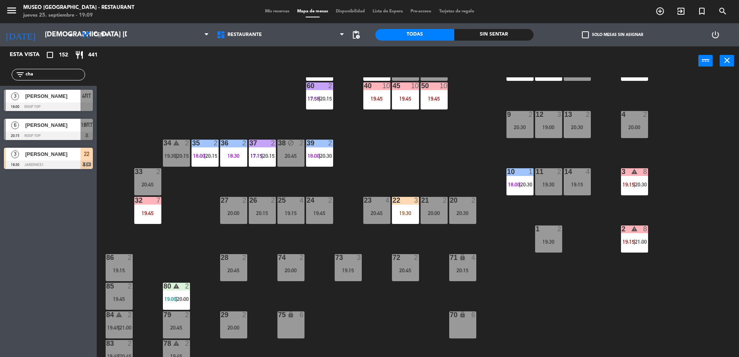
click at [427, 166] on div "44 2 21:00 49 2 18:30 | 20:45 54 5 64 2 18:00 | 20:45 48 7 18:00 | 19:45 53 7 1…" at bounding box center [421, 218] width 635 height 282
click at [400, 188] on div "44 2 21:00 49 2 18:30 | 20:45 54 5 64 2 18:00 | 20:45 48 7 18:00 | 19:45 53 7 1…" at bounding box center [421, 218] width 635 height 282
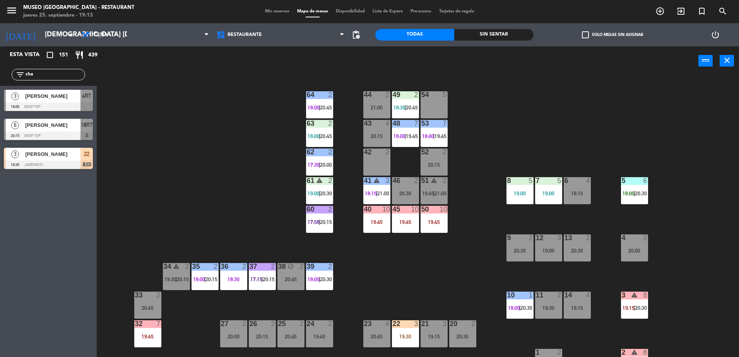
click at [427, 132] on div "53 7 18:00 | 19:45" at bounding box center [433, 133] width 27 height 27
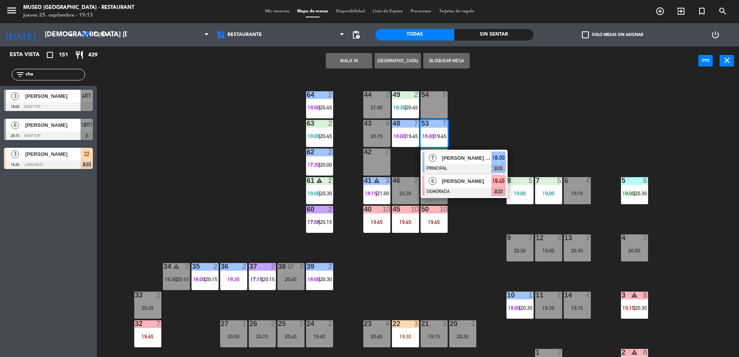
click at [456, 188] on div at bounding box center [463, 192] width 83 height 9
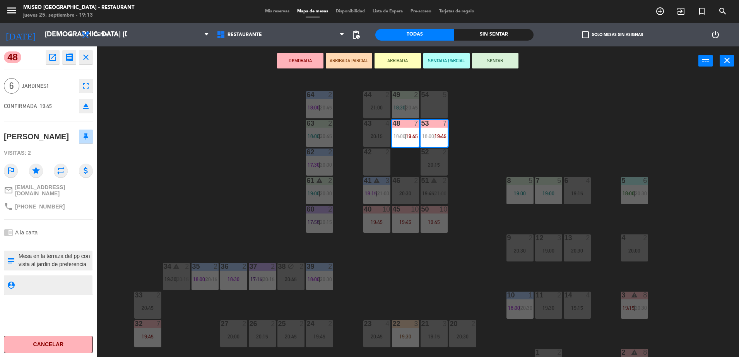
click at [463, 207] on div "44 2 21:00 49 2 18:30 | 20:45 54 5 64 2 18:00 | 20:45 48 7 18:00 | 19:45 53 7 1…" at bounding box center [421, 218] width 635 height 282
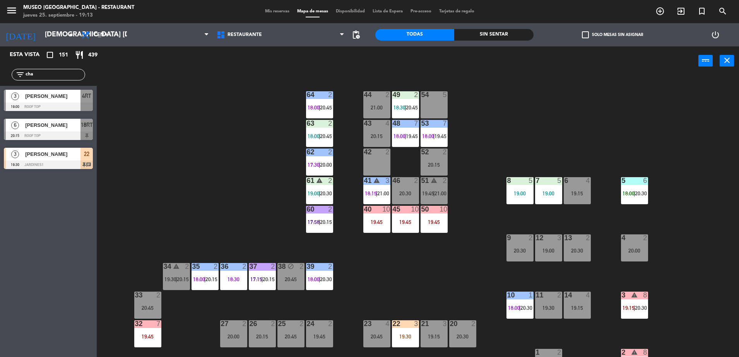
click at [436, 134] on span "19:45" at bounding box center [440, 136] width 12 height 6
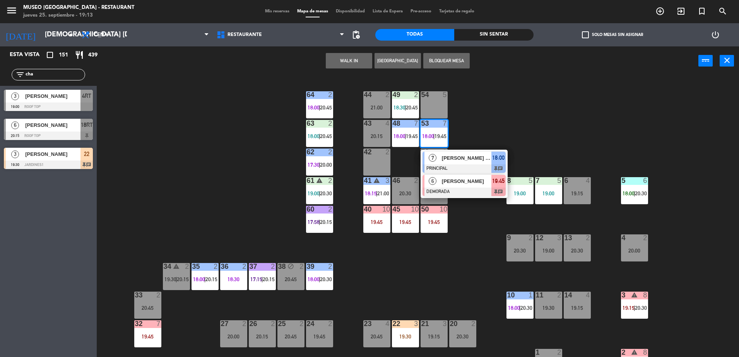
click at [447, 179] on span "[PERSON_NAME]" at bounding box center [467, 181] width 50 height 8
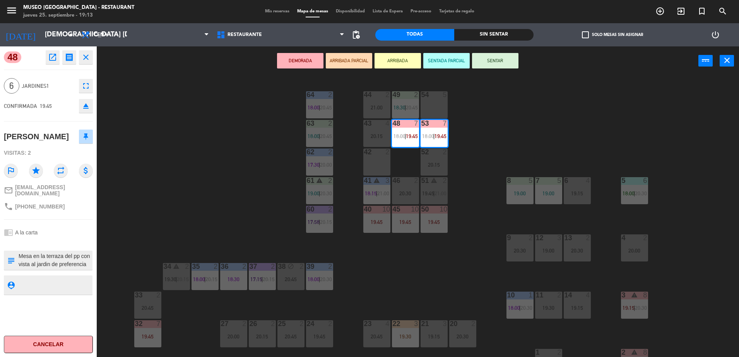
click at [234, 208] on div "44 2 21:00 49 2 18:30 | 20:45 54 5 64 2 18:00 | 20:45 48 7 18:00 | 19:45 53 7 1…" at bounding box center [421, 218] width 635 height 282
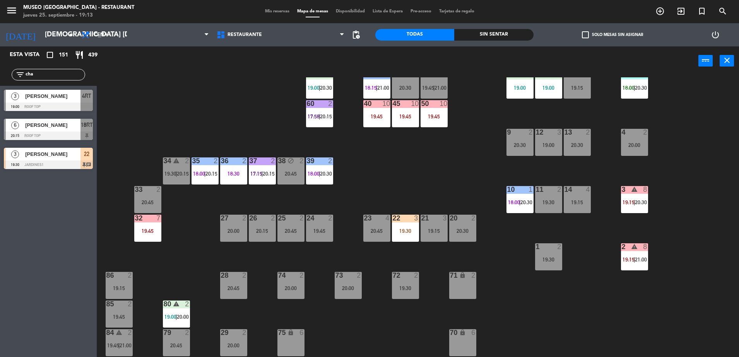
scroll to position [105, 0]
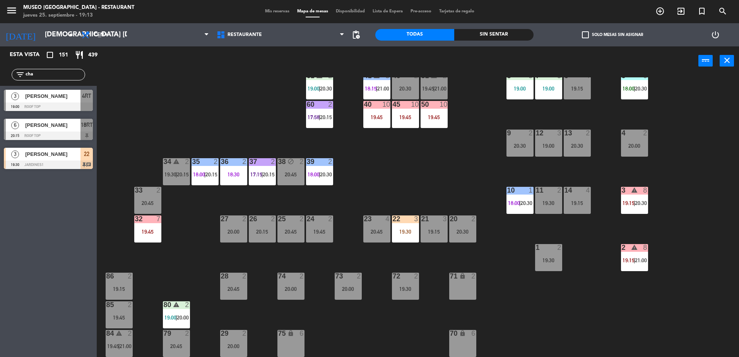
click at [410, 227] on div "22 3 19:30" at bounding box center [405, 228] width 27 height 27
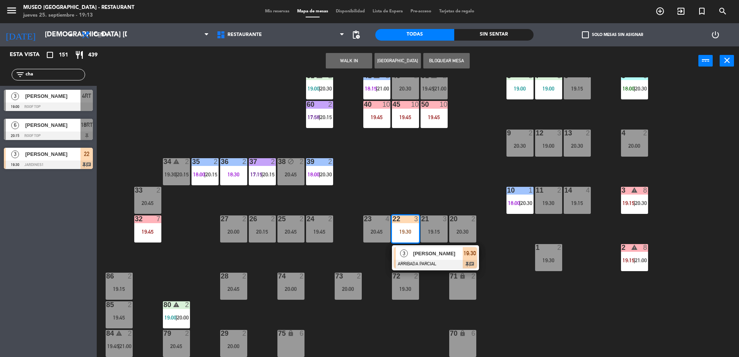
click at [432, 251] on span "[PERSON_NAME]" at bounding box center [438, 254] width 50 height 8
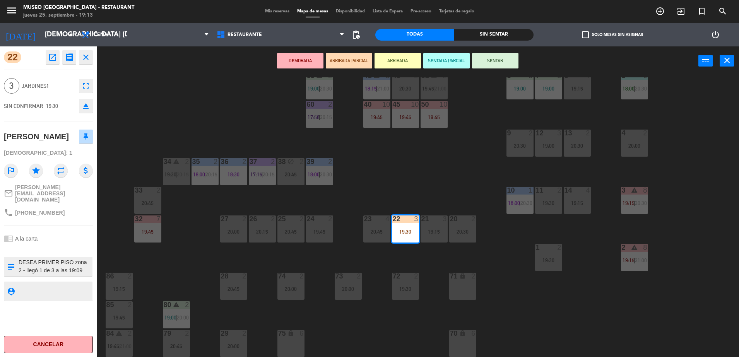
click at [71, 262] on textarea at bounding box center [55, 266] width 74 height 16
click at [202, 285] on div "44 2 21:00 49 2 18:30 | 20:45 54 5 64 2 18:00 | 20:45 48 7 18:00 | 19:45 53 7 1…" at bounding box center [421, 218] width 635 height 282
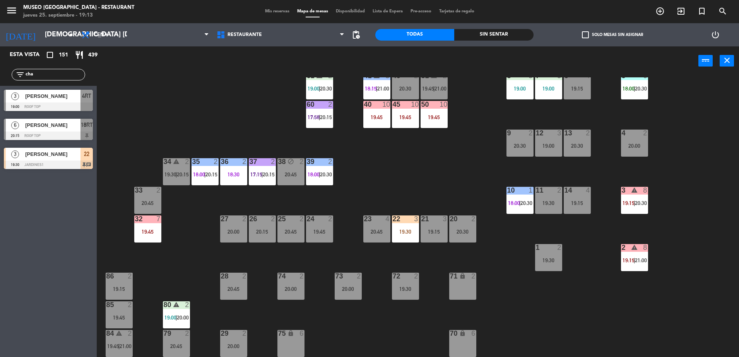
click at [400, 240] on div "22 3 19:30" at bounding box center [405, 228] width 27 height 27
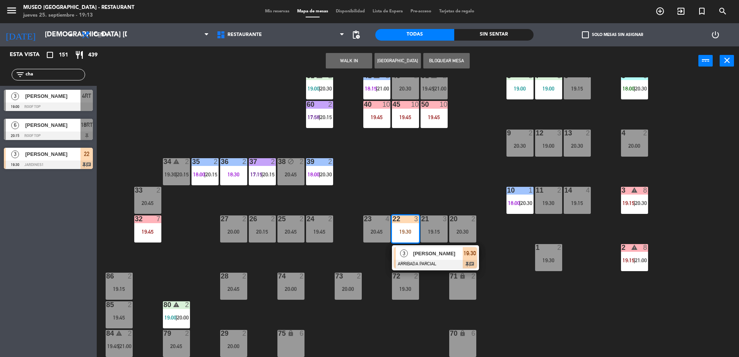
click at [423, 255] on span "[PERSON_NAME]" at bounding box center [438, 254] width 50 height 8
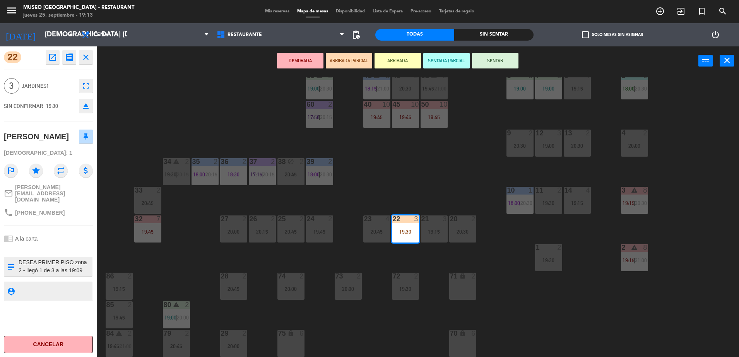
click at [341, 254] on div "44 2 21:00 49 2 18:30 | 20:45 54 5 64 2 18:00 | 20:45 48 7 18:00 | 19:45 53 7 1…" at bounding box center [421, 218] width 635 height 282
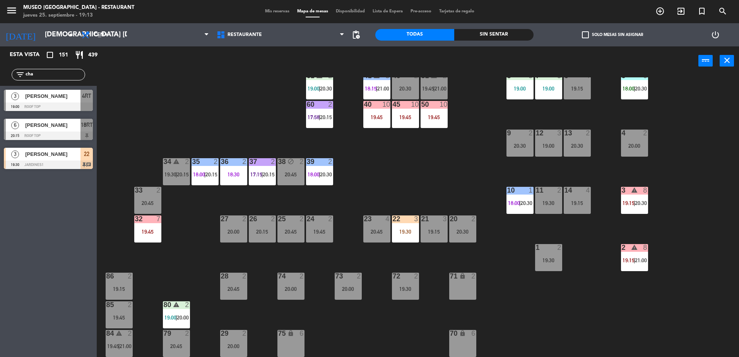
click at [364, 227] on div "23 4 20:45" at bounding box center [376, 228] width 27 height 27
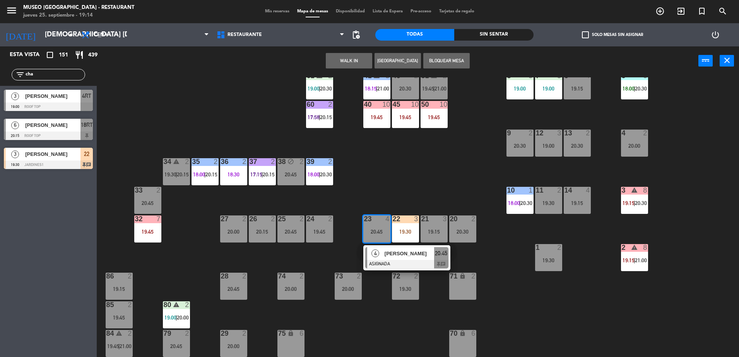
click at [383, 188] on div "44 2 21:00 49 2 18:30 | 20:45 54 5 64 2 18:00 | 20:45 48 7 18:00 | 19:45 53 7 1…" at bounding box center [421, 218] width 635 height 282
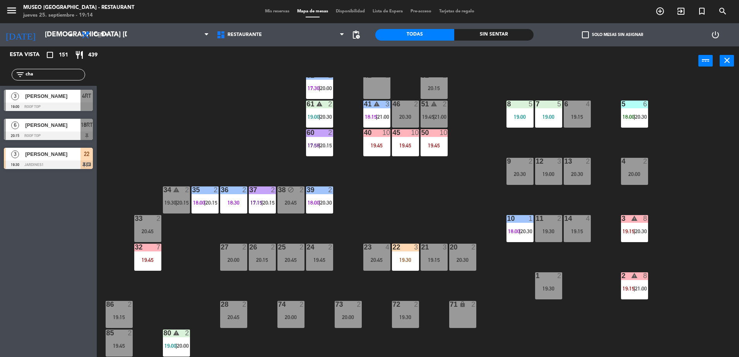
scroll to position [0, 0]
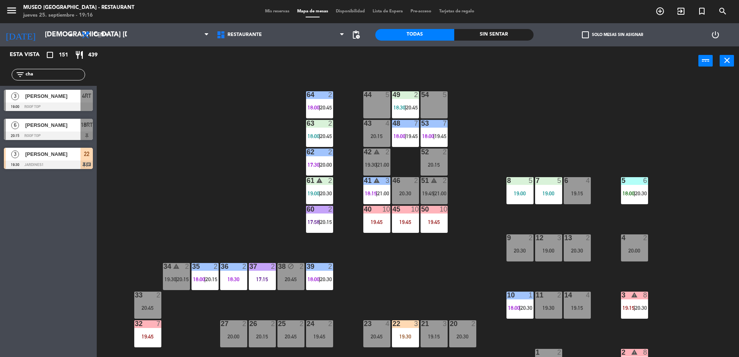
click at [448, 259] on div "44 5 49 2 18:30 | 20:45 54 5 64 2 18:00 | 20:45 48 7 18:00 | 19:45 53 7 18:00 |…" at bounding box center [421, 218] width 635 height 282
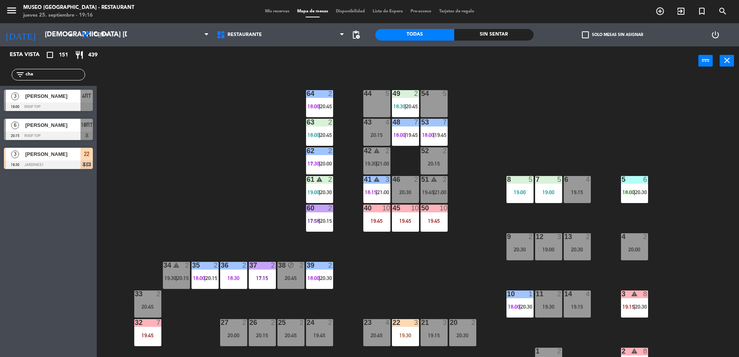
click at [549, 238] on div at bounding box center [548, 236] width 13 height 7
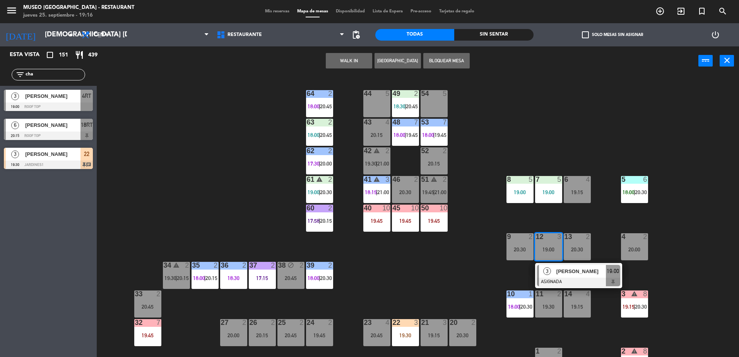
click at [416, 76] on main "44 5 49 2 18:30 | 20:45 54 5 64 2 18:00 | 20:45 48 7 18:00 | 19:45 53 7 18:00 |…" at bounding box center [418, 214] width 642 height 289
click at [428, 329] on div "21 3 19:15" at bounding box center [433, 332] width 27 height 27
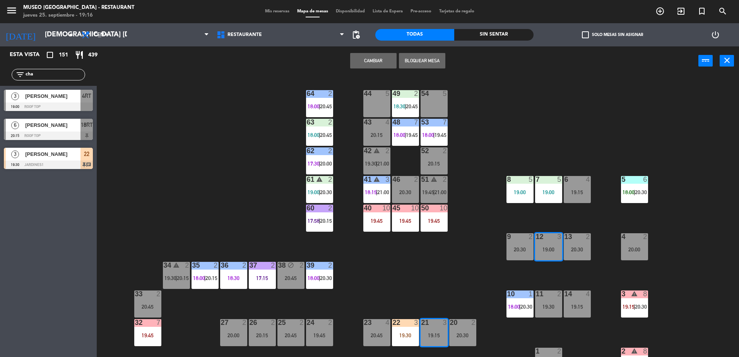
click at [437, 111] on div "54 5" at bounding box center [433, 103] width 27 height 27
click at [501, 265] on div "44 5 49 2 18:30 | 20:45 54 5 64 2 18:00 | 20:45 48 7 18:00 | 19:45 53 7 18:00 |…" at bounding box center [421, 218] width 635 height 282
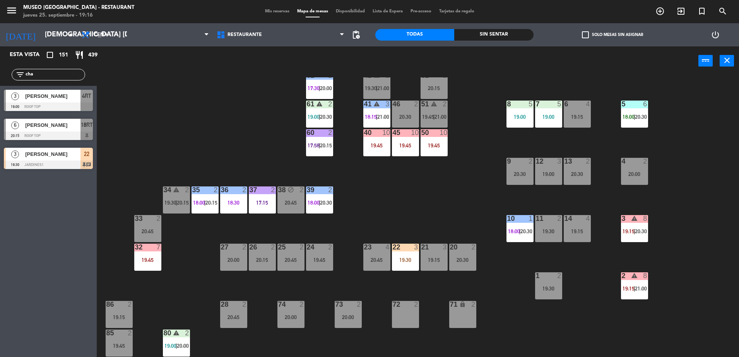
scroll to position [77, 0]
click at [419, 263] on div "22 3 19:30" at bounding box center [405, 256] width 27 height 27
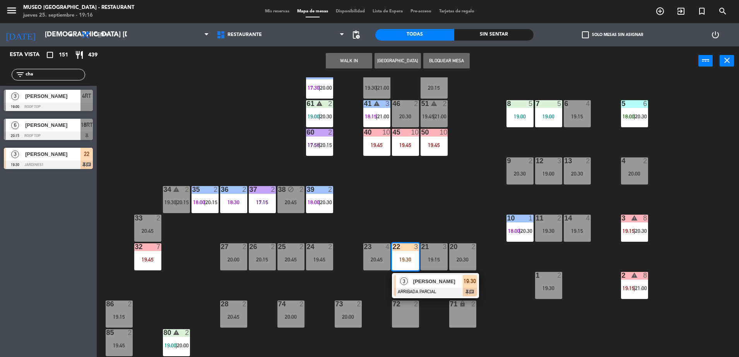
click at [439, 230] on div "44 5 49 2 18:30 | 20:45 54 5 64 2 18:00 | 20:45 48 7 18:00 | 19:45 53 7 18:00 |…" at bounding box center [421, 218] width 635 height 282
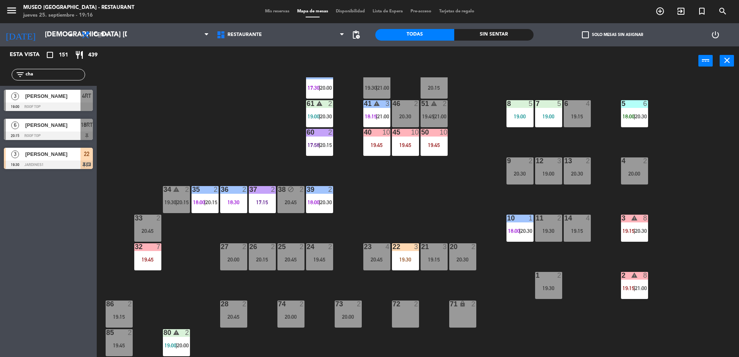
click at [433, 249] on div at bounding box center [433, 246] width 13 height 7
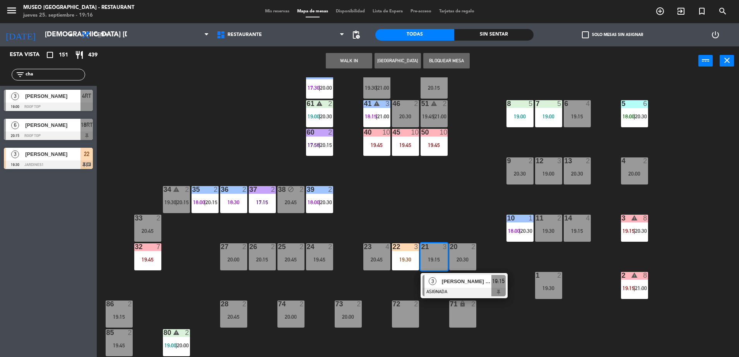
click at [400, 322] on div "72 2" at bounding box center [405, 314] width 27 height 27
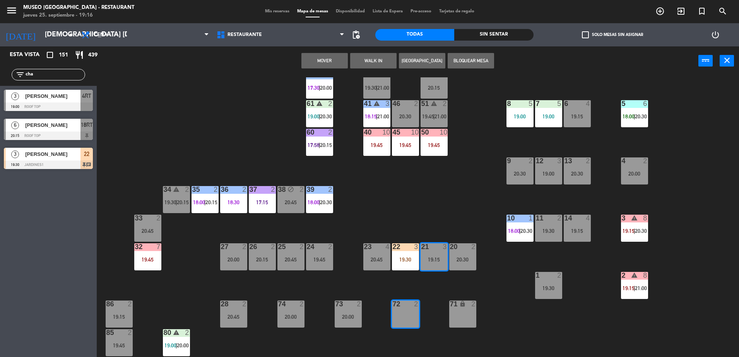
click at [326, 57] on button "Mover" at bounding box center [324, 60] width 46 height 15
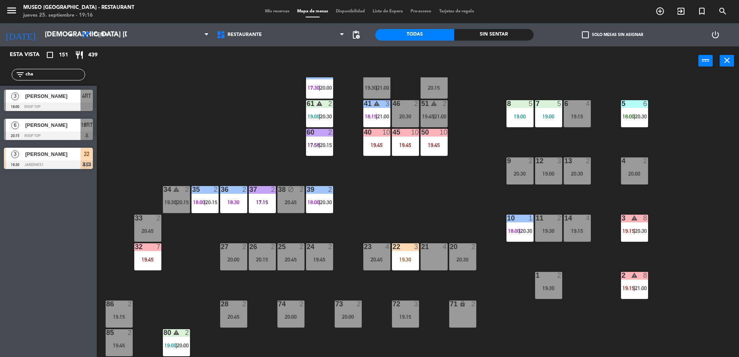
click at [433, 252] on div "21 4" at bounding box center [433, 256] width 27 height 27
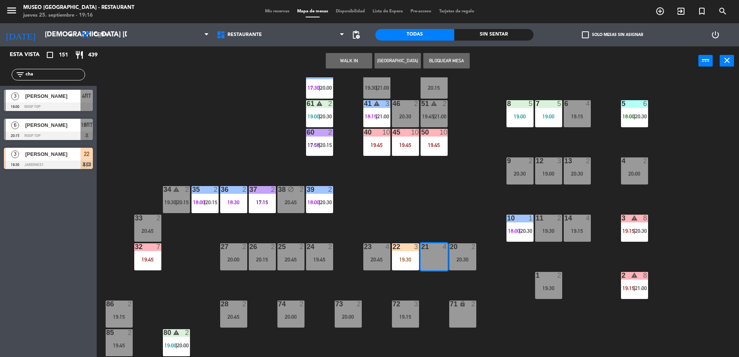
click at [338, 59] on button "WALK IN" at bounding box center [349, 60] width 46 height 15
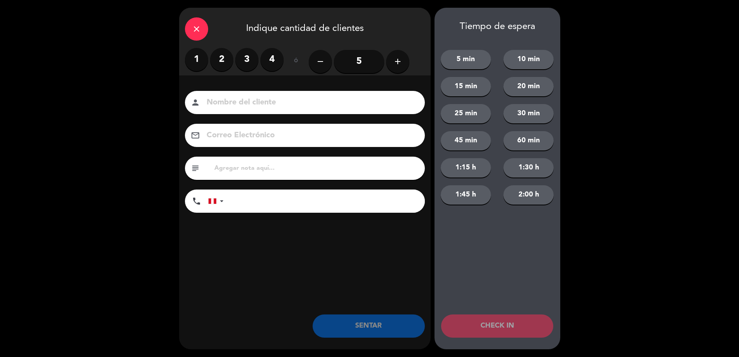
click at [251, 57] on label "3" at bounding box center [246, 59] width 23 height 23
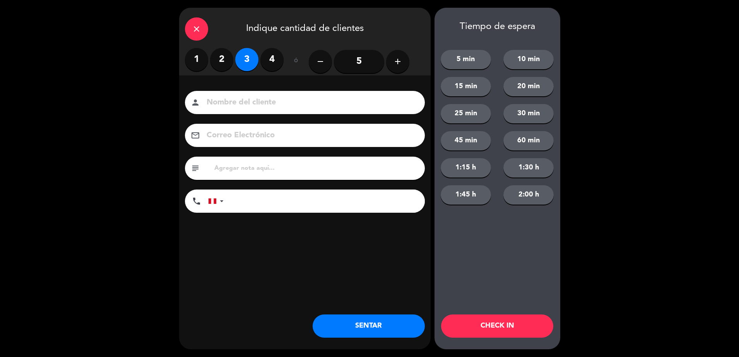
click at [271, 96] on input at bounding box center [310, 103] width 209 height 14
type input "walk in [PERSON_NAME]"
click at [366, 325] on button "SENTAR" at bounding box center [369, 325] width 112 height 23
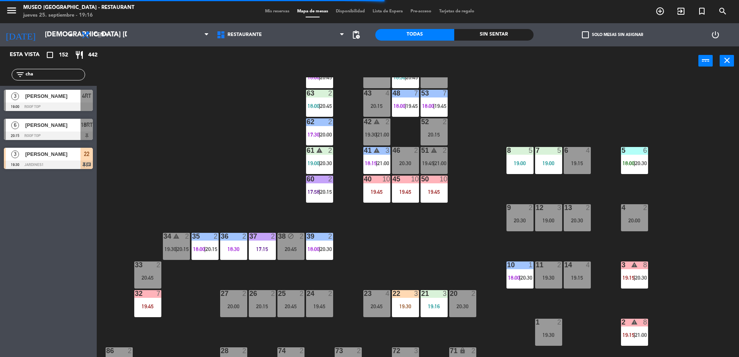
scroll to position [29, 0]
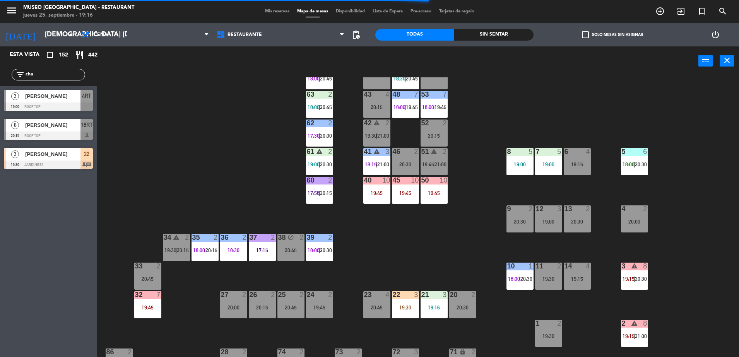
click at [40, 79] on div "filter_list cha" at bounding box center [48, 75] width 73 height 12
drag, startPoint x: 40, startPoint y: 79, endPoint x: -2, endPoint y: 77, distance: 41.8
click at [0, 77] on html "close × Museo Larco Café - Restaurant × chrome_reader_mode Listado de Reservas …" at bounding box center [369, 178] width 739 height 357
type input "espi"
click at [241, 146] on div "44 5 49 2 18:30 | 20:45 54 5 64 2 18:00 | 20:45 48 7 18:00 | 19:45 53 7 18:00 |…" at bounding box center [421, 218] width 635 height 282
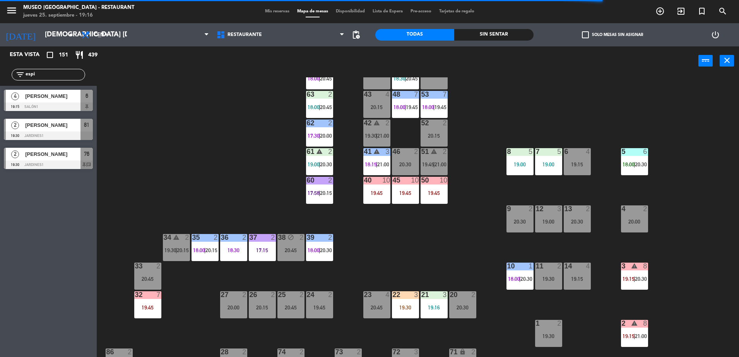
click at [72, 161] on div at bounding box center [48, 165] width 89 height 9
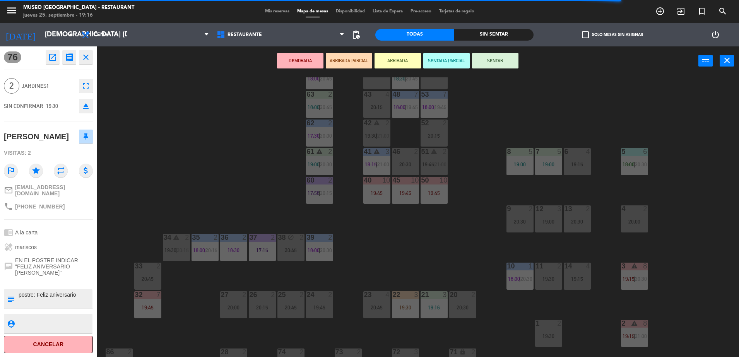
click at [383, 58] on button "ARRIBADA" at bounding box center [397, 60] width 46 height 15
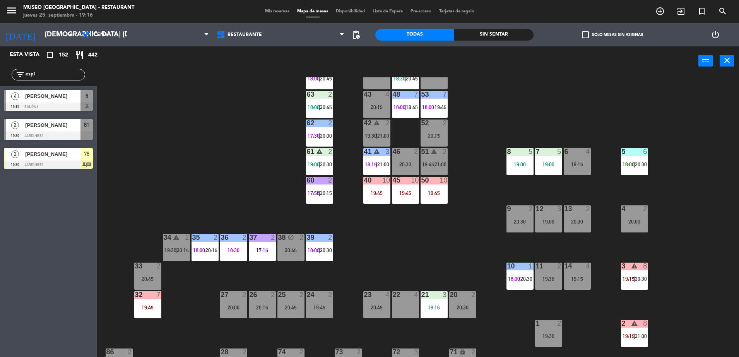
click at [273, 133] on div "44 5 49 2 18:30 | 20:45 54 5 64 2 18:00 | 20:45 48 7 18:00 | 19:45 53 7 18:00 |…" at bounding box center [421, 218] width 635 height 282
drag, startPoint x: 56, startPoint y: 74, endPoint x: 14, endPoint y: 34, distance: 58.3
click at [0, 68] on html "close × Museo Larco Café - Restaurant × chrome_reader_mode Listado de Reservas …" at bounding box center [369, 178] width 739 height 357
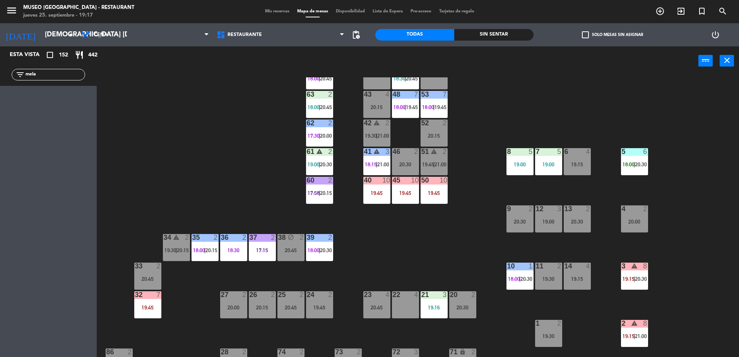
scroll to position [0, 0]
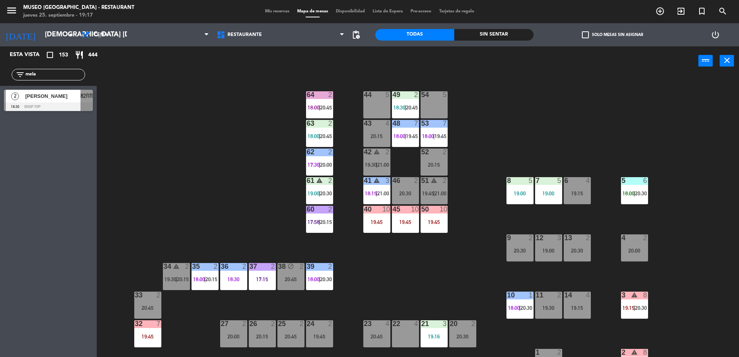
drag, startPoint x: 49, startPoint y: 73, endPoint x: -2, endPoint y: 89, distance: 53.2
click at [0, 89] on html "close × Museo Larco Café - Restaurant × chrome_reader_mode Listado de Reservas …" at bounding box center [369, 178] width 739 height 357
type input "ruth"
click at [47, 103] on div at bounding box center [48, 107] width 89 height 9
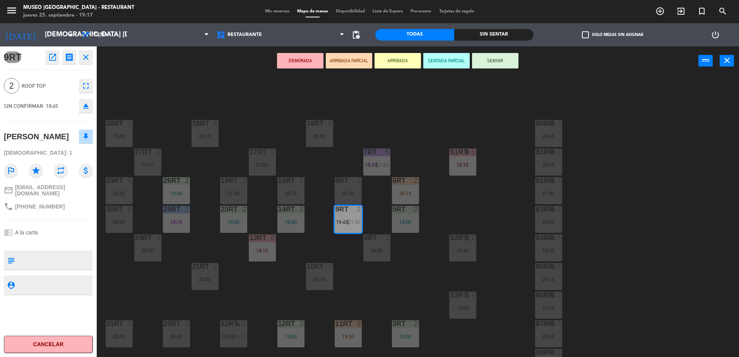
click at [341, 59] on button "ARRIBADA PARCIAL" at bounding box center [349, 60] width 46 height 15
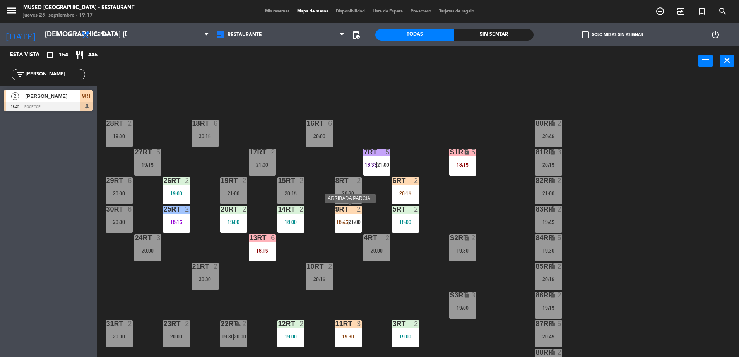
click at [345, 220] on span "18:45" at bounding box center [342, 222] width 12 height 6
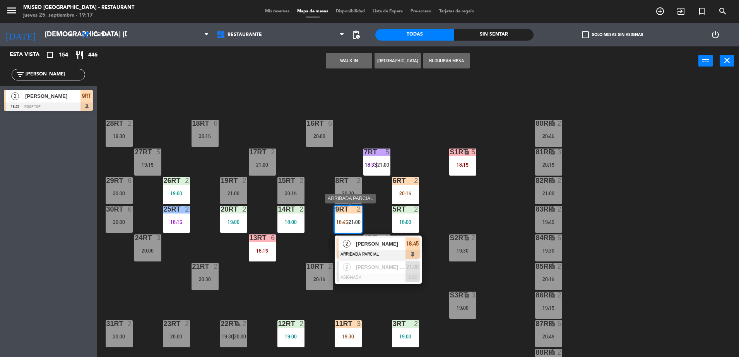
click at [395, 247] on span "[PERSON_NAME]" at bounding box center [381, 244] width 50 height 8
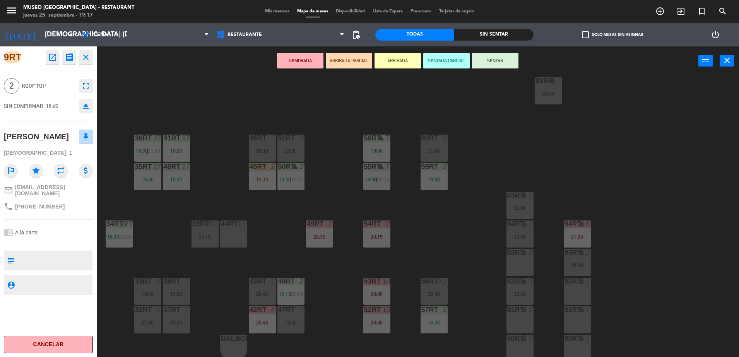
scroll to position [303, 0]
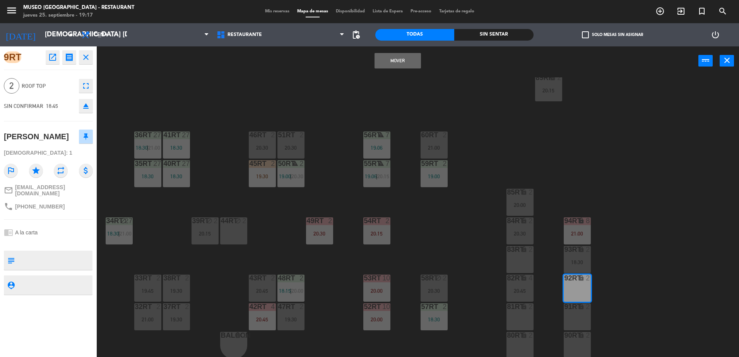
click at [392, 65] on button "Mover" at bounding box center [397, 60] width 46 height 15
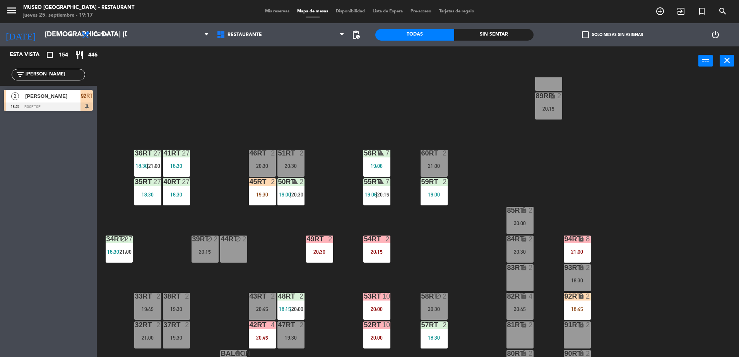
scroll to position [288, 0]
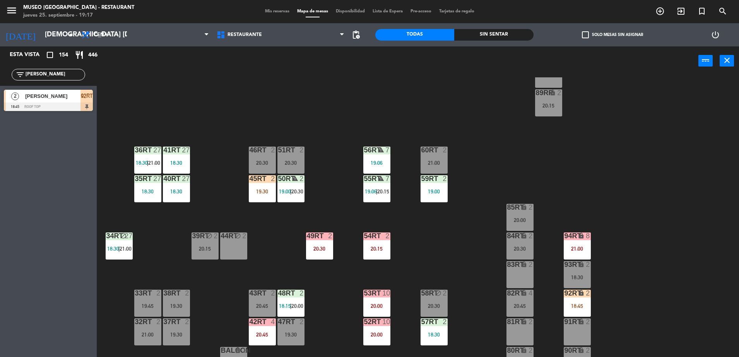
drag, startPoint x: 42, startPoint y: 77, endPoint x: -2, endPoint y: 75, distance: 43.8
click at [0, 75] on html "close × Museo Larco Café - Restaurant × chrome_reader_mode Listado de Reservas …" at bounding box center [369, 178] width 739 height 357
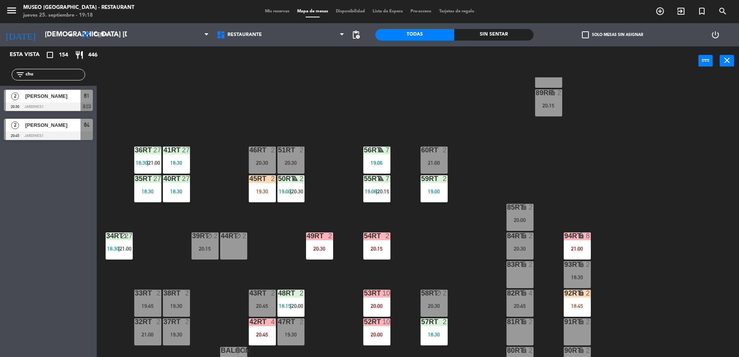
type input "chu"
click at [75, 105] on div at bounding box center [48, 107] width 89 height 9
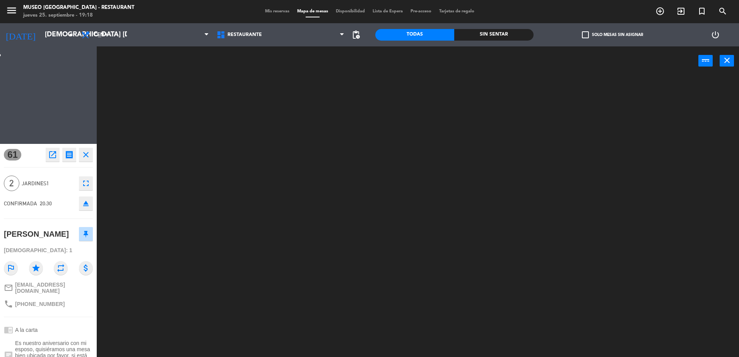
scroll to position [0, 0]
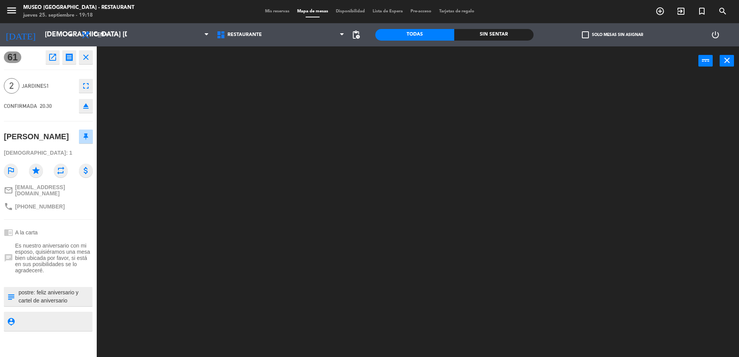
click at [62, 299] on textarea at bounding box center [55, 297] width 74 height 16
click at [72, 305] on textarea at bounding box center [55, 297] width 74 height 16
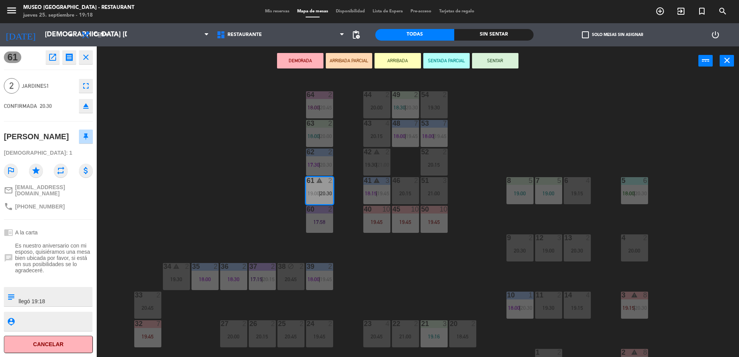
type textarea "postre: feliz aniversario y cartel de aniversario llegó 19:18"
click at [73, 259] on span "Es nuestro aniversario con mi esposo, quisiéramos una mesa bien ubicada por fav…" at bounding box center [54, 258] width 78 height 31
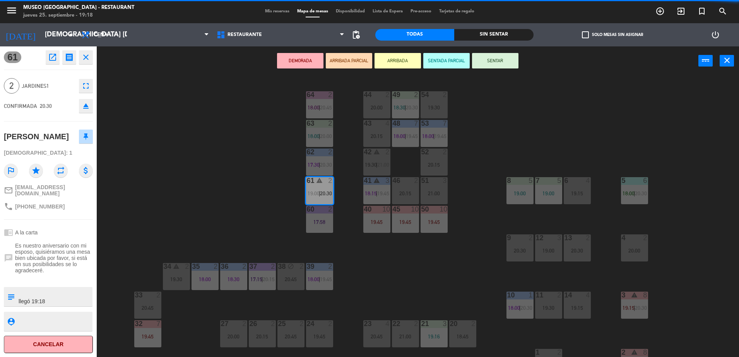
click at [73, 259] on span "Es nuestro aniversario con mi esposo, quisiéramos una mesa bien ubicada por fav…" at bounding box center [54, 258] width 78 height 31
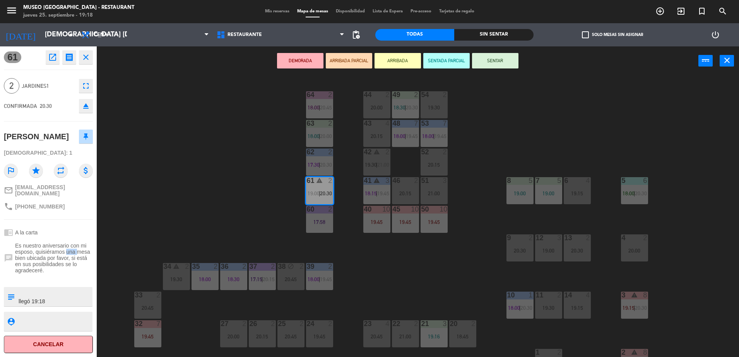
click at [73, 259] on span "Es nuestro aniversario con mi esposo, quisiéramos una mesa bien ubicada por fav…" at bounding box center [54, 258] width 78 height 31
click at [307, 190] on div "61 warning 2 19:00 | 20:30" at bounding box center [319, 190] width 27 height 27
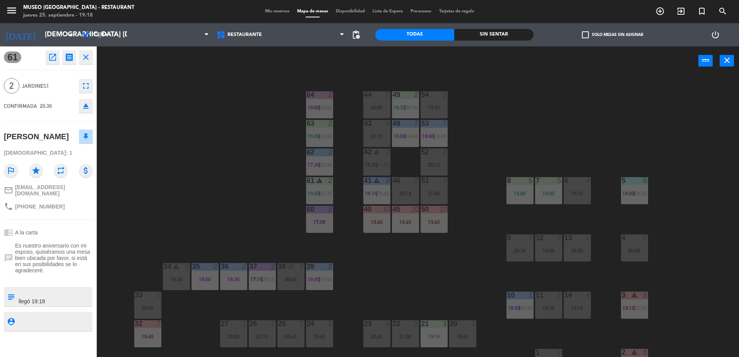
click at [185, 151] on div "44 2 20:00 49 2 18:30 | 20:30 54 2 19:30 64 2 18:00 | 20:45 48 7 18:00 | 19:45 …" at bounding box center [421, 218] width 635 height 282
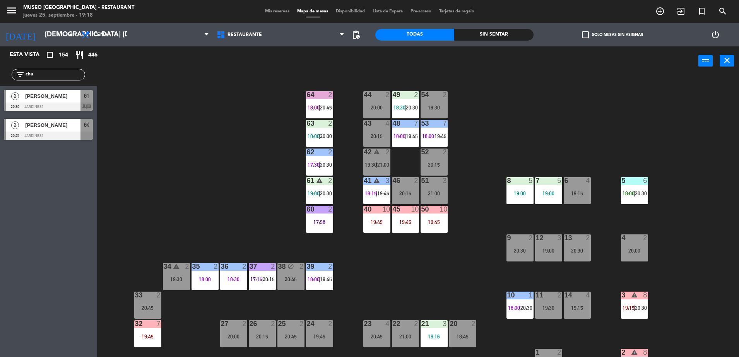
click at [78, 128] on span "[PERSON_NAME]" at bounding box center [52, 125] width 55 height 8
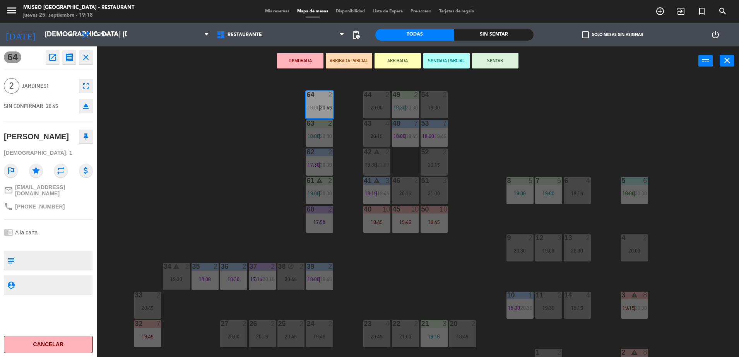
click at [415, 186] on div "46 2 20:15" at bounding box center [405, 190] width 27 height 27
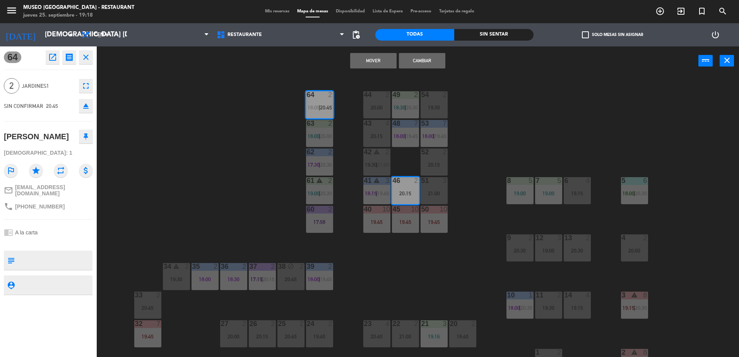
click at [507, 81] on div "44 2 20:00 49 2 18:30 | 20:30 54 2 19:30 64 2 18:00 | 20:45 48 7 18:00 | 19:45 …" at bounding box center [421, 218] width 635 height 282
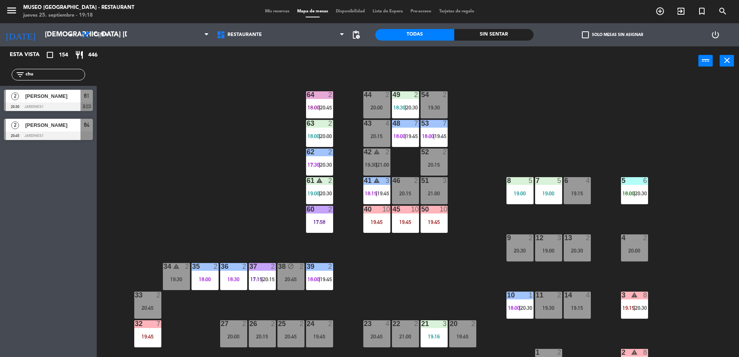
click at [68, 102] on div "[PERSON_NAME]" at bounding box center [52, 96] width 56 height 13
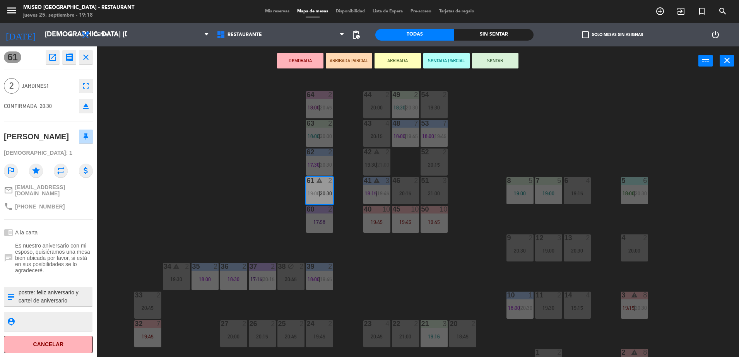
click at [356, 56] on button "ARRIBADA PARCIAL" at bounding box center [349, 60] width 46 height 15
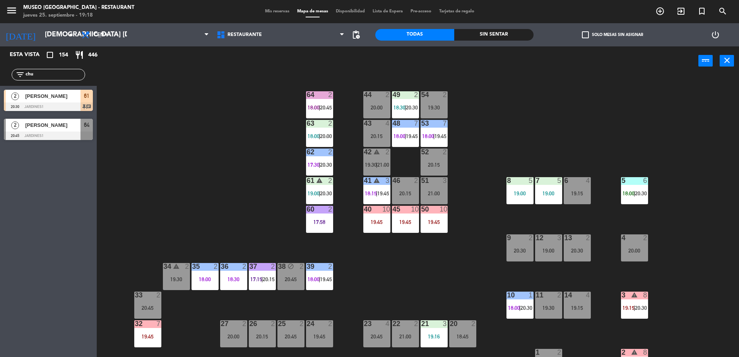
click at [333, 183] on div "2" at bounding box center [330, 180] width 5 height 7
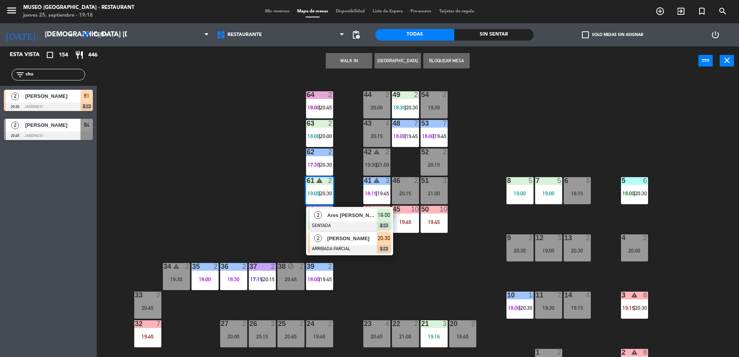
click at [340, 253] on div "2 Jhohanna Chumbiray ARRIBADA PARCIAL 20:30 chat" at bounding box center [349, 242] width 87 height 25
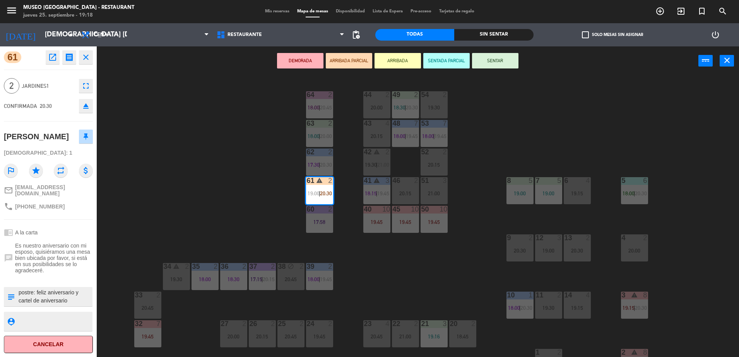
click at [574, 244] on div "13 2 20:30" at bounding box center [577, 247] width 27 height 27
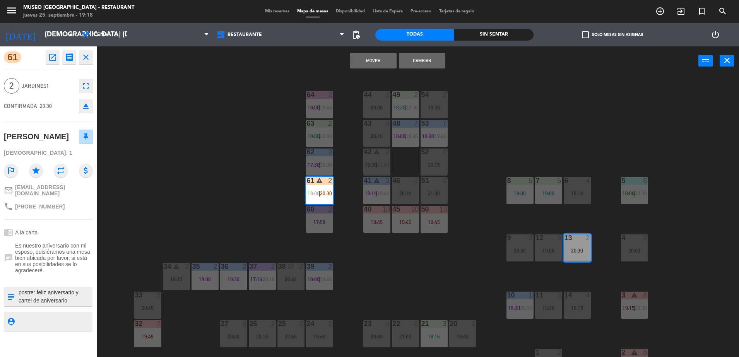
click at [434, 56] on button "Cambiar" at bounding box center [422, 60] width 46 height 15
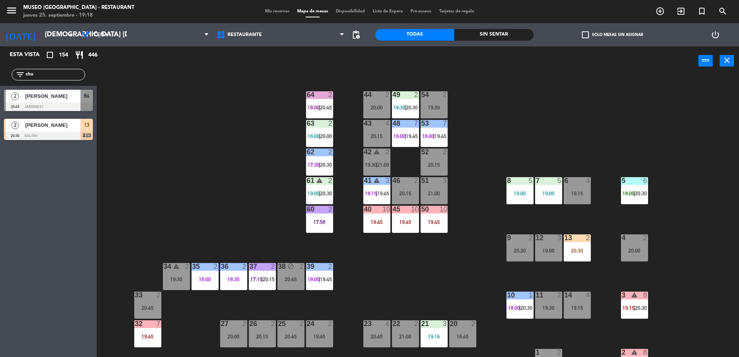
drag, startPoint x: 66, startPoint y: 73, endPoint x: 0, endPoint y: 105, distance: 73.4
click at [0, 105] on html "close × Museo Larco Café - Restaurant × chrome_reader_mode Listado de Reservas …" at bounding box center [369, 178] width 739 height 357
type input "contr"
click at [70, 103] on div at bounding box center [48, 107] width 89 height 9
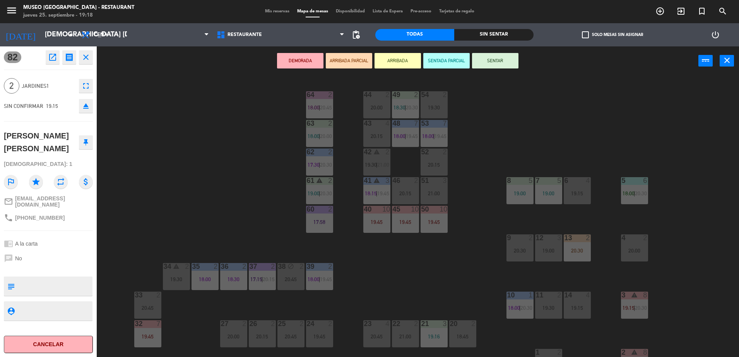
click at [353, 55] on button "ARRIBADA PARCIAL" at bounding box center [349, 60] width 46 height 15
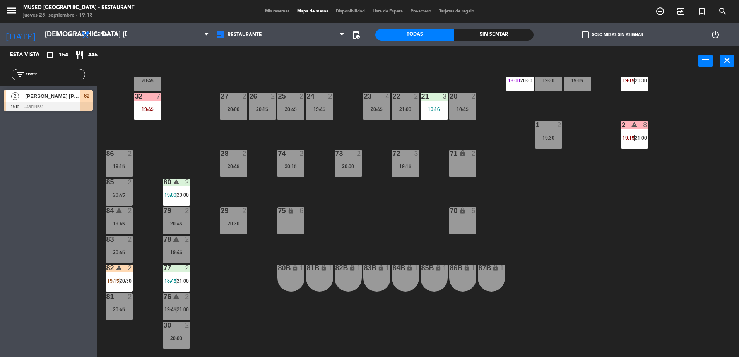
scroll to position [230, 0]
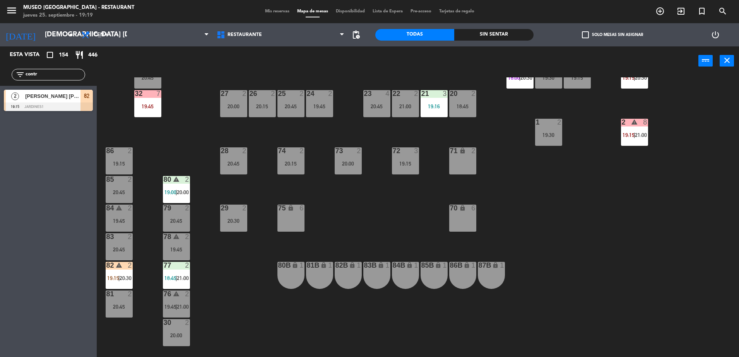
drag, startPoint x: 58, startPoint y: 75, endPoint x: 0, endPoint y: 130, distance: 79.6
click at [0, 131] on html "close × Museo Larco Café - Restaurant × chrome_reader_mode Listado de Reservas …" at bounding box center [369, 178] width 739 height 357
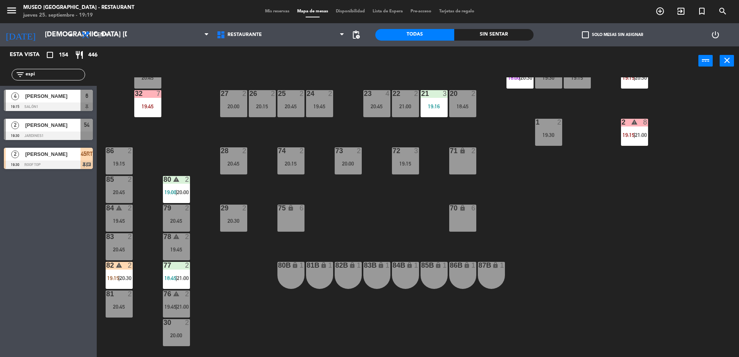
type input "espi"
click at [80, 103] on div at bounding box center [48, 107] width 89 height 9
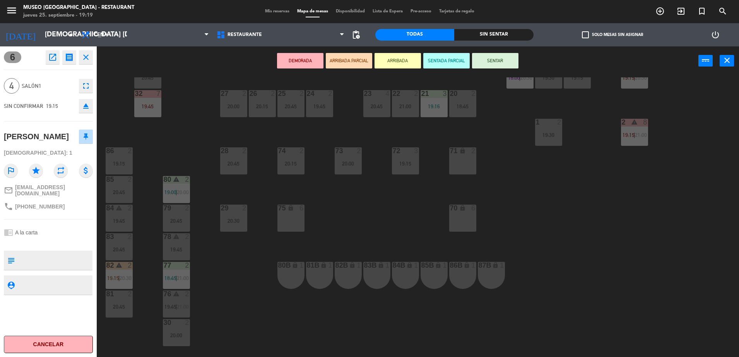
click at [359, 63] on button "ARRIBADA PARCIAL" at bounding box center [349, 60] width 46 height 15
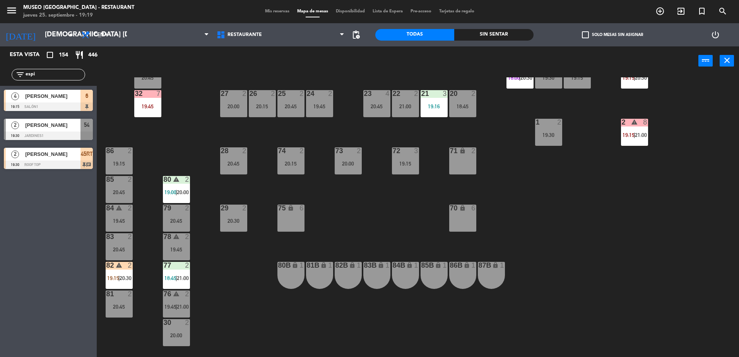
click at [216, 109] on div "44 2 20:00 49 2 18:30 | 20:30 54 2 19:30 64 2 18:00 | 20:45 48 7 18:00 | 19:45 …" at bounding box center [421, 218] width 635 height 282
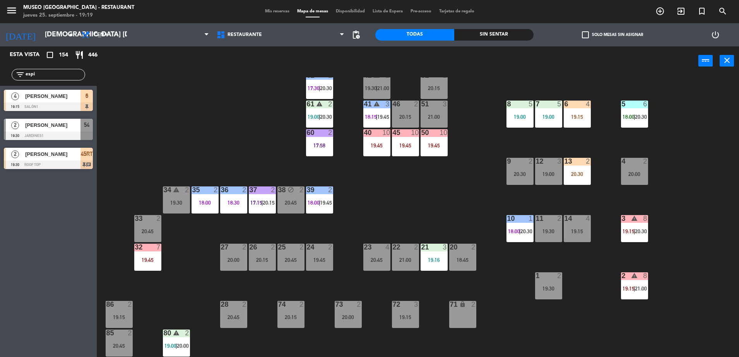
scroll to position [68, 0]
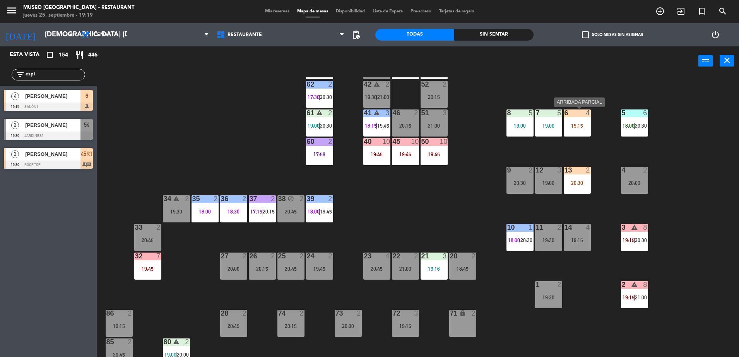
click at [581, 125] on div "19:15" at bounding box center [577, 125] width 27 height 5
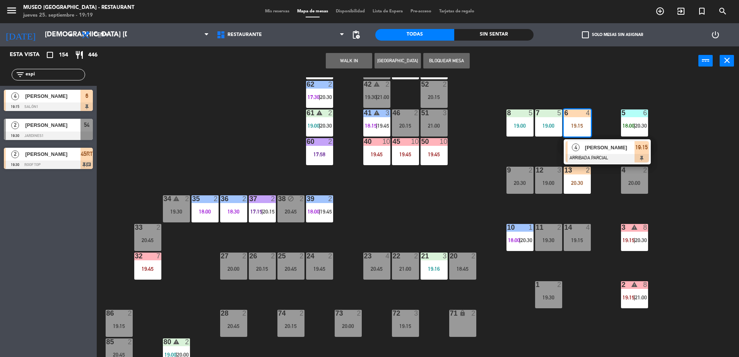
click at [404, 266] on div "21:00" at bounding box center [405, 268] width 27 height 5
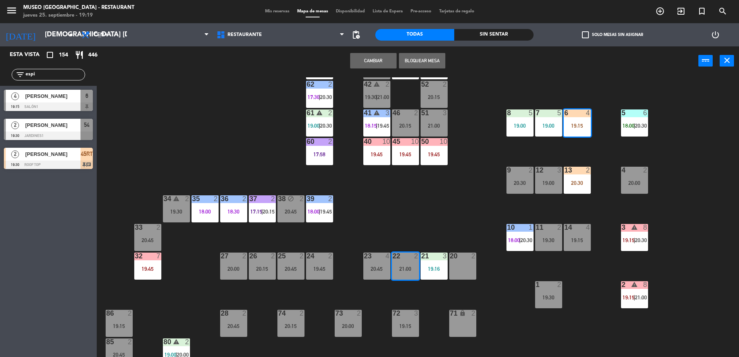
click at [361, 53] on button "Cambiar" at bounding box center [373, 60] width 46 height 15
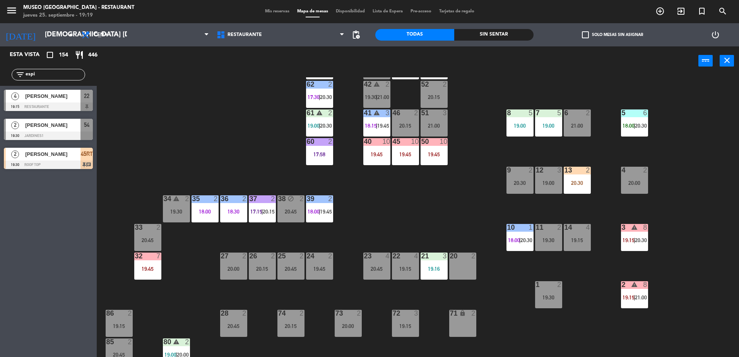
click at [88, 92] on span "22" at bounding box center [86, 95] width 5 height 9
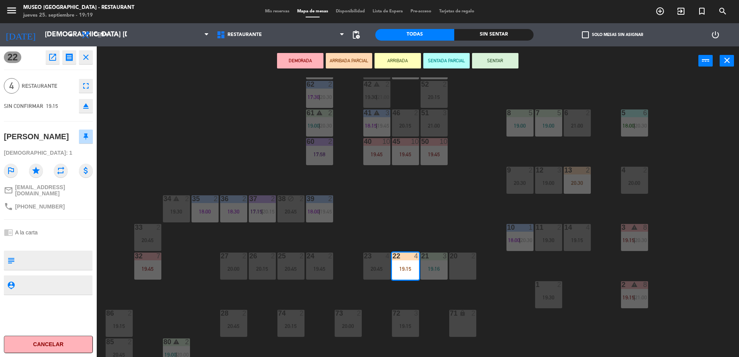
click at [342, 60] on button "ARRIBADA PARCIAL" at bounding box center [349, 60] width 46 height 15
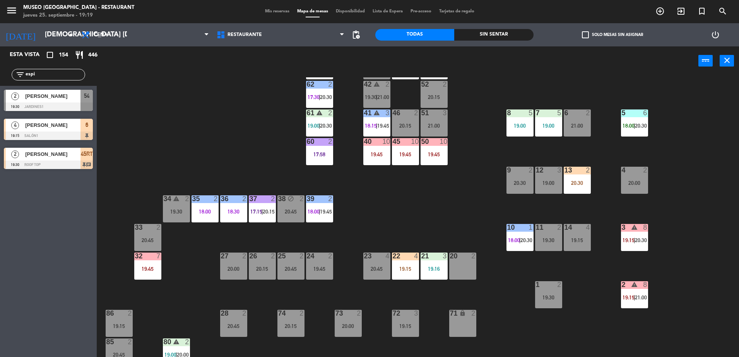
click at [193, 121] on div "44 2 20:00 49 2 18:30 | 20:30 54 2 19:30 64 2 18:00 | 20:45 48 7 18:00 | 19:45 …" at bounding box center [421, 218] width 635 height 282
drag, startPoint x: 38, startPoint y: 72, endPoint x: 0, endPoint y: 93, distance: 43.1
click at [0, 93] on html "close × Museo Larco Café - Restaurant × chrome_reader_mode Listado de Reservas …" at bounding box center [369, 178] width 739 height 357
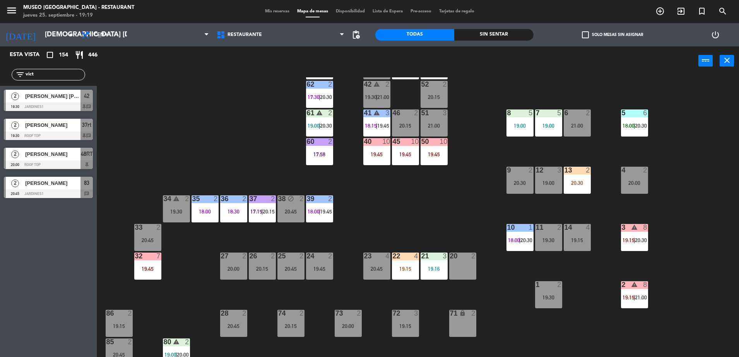
type input "vict"
click at [81, 122] on div "37rt" at bounding box center [86, 125] width 12 height 13
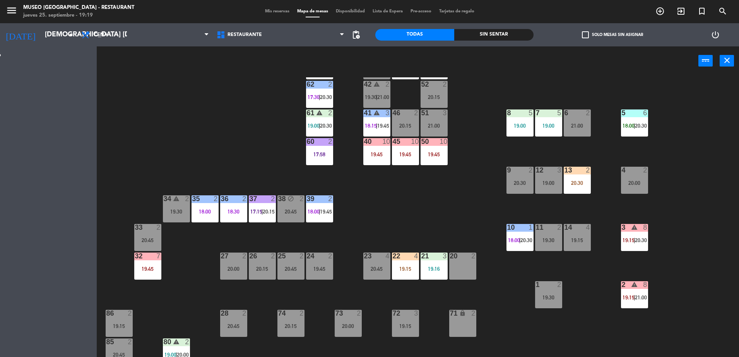
scroll to position [0, 0]
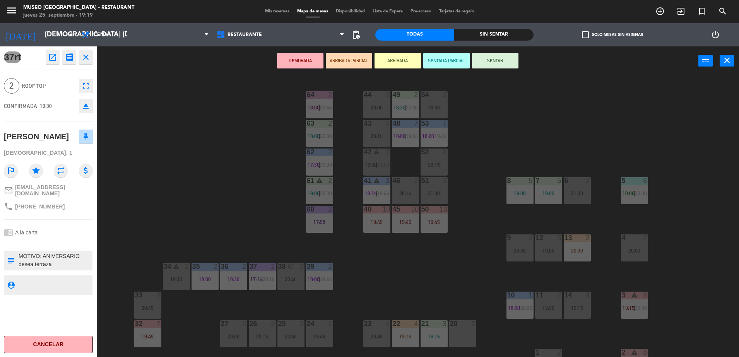
click at [282, 103] on div "44 2 20:00 49 2 18:30 | 20:30 54 2 19:30 64 2 18:00 | 20:45 48 7 18:00 | 19:45 …" at bounding box center [421, 218] width 635 height 282
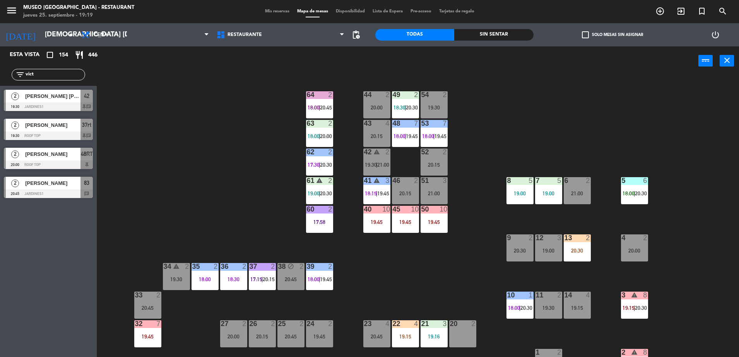
click at [80, 132] on div at bounding box center [48, 136] width 89 height 9
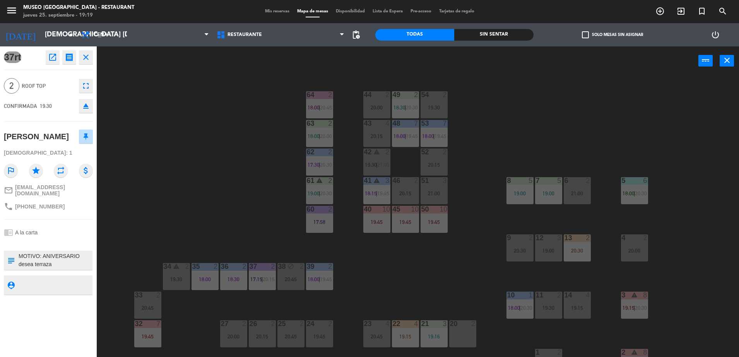
click at [235, 174] on div "44 2 20:00 49 2 18:30 | 20:30 54 2 19:30 64 2 18:00 | 20:45 48 7 18:00 | 19:45 …" at bounding box center [421, 218] width 635 height 282
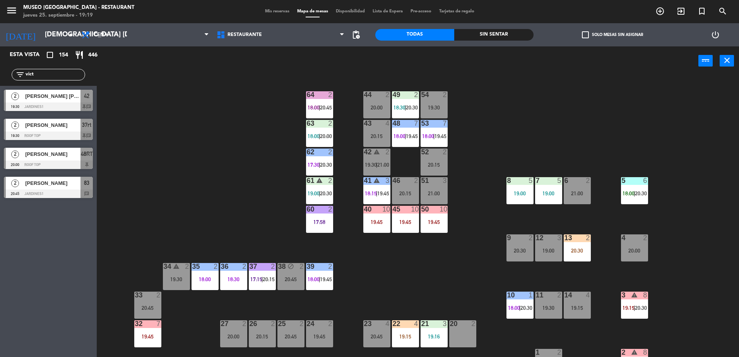
scroll to position [275, 0]
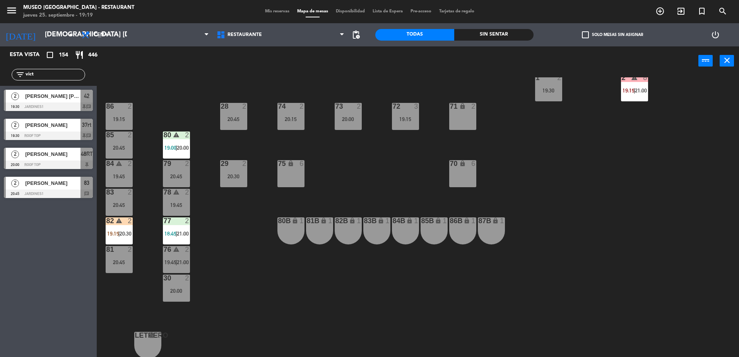
click at [64, 128] on span "[PERSON_NAME]" at bounding box center [52, 125] width 55 height 8
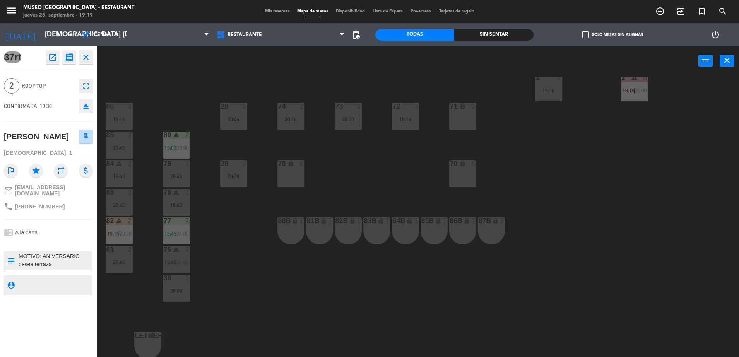
click at [387, 195] on div "44 2 20:00 49 2 18:30 | 20:30 54 2 19:30 64 2 18:00 | 20:45 48 7 18:00 | 19:45 …" at bounding box center [421, 218] width 635 height 282
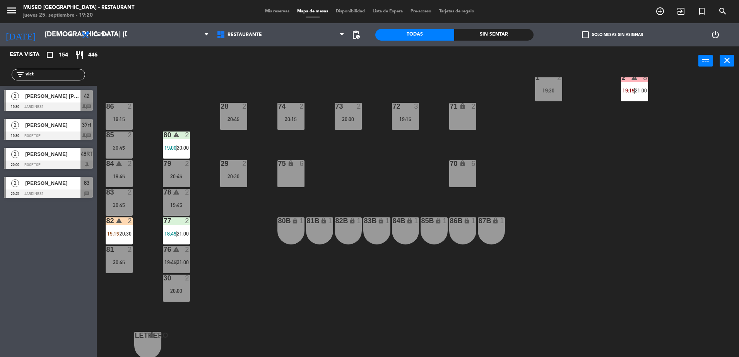
click at [357, 130] on div "44 2 20:00 49 2 18:30 | 20:30 54 2 19:30 64 2 18:00 | 20:45 48 7 18:00 | 19:45 …" at bounding box center [421, 218] width 635 height 282
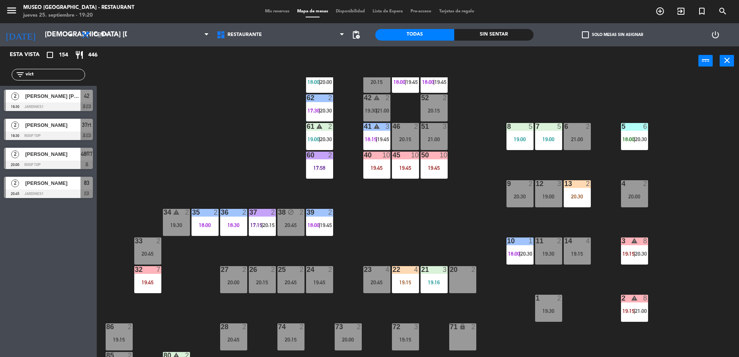
click at [397, 282] on div "19:15" at bounding box center [405, 282] width 27 height 5
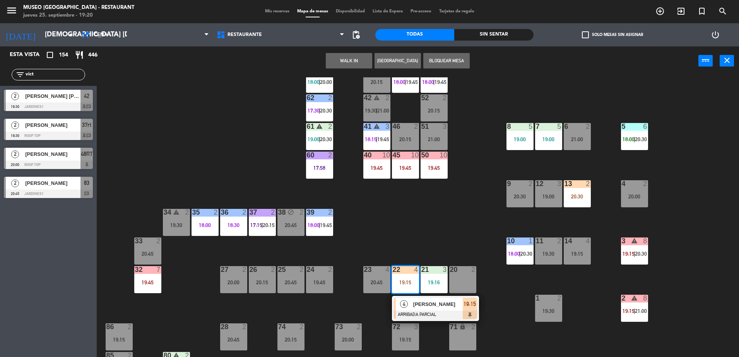
click at [415, 324] on div "3" at bounding box center [416, 326] width 5 height 7
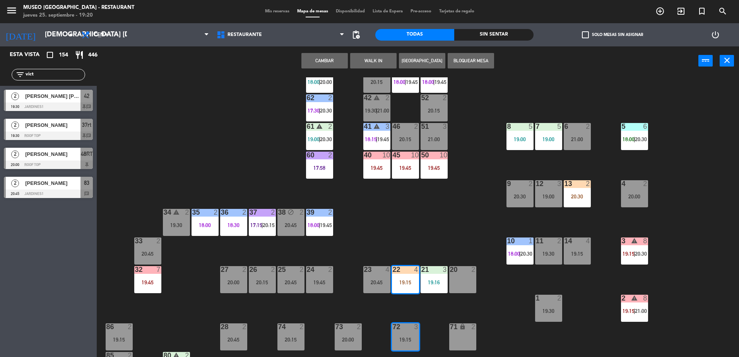
click at [405, 281] on div "19:15" at bounding box center [405, 282] width 27 height 5
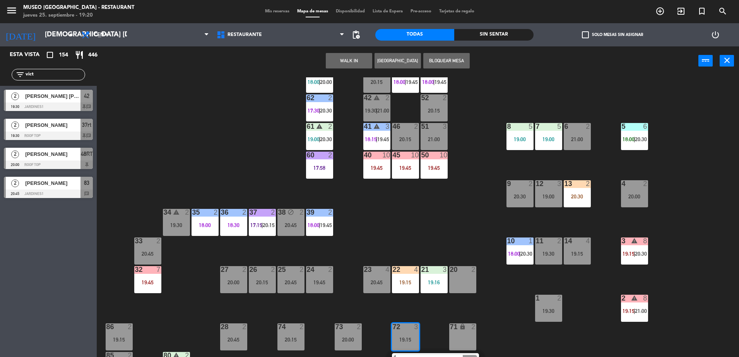
click at [426, 307] on div "44 2 20:00 49 2 18:30 | 20:30 54 2 19:30 64 2 18:00 | 20:45 48 7 18:00 | 19:45 …" at bounding box center [421, 218] width 635 height 282
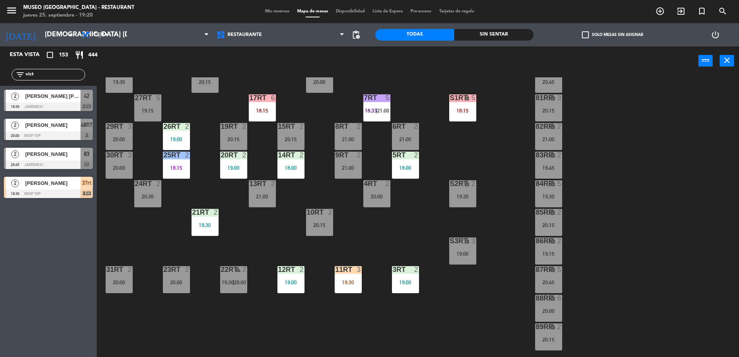
drag, startPoint x: 50, startPoint y: 79, endPoint x: 32, endPoint y: 72, distance: 19.0
click at [32, 72] on div "filter_list vict" at bounding box center [48, 75] width 73 height 12
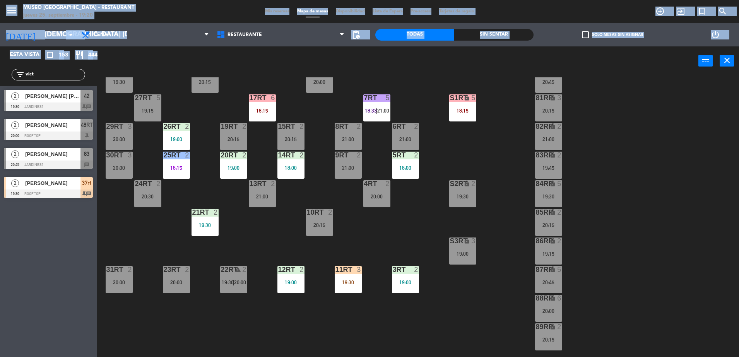
drag, startPoint x: 20, startPoint y: 79, endPoint x: -2, endPoint y: 83, distance: 21.9
click at [0, 83] on html "close × Museo Larco Café - Restaurant × chrome_reader_mode Listado de Reservas …" at bounding box center [369, 178] width 739 height 357
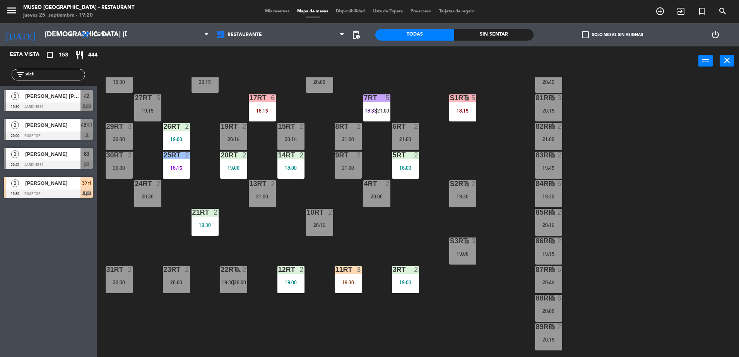
drag, startPoint x: 63, startPoint y: 74, endPoint x: 0, endPoint y: 70, distance: 62.8
click at [0, 71] on html "close × Museo Larco Café - Restaurant × chrome_reader_mode Listado de Reservas …" at bounding box center [369, 178] width 739 height 357
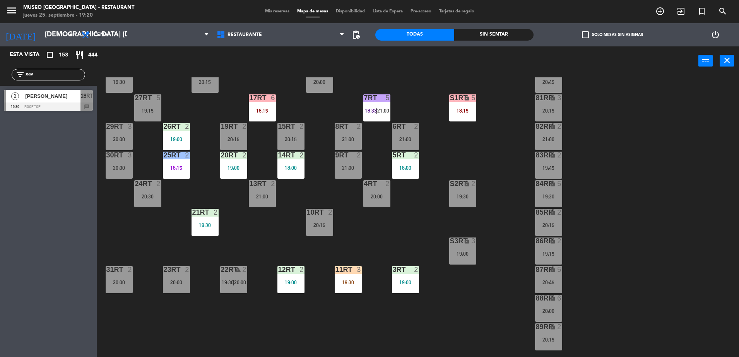
type input "xav"
click at [46, 103] on div at bounding box center [48, 107] width 89 height 9
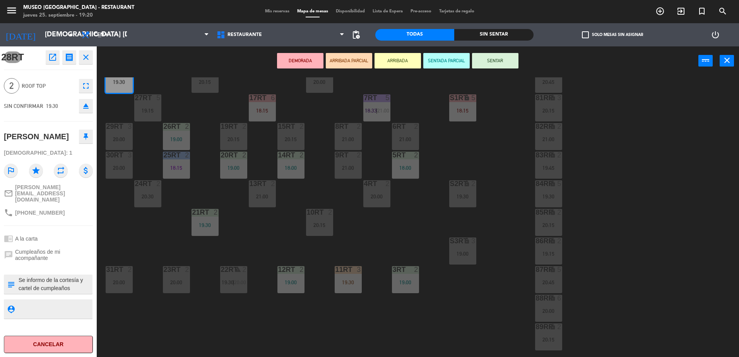
click at [352, 64] on button "ARRIBADA PARCIAL" at bounding box center [349, 60] width 46 height 15
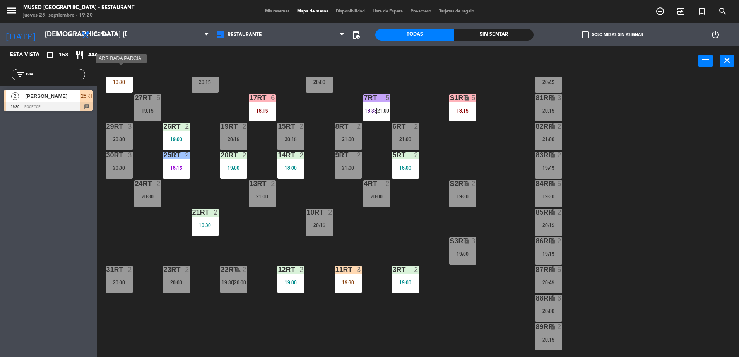
click at [109, 86] on div "28RT 2 19:30" at bounding box center [119, 79] width 27 height 27
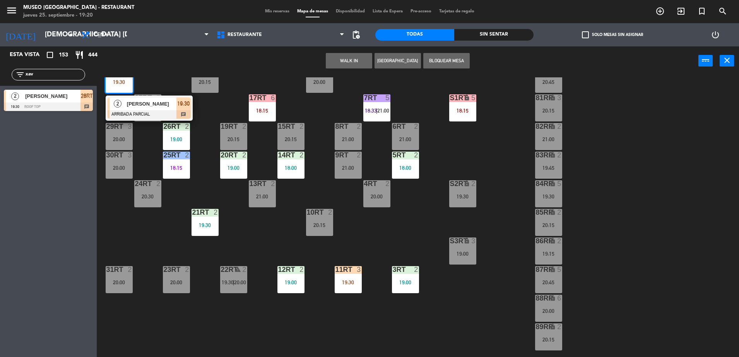
click at [137, 102] on span "[PERSON_NAME]" at bounding box center [152, 104] width 50 height 8
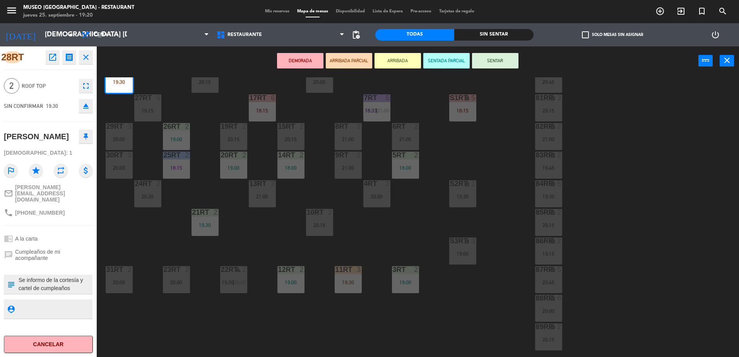
click at [170, 239] on div "18RT 6 20:15 16RT 6 20:00 28RT 2 19:30 80RR lock 2 20:45 27RT 5 19:15 7RT 5 18:…" at bounding box center [421, 218] width 635 height 282
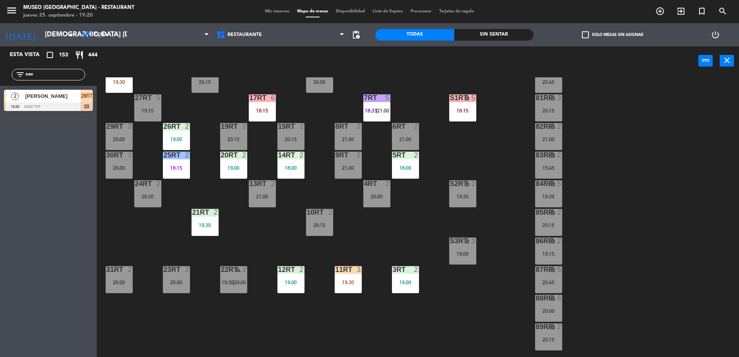
click at [126, 116] on div "18RT 6 20:15 16RT 6 20:00 28RT 2 19:30 80RR lock 2 20:45 27RT 5 19:15 7RT 5 18:…" at bounding box center [421, 218] width 635 height 282
click at [113, 86] on div "28RT 2 19:30" at bounding box center [119, 79] width 27 height 27
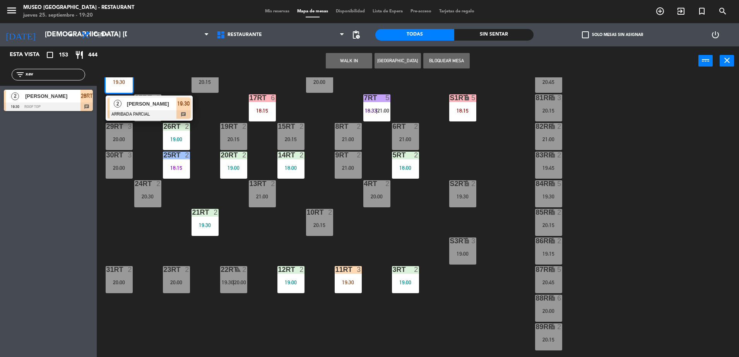
click at [127, 101] on span "[PERSON_NAME]" at bounding box center [152, 104] width 50 height 8
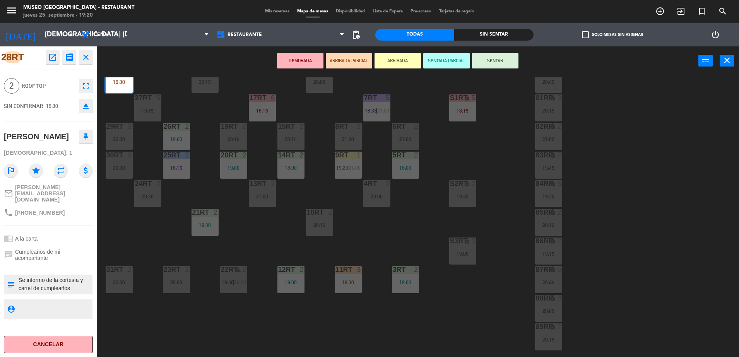
click at [275, 211] on div "18RT 6 20:15 16RT 6 20:00 28RT 2 19:30 80RR lock 2 20:45 27RT 5 19:15 7RT 5 18:…" at bounding box center [421, 218] width 635 height 282
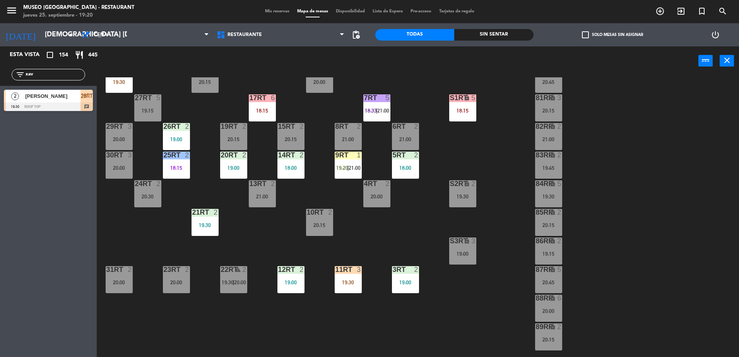
click at [104, 85] on div "18RT 6 20:15 16RT 6 20:00 28RT 2 19:30 80RR lock 2 20:45 27RT 5 19:15 7RT 5 18:…" at bounding box center [421, 218] width 635 height 282
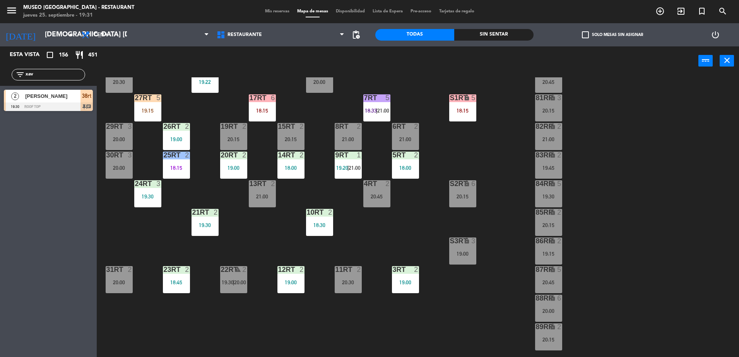
drag, startPoint x: 48, startPoint y: 73, endPoint x: 0, endPoint y: 75, distance: 47.6
click at [0, 75] on html "close × Museo Larco Café - Restaurant × chrome_reader_mode Listado de Reservas …" at bounding box center [369, 178] width 739 height 357
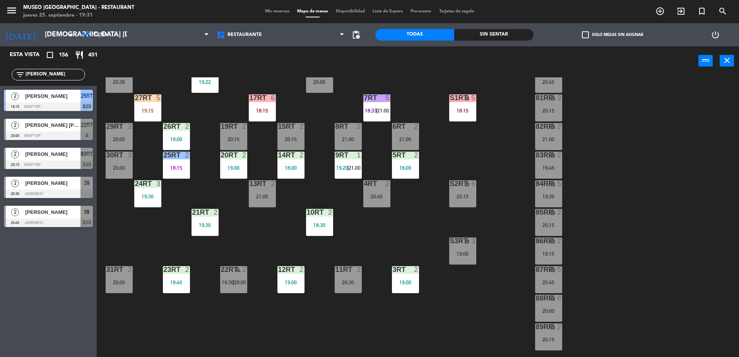
type input "alex"
click at [67, 133] on div at bounding box center [48, 136] width 89 height 9
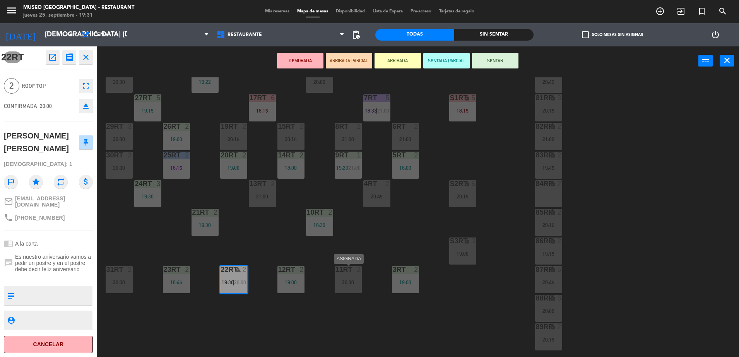
click at [339, 279] on div "11RT 2 20:30" at bounding box center [348, 279] width 27 height 27
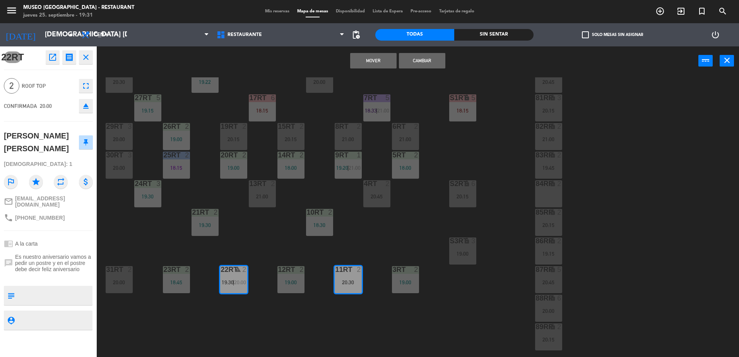
click at [428, 59] on button "Cambiar" at bounding box center [422, 60] width 46 height 15
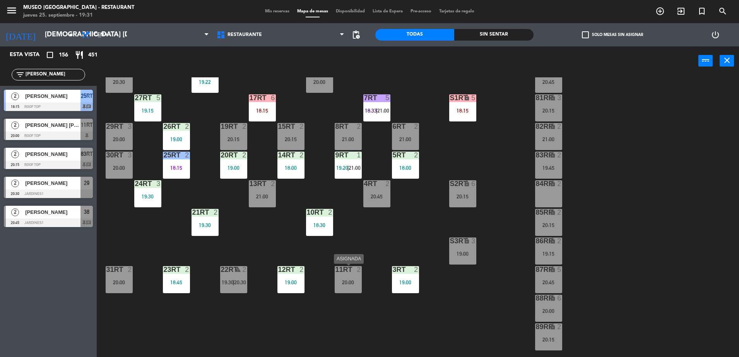
click at [346, 282] on div "20:00" at bounding box center [348, 282] width 27 height 5
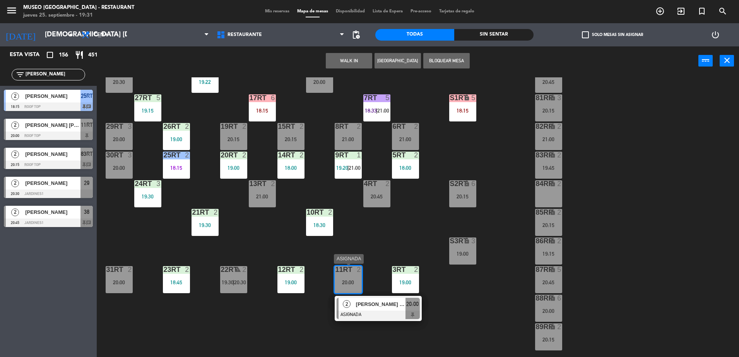
click at [395, 307] on span "[PERSON_NAME] [PERSON_NAME]" at bounding box center [381, 304] width 50 height 8
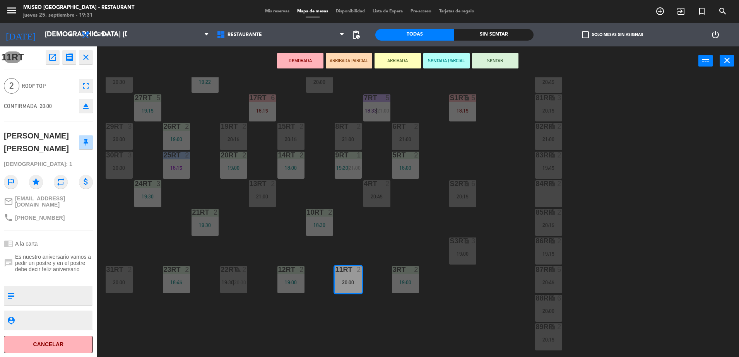
click at [352, 62] on button "ARRIBADA PARCIAL" at bounding box center [349, 60] width 46 height 15
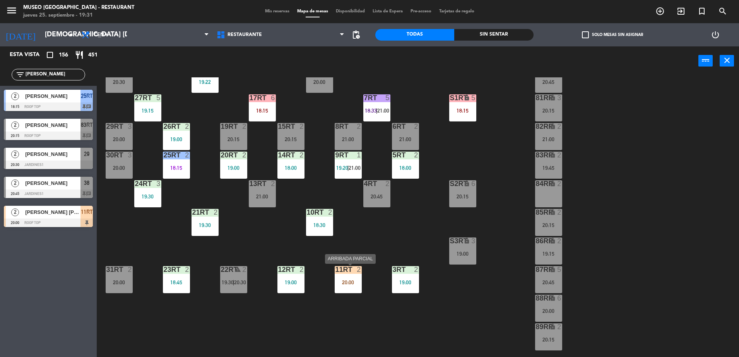
click at [345, 281] on div "20:00" at bounding box center [348, 282] width 27 height 5
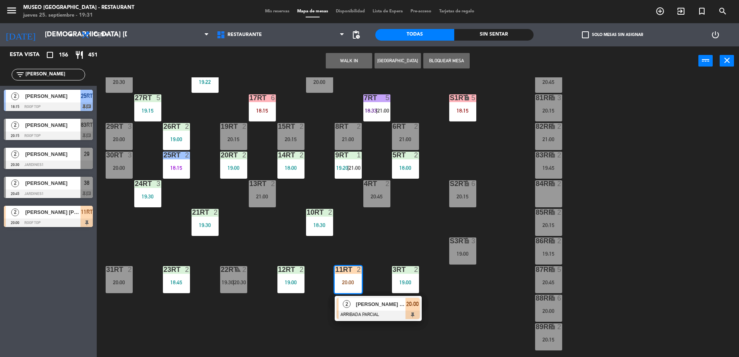
click at [378, 214] on div "18RT 3 19:22 16RT 6 20:00 28RT 2 20:30 80RR lock 2 20:45 27RT 5 19:15 7RT 5 18:…" at bounding box center [421, 218] width 635 height 282
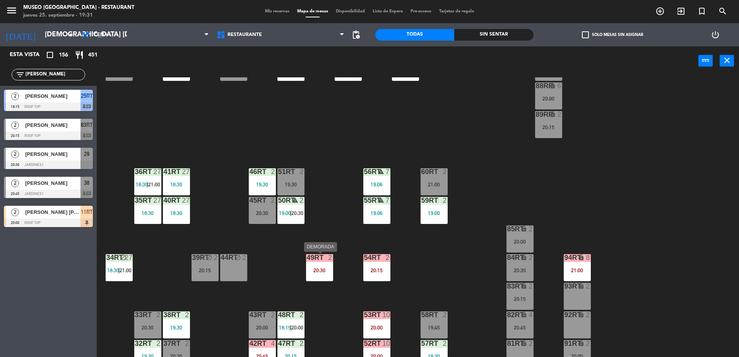
scroll to position [303, 0]
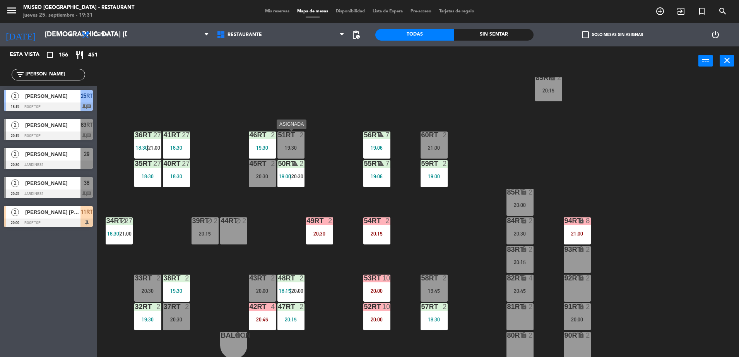
click at [298, 143] on div "51RT 2 19:30" at bounding box center [290, 145] width 27 height 27
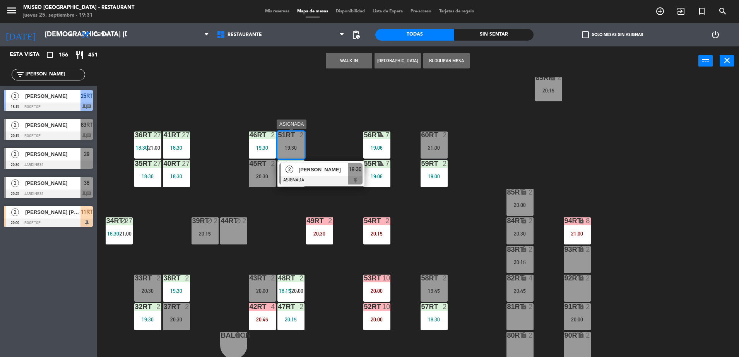
click at [325, 177] on div at bounding box center [320, 180] width 83 height 9
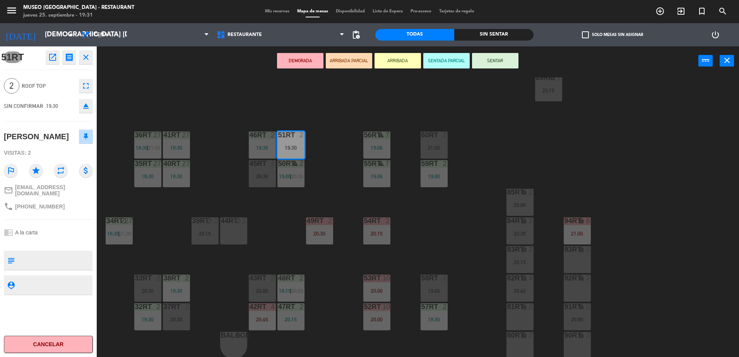
click at [361, 56] on button "ARRIBADA PARCIAL" at bounding box center [349, 60] width 46 height 15
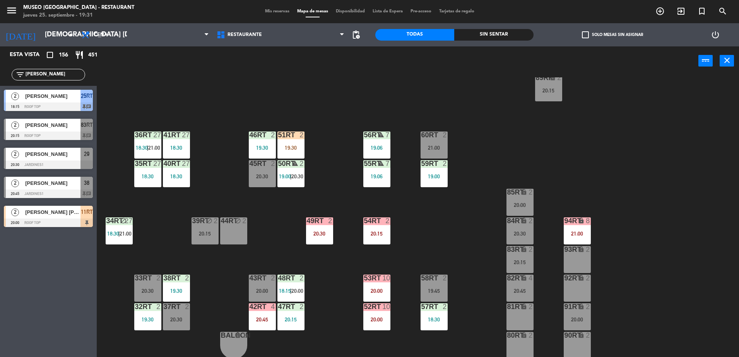
click at [223, 77] on div "18RT 3 19:22 16RT 6 20:00 28RT 2 20:30 80RR lock 2 20:45 27RT 5 19:15 7RT 5 18:…" at bounding box center [421, 218] width 635 height 282
drag, startPoint x: 42, startPoint y: 74, endPoint x: 49, endPoint y: 7, distance: 68.1
click at [0, 105] on html "close × Museo Larco Café - Restaurant × chrome_reader_mode Listado de Reservas …" at bounding box center [369, 178] width 739 height 357
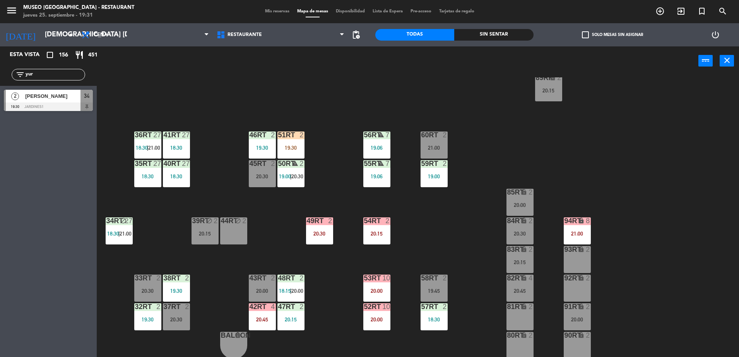
type input "yur"
click at [78, 103] on div at bounding box center [48, 107] width 89 height 9
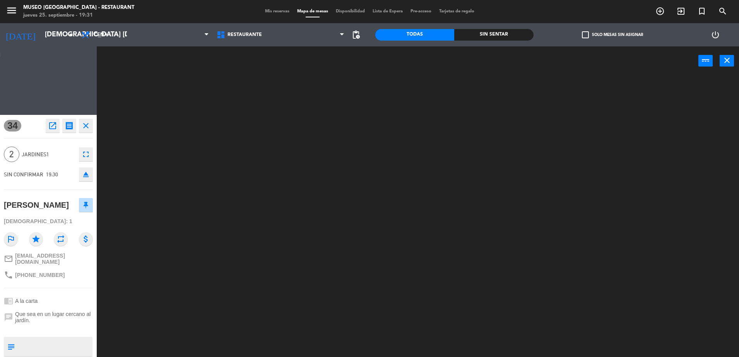
scroll to position [0, 0]
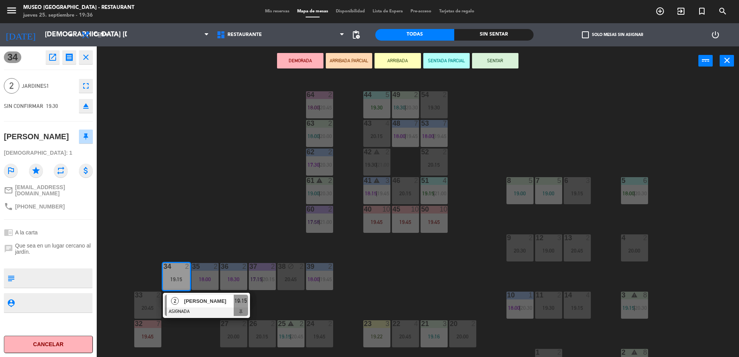
click at [526, 82] on div "44 5 19:30 49 2 18:30 | 20:30 54 2 19:30 64 2 18:00 | 20:45 48 7 18:00 | 19:45 …" at bounding box center [421, 218] width 635 height 282
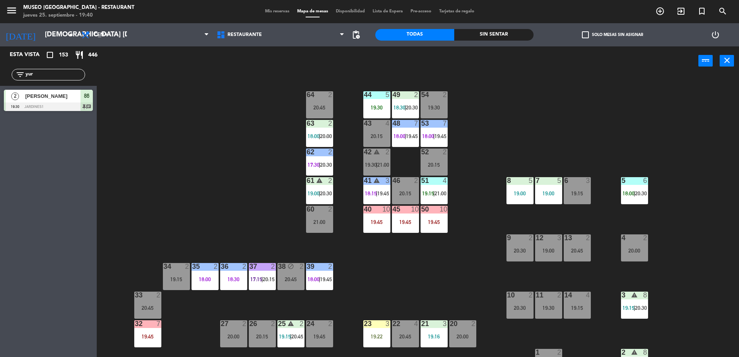
click at [290, 21] on div "menu Museo Larco Café - Restaurant jueves 25. septiembre - 19:40 Mis reservas M…" at bounding box center [369, 11] width 739 height 23
click at [273, 28] on span "Restaurante" at bounding box center [280, 34] width 135 height 17
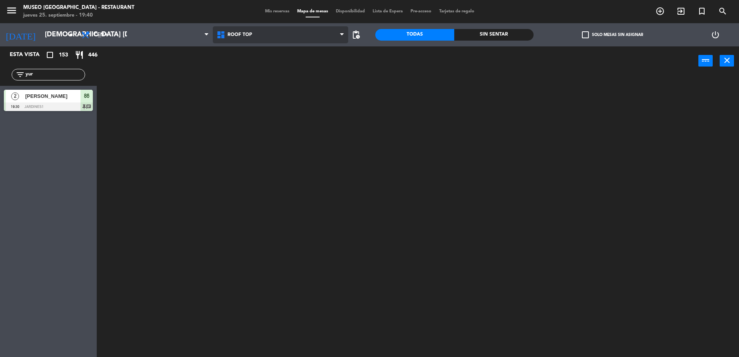
click at [246, 72] on ng-component "menu Museo Larco Café - Restaurant jueves 25. septiembre - 19:40 Mis reservas M…" at bounding box center [369, 179] width 739 height 359
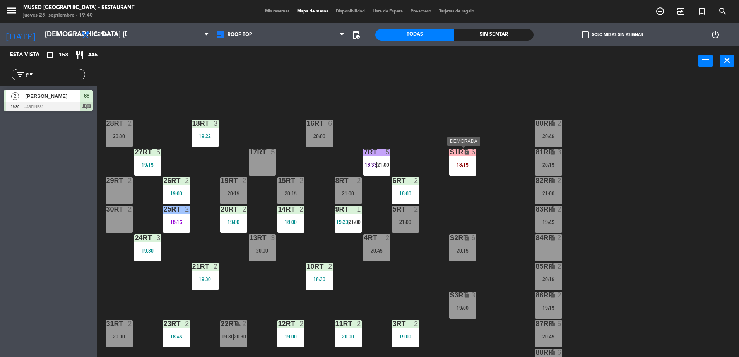
click at [465, 168] on div "18:15" at bounding box center [462, 164] width 27 height 5
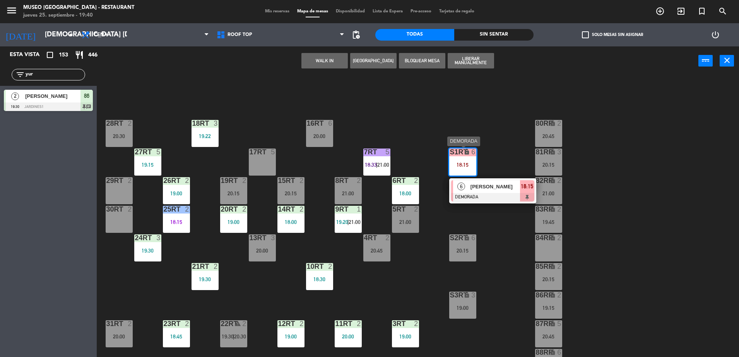
click at [486, 198] on div at bounding box center [492, 197] width 83 height 9
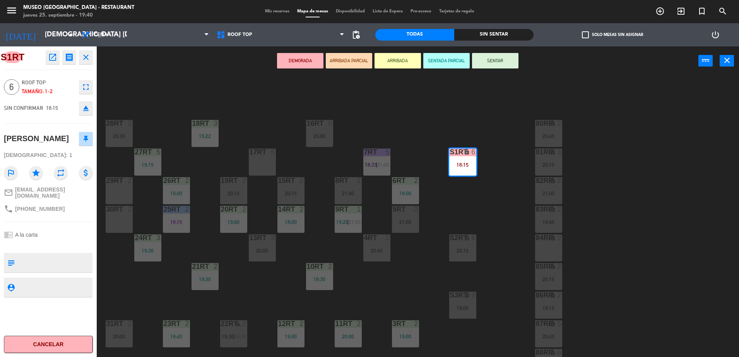
click at [454, 195] on div "18RT 3 19:22 16RT 6 20:00 28RT 2 20:30 80RR lock 2 20:45 27RT 5 19:15 7RT 5 18:…" at bounding box center [421, 218] width 635 height 282
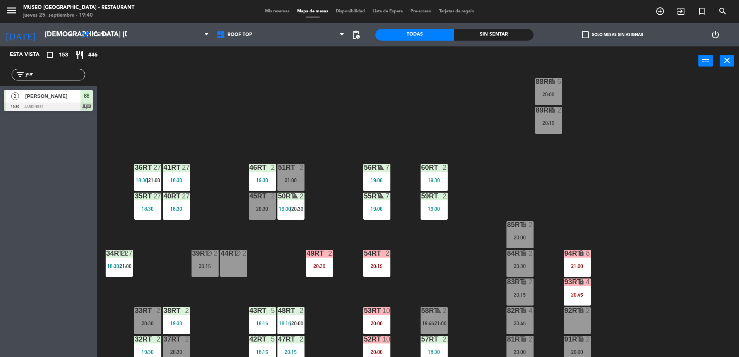
scroll to position [303, 0]
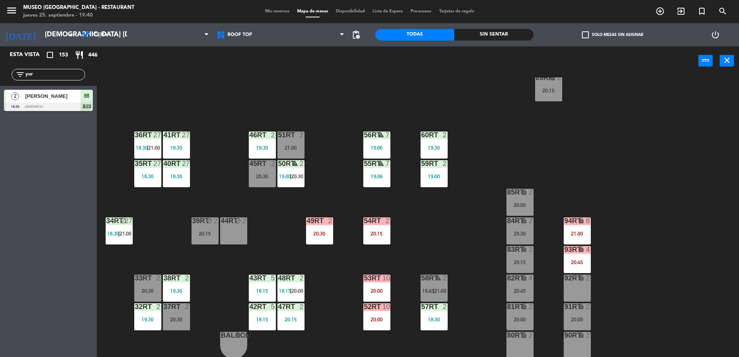
click at [375, 282] on div "53RT 10" at bounding box center [376, 279] width 27 height 8
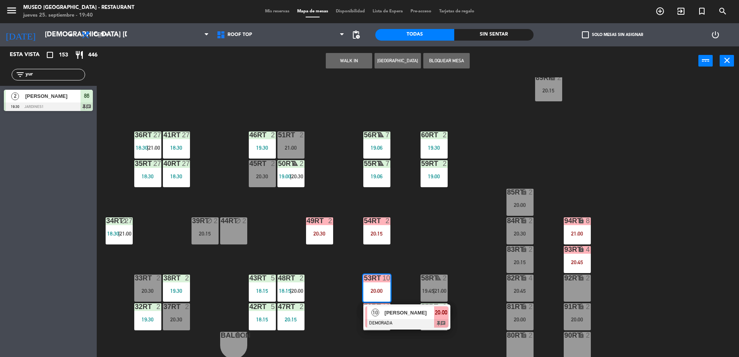
click at [402, 316] on span "[PERSON_NAME]" at bounding box center [410, 313] width 50 height 8
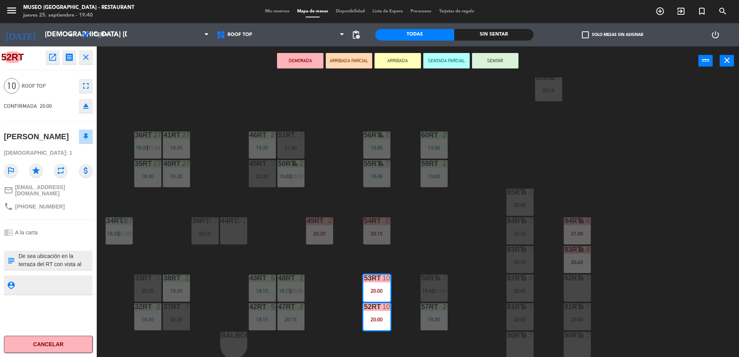
click at [349, 62] on button "ARRIBADA PARCIAL" at bounding box center [349, 60] width 46 height 15
click at [398, 319] on div "18RT 3 19:22 16RT 6 20:00 28RT 2 20:30 80RR lock 2 20:45 27RT 5 19:15 7RT 5 18:…" at bounding box center [421, 218] width 635 height 282
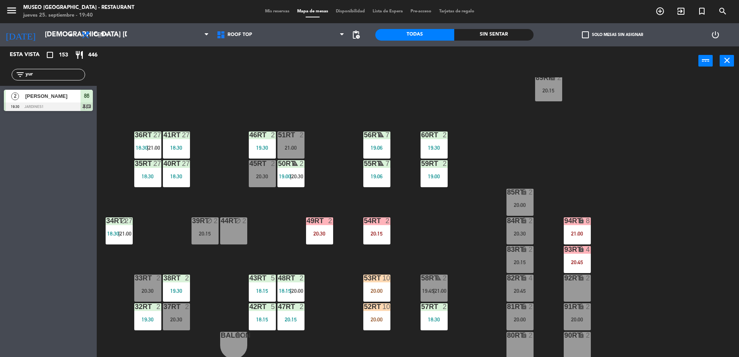
click at [395, 266] on div "18RT 3 19:22 16RT 6 20:00 28RT 2 20:30 80RR lock 2 20:45 27RT 5 19:15 7RT 5 18:…" at bounding box center [421, 218] width 635 height 282
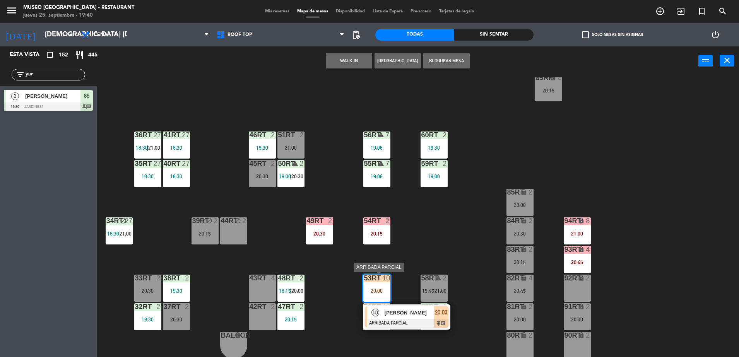
click at [420, 318] on div "[PERSON_NAME]" at bounding box center [409, 312] width 50 height 13
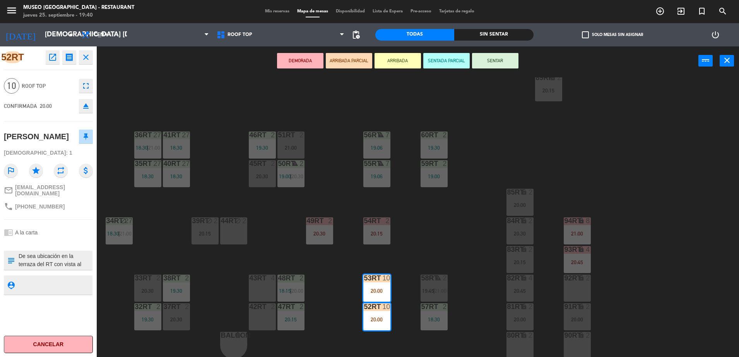
click at [56, 268] on textarea at bounding box center [55, 260] width 74 height 16
click at [73, 268] on textarea at bounding box center [55, 260] width 74 height 16
type textarea "De sea ubicación en la terraza del RT con vista al museo, envió foto referencia…"
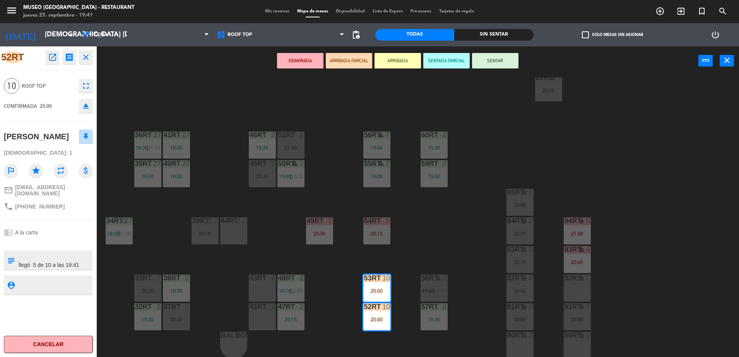
click at [57, 245] on div at bounding box center [48, 242] width 89 height 5
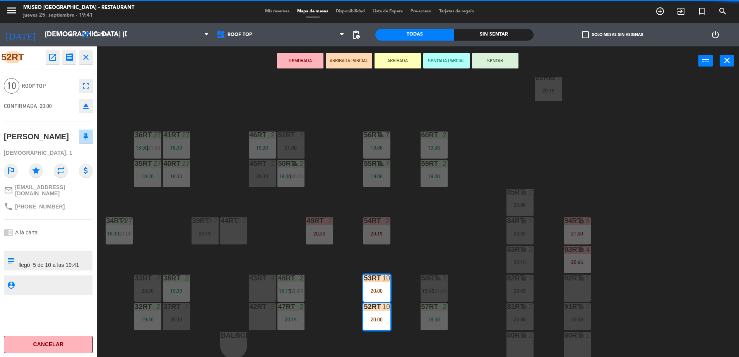
click at [57, 245] on div at bounding box center [48, 242] width 89 height 5
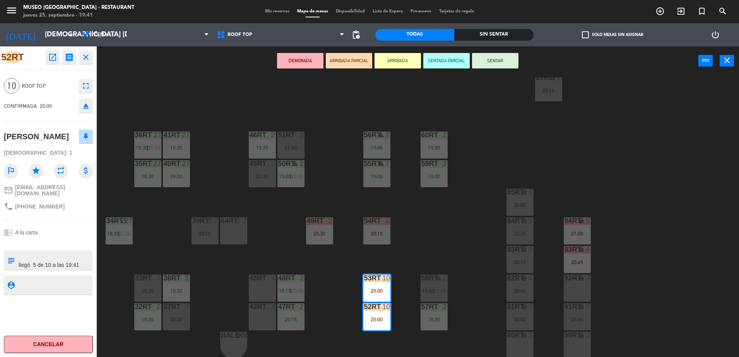
click at [57, 245] on div at bounding box center [48, 242] width 89 height 5
click at [344, 181] on div "18RT 3 19:22 16RT 6 20:00 28RT 2 20:30 80RR lock 2 20:45 27RT 5 19:15 7RT 5 18:…" at bounding box center [421, 218] width 635 height 282
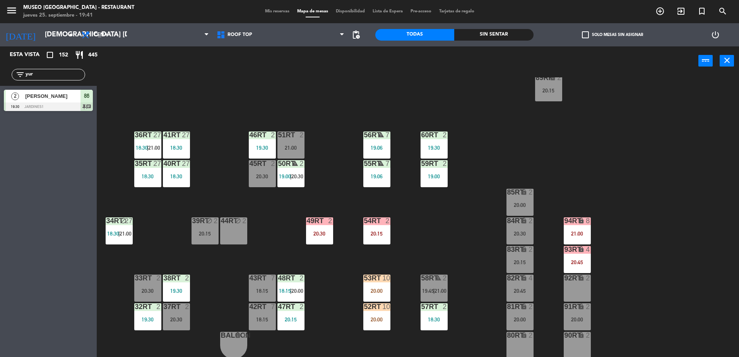
scroll to position [0, 0]
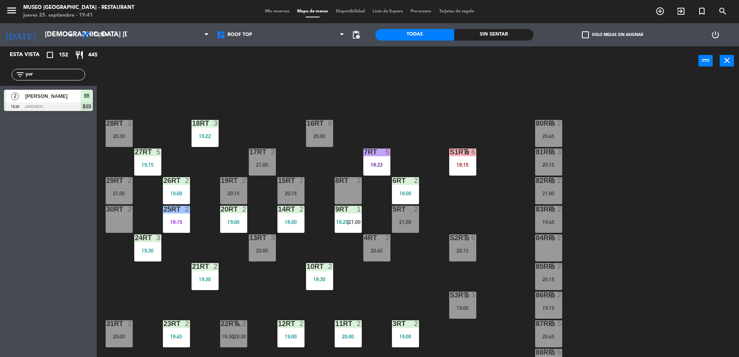
drag, startPoint x: 47, startPoint y: 76, endPoint x: 0, endPoint y: 57, distance: 50.6
click at [0, 57] on html "close × Museo Larco Café - Restaurant × chrome_reader_mode Listado de Reservas …" at bounding box center [369, 178] width 739 height 357
type input "vel"
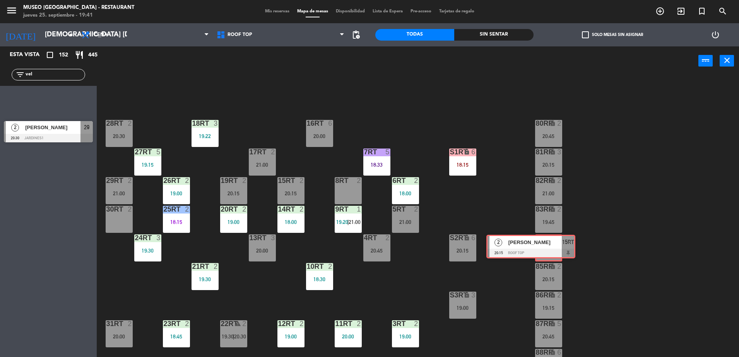
drag, startPoint x: 63, startPoint y: 97, endPoint x: 548, endPoint y: 243, distance: 505.9
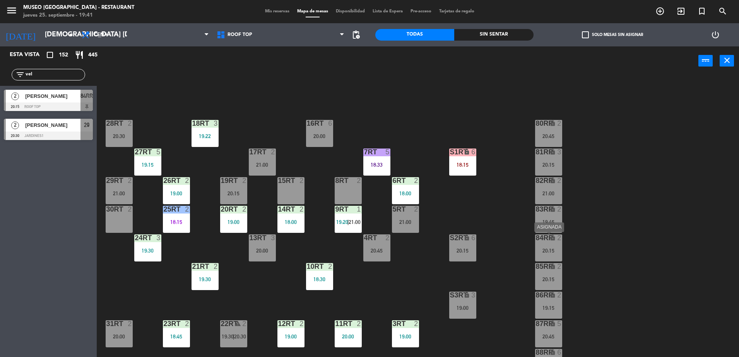
click at [547, 245] on div "84RR lock 2 20:15" at bounding box center [548, 247] width 27 height 27
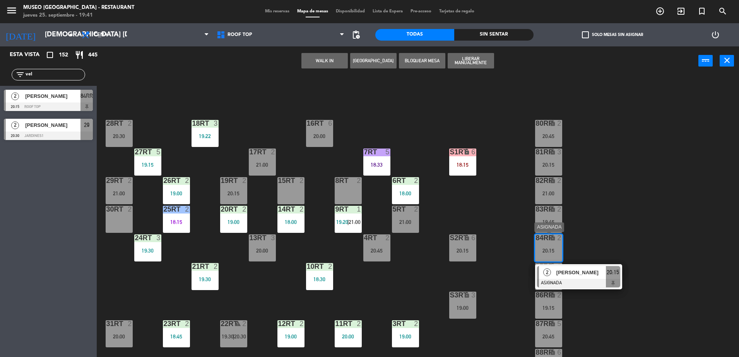
click at [582, 278] on div "[PERSON_NAME]" at bounding box center [580, 272] width 50 height 13
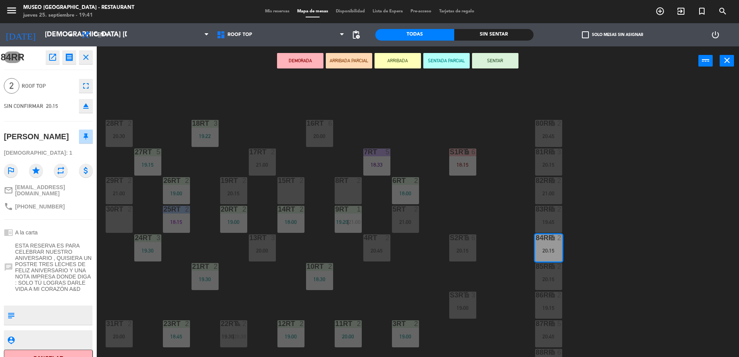
click at [285, 193] on div "15RT 2" at bounding box center [290, 190] width 27 height 27
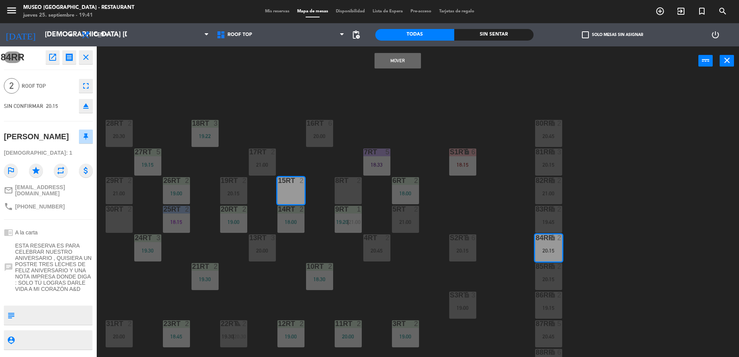
click at [397, 56] on button "Mover" at bounding box center [397, 60] width 46 height 15
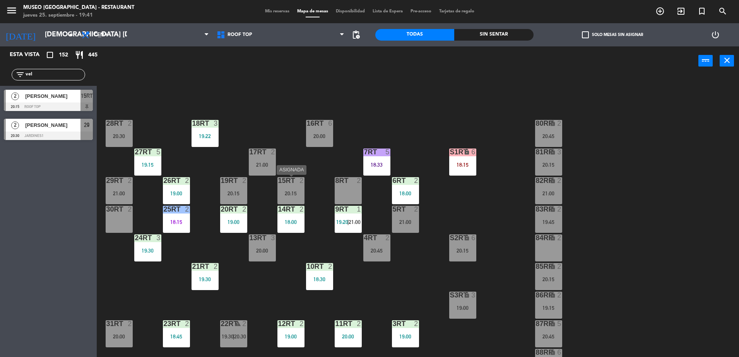
click at [296, 188] on div "15RT 2 20:15" at bounding box center [290, 190] width 27 height 27
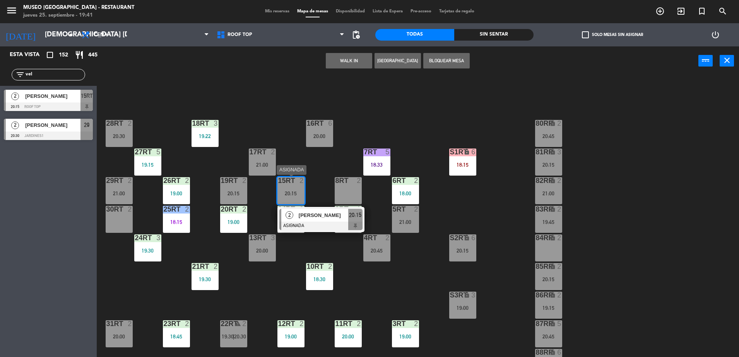
click at [334, 214] on span "[PERSON_NAME]" at bounding box center [324, 215] width 50 height 8
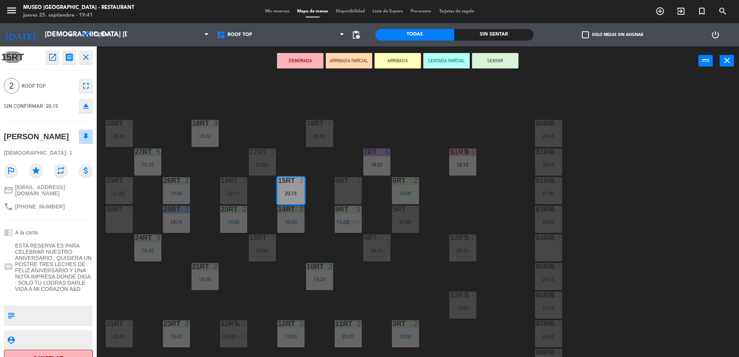
click at [353, 56] on button "ARRIBADA PARCIAL" at bounding box center [349, 60] width 46 height 15
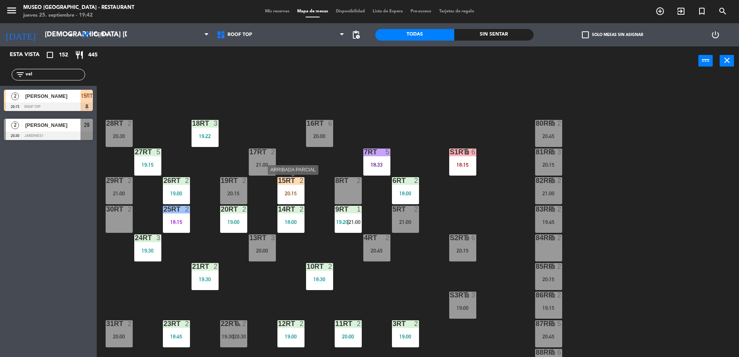
click at [289, 191] on div "20:15" at bounding box center [290, 193] width 27 height 5
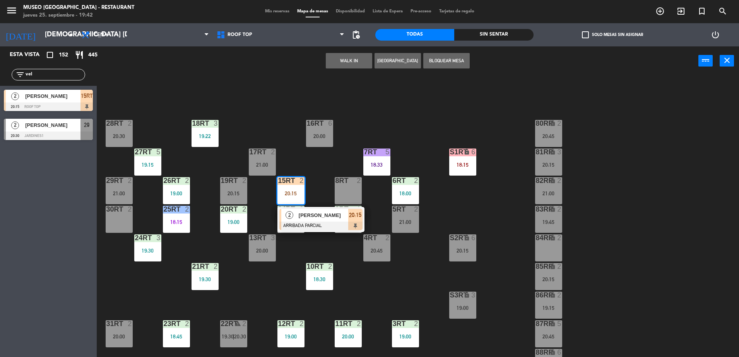
click at [325, 234] on div "18RT 3 19:22 16RT 6 20:00 28RT 2 20:30 80RR lock 2 20:45 27RT 5 19:15 7RT 5 18:…" at bounding box center [421, 218] width 635 height 282
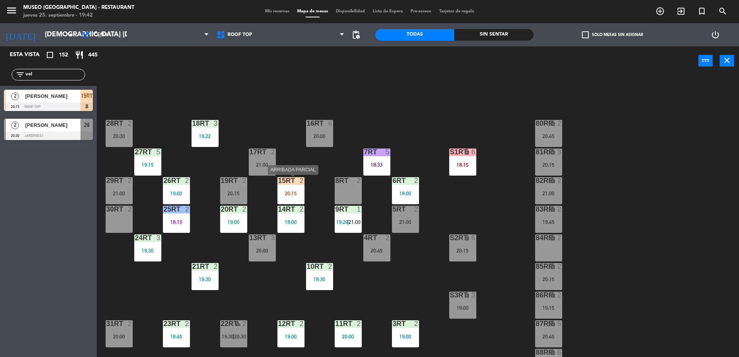
click at [285, 191] on div "20:15" at bounding box center [290, 193] width 27 height 5
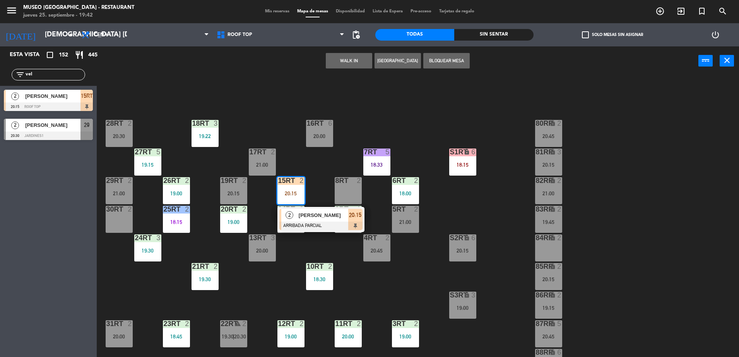
click at [319, 222] on div at bounding box center [320, 226] width 83 height 9
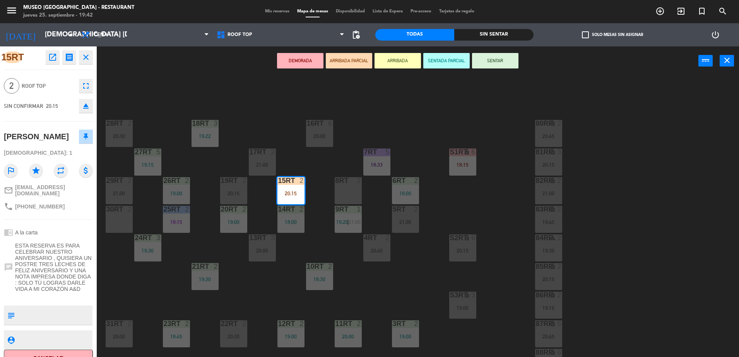
click at [32, 315] on textarea at bounding box center [55, 315] width 74 height 16
type textarea "llego 19:42"
click at [28, 243] on span "ESTA RESERVA ES PARA CELEBRAR NUESTRO ANIVERSARIO , QUISIERA UN POSTRE TRES LEC…" at bounding box center [54, 268] width 78 height 50
click at [67, 206] on div "phone +51931013275" at bounding box center [48, 206] width 89 height 15
click at [238, 111] on div "18RT 3 19:22 16RT 6 20:00 28RT 2 20:30 80RR lock 2 20:45 27RT 5 19:15 7RT 5 18:…" at bounding box center [421, 218] width 635 height 282
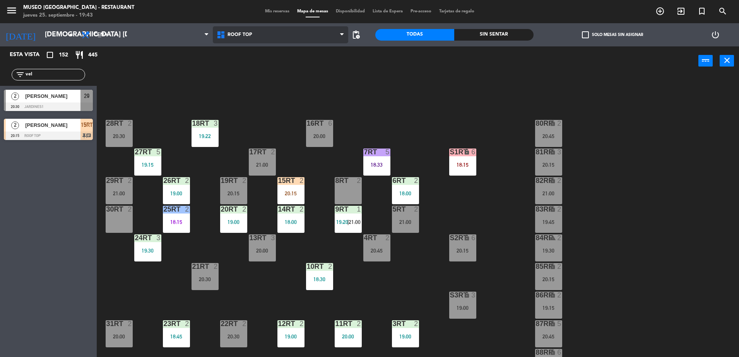
click at [260, 37] on span "Roof Top" at bounding box center [280, 34] width 135 height 17
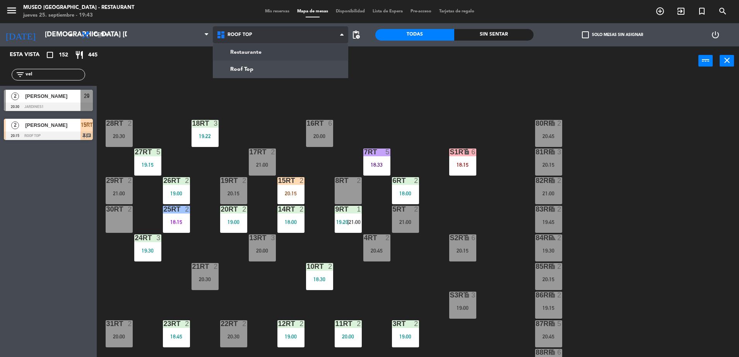
click at [262, 52] on ng-component "menu Museo Larco Café - Restaurant jueves 25. septiembre - 19:43 Mis reservas M…" at bounding box center [369, 179] width 739 height 359
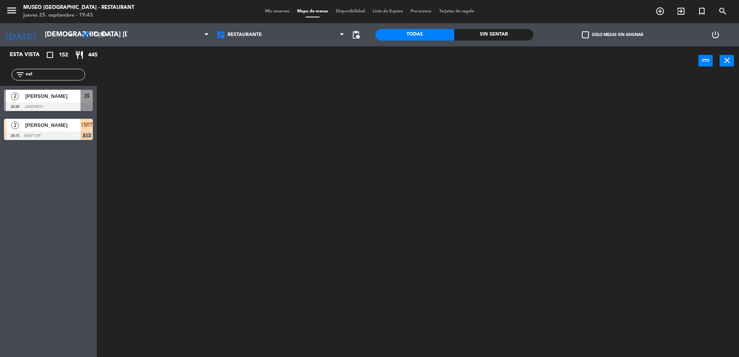
drag, startPoint x: 53, startPoint y: 76, endPoint x: -2, endPoint y: 103, distance: 61.1
click at [0, 103] on html "close × Museo Larco Café - Restaurant × chrome_reader_mode Listado de Reservas …" at bounding box center [369, 178] width 739 height 357
type input "palo"
click at [72, 100] on div "[PERSON_NAME] [PERSON_NAME]" at bounding box center [52, 96] width 56 height 13
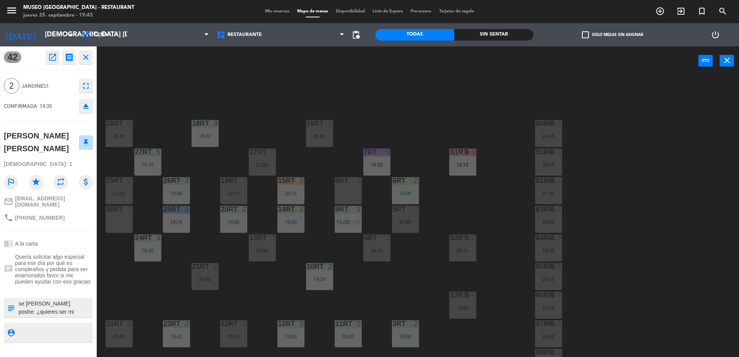
click at [246, 84] on div "18RT 3 19:22 16RT 6 20:00 28RT 2 20:30 80RR lock 2 20:45 27RT 5 19:15 7RT 5 18:…" at bounding box center [421, 218] width 635 height 282
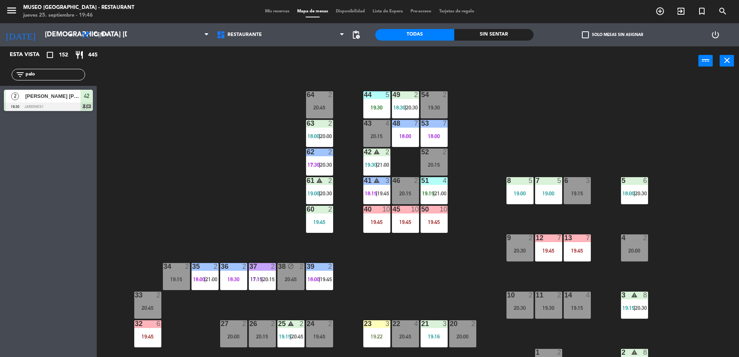
click at [470, 248] on div "44 5 19:30 49 2 18:30 | 20:30 54 2 19:30 64 2 20:45 48 7 18:00 53 7 18:00 63 2 …" at bounding box center [421, 218] width 635 height 282
drag, startPoint x: 44, startPoint y: 72, endPoint x: 0, endPoint y: 77, distance: 44.0
click at [0, 77] on html "close × Museo Larco Café - Restaurant × chrome_reader_mode Listado de Reservas …" at bounding box center [369, 178] width 739 height 357
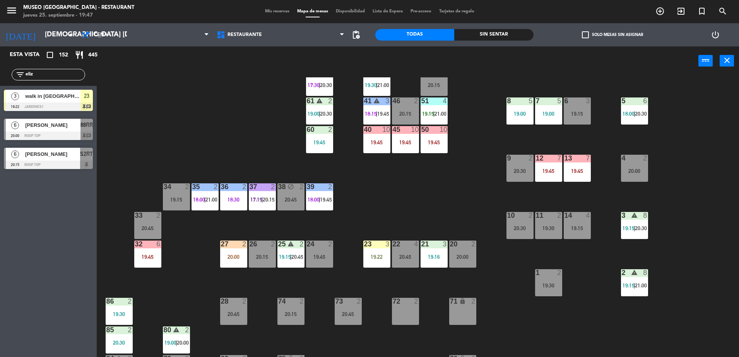
scroll to position [81, 0]
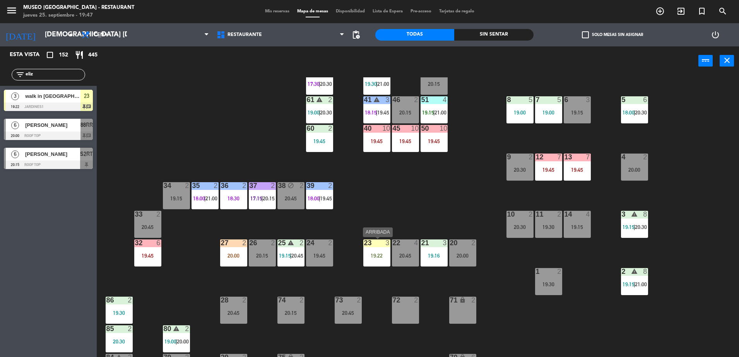
type input "eliz"
click at [377, 244] on div at bounding box center [376, 242] width 13 height 7
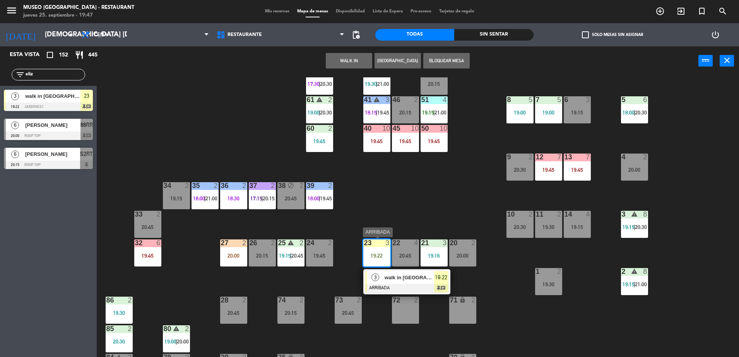
click at [397, 272] on div "walk in [GEOGRAPHIC_DATA]" at bounding box center [409, 277] width 50 height 13
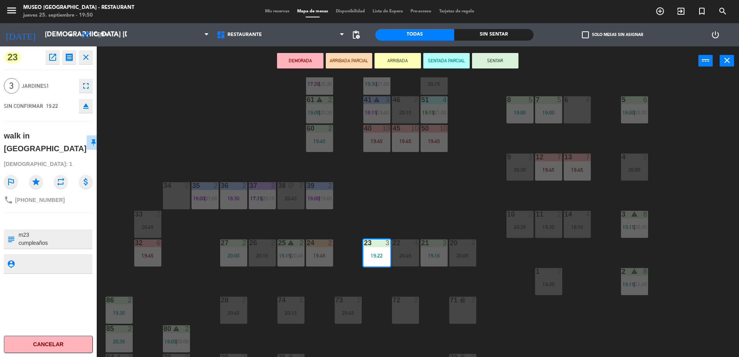
click at [380, 176] on div "44 5 19:30 49 2 18:30 | 20:30 54 2 20:45 64 2 20:45 48 7 18:00 53 7 18:00 63 2 …" at bounding box center [421, 218] width 635 height 282
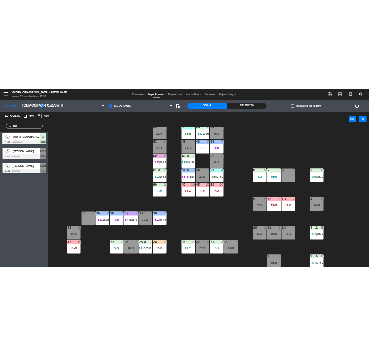
scroll to position [0, 0]
